Goal: Task Accomplishment & Management: Manage account settings

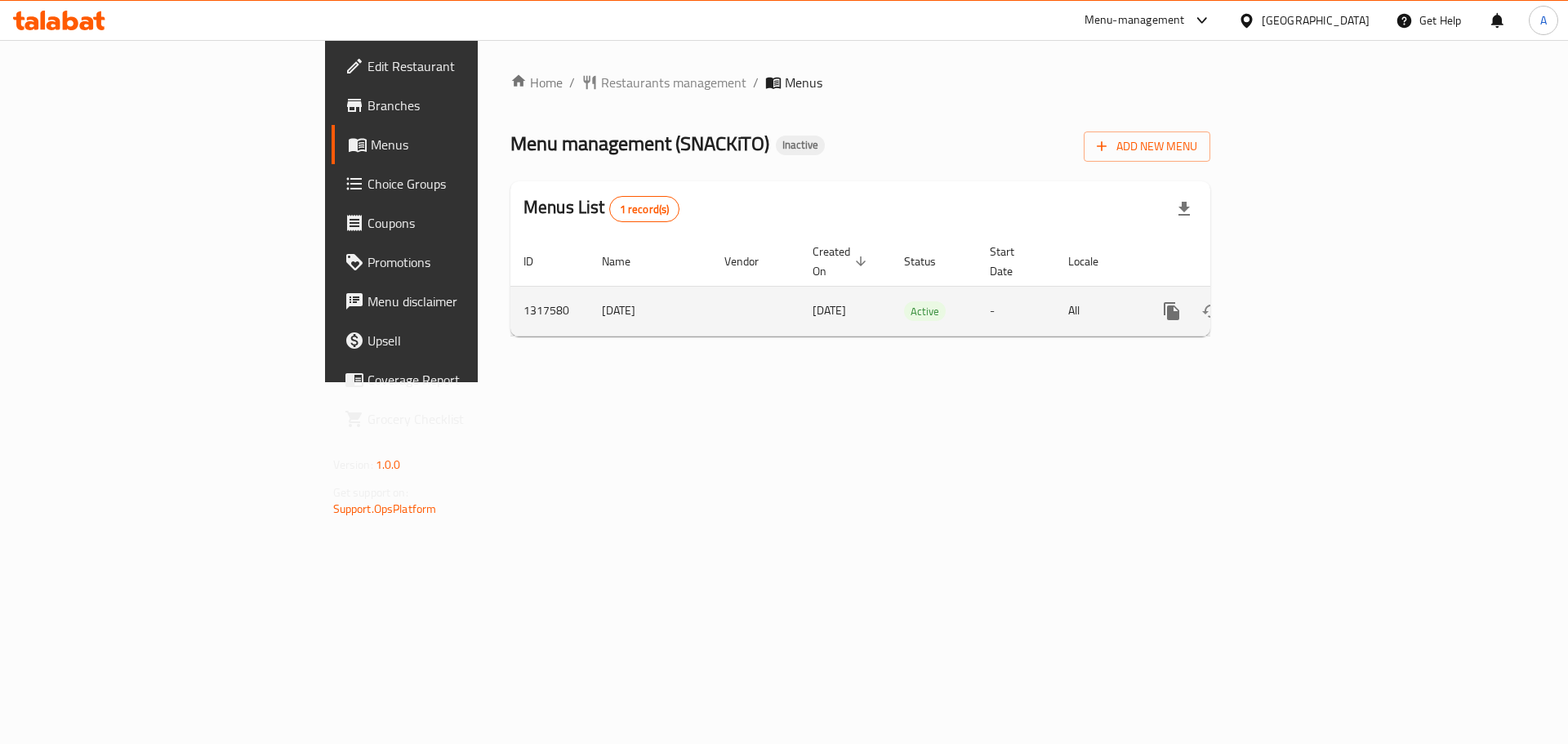
click at [1299, 301] on icon "enhanced table" at bounding box center [1290, 311] width 19 height 19
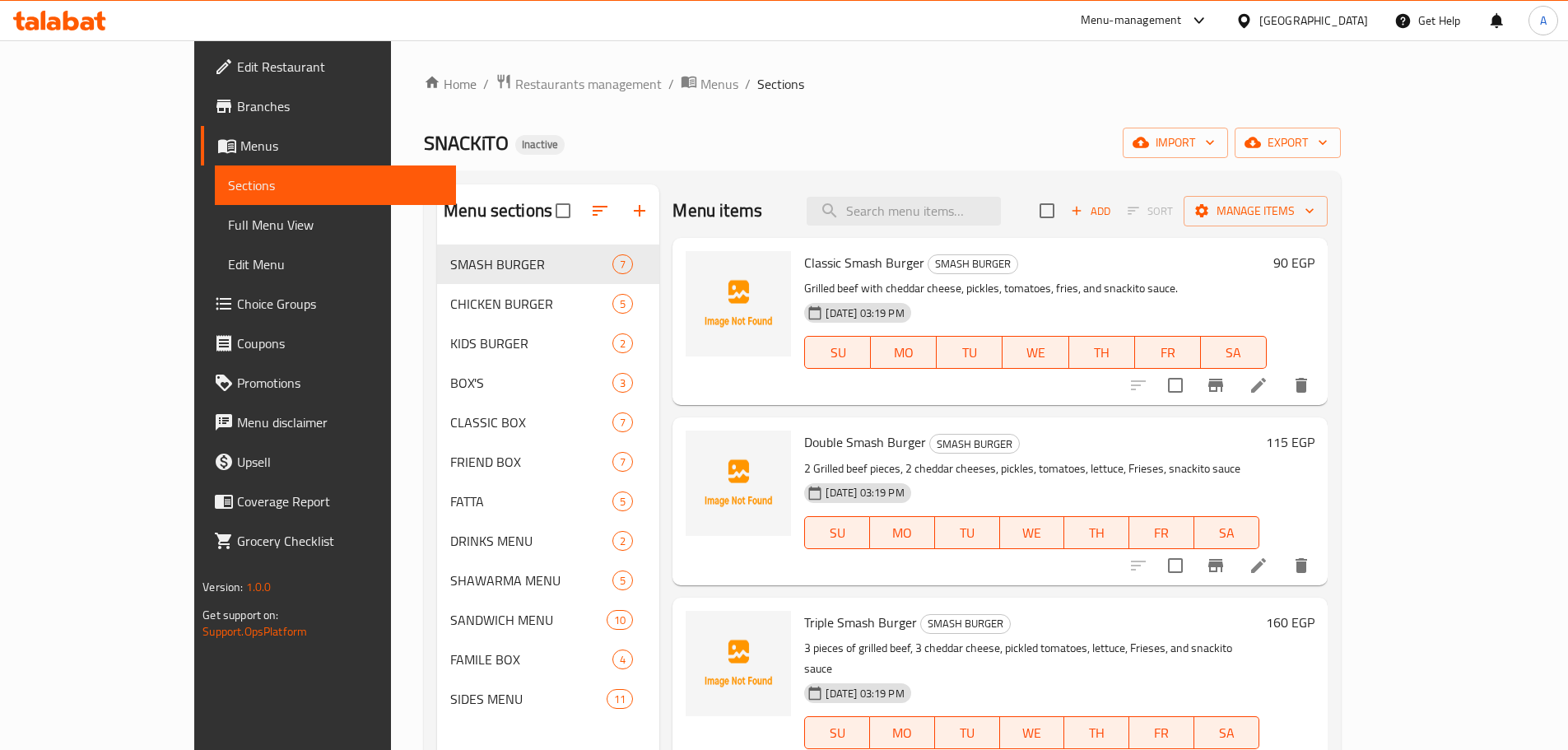
click at [545, 197] on input "checkbox" at bounding box center [562, 210] width 35 height 35
checkbox input "true"
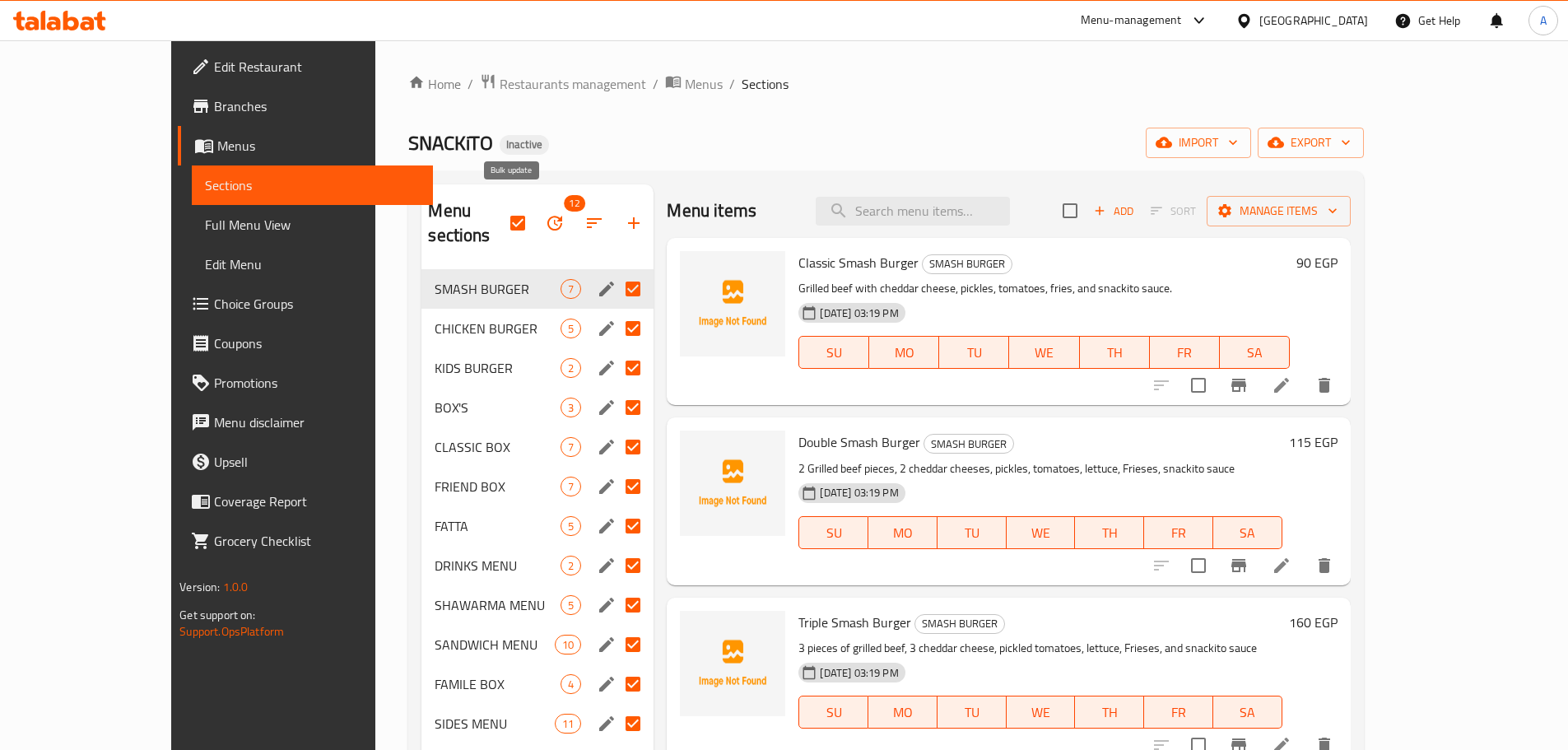
click at [545, 213] on icon "button" at bounding box center [554, 223] width 19 height 19
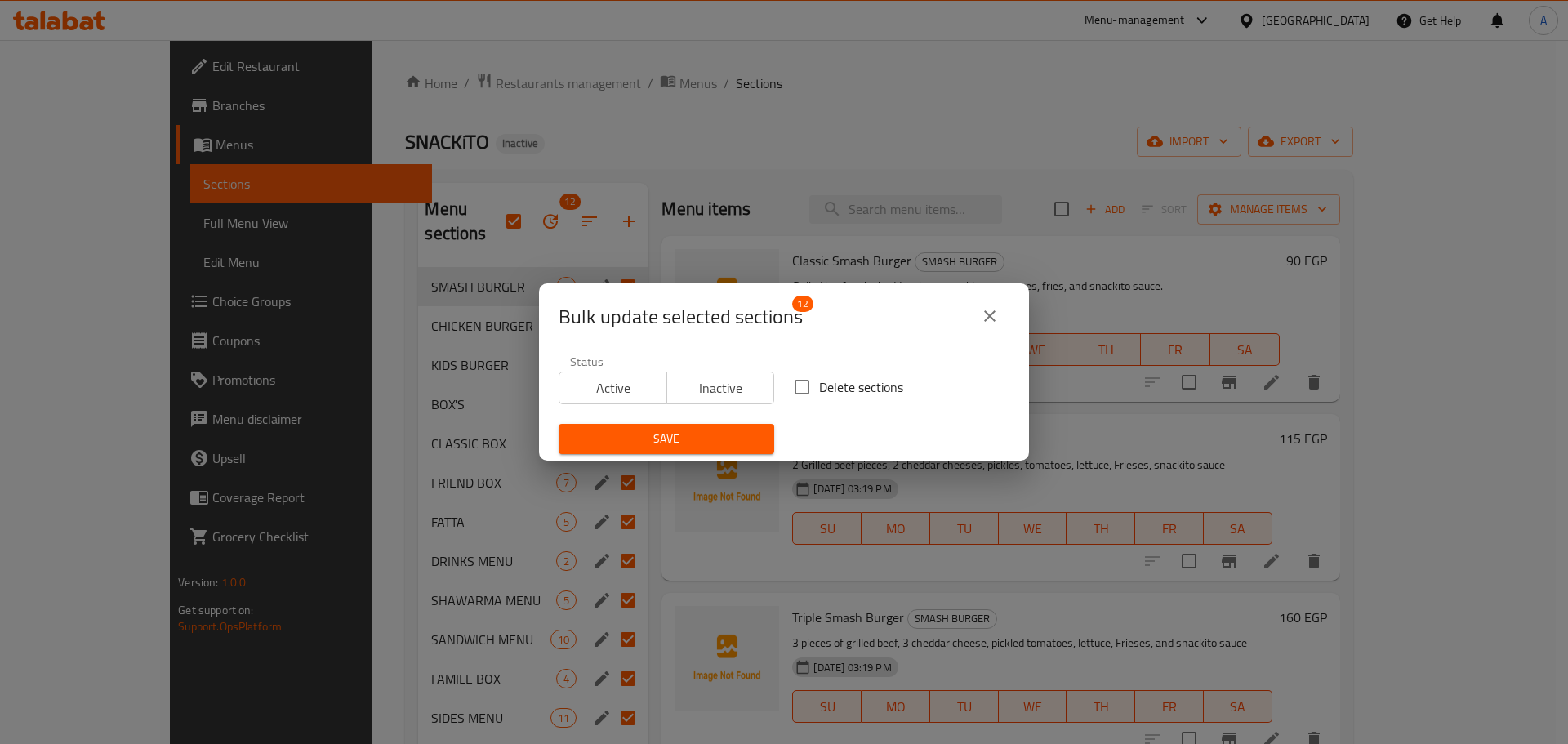
drag, startPoint x: 848, startPoint y: 369, endPoint x: 783, endPoint y: 406, distance: 74.8
click at [848, 370] on div "Delete sections" at bounding box center [901, 386] width 235 height 54
click at [793, 379] on input "Delete sections" at bounding box center [801, 386] width 34 height 34
checkbox input "true"
click at [709, 438] on span "Save" at bounding box center [667, 438] width 190 height 20
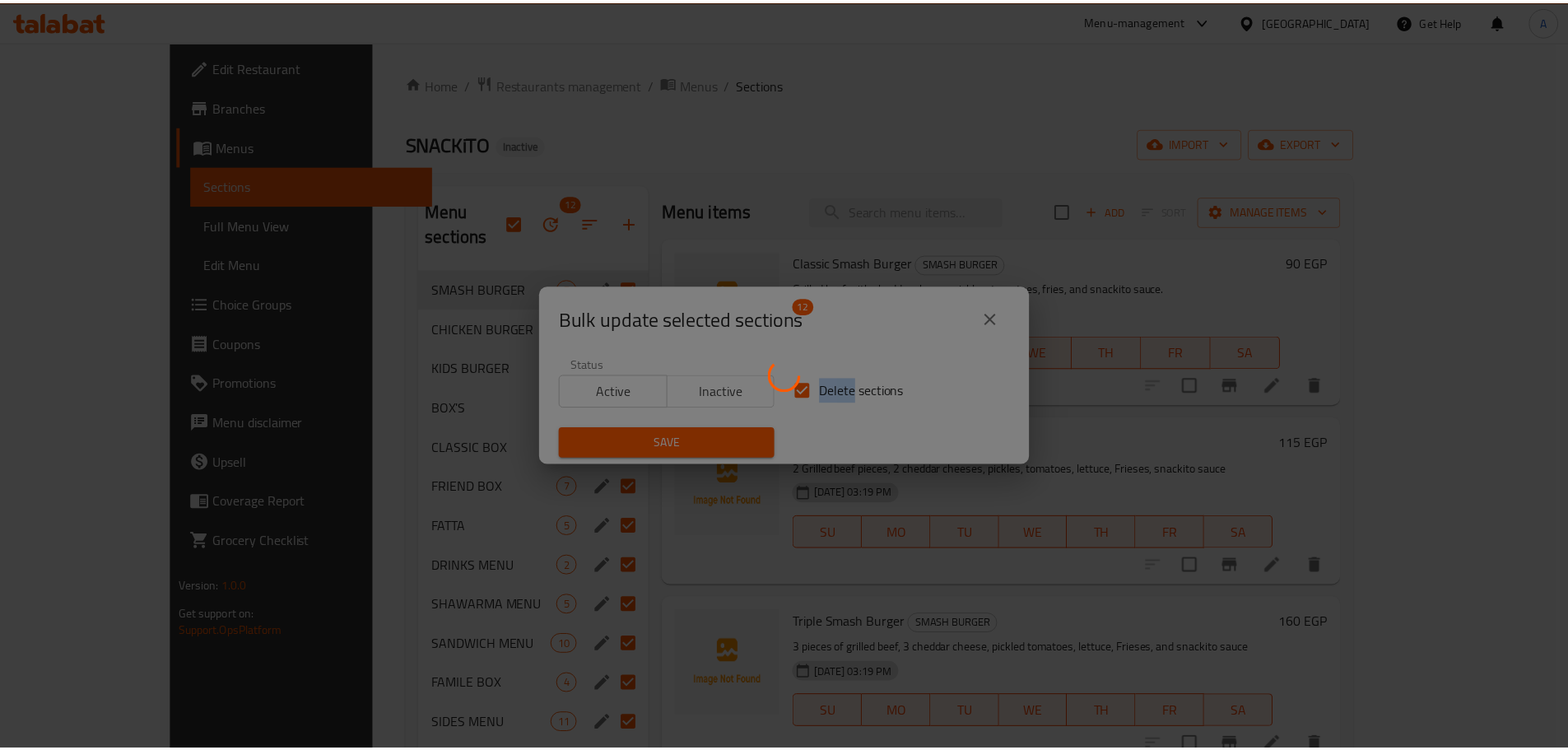
checkbox input "false"
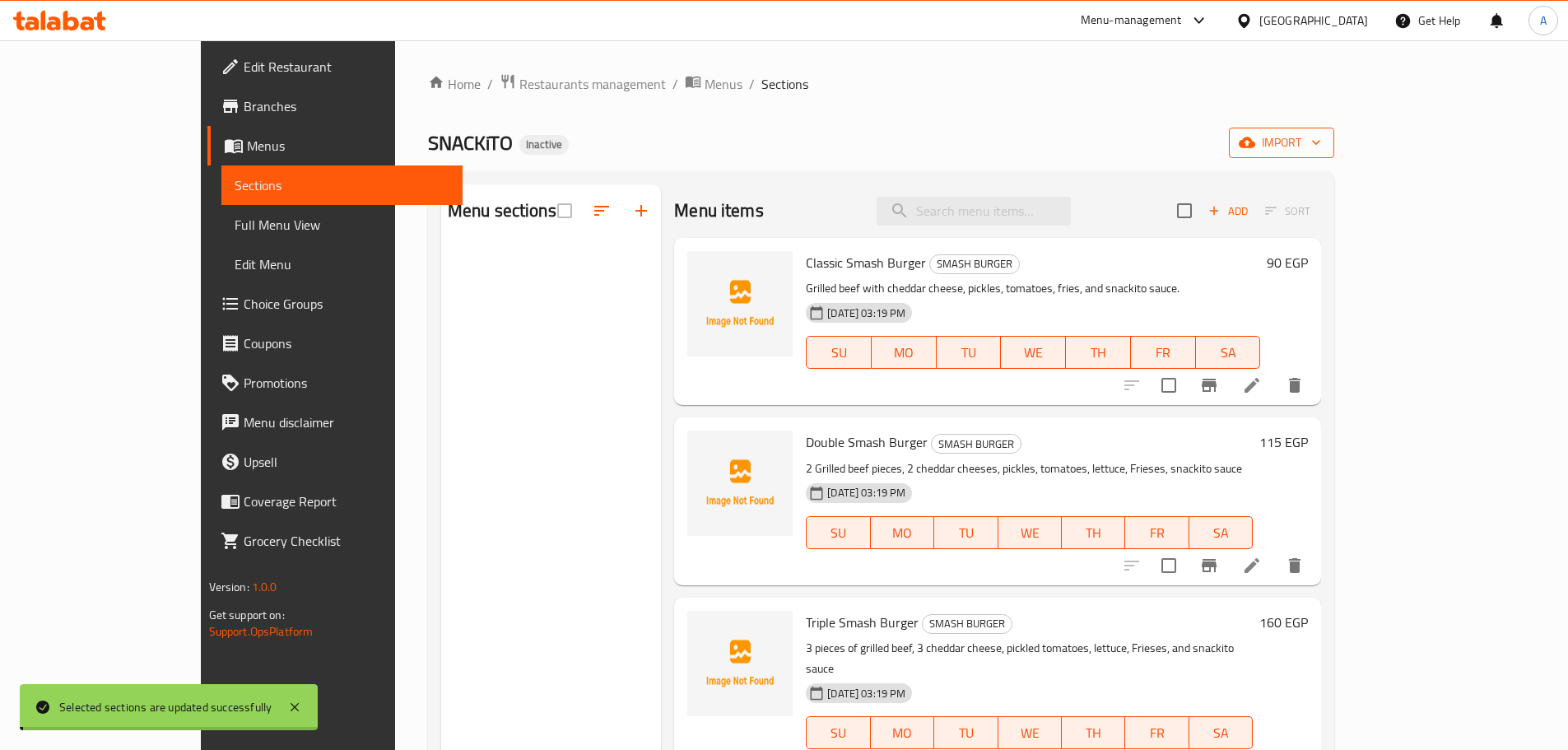
click at [1255, 143] on icon "button" at bounding box center [1247, 143] width 17 height 11
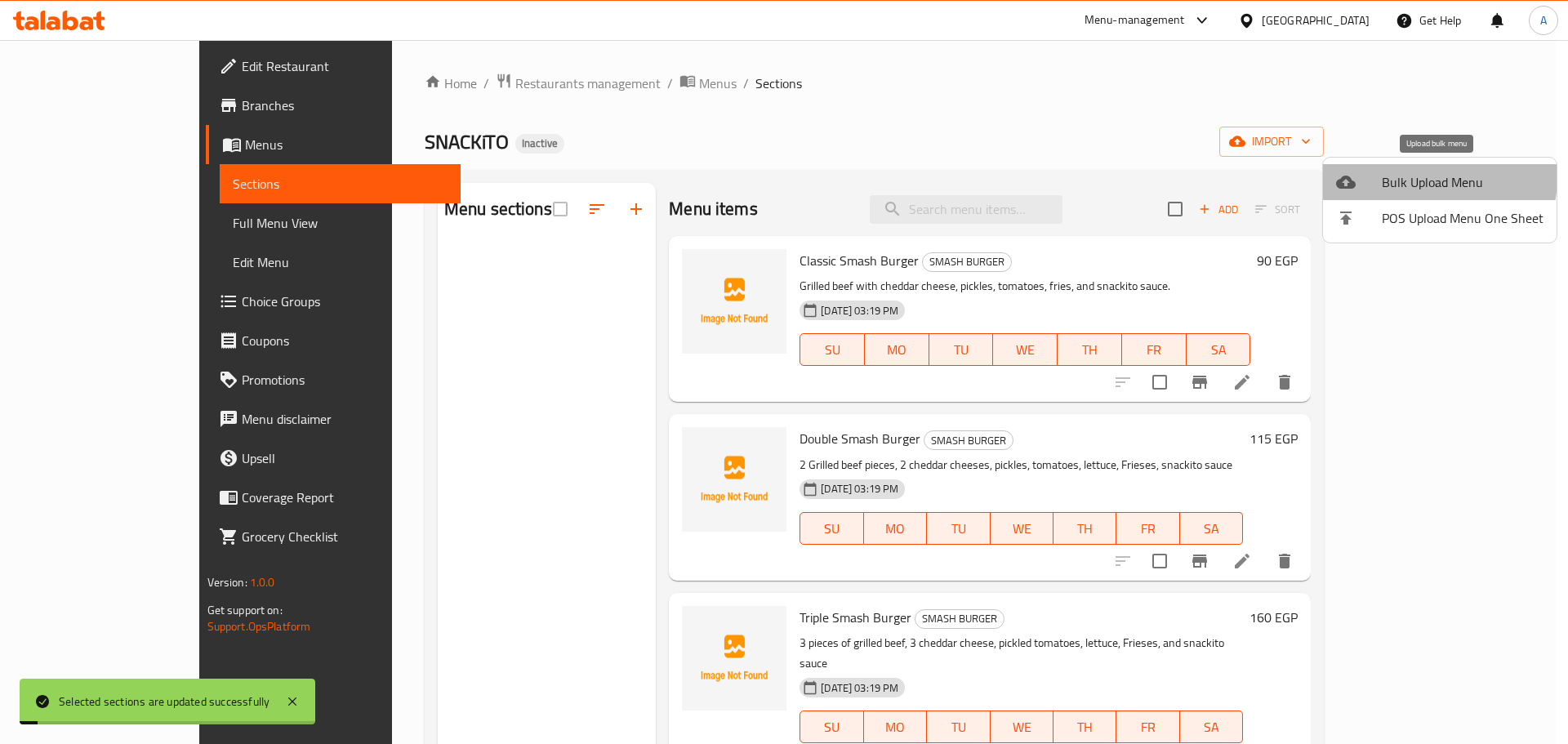
click at [1416, 177] on span "Bulk Upload Menu" at bounding box center [1463, 182] width 162 height 19
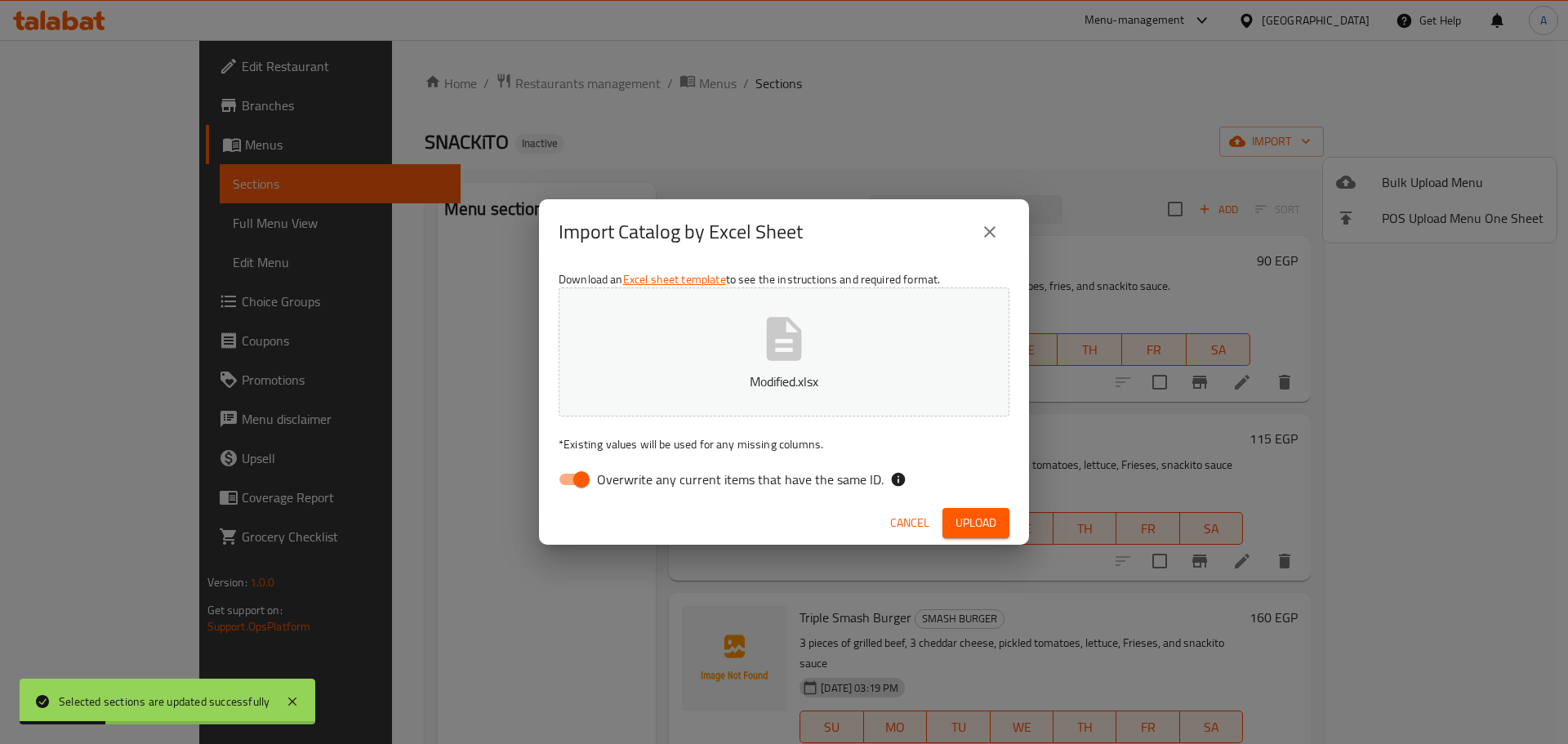
click at [855, 479] on span "Overwrite any current items that have the same ID." at bounding box center [741, 480] width 286 height 19
click at [628, 479] on input "Overwrite any current items that have the same ID." at bounding box center [582, 479] width 93 height 31
checkbox input "false"
click at [1002, 532] on button "Upload" at bounding box center [976, 523] width 67 height 30
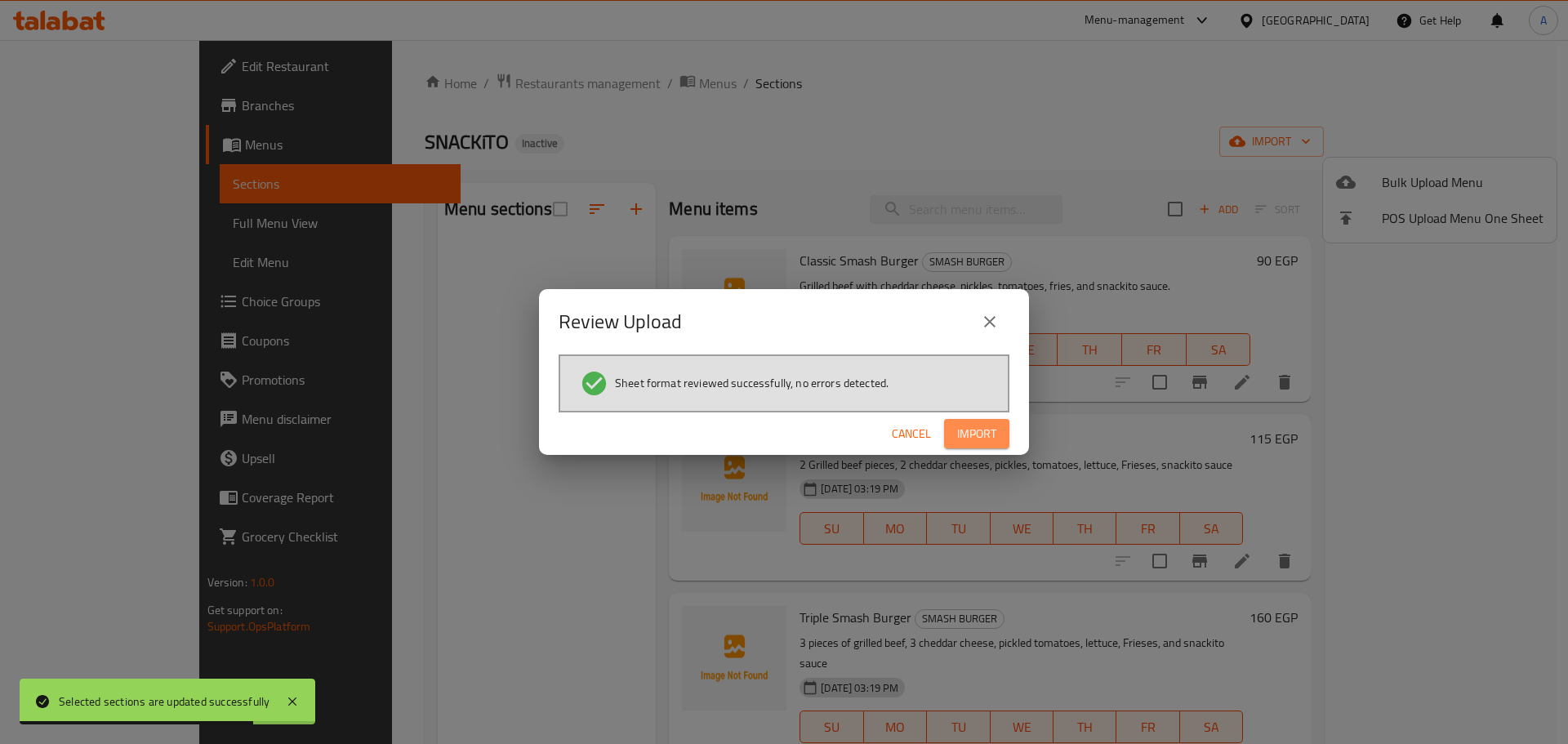
click at [982, 426] on span "Import" at bounding box center [976, 433] width 40 height 20
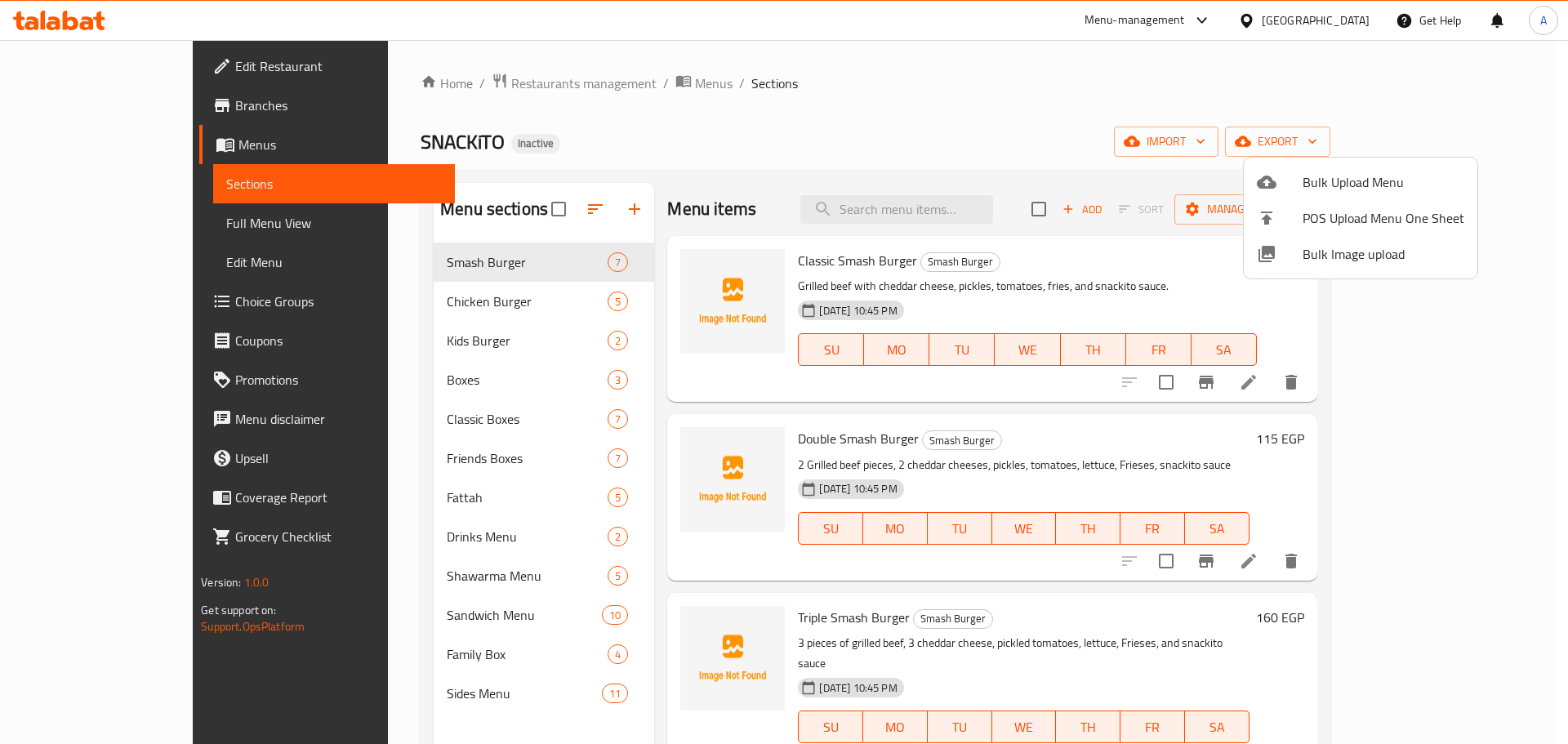
drag, startPoint x: 150, startPoint y: 201, endPoint x: 152, endPoint y: 235, distance: 34.1
click at [149, 201] on div at bounding box center [784, 372] width 1568 height 744
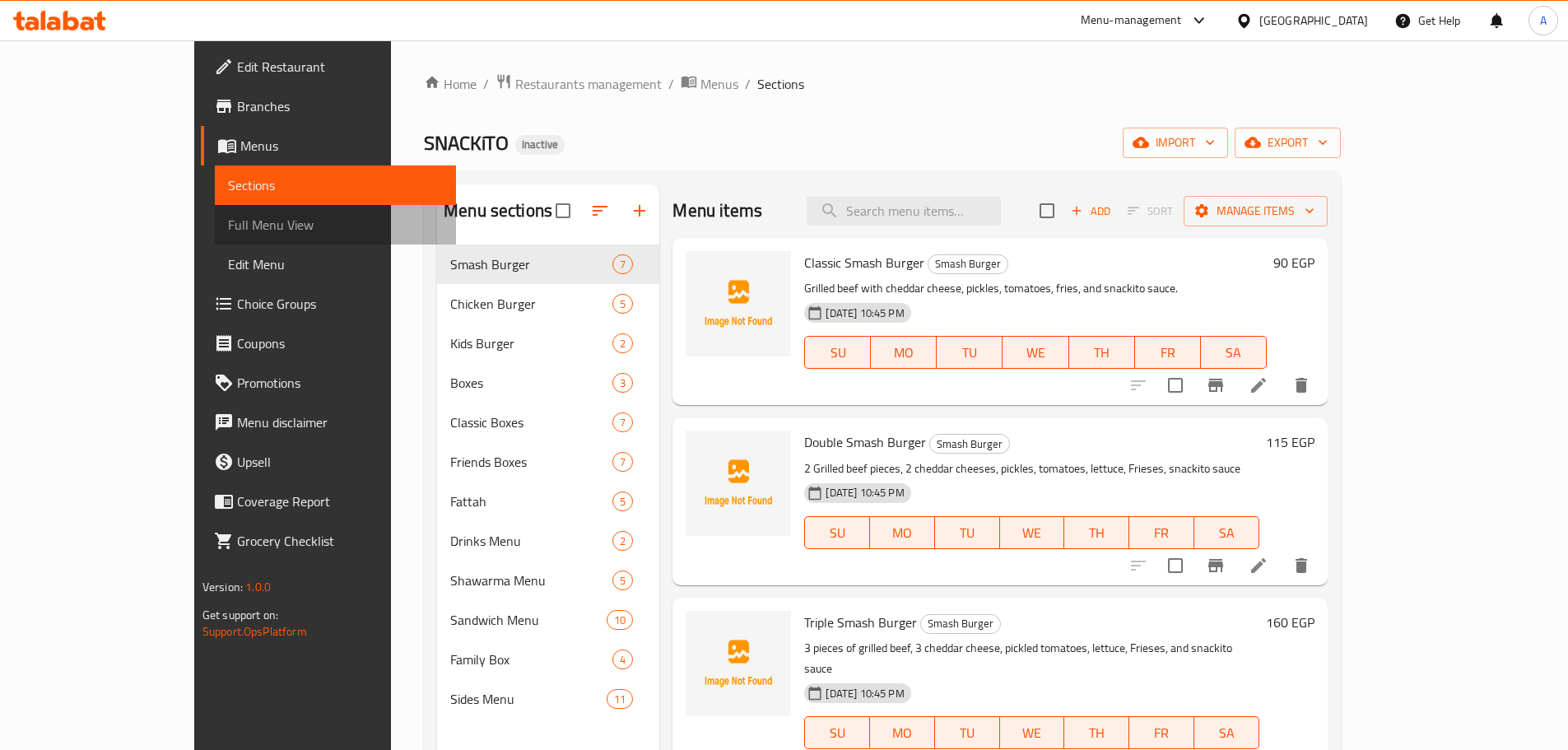
click at [215, 236] on link "Full Menu View" at bounding box center [336, 224] width 241 height 40
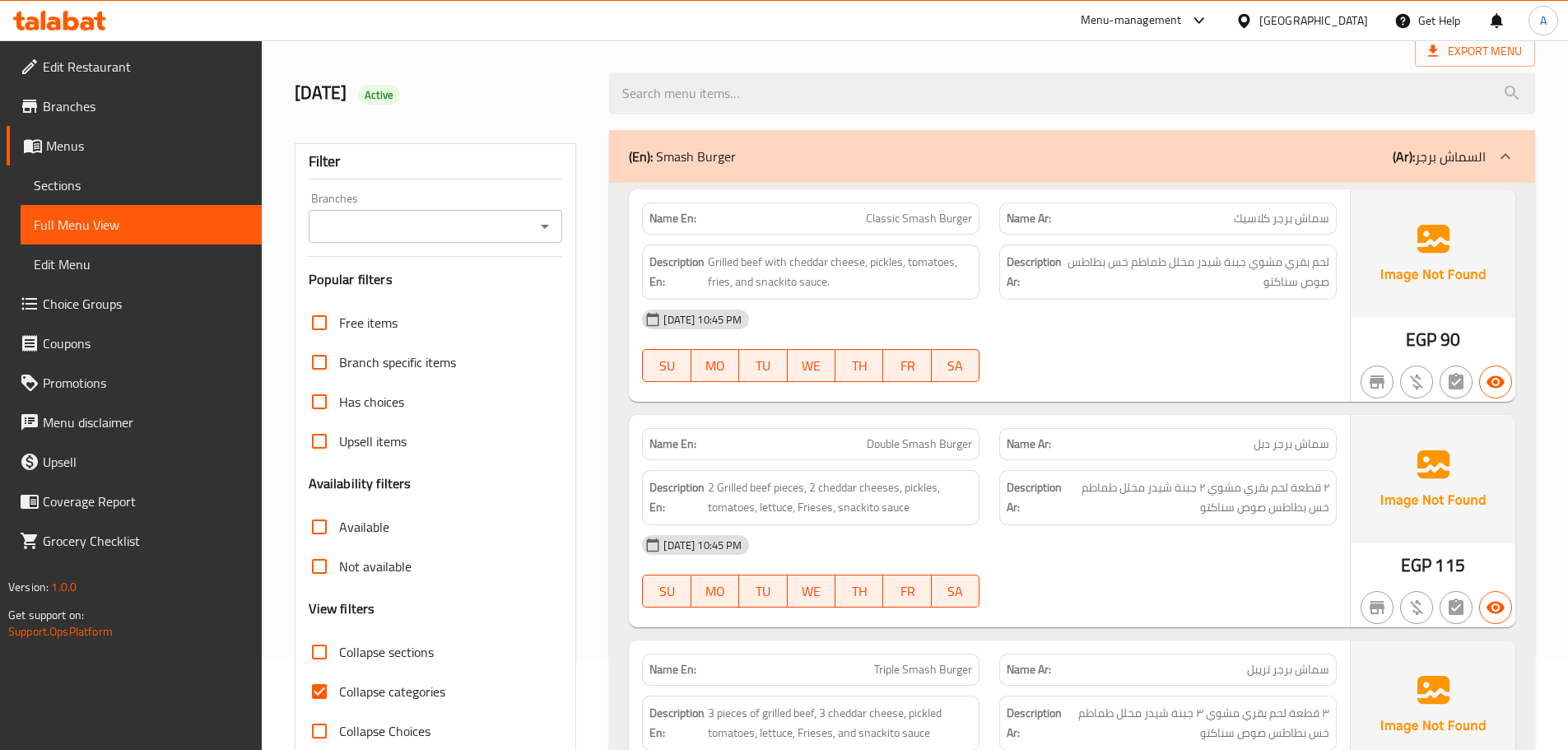
scroll to position [165, 0]
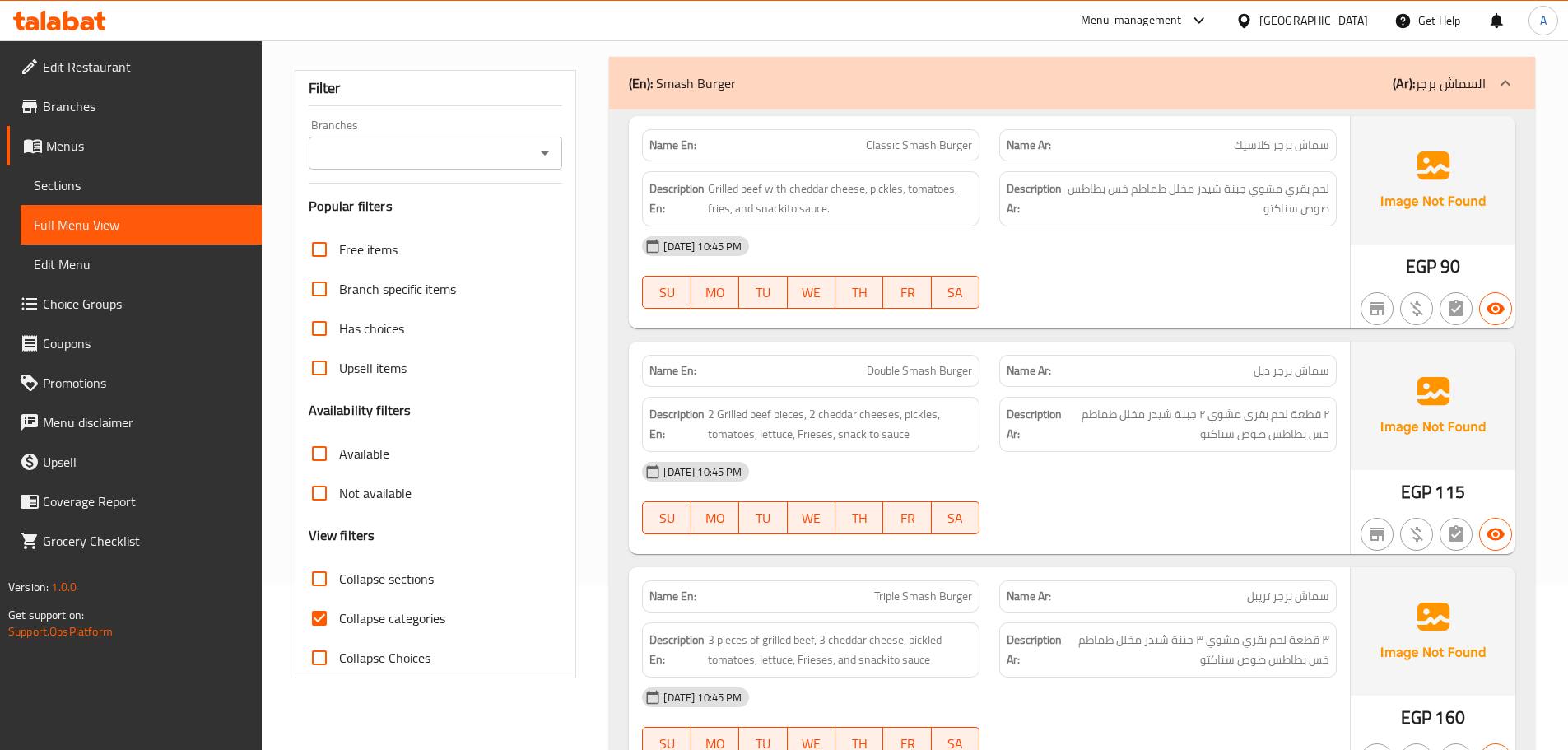
click at [313, 577] on input "Collapse sections" at bounding box center [319, 578] width 40 height 40
checkbox input "true"
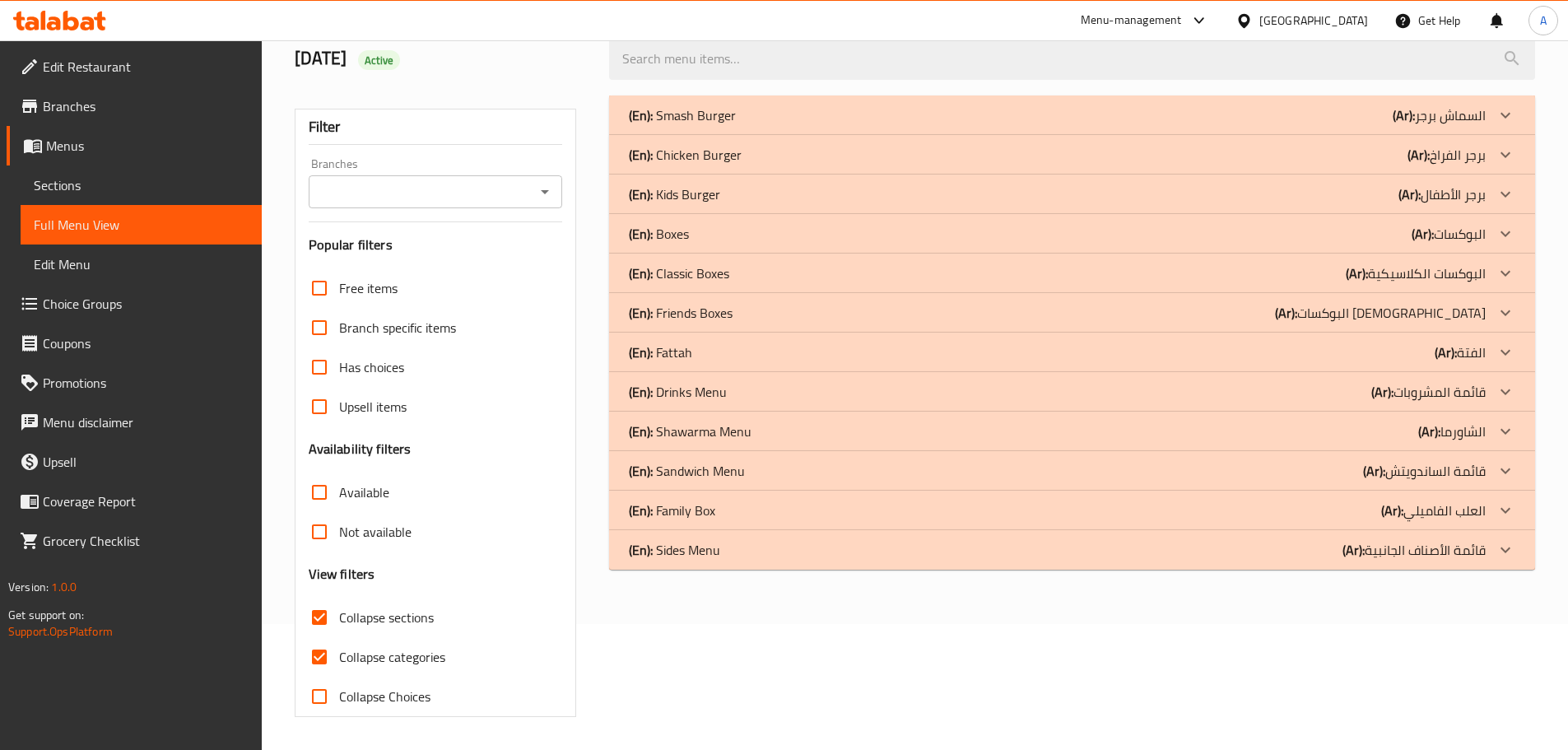
scroll to position [126, 0]
click at [215, 198] on link "Sections" at bounding box center [141, 185] width 241 height 40
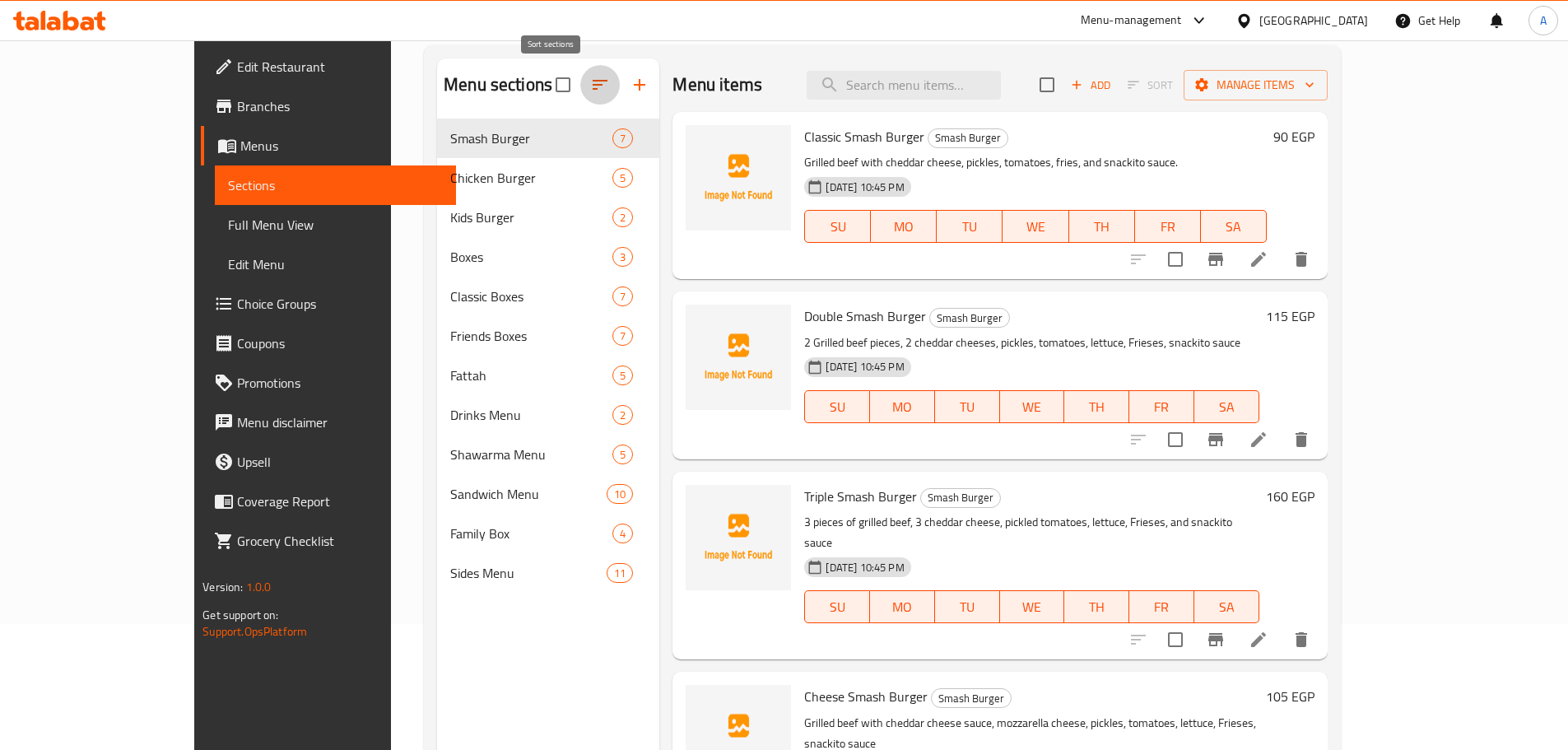
click at [580, 81] on button "button" at bounding box center [599, 84] width 40 height 40
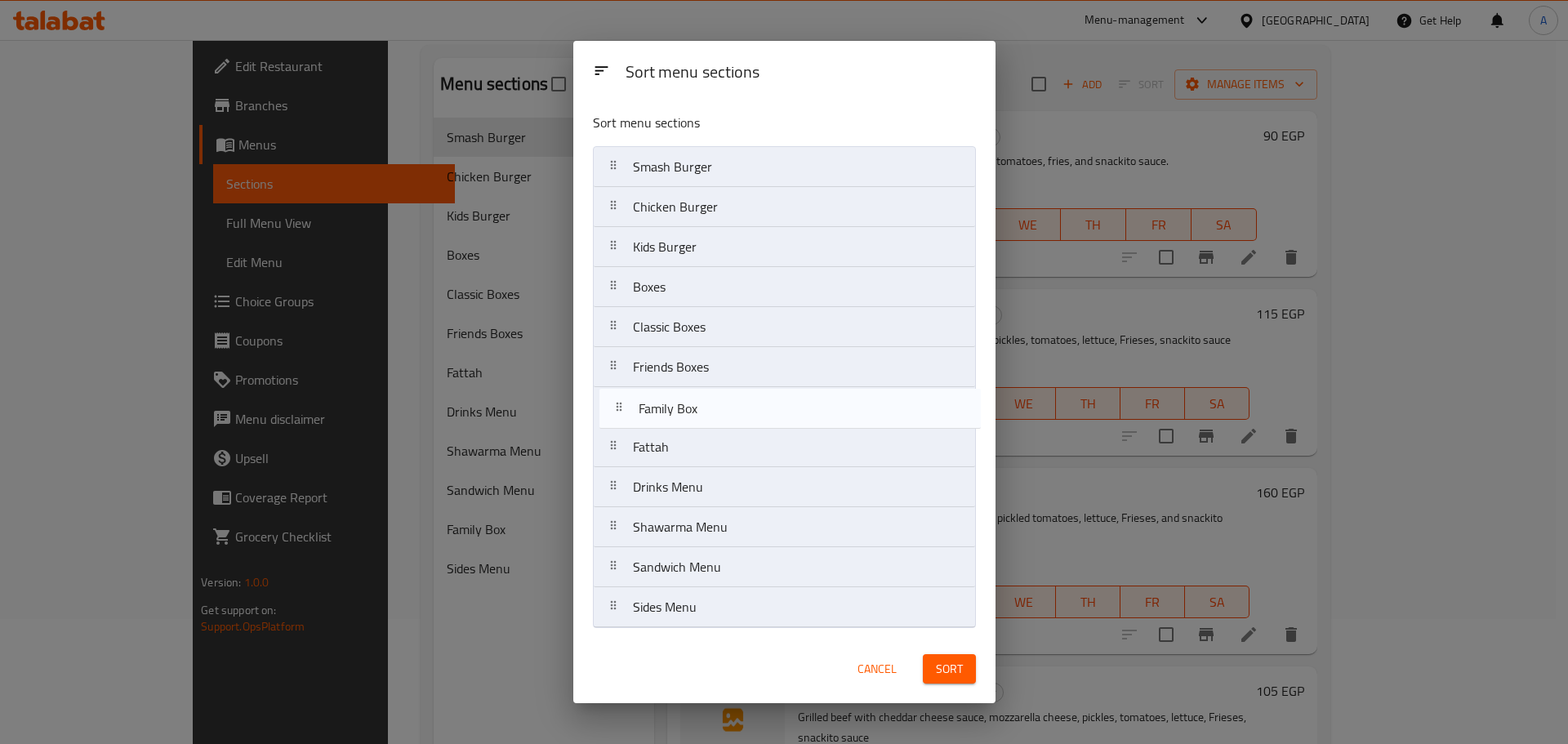
drag, startPoint x: 700, startPoint y: 569, endPoint x: 706, endPoint y: 405, distance: 164.1
click at [706, 405] on nav "Smash Burger Chicken Burger Kids Burger Boxes Classic Boxes Friends Boxes Fatta…" at bounding box center [784, 386] width 383 height 481
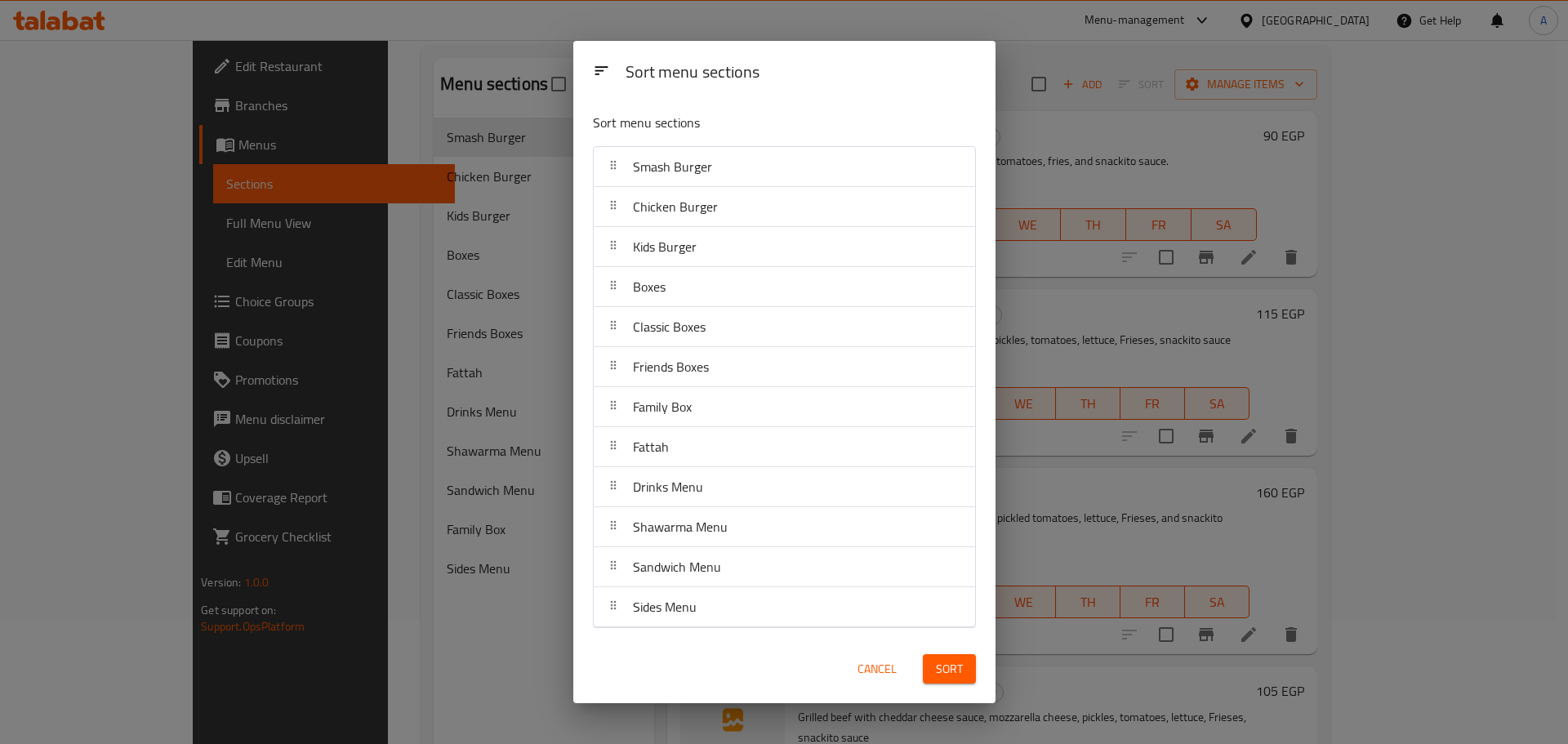
click at [953, 661] on span "Sort" at bounding box center [949, 668] width 27 height 20
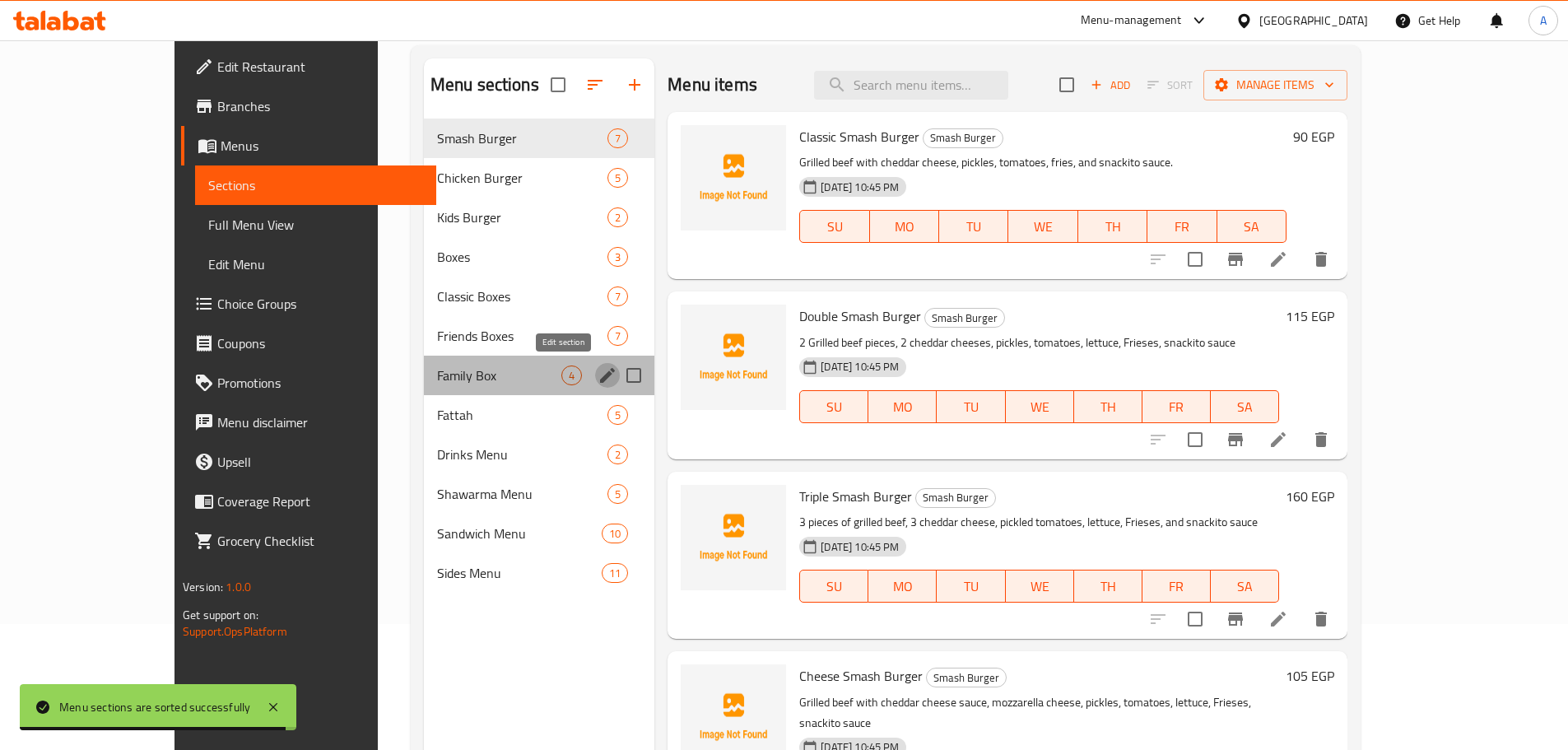
click at [598, 369] on icon "edit" at bounding box center [607, 375] width 19 height 19
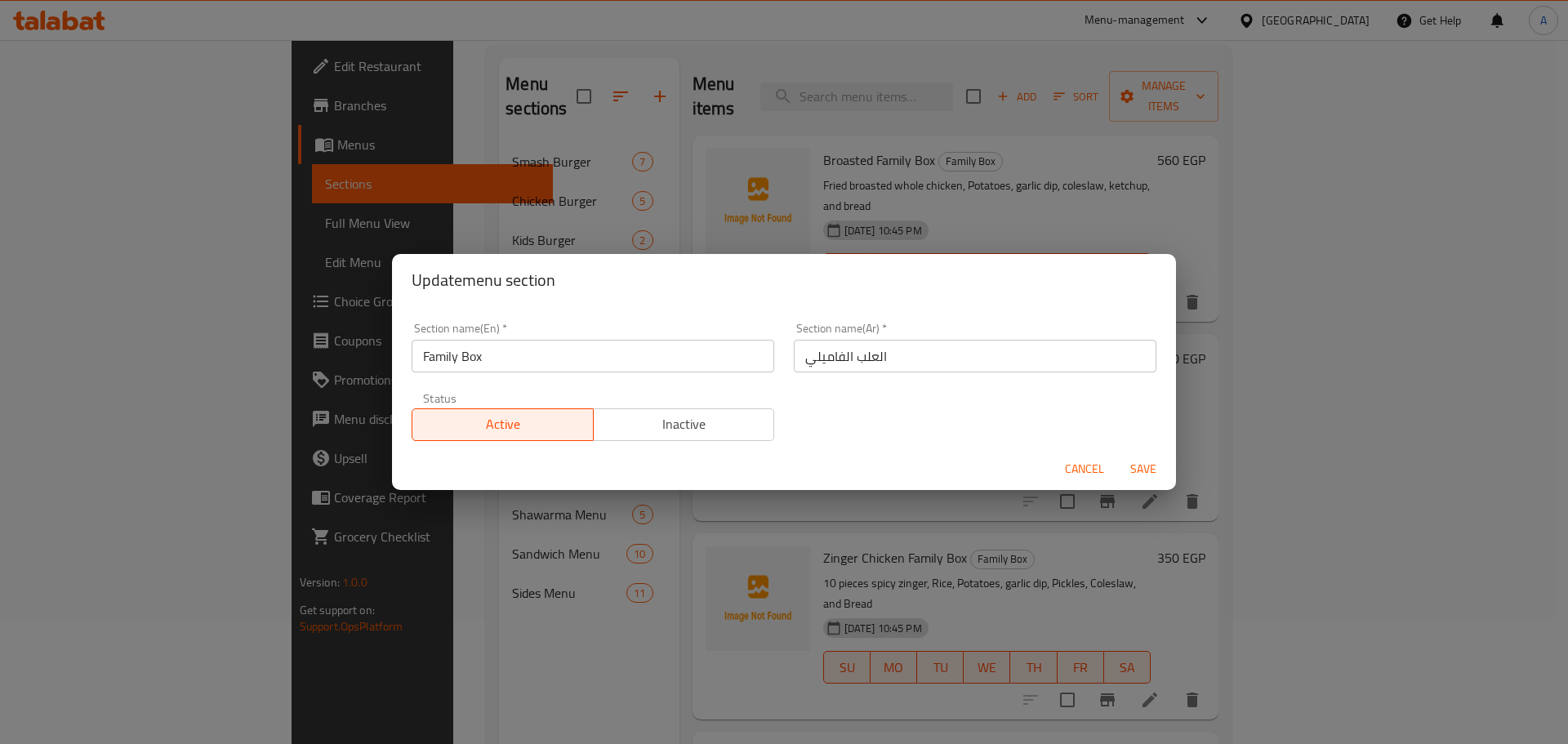
click at [835, 372] on div "Section name(Ar)   * العلب الفاميلي Section name(Ar) *" at bounding box center [974, 347] width 382 height 69
click at [832, 365] on input "العلب الفاميلي" at bounding box center [975, 356] width 363 height 33
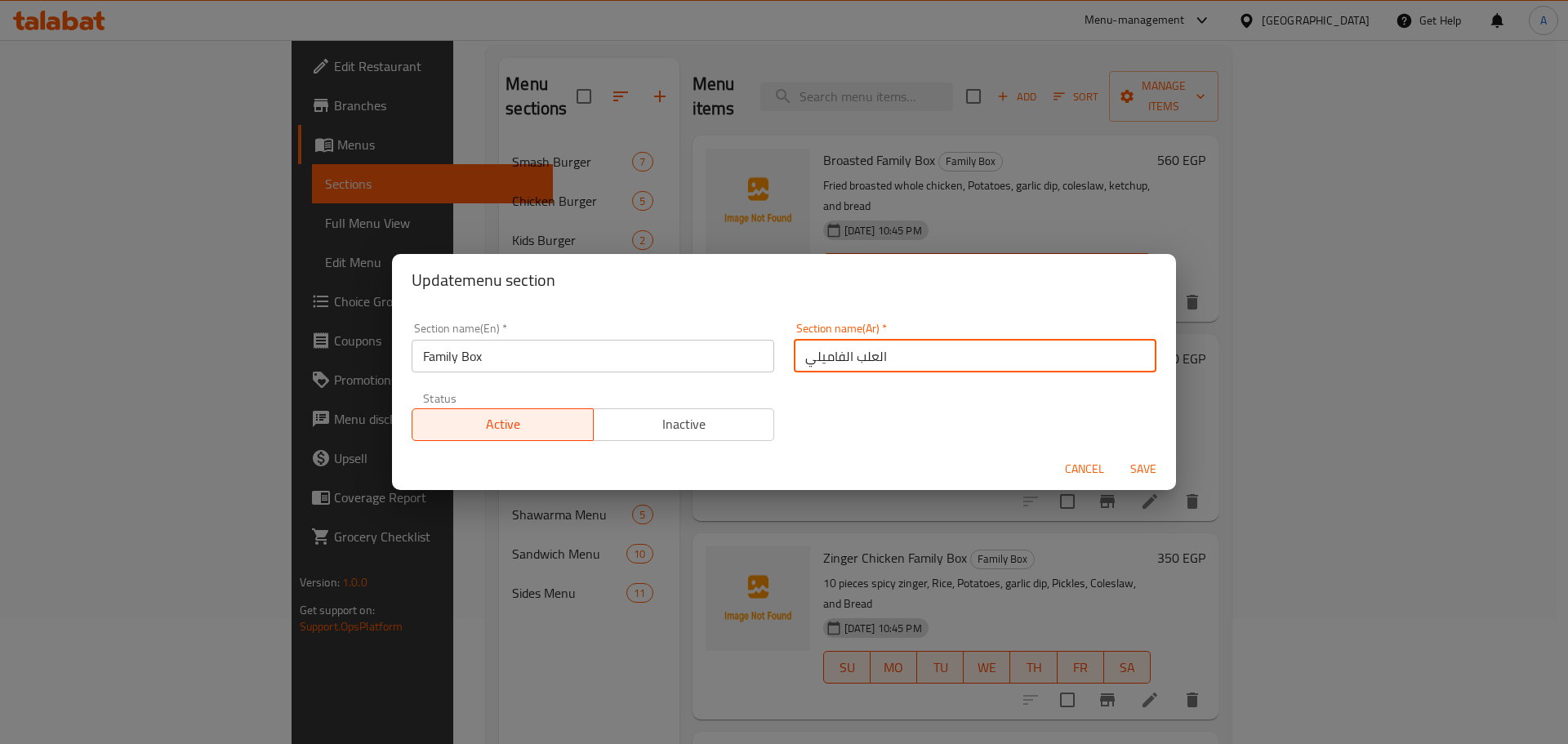
click at [832, 365] on input "العلب الفاميلي" at bounding box center [975, 356] width 363 height 33
click at [1130, 358] on input "العلب الفاميلي" at bounding box center [975, 356] width 363 height 33
click at [1129, 358] on input "العلب الفاميلي" at bounding box center [975, 356] width 363 height 33
click at [1119, 359] on input "العلب الفاميلي" at bounding box center [975, 356] width 363 height 33
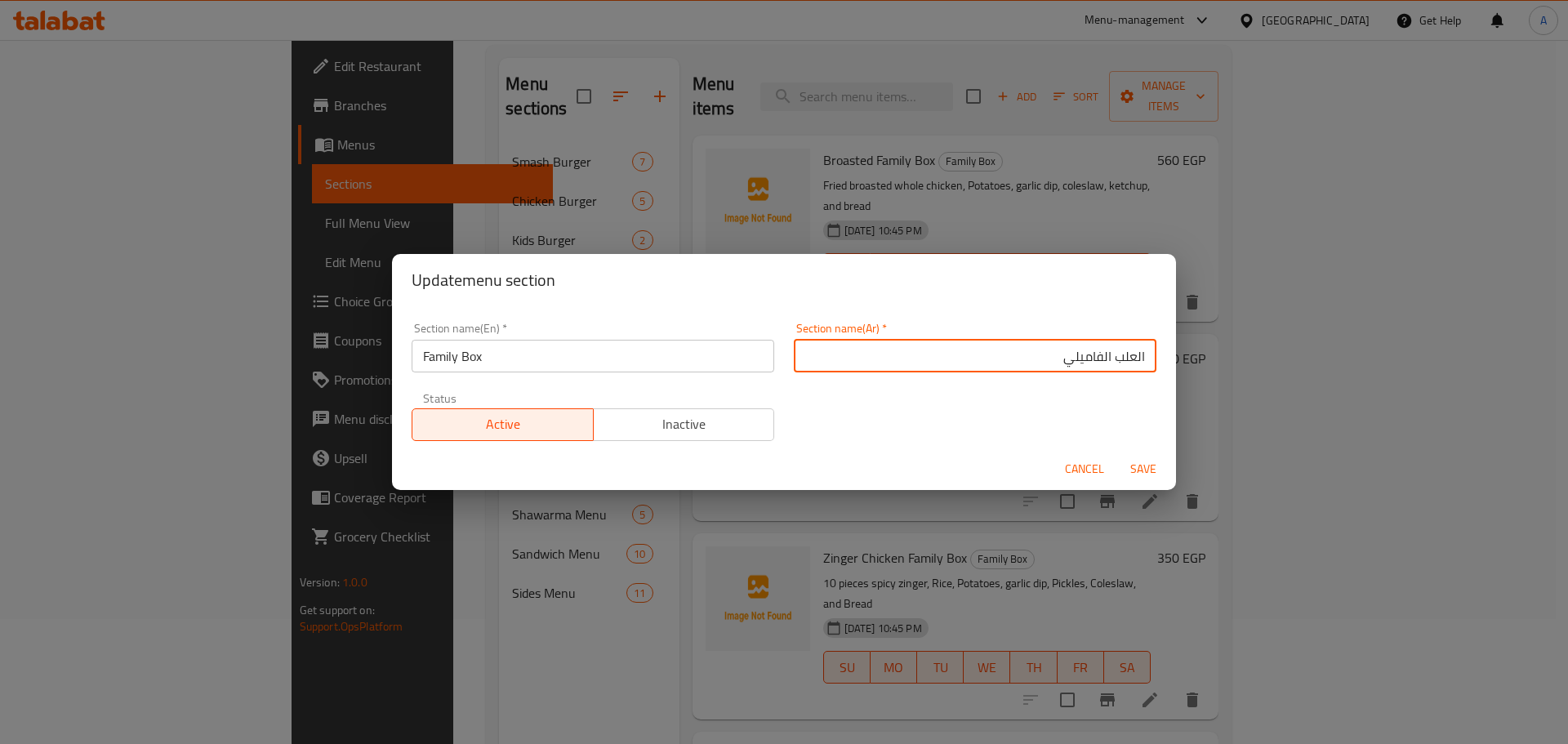
click at [1119, 359] on input "العلب الفاميلي" at bounding box center [975, 356] width 363 height 33
type input "البوكسات العائلية"
click at [1117, 454] on button "Save" at bounding box center [1143, 469] width 52 height 30
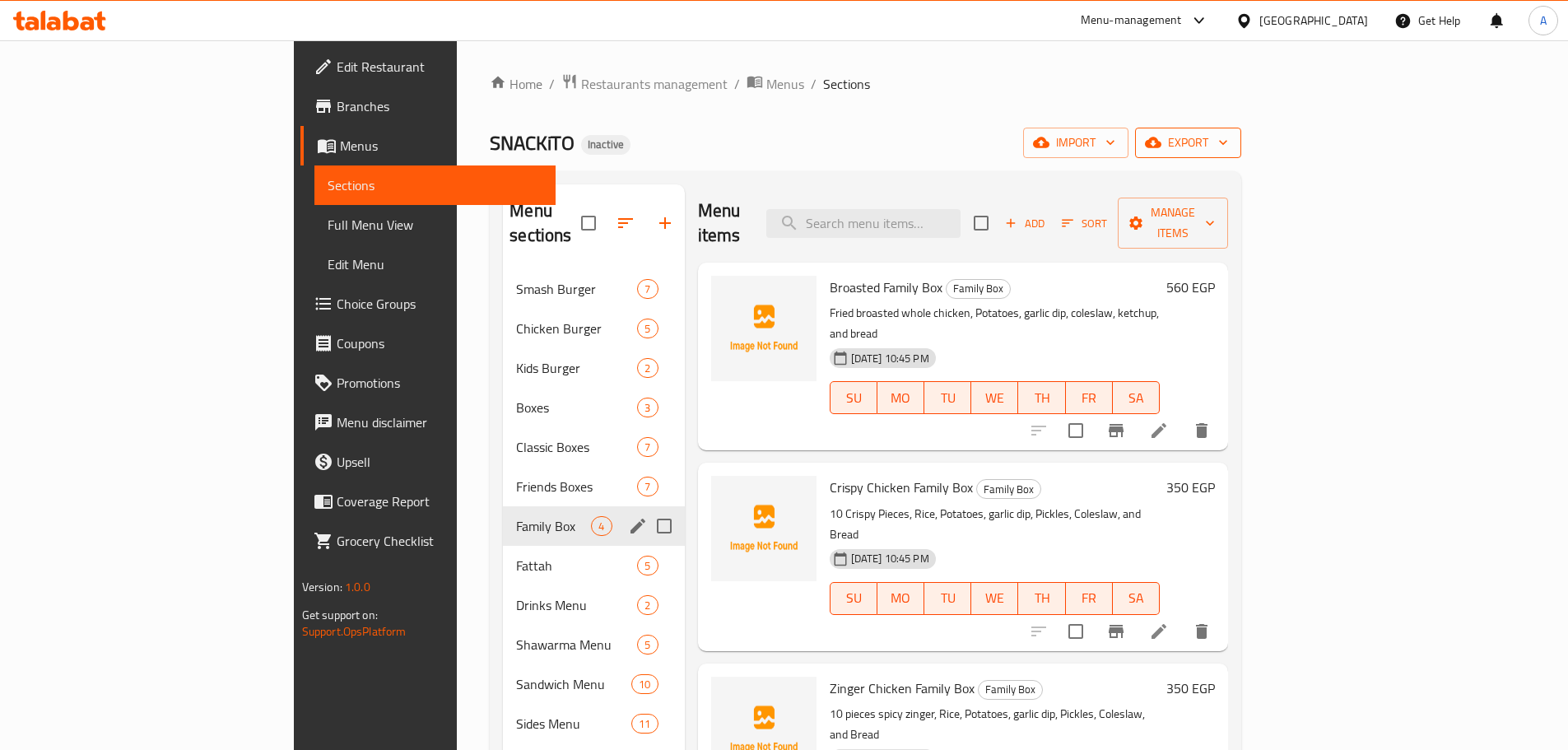
click at [1241, 154] on button "export" at bounding box center [1188, 143] width 106 height 30
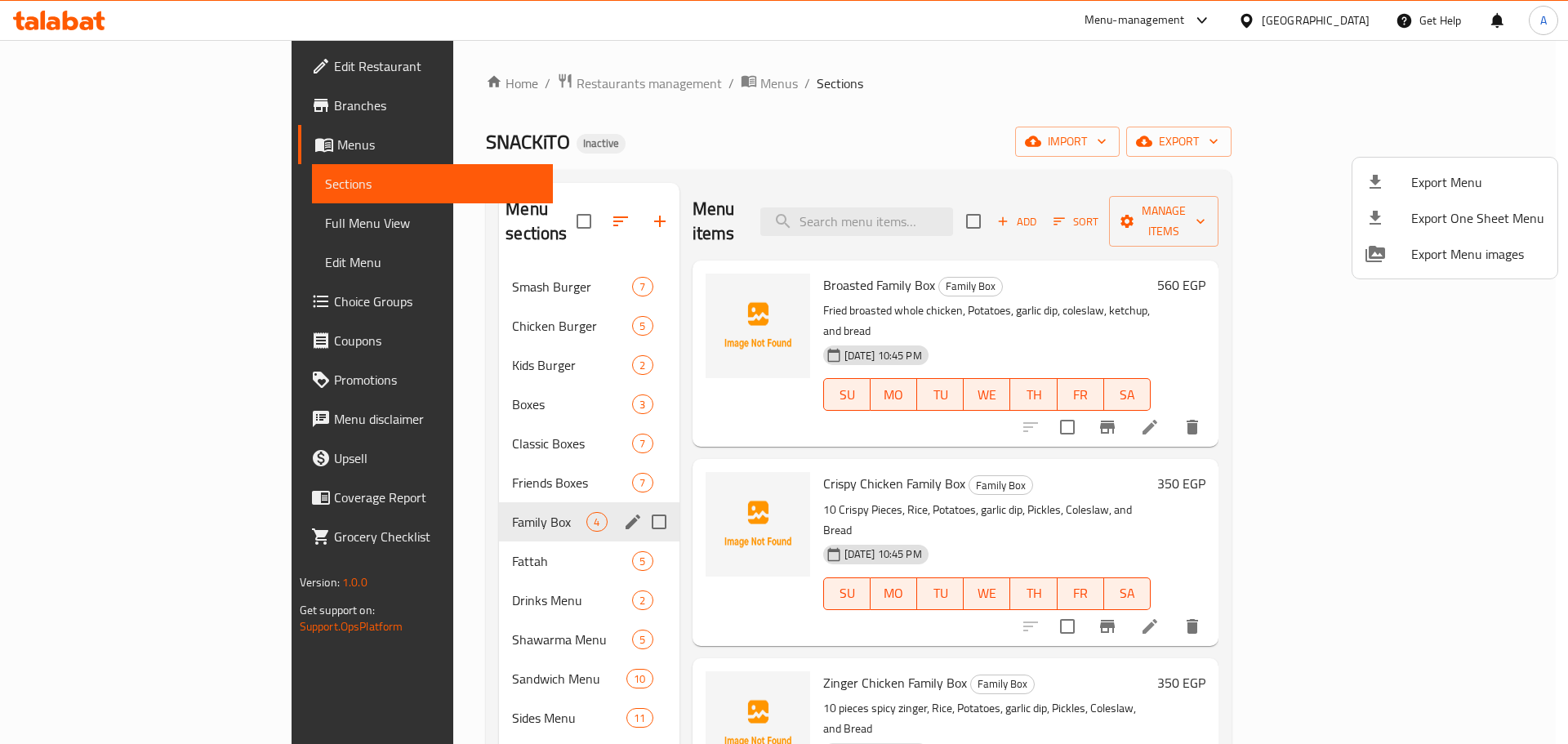
click at [1423, 181] on span "Export Menu" at bounding box center [1478, 182] width 134 height 19
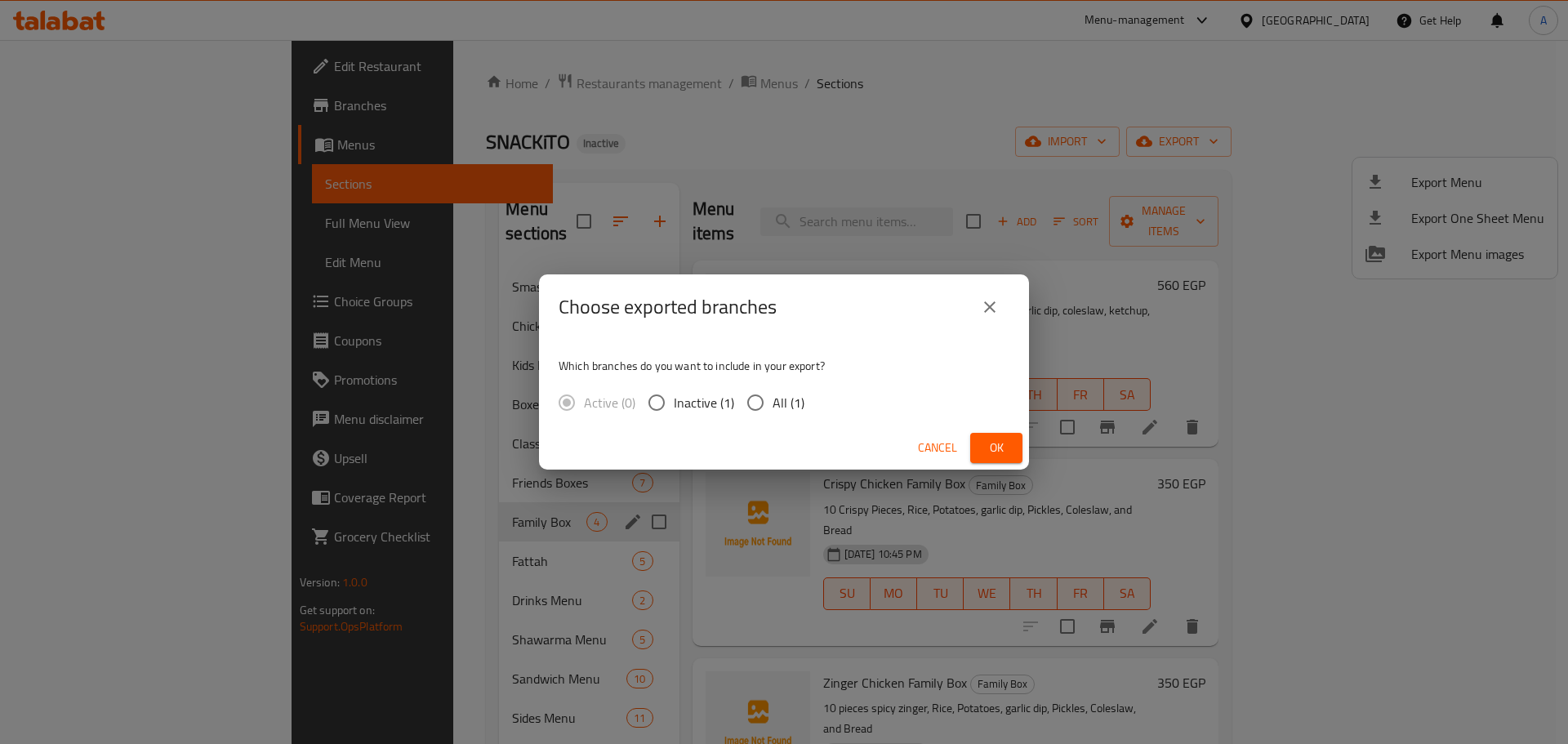
click at [807, 408] on div "Active (0) Inactive (1) All (1)" at bounding box center [688, 402] width 259 height 34
click at [795, 404] on span "All (1)" at bounding box center [788, 402] width 32 height 19
click at [772, 404] on input "All (1)" at bounding box center [755, 402] width 34 height 34
radio input "true"
click at [1002, 456] on span "Ok" at bounding box center [996, 447] width 26 height 20
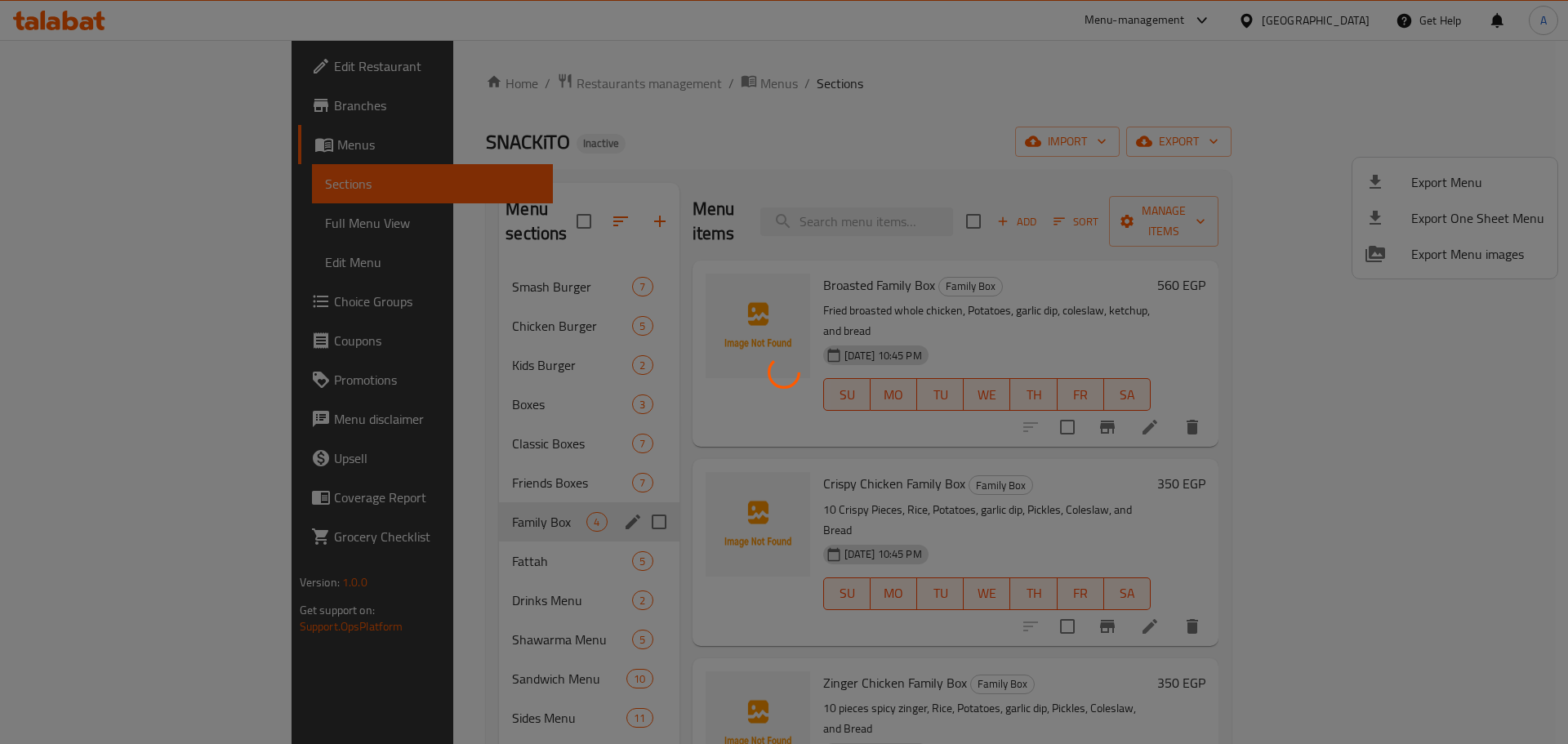
click at [960, 43] on div at bounding box center [784, 372] width 1568 height 744
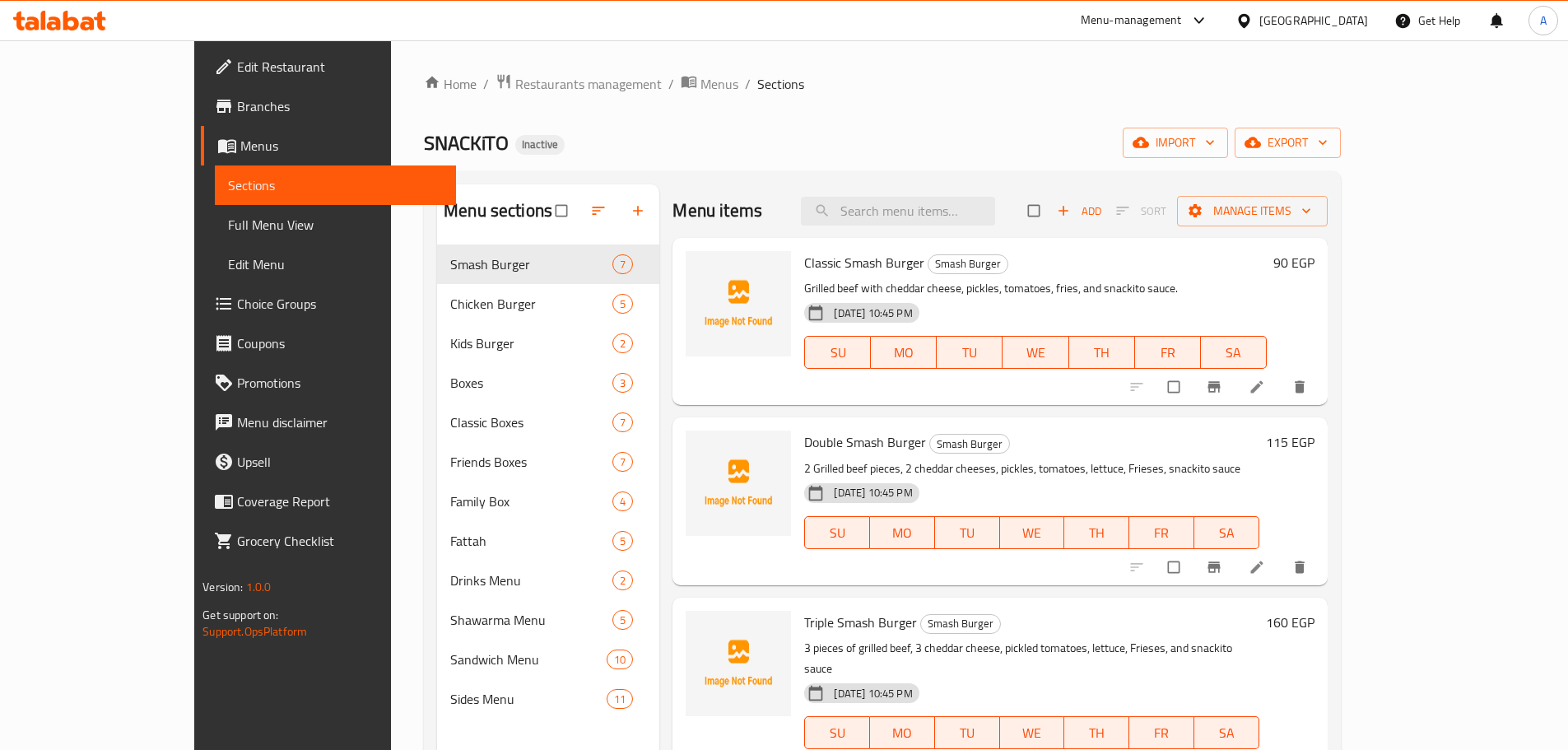
click at [776, 92] on ol "Home / Restaurants management / Menus / Sections" at bounding box center [883, 84] width 917 height 21
click at [228, 218] on span "Full Menu View" at bounding box center [335, 225] width 215 height 19
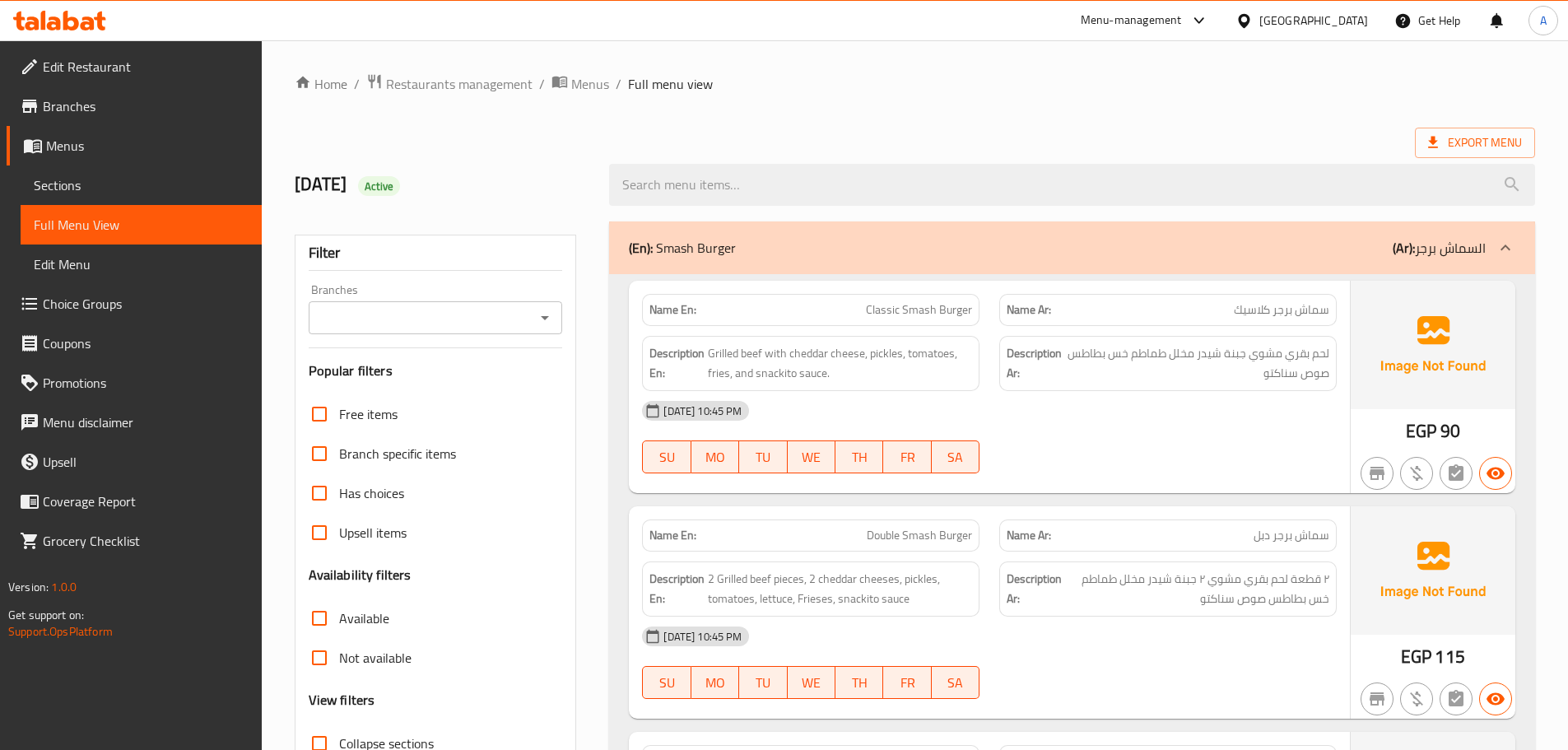
click at [863, 30] on div "Menu-management Egypt Get Help A" at bounding box center [784, 20] width 1568 height 40
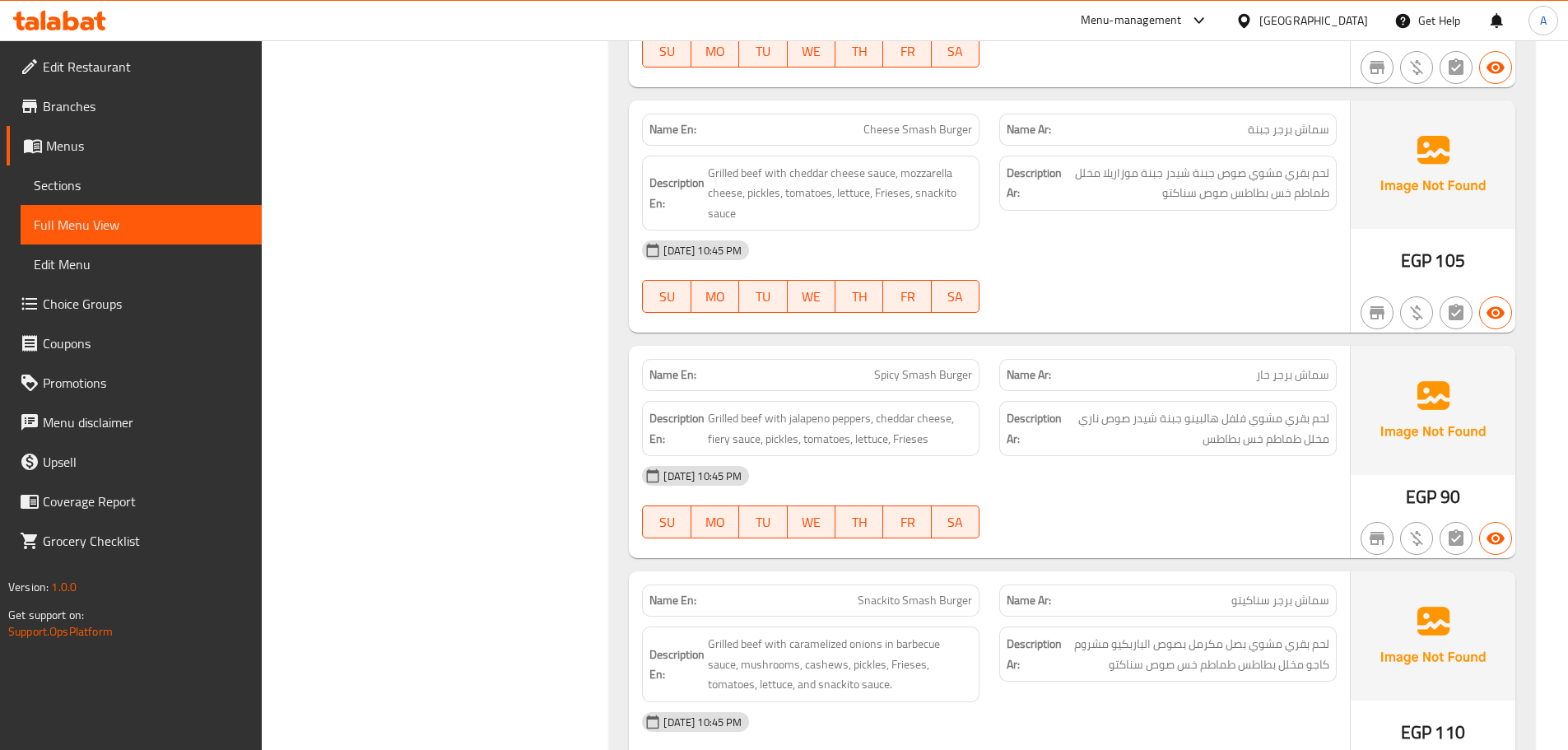
drag, startPoint x: 681, startPoint y: 538, endPoint x: 773, endPoint y: 624, distance: 125.9
click at [683, 538] on button "SU" at bounding box center [666, 522] width 49 height 33
click at [969, 219] on span "Grilled beef with cheddar cheese sauce, mozzarella cheese, pickles, tomatoes, l…" at bounding box center [839, 193] width 264 height 61
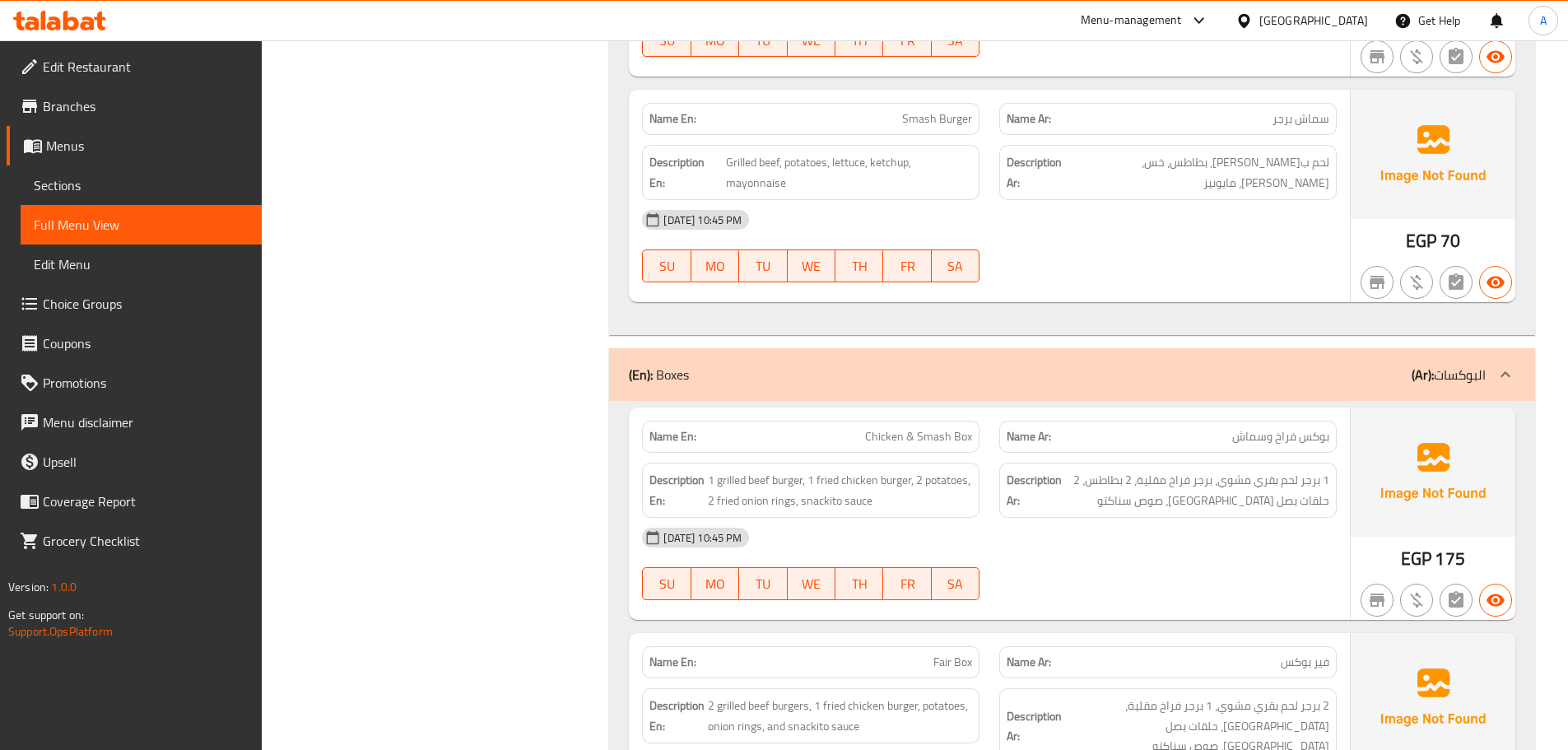
click at [970, 444] on span "Chicken & Smash Box" at bounding box center [918, 437] width 107 height 18
click at [954, 435] on span "Chicken & Smash Box" at bounding box center [918, 437] width 107 height 18
copy span "Box"
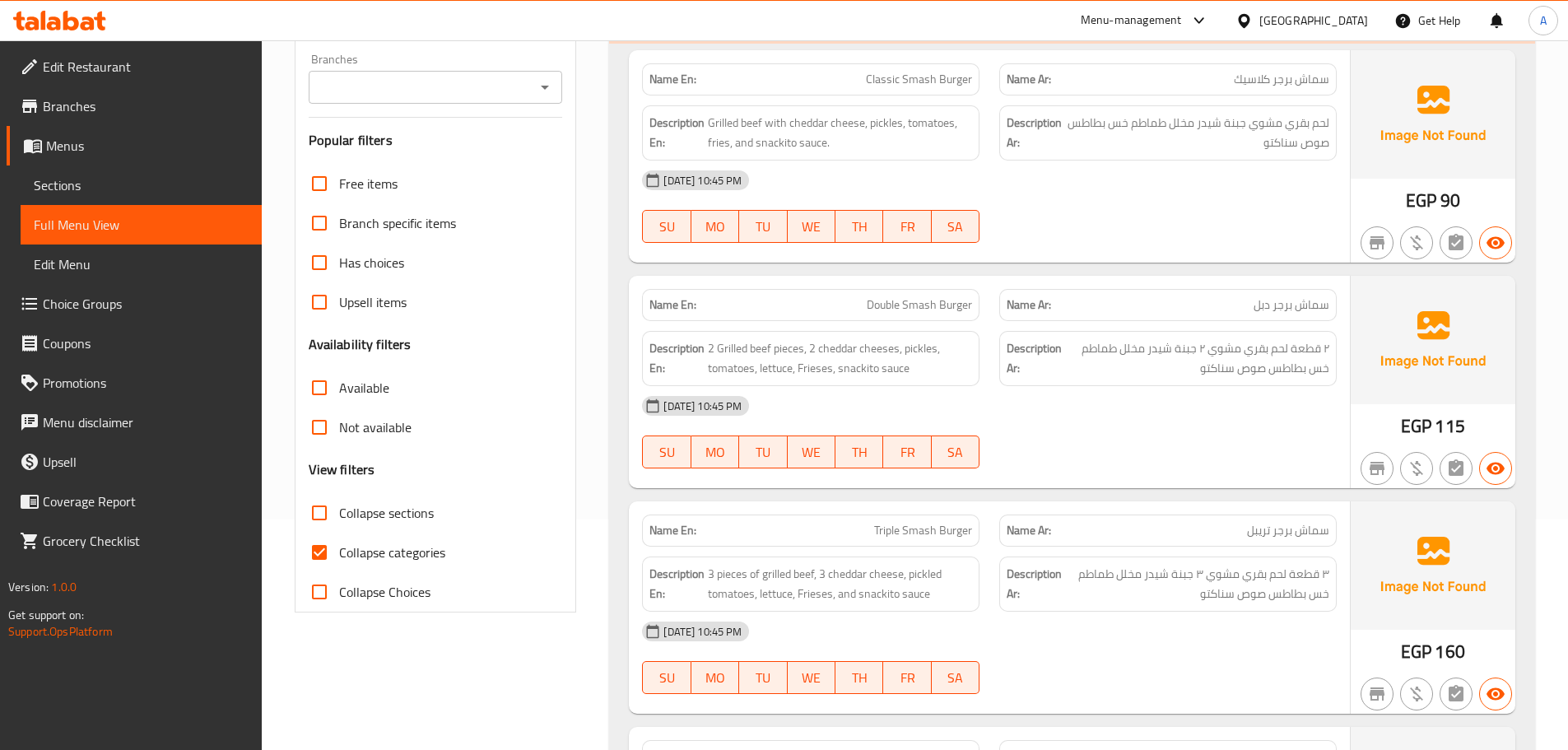
scroll to position [148, 0]
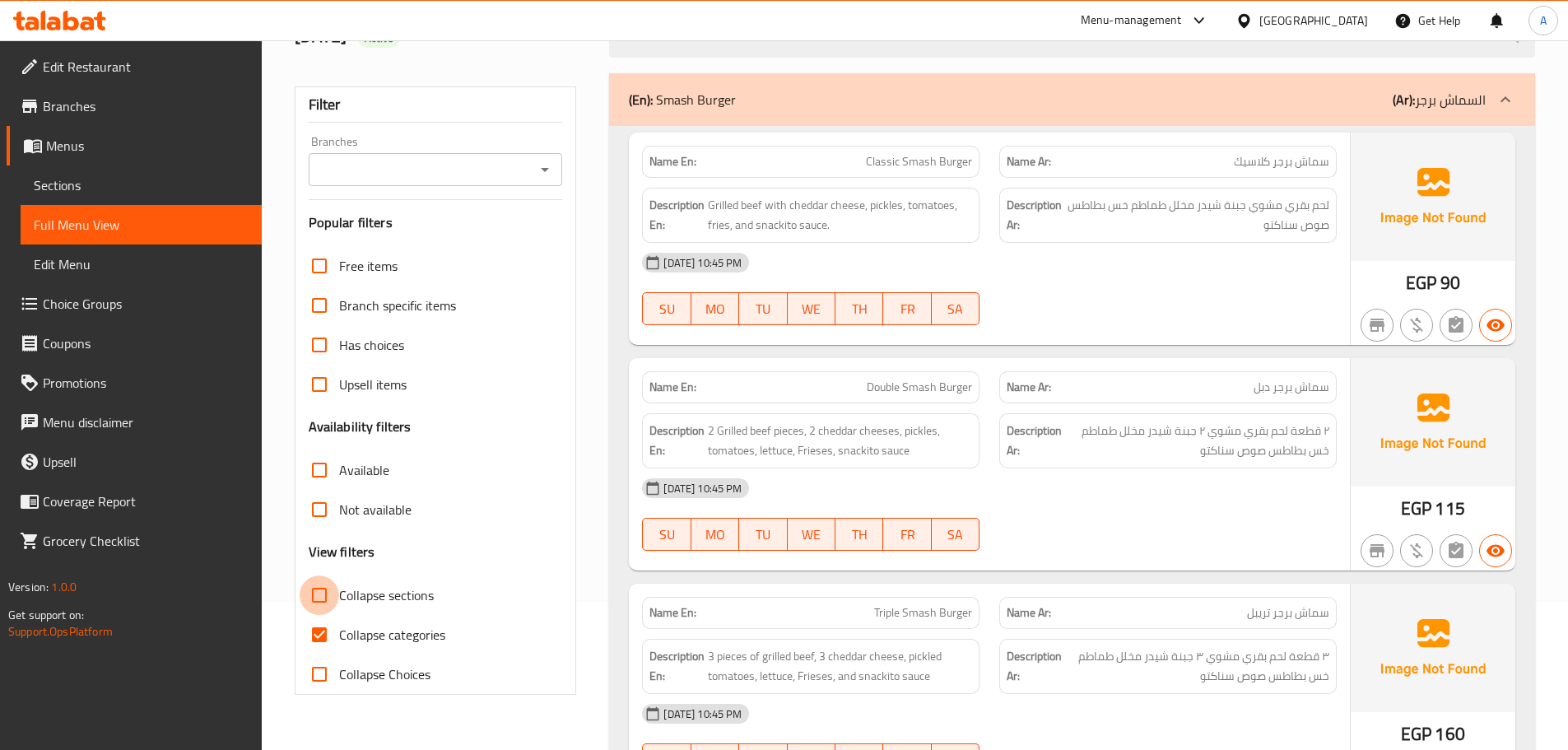
drag, startPoint x: 321, startPoint y: 599, endPoint x: 387, endPoint y: 568, distance: 72.9
click at [321, 599] on input "Collapse sections" at bounding box center [319, 595] width 40 height 40
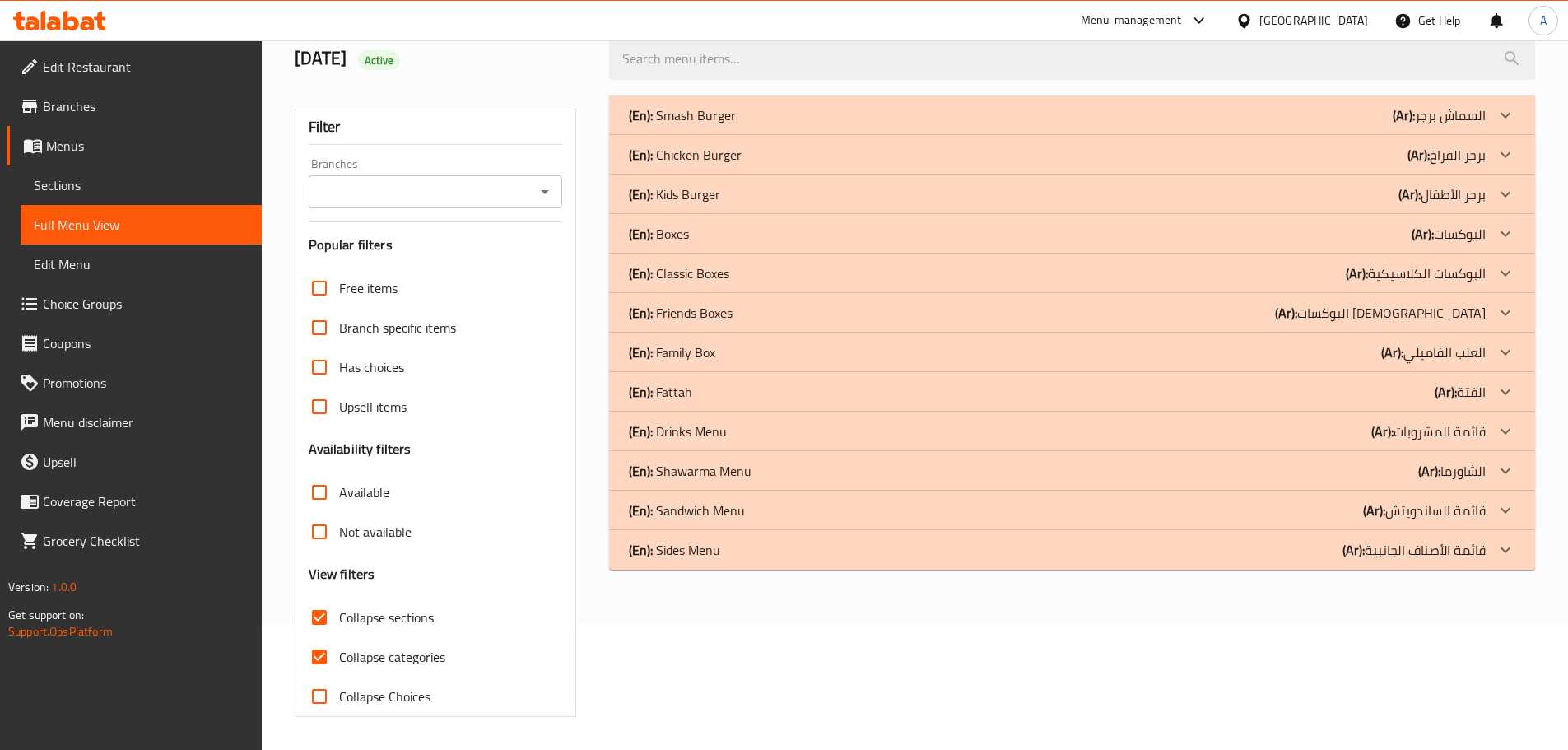
scroll to position [126, 0]
click at [698, 429] on p "(En): Drinks Menu" at bounding box center [677, 431] width 98 height 19
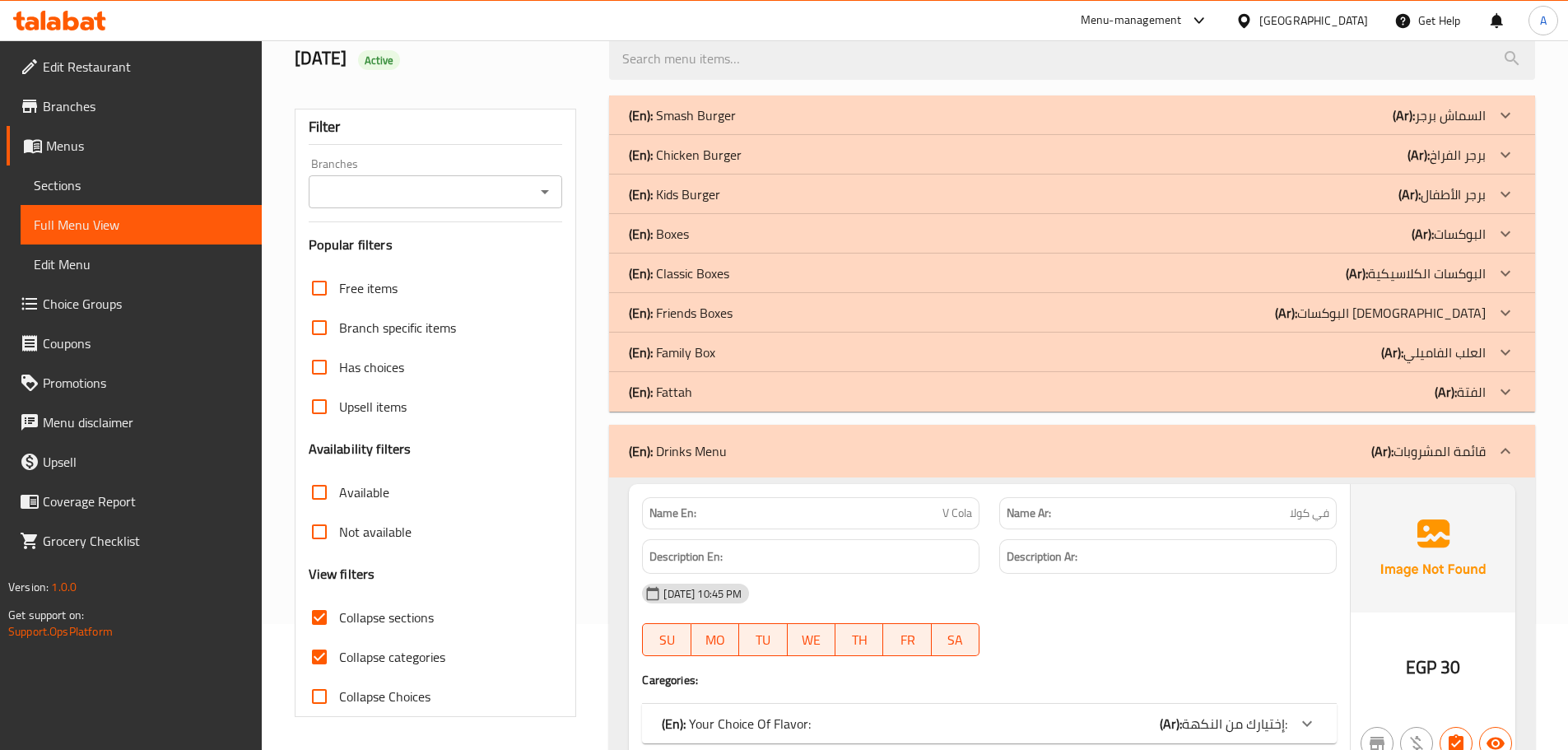
click at [689, 391] on p "(En): Fattah" at bounding box center [660, 391] width 64 height 19
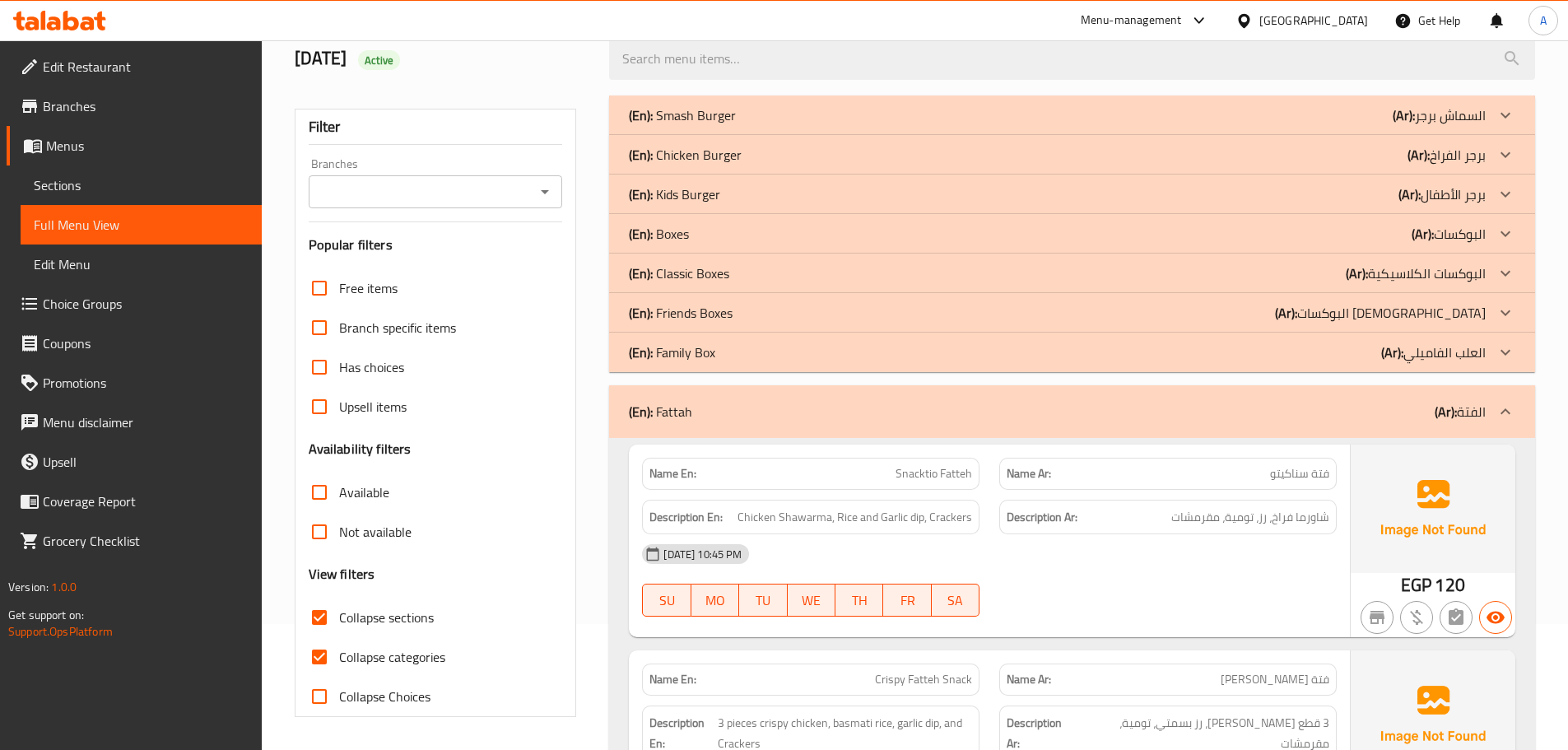
click at [678, 356] on p "(En): Family Box" at bounding box center [672, 352] width 87 height 19
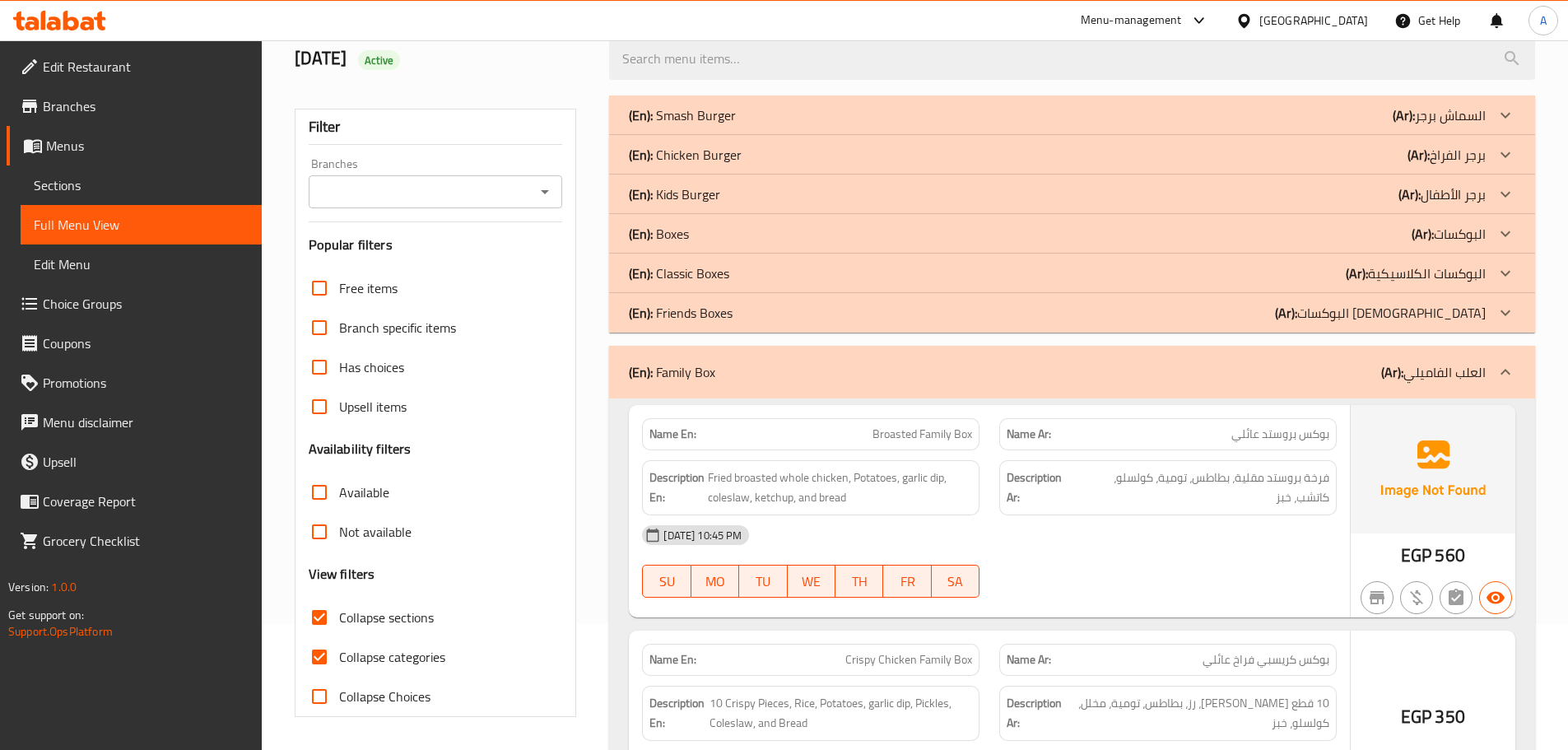
click at [682, 317] on p "(En): Friends Boxes" at bounding box center [680, 313] width 104 height 19
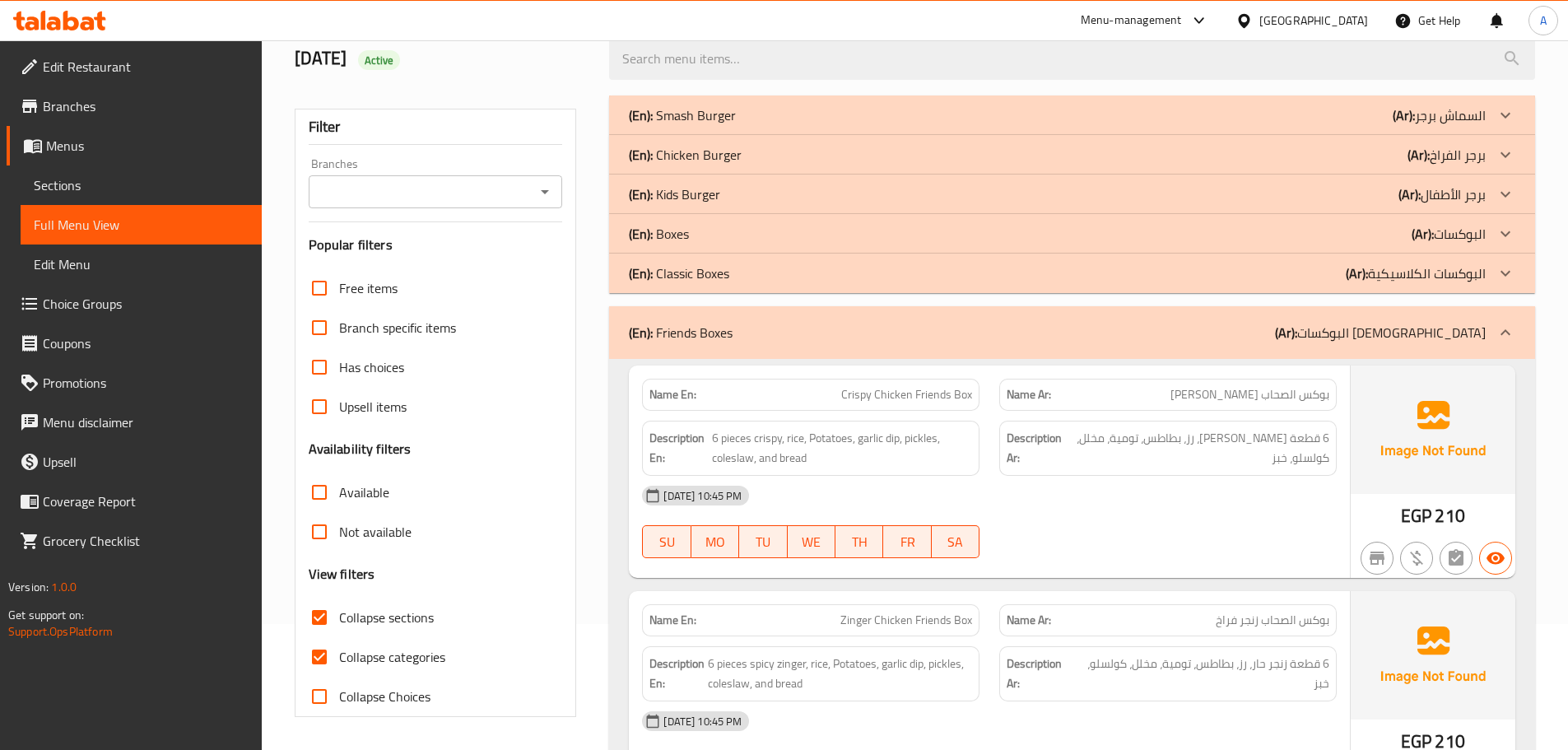
click at [678, 263] on p "(En): Classic Boxes" at bounding box center [678, 273] width 100 height 19
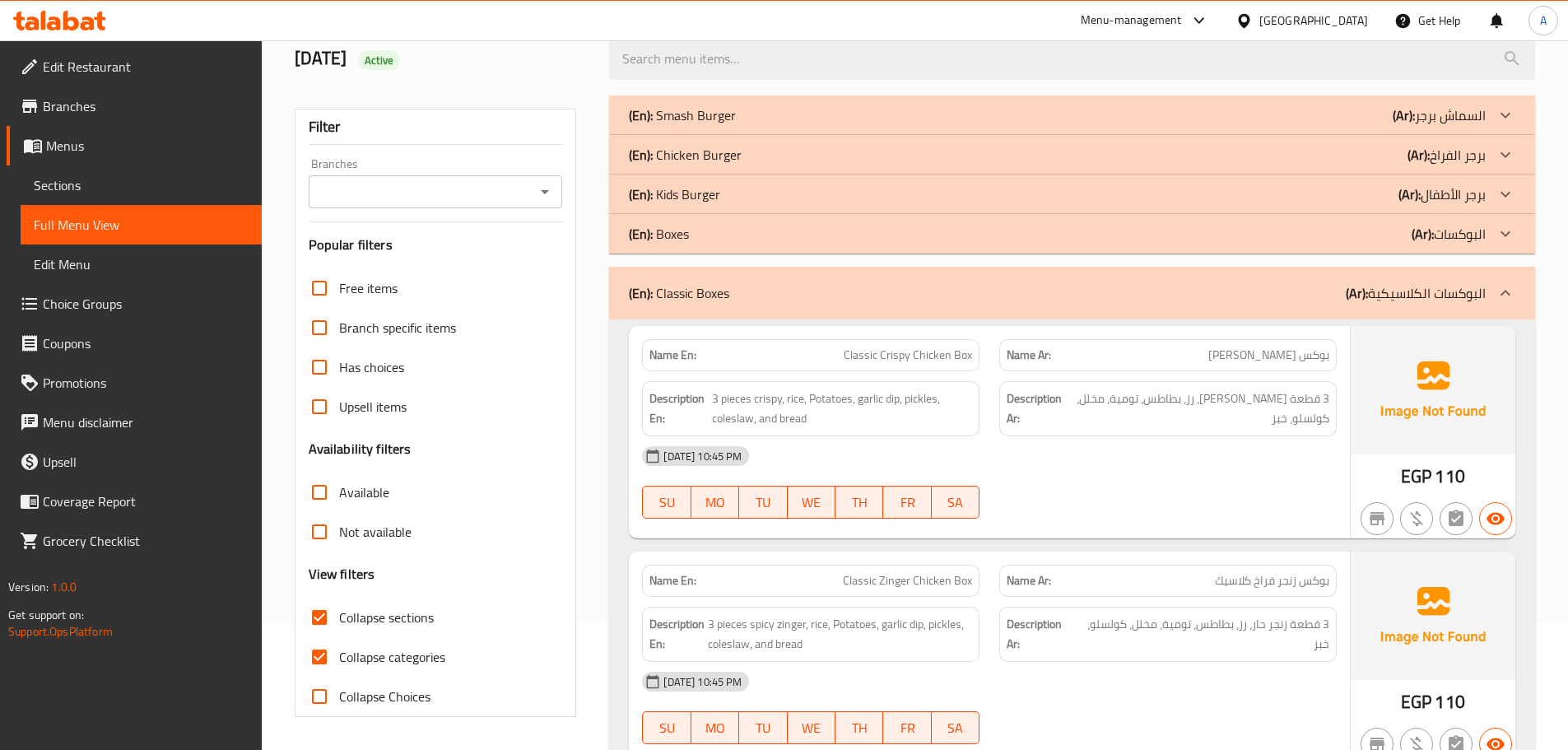
click at [679, 228] on p "(En): Boxes" at bounding box center [659, 234] width 60 height 19
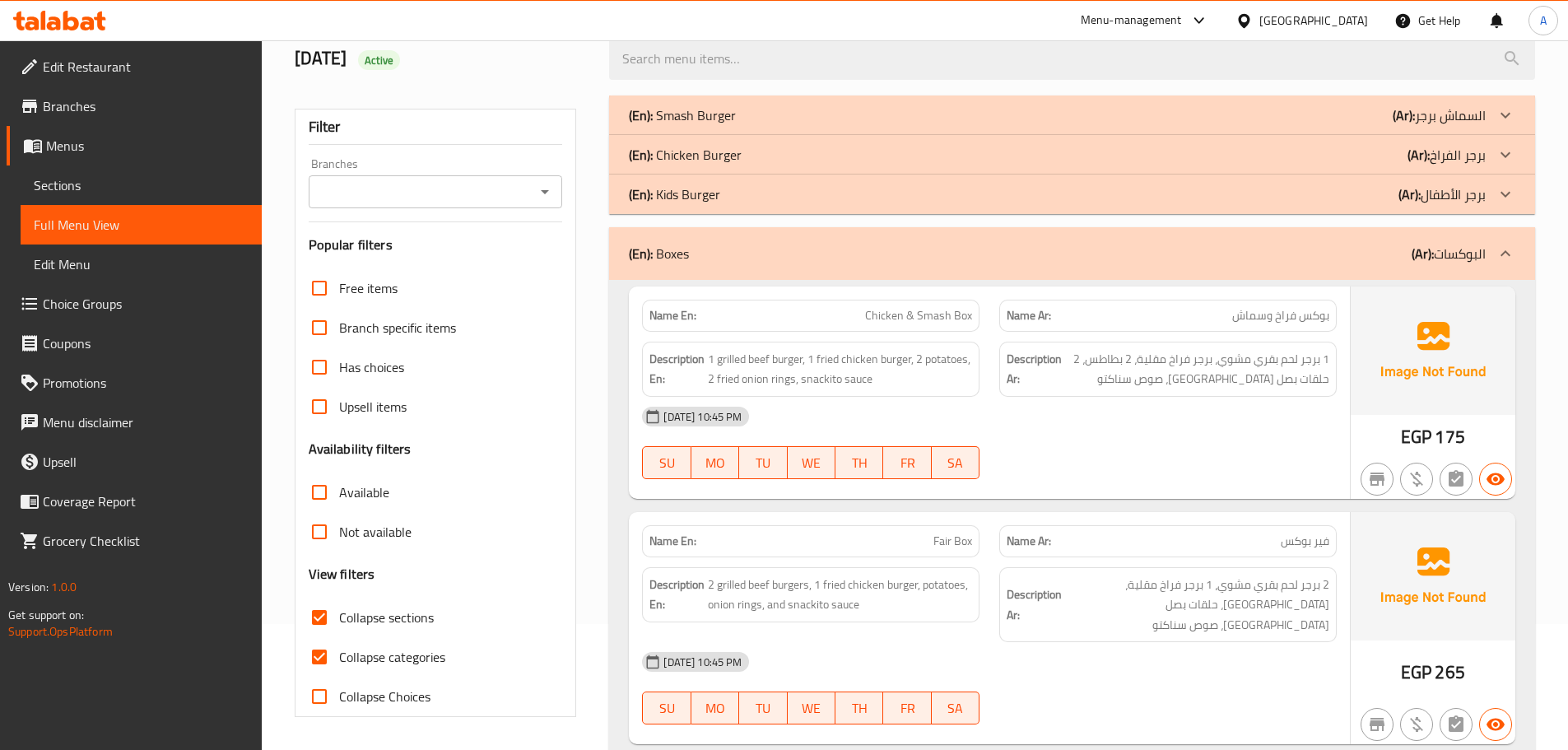
click at [678, 194] on p "(En): Kids Burger" at bounding box center [674, 194] width 91 height 19
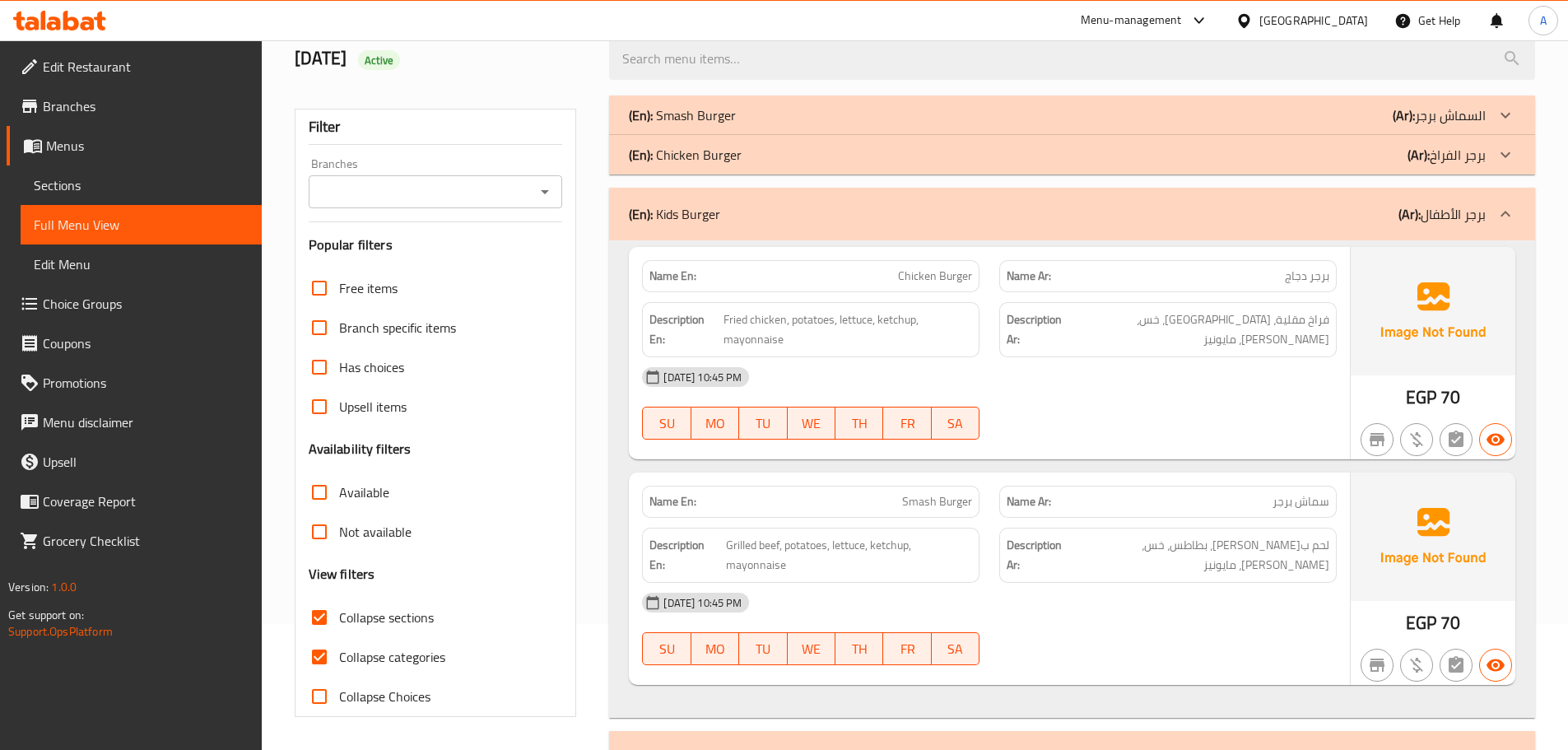
click at [676, 158] on p "(En): Chicken Burger" at bounding box center [684, 155] width 112 height 19
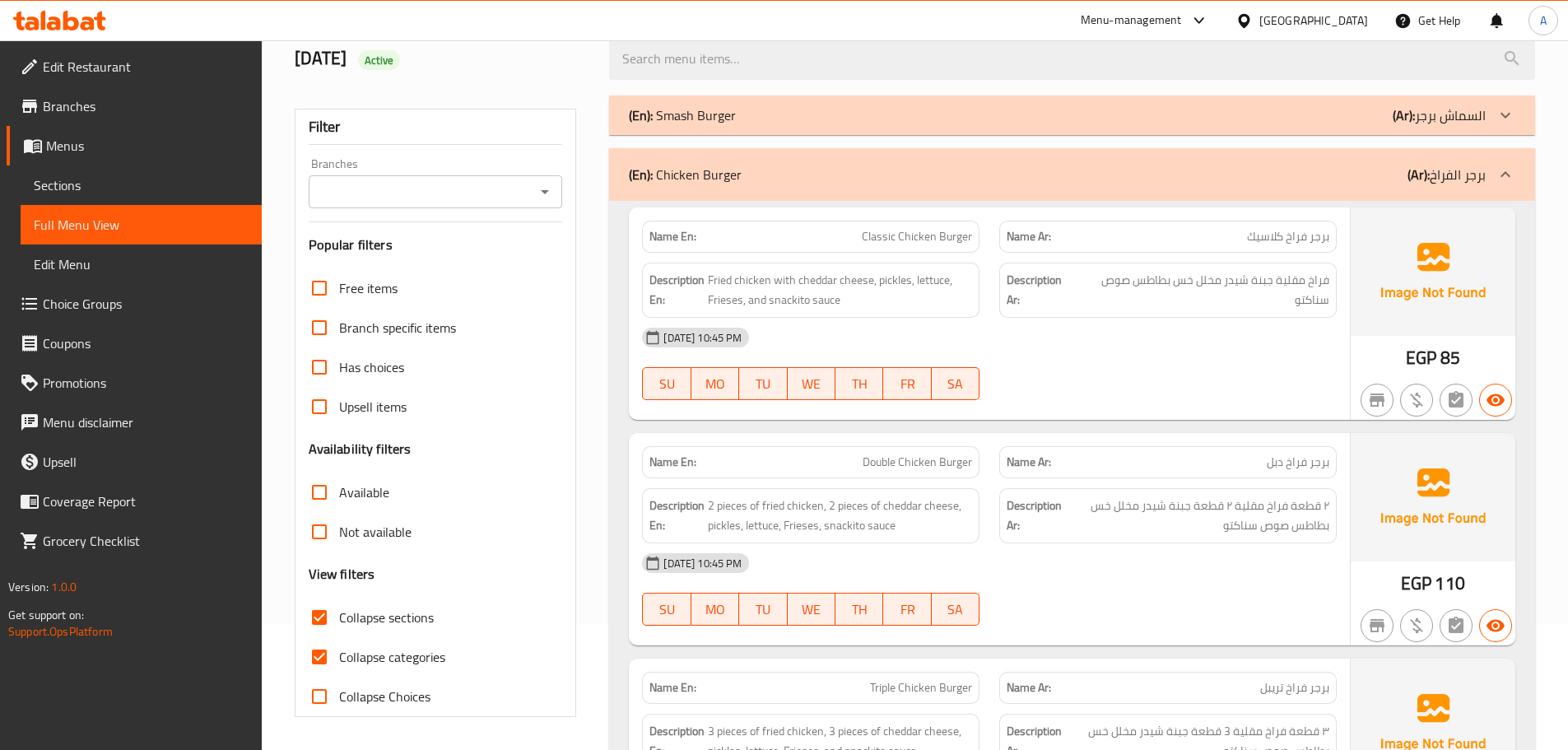
click at [674, 118] on p "(En): Smash Burger" at bounding box center [682, 115] width 107 height 19
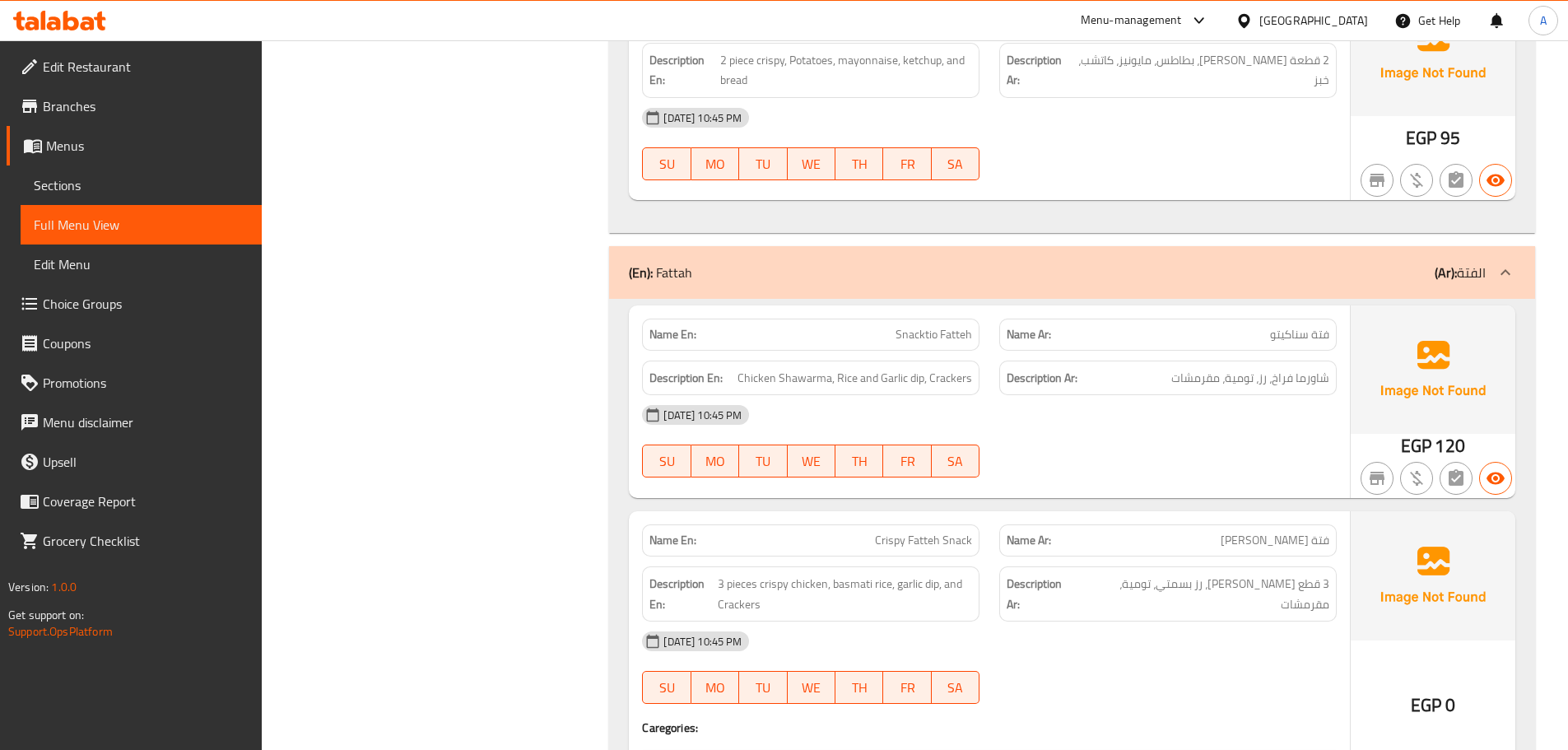
scroll to position [7519, 0]
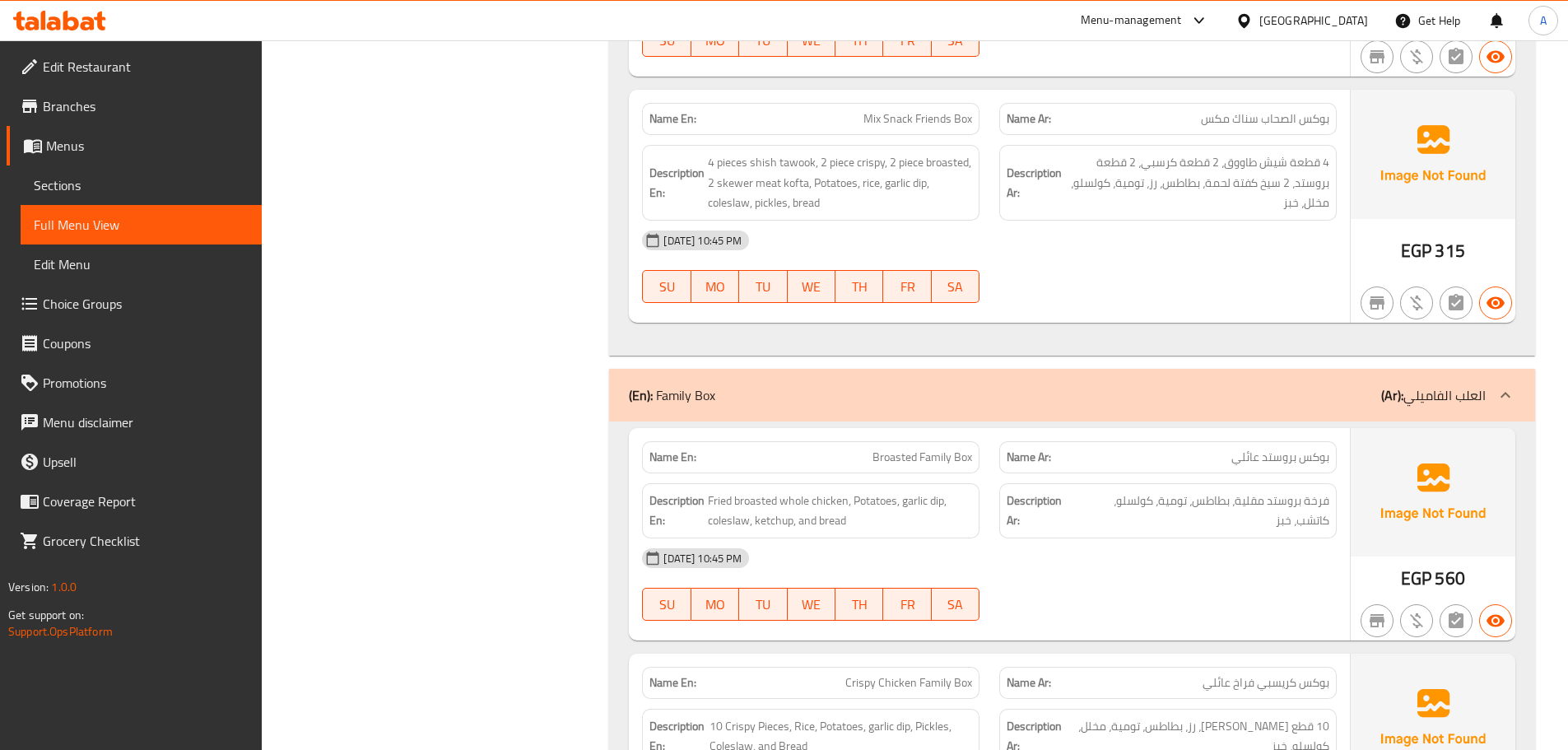
click at [847, 389] on div "(En): Family Box (Ar): العلب الفاميلي" at bounding box center [1072, 394] width 926 height 52
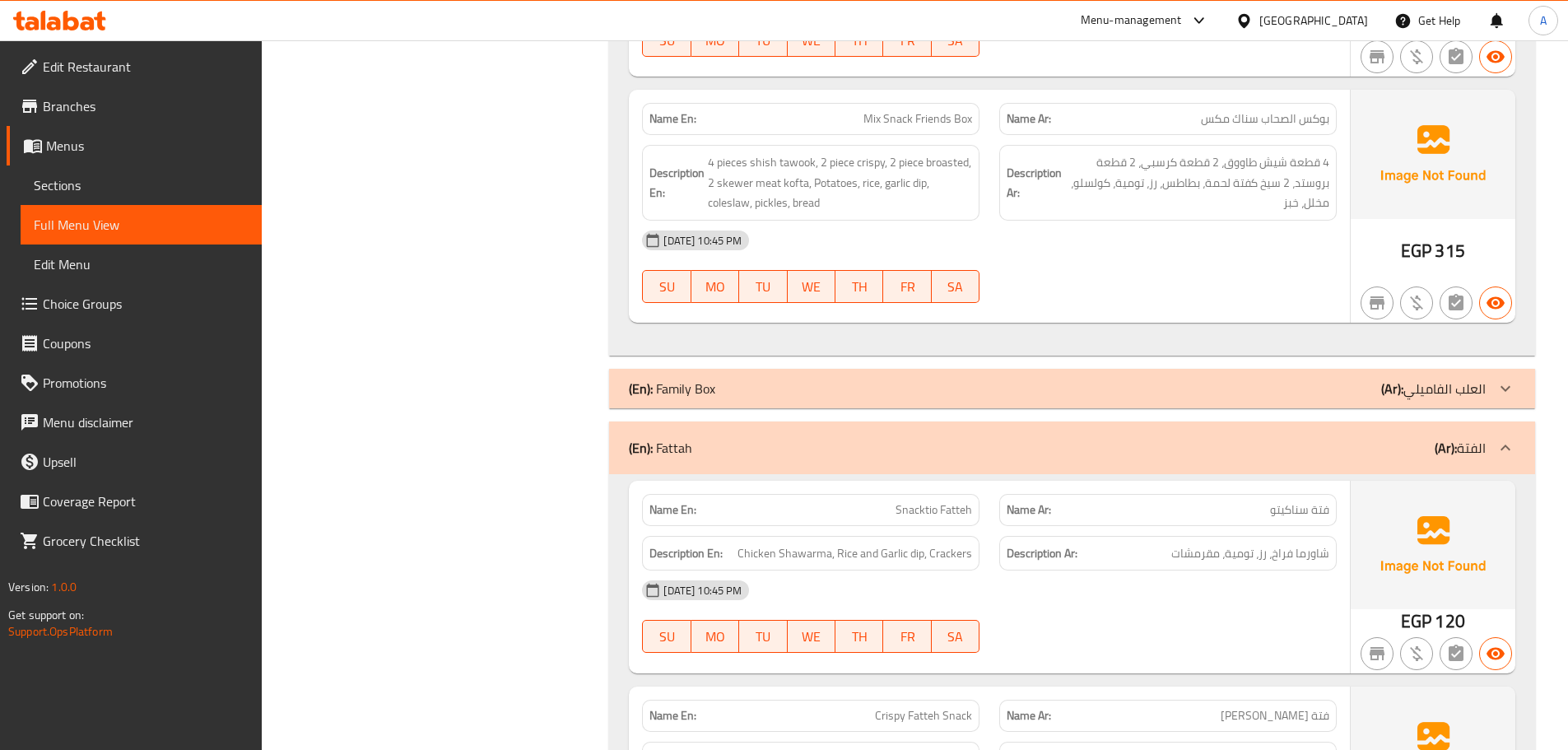
click at [845, 383] on div "(En): Family Box (Ar): العلب الفاميلي" at bounding box center [1072, 388] width 926 height 40
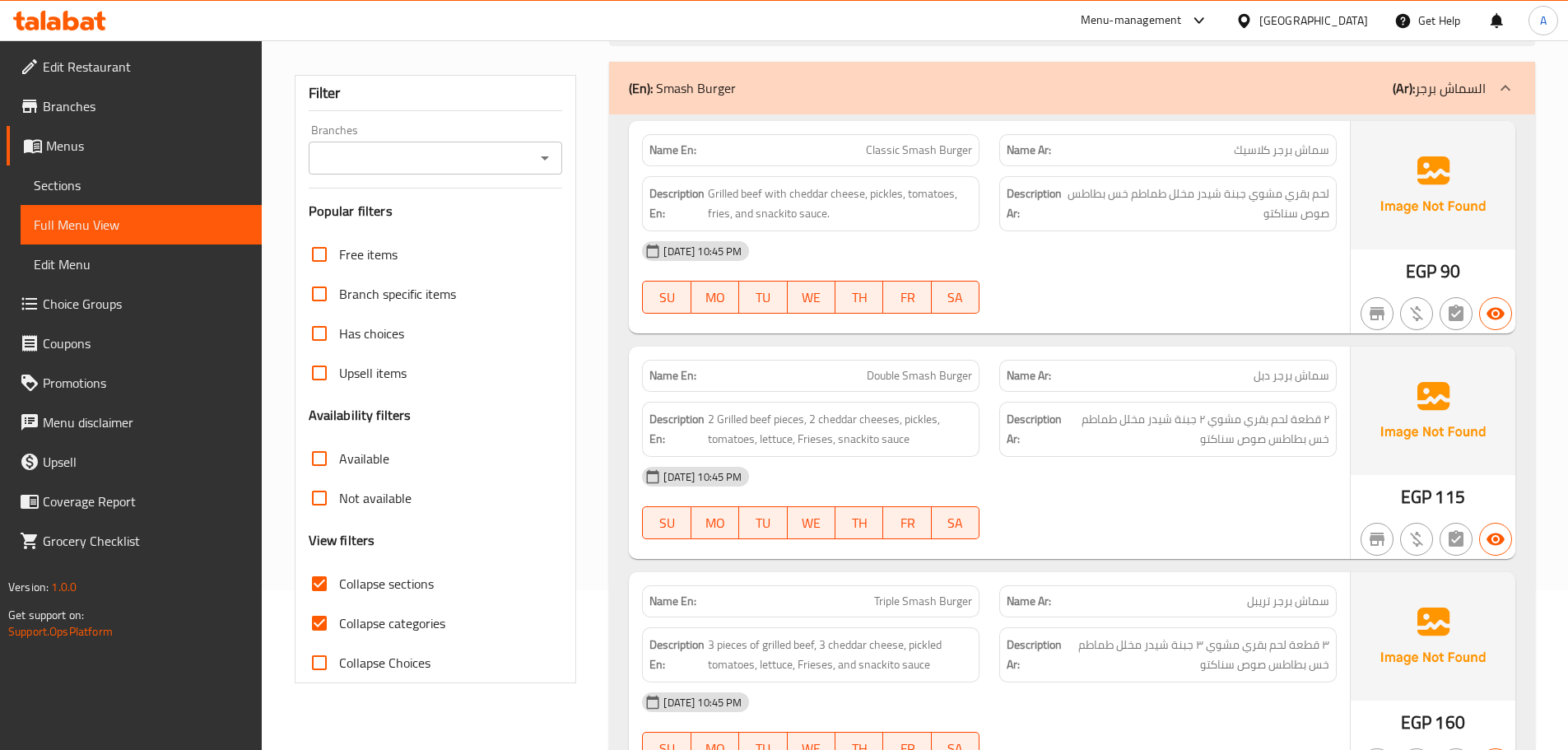
scroll to position [212, 0]
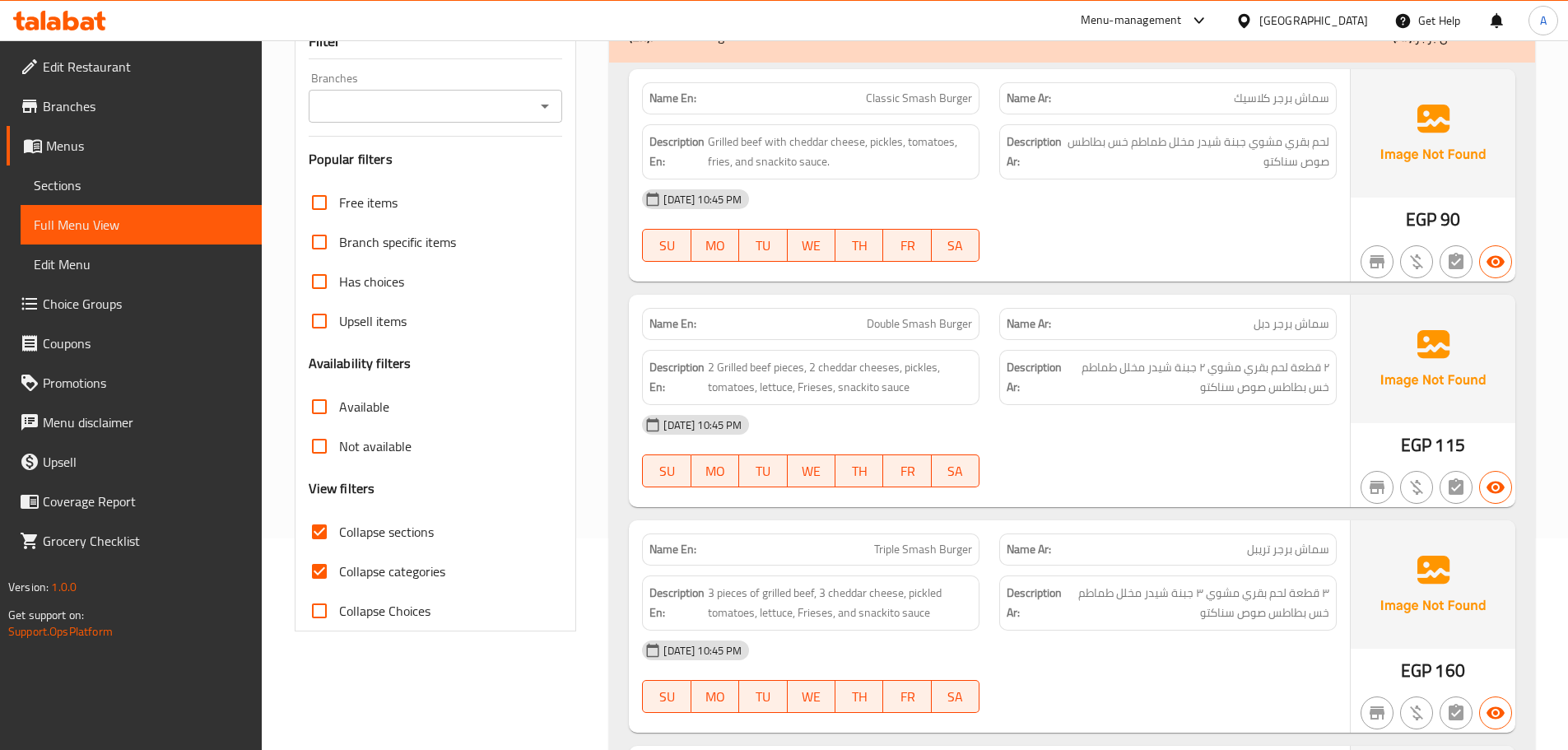
click at [326, 528] on input "Collapse sections" at bounding box center [319, 531] width 40 height 40
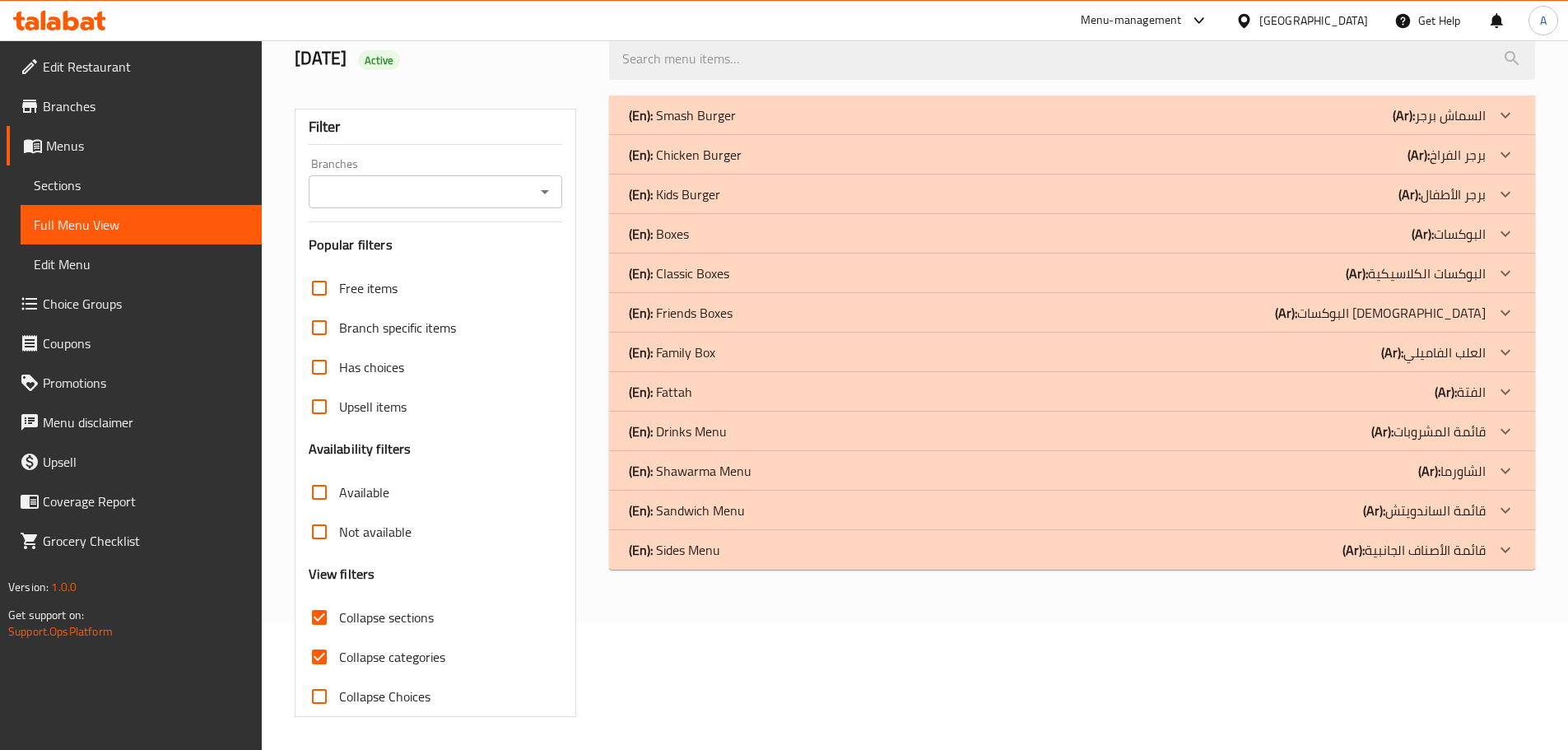
scroll to position [126, 0]
click at [707, 266] on p "(En): Classic Boxes" at bounding box center [678, 273] width 100 height 19
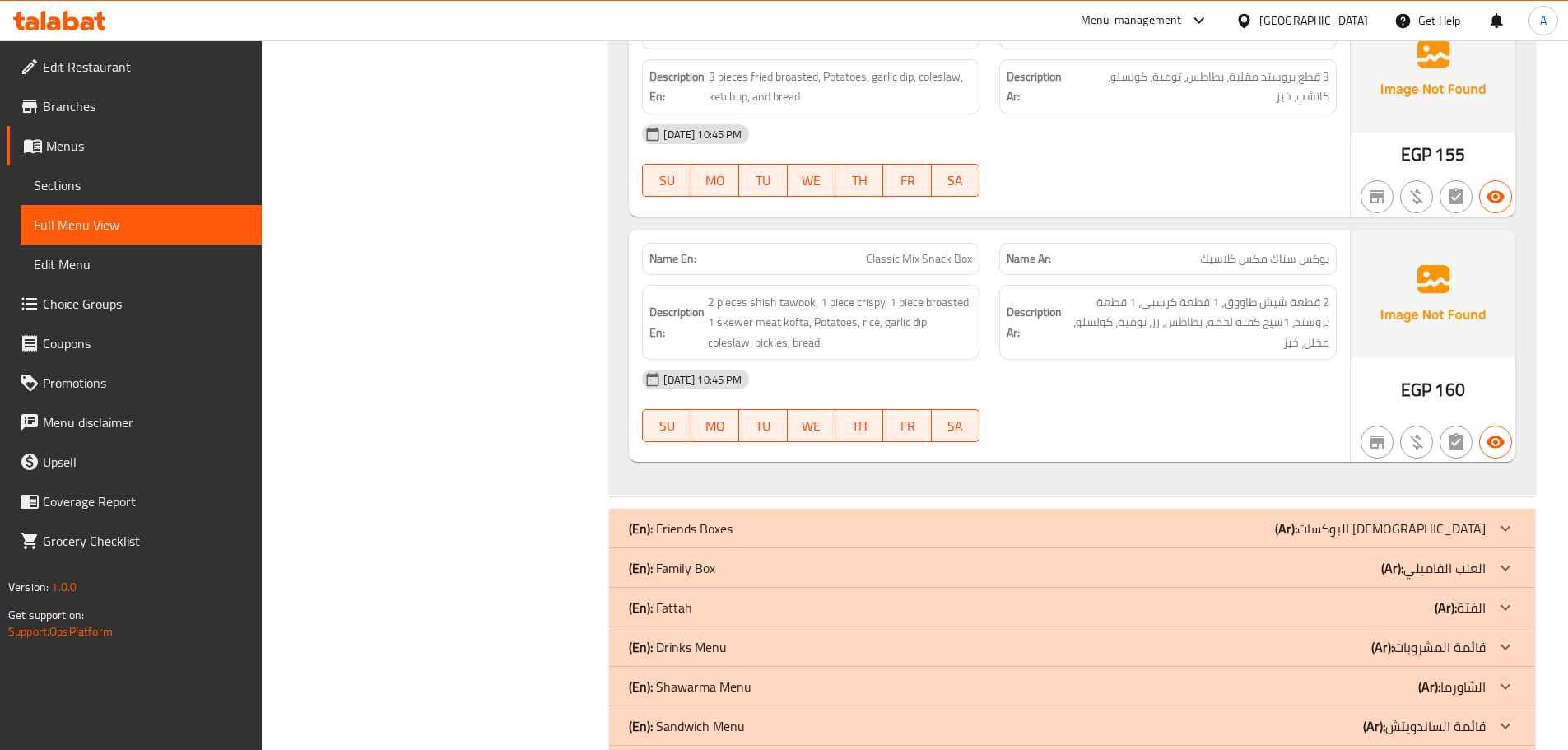
scroll to position [43, 0]
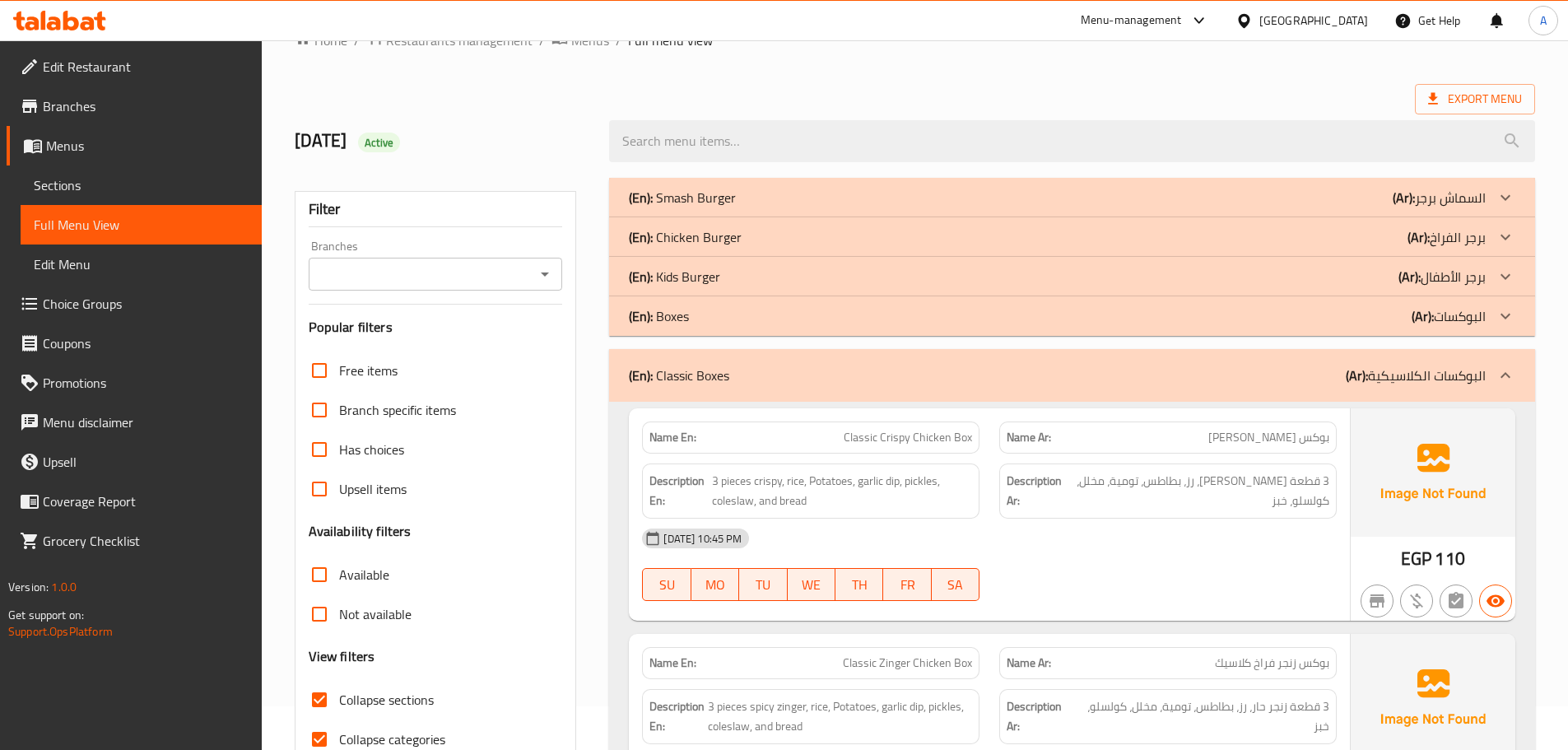
click at [862, 432] on span "Classic Crispy Chicken Box" at bounding box center [908, 437] width 128 height 18
click at [861, 432] on span "Classic Crispy Chicken Box" at bounding box center [908, 437] width 128 height 18
copy span "Classic"
click at [1328, 444] on span "بوكس [PERSON_NAME]" at bounding box center [1269, 437] width 121 height 18
click at [1282, 444] on span "بوكس [PERSON_NAME]" at bounding box center [1269, 437] width 121 height 18
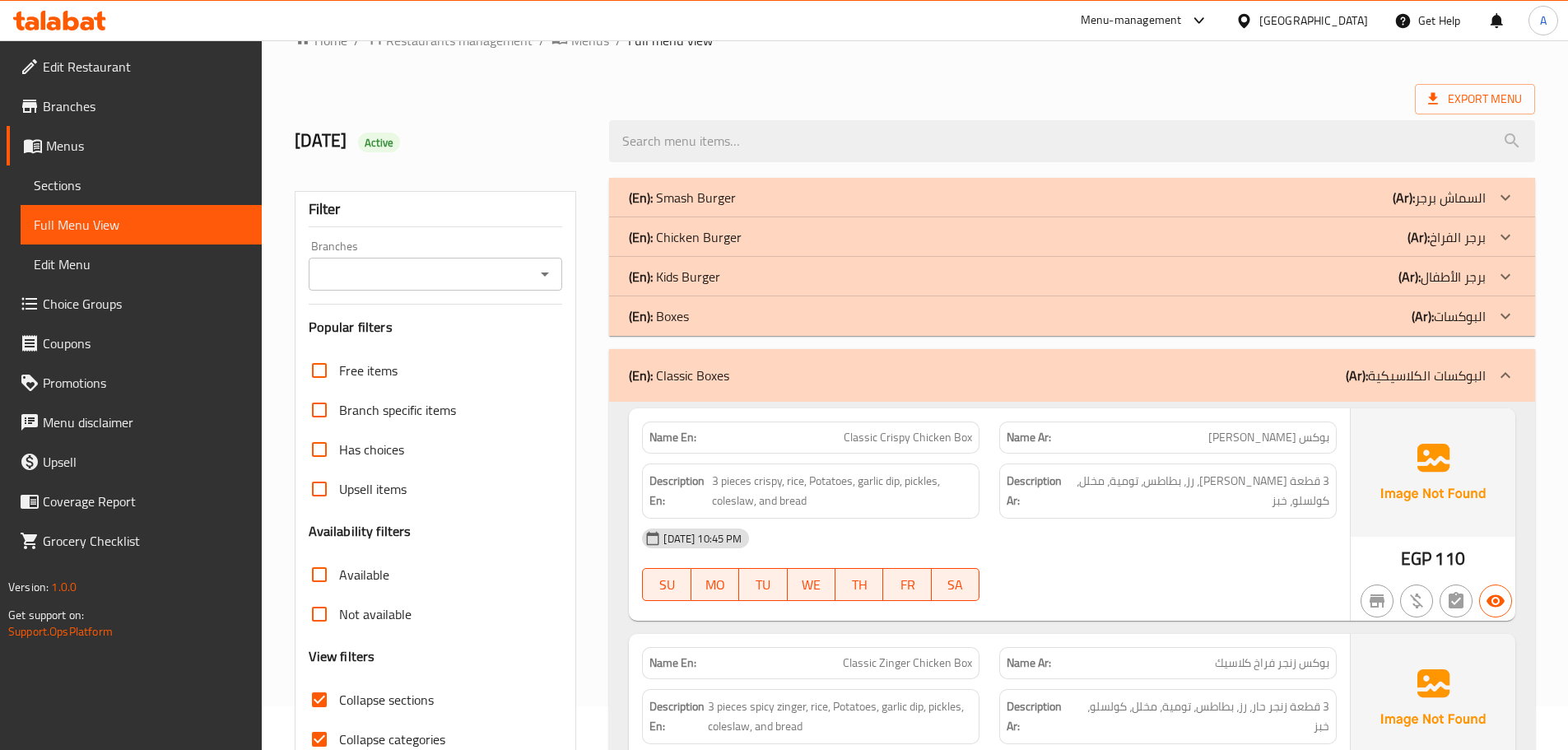
click at [1217, 445] on span "بوكس [PERSON_NAME]" at bounding box center [1269, 437] width 121 height 18
copy span "كلاسيك"
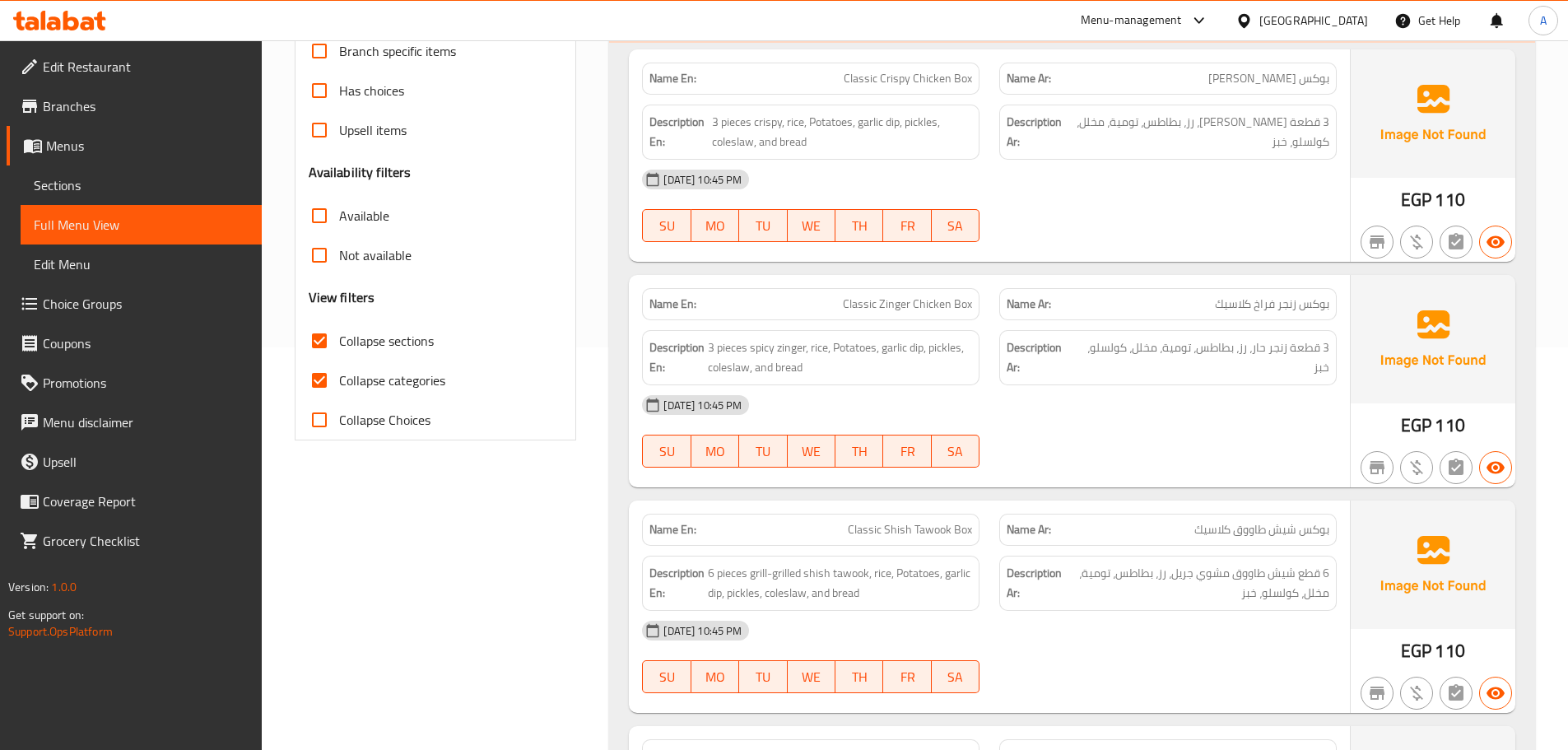
scroll to position [145, 0]
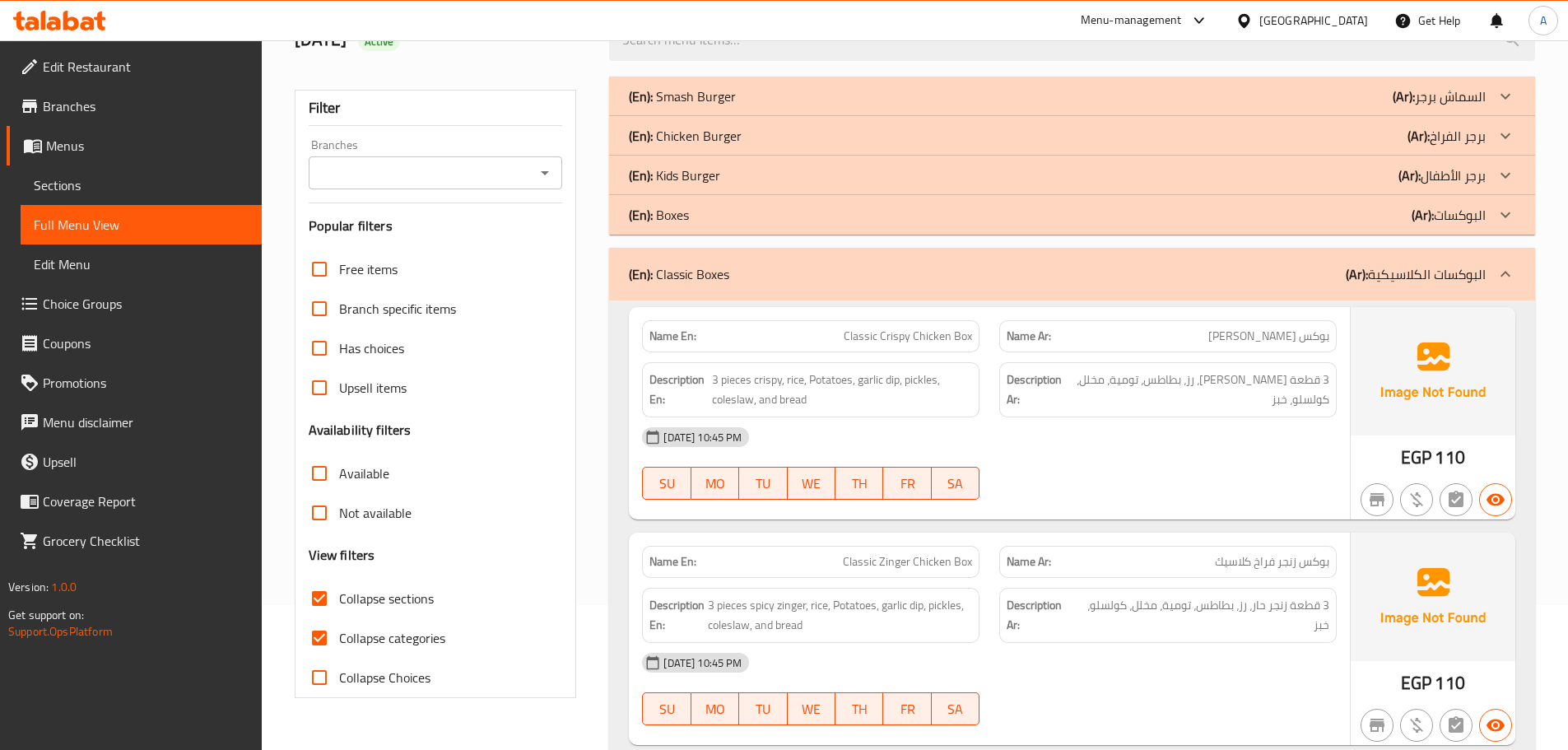
click at [871, 264] on div "(En): Classic Boxes (Ar): البوكسات الكلاسيكية" at bounding box center [1057, 274] width 857 height 19
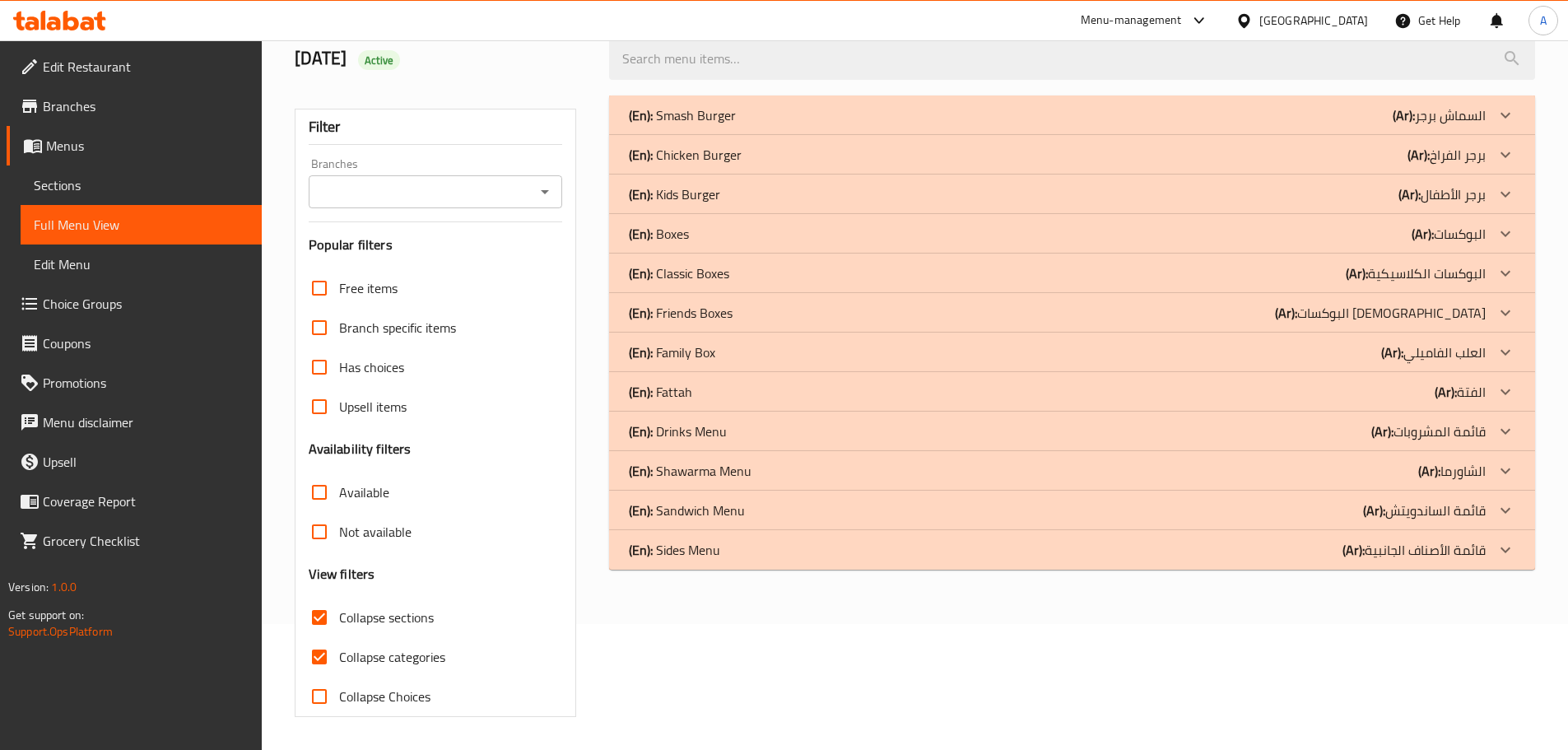
scroll to position [126, 0]
click at [760, 315] on div "(En): Friends Boxes (Ar): البوكسات [DEMOGRAPHIC_DATA]" at bounding box center [1057, 313] width 857 height 19
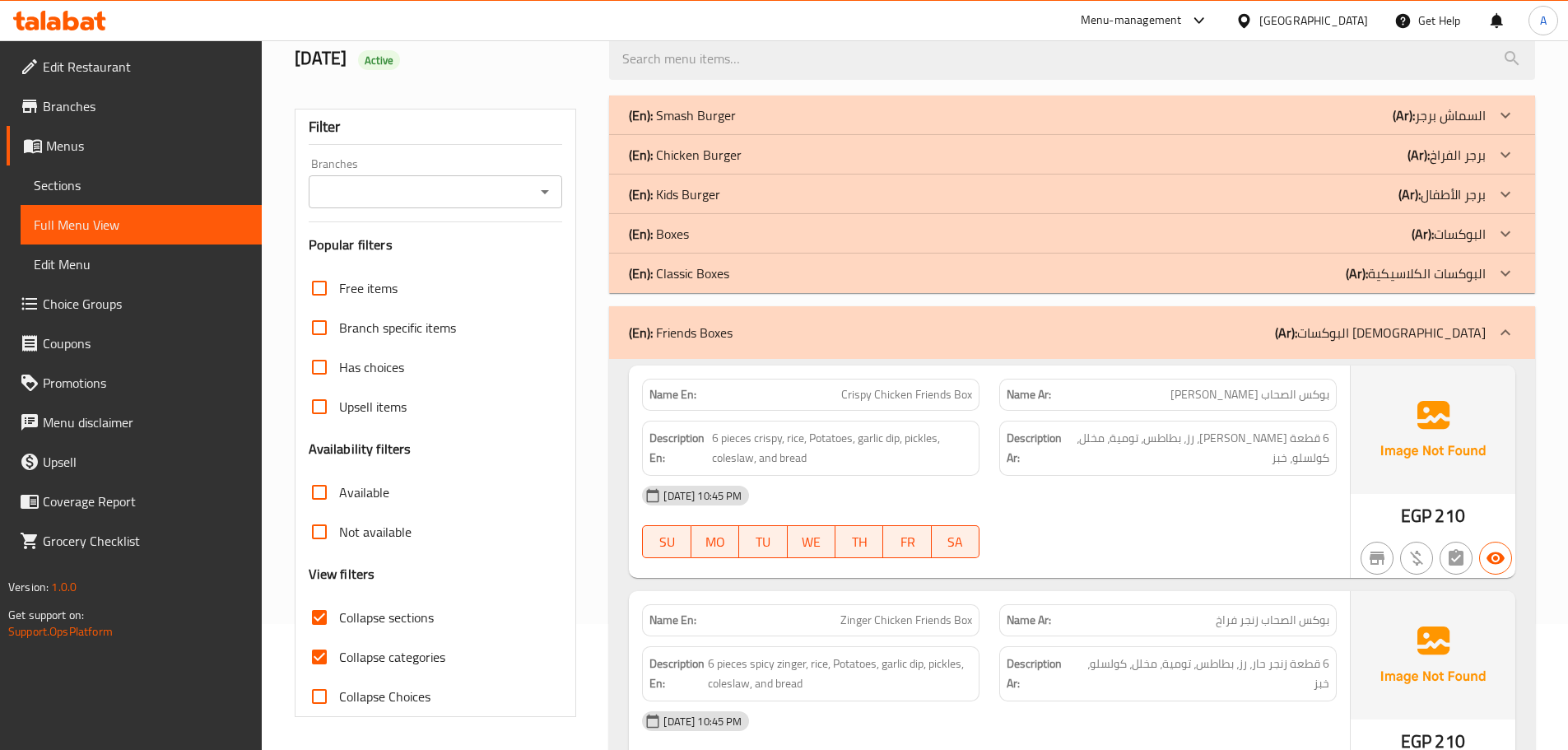
click at [942, 390] on span "Crispy Chicken Friends Box" at bounding box center [907, 395] width 131 height 18
copy span "Friends"
click at [900, 376] on div "Name En: Crispy Chicken Friends Box" at bounding box center [810, 394] width 357 height 52
drag, startPoint x: 915, startPoint y: 390, endPoint x: 983, endPoint y: 391, distance: 68.0
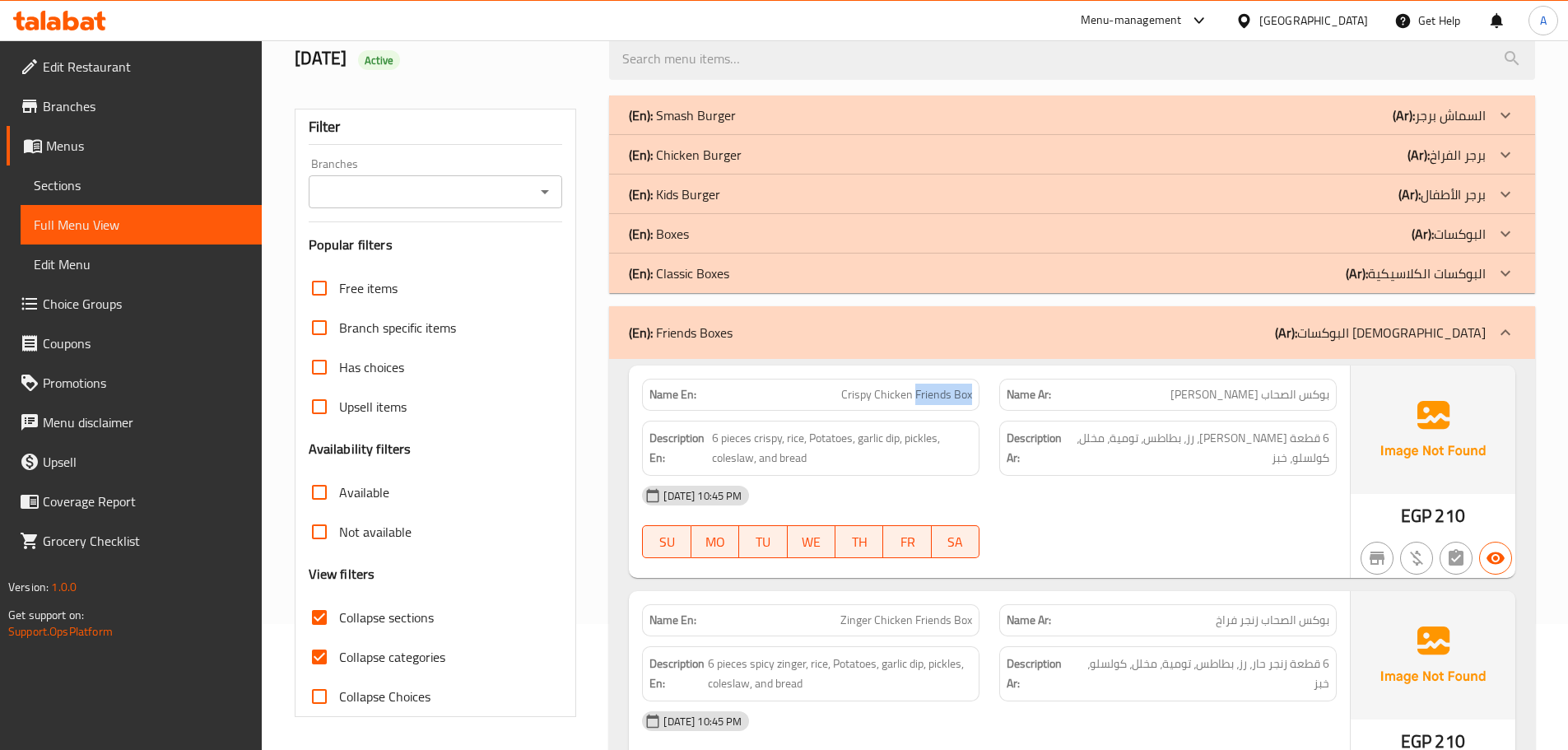
click at [983, 391] on div "Name En: Crispy Chicken Friends Box" at bounding box center [810, 394] width 357 height 52
copy span "Friends Box"
drag, startPoint x: 1263, startPoint y: 395, endPoint x: 1348, endPoint y: 395, distance: 85.0
click at [1348, 395] on div "Name En: Crispy Chicken Friends Box Name Ar: بوكس الصحاب كريسبي فراخ Descriptio…" at bounding box center [989, 472] width 721 height 213
copy span "بوكس الصحاب"
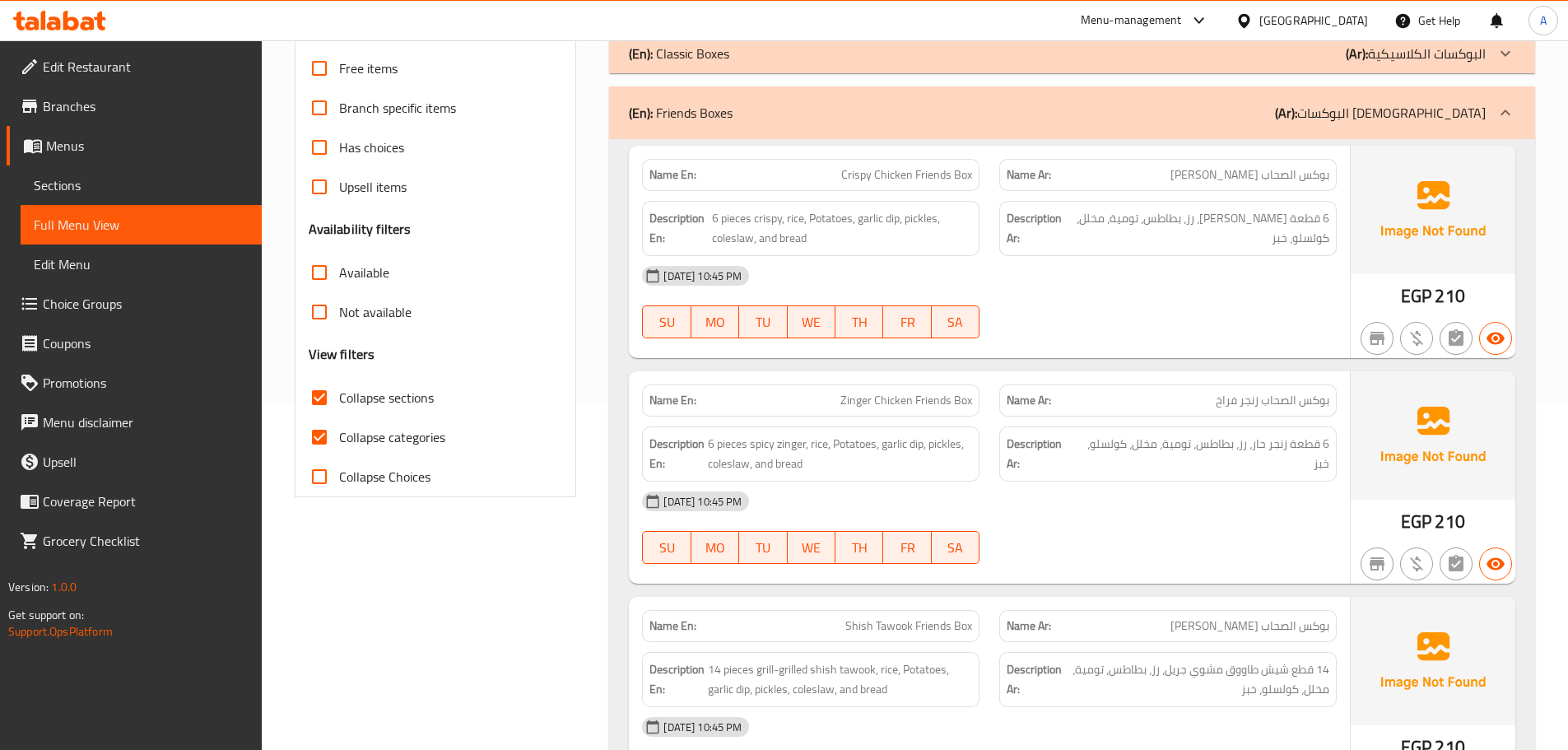
scroll to position [208, 0]
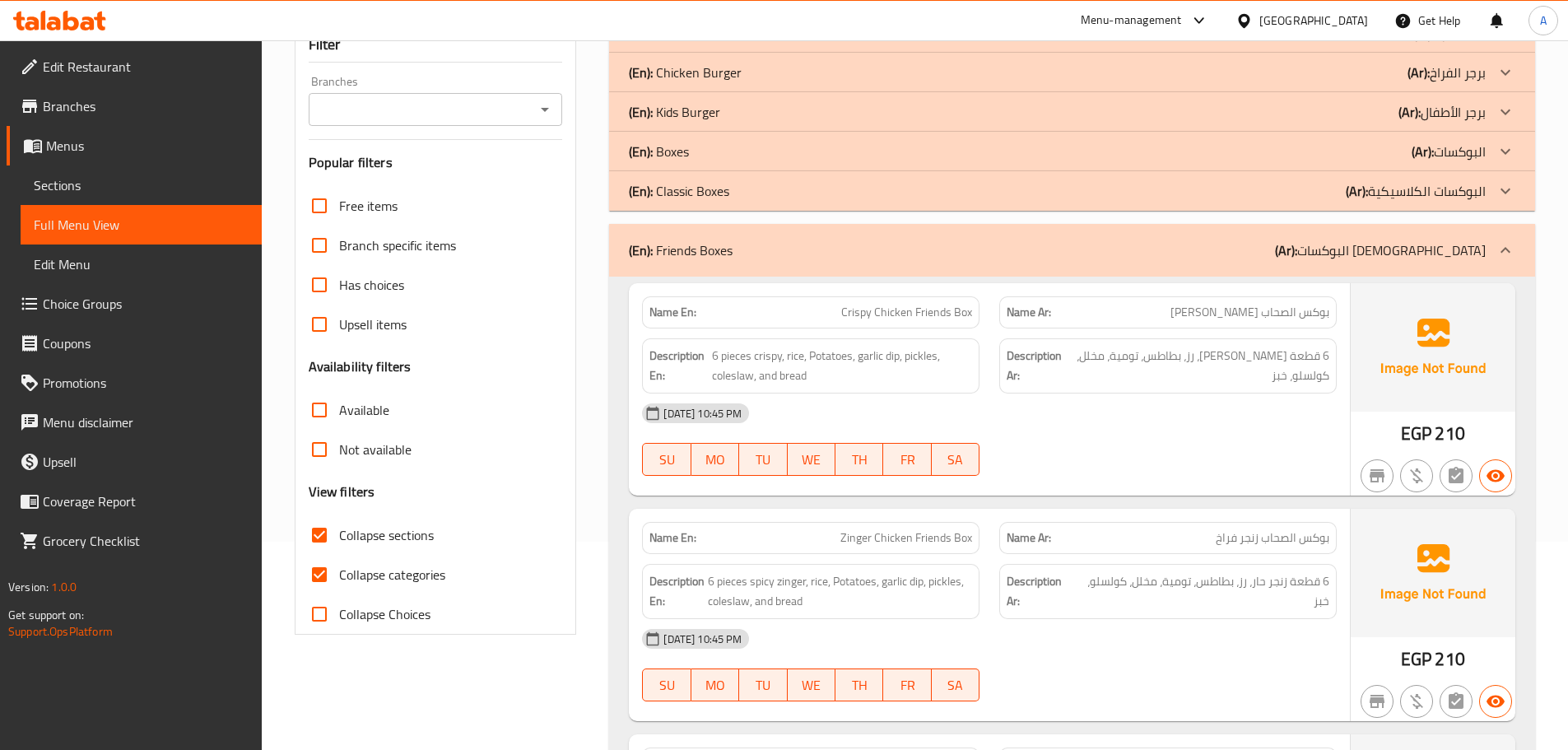
click at [693, 272] on div "(En): Friends Boxes (Ar): البوكسات [DEMOGRAPHIC_DATA]" at bounding box center [1072, 250] width 926 height 52
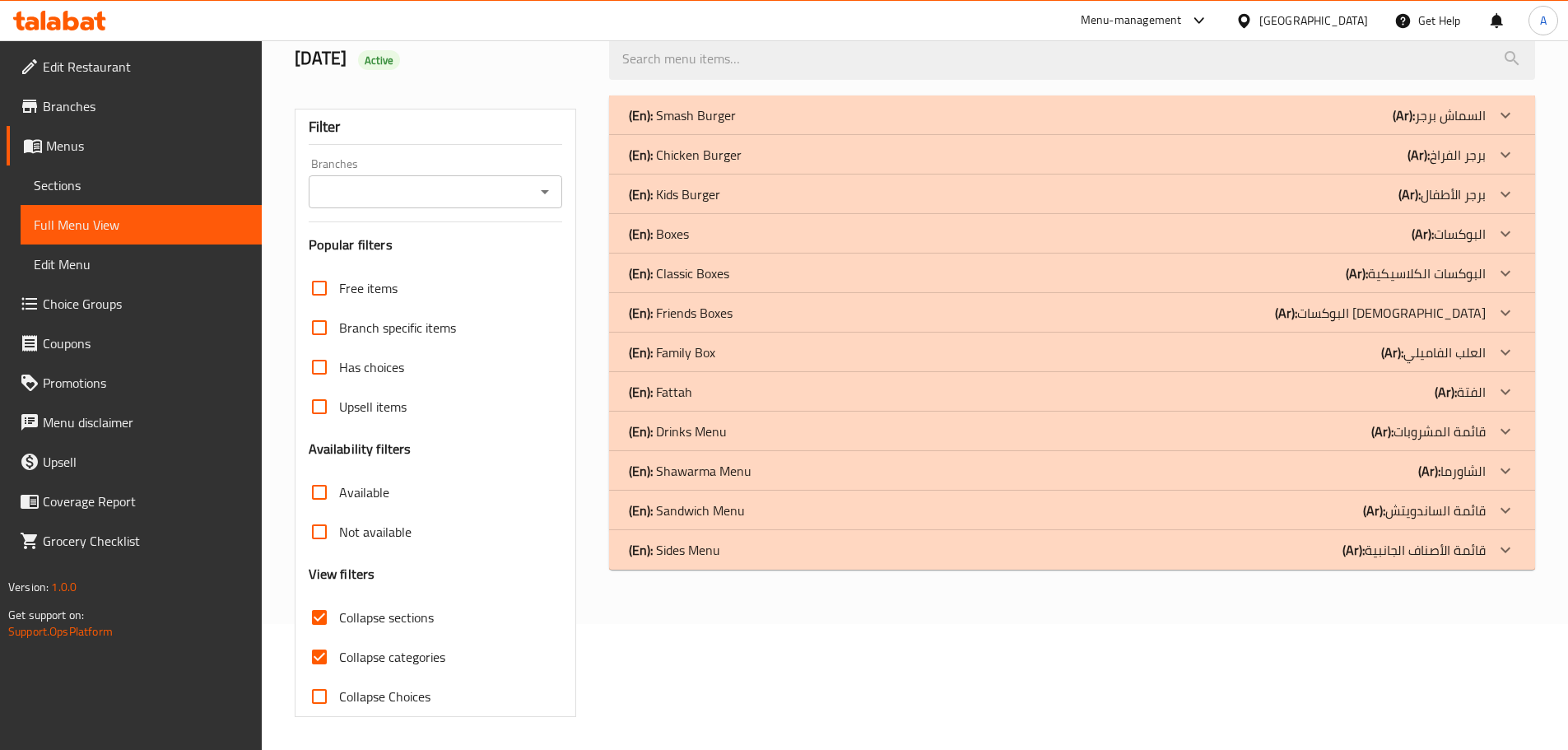
scroll to position [126, 0]
drag, startPoint x: 809, startPoint y: 12, endPoint x: 666, endPoint y: 161, distance: 206.5
click at [809, 12] on div "Menu-management Egypt Get Help A" at bounding box center [784, 20] width 1568 height 40
click at [313, 612] on input "Collapse sections" at bounding box center [319, 617] width 40 height 40
checkbox input "false"
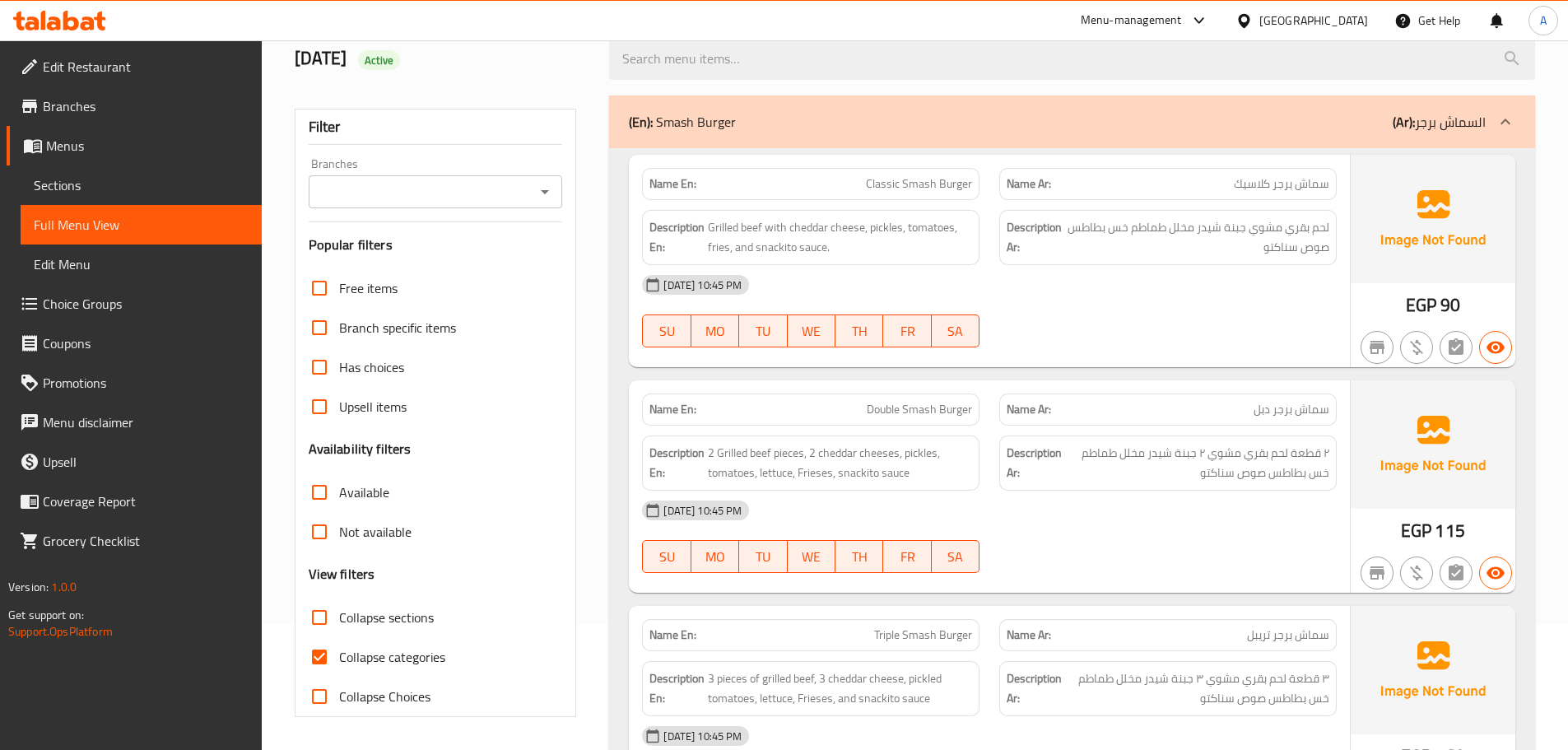
scroll to position [5100, 0]
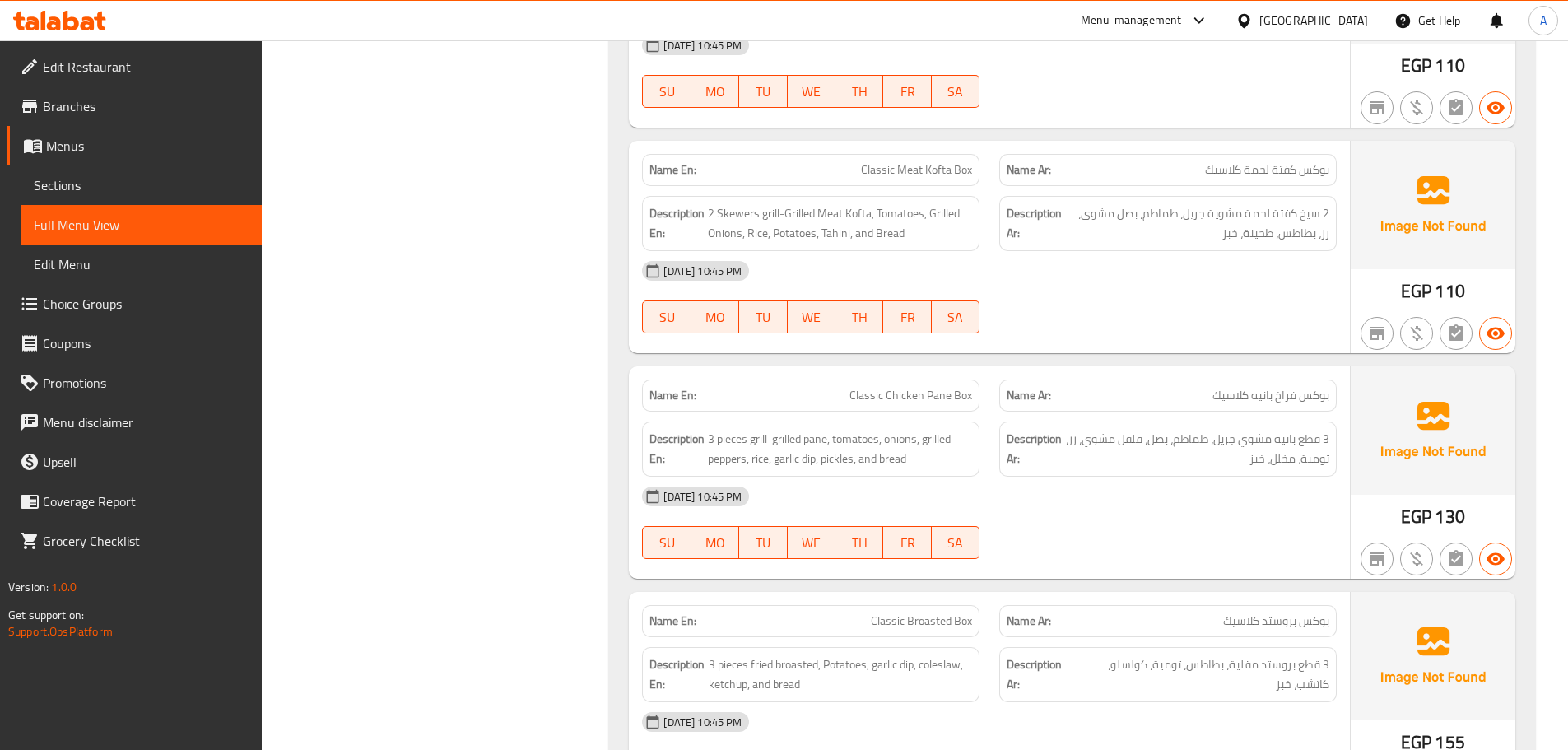
click at [1261, 387] on span "بوكس فراخ بانيه كلاسيك" at bounding box center [1271, 396] width 117 height 18
click at [1260, 387] on span "بوكس فراخ بانيه كلاسيك" at bounding box center [1271, 396] width 117 height 18
copy span "بانيه"
click at [832, 204] on span "2 Skewers grill-Grilled Meat Kofta, Tomatoes, Grilled Onions, Rice, Potatoes, T…" at bounding box center [839, 224] width 264 height 41
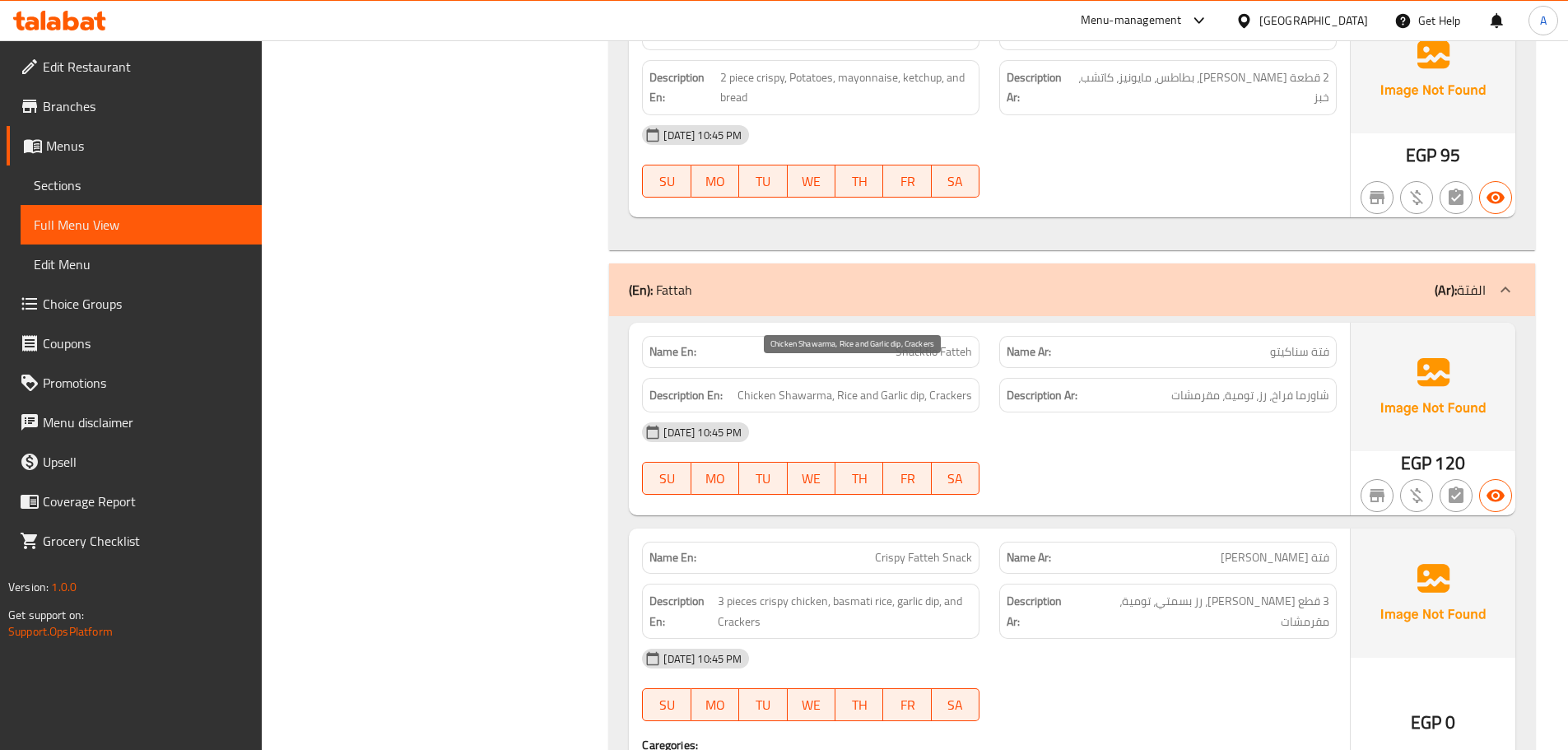
click at [929, 385] on span "Chicken Shawarma, Rice and Garlic dip, Crackers" at bounding box center [854, 395] width 235 height 20
click at [942, 385] on span "Chicken Shawarma, Rice and Garlic dip, Crackers" at bounding box center [854, 395] width 235 height 20
copy span "Crackers"
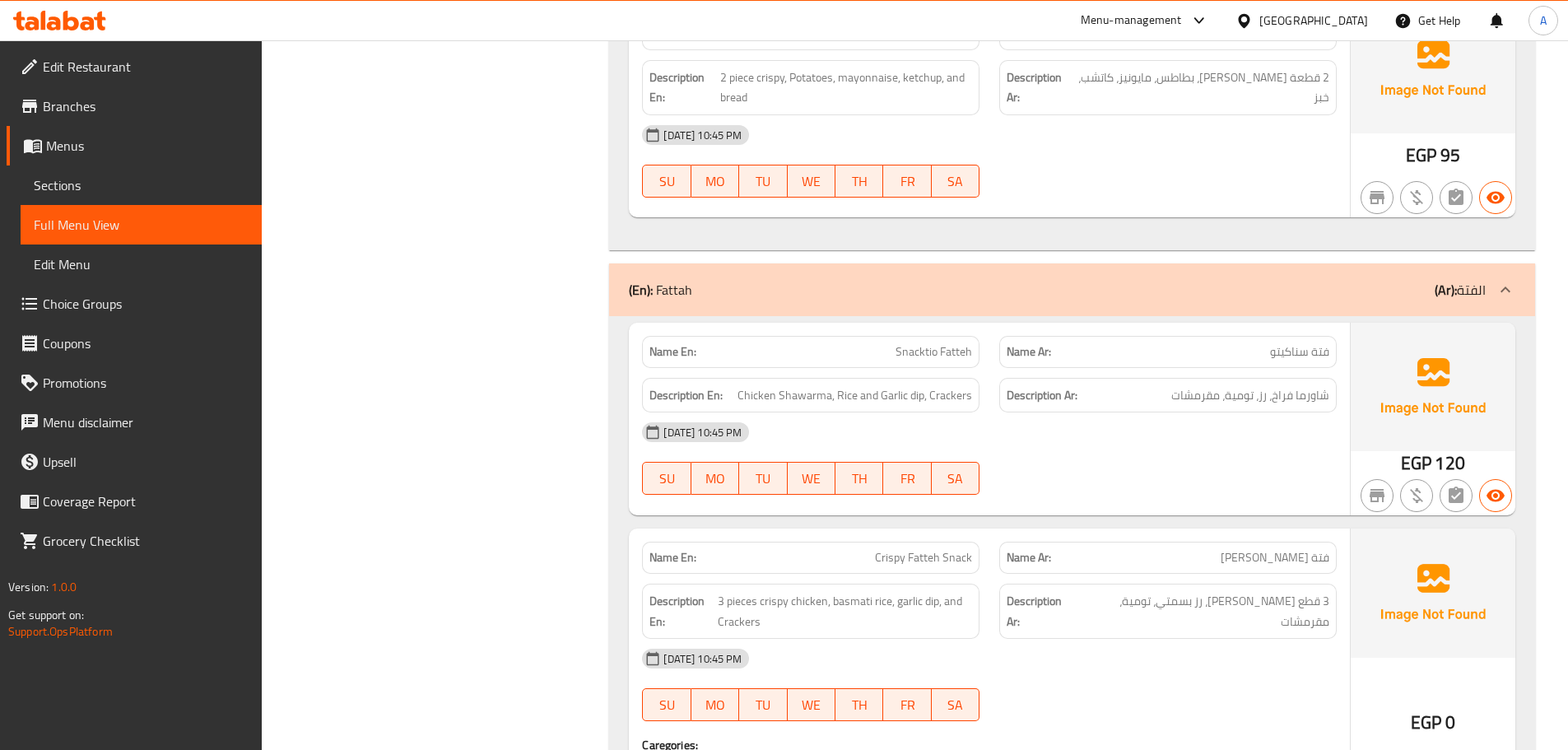
click at [922, 452] on div "SU MO TU WE TH FR SA" at bounding box center [810, 477] width 357 height 52
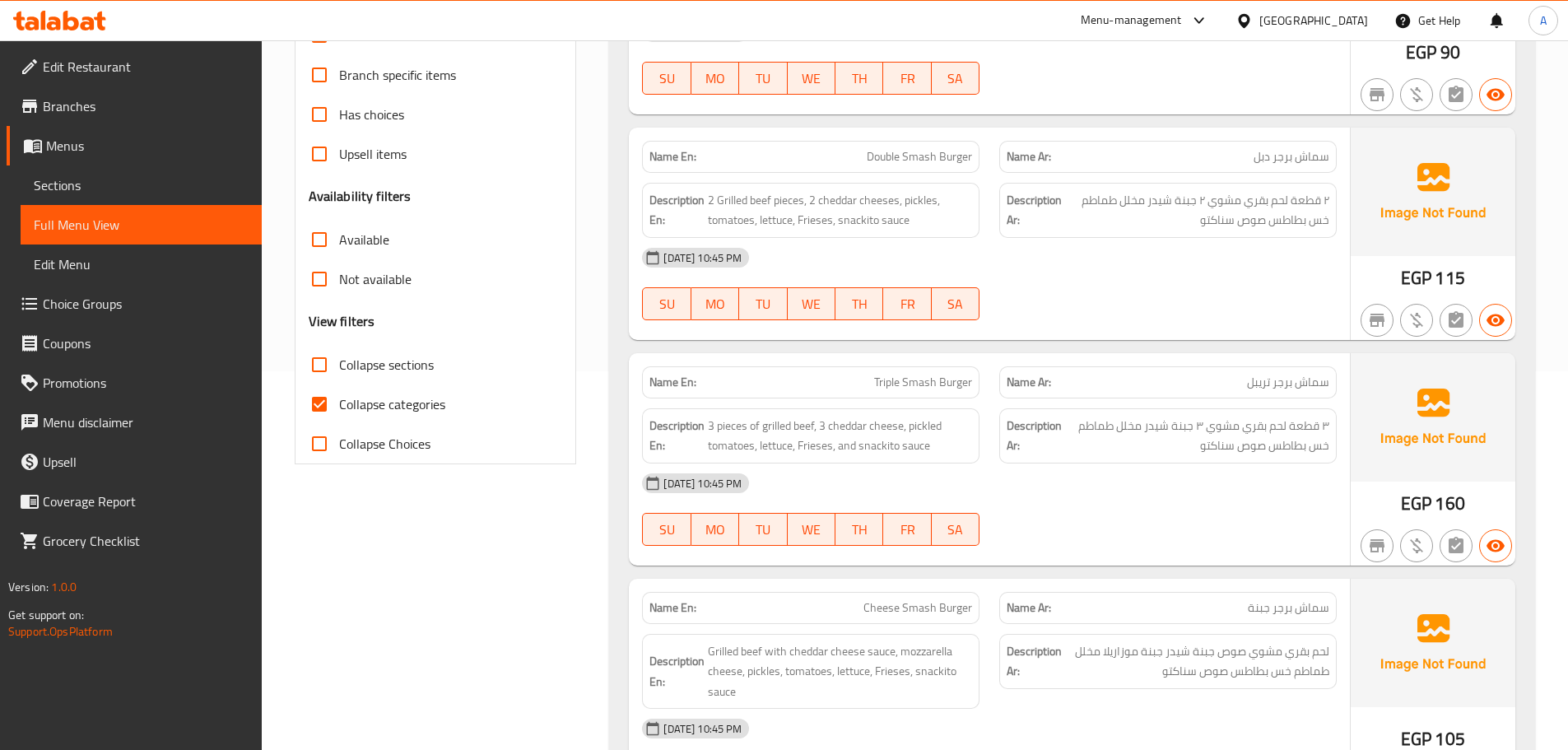
scroll to position [376, 0]
drag, startPoint x: 300, startPoint y: 414, endPoint x: 328, endPoint y: 406, distance: 29.1
click at [301, 414] on input "Collapse categories" at bounding box center [319, 406] width 40 height 40
checkbox input "false"
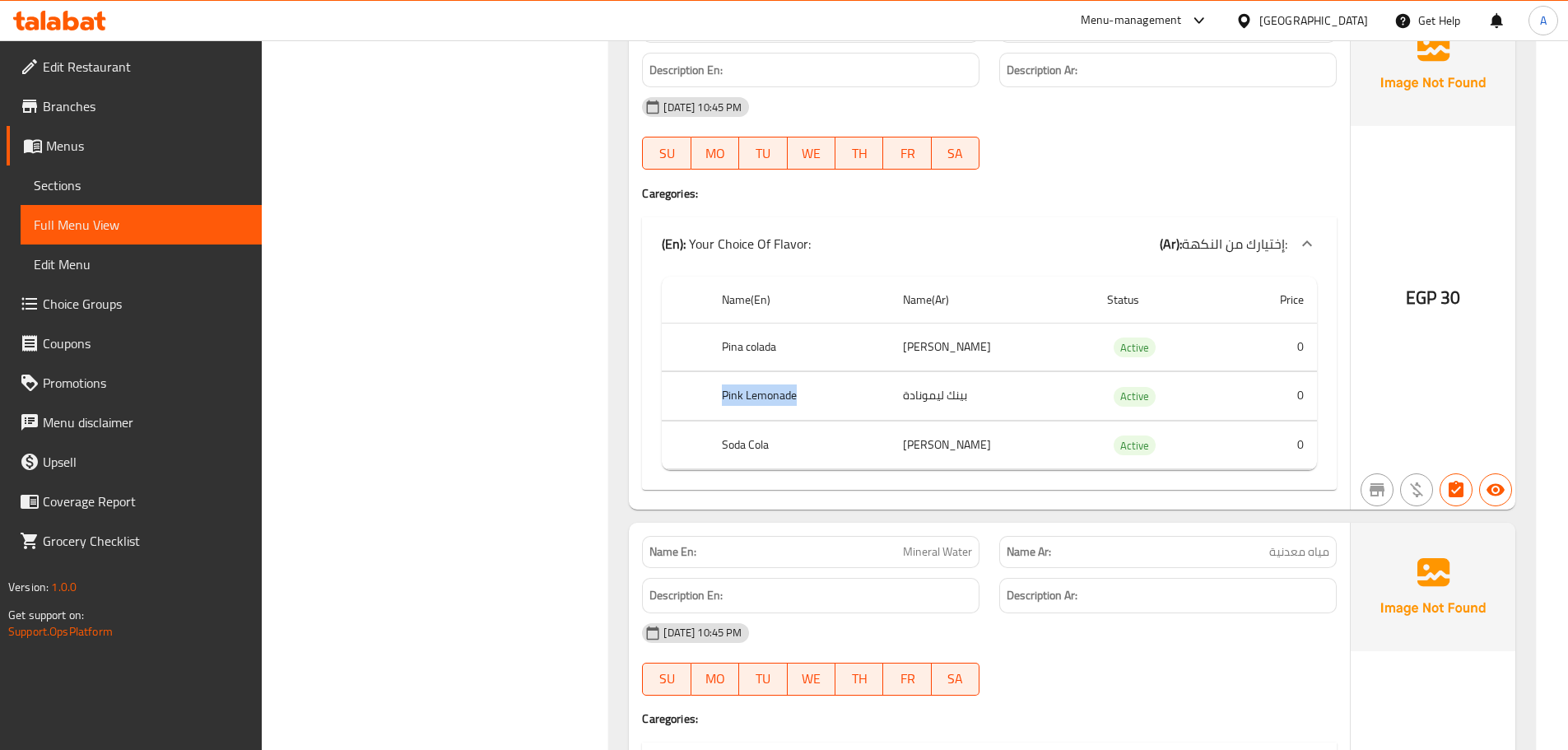
drag, startPoint x: 723, startPoint y: 380, endPoint x: 807, endPoint y: 380, distance: 84.0
click at [807, 380] on th "Pink Lemonade" at bounding box center [799, 396] width 181 height 49
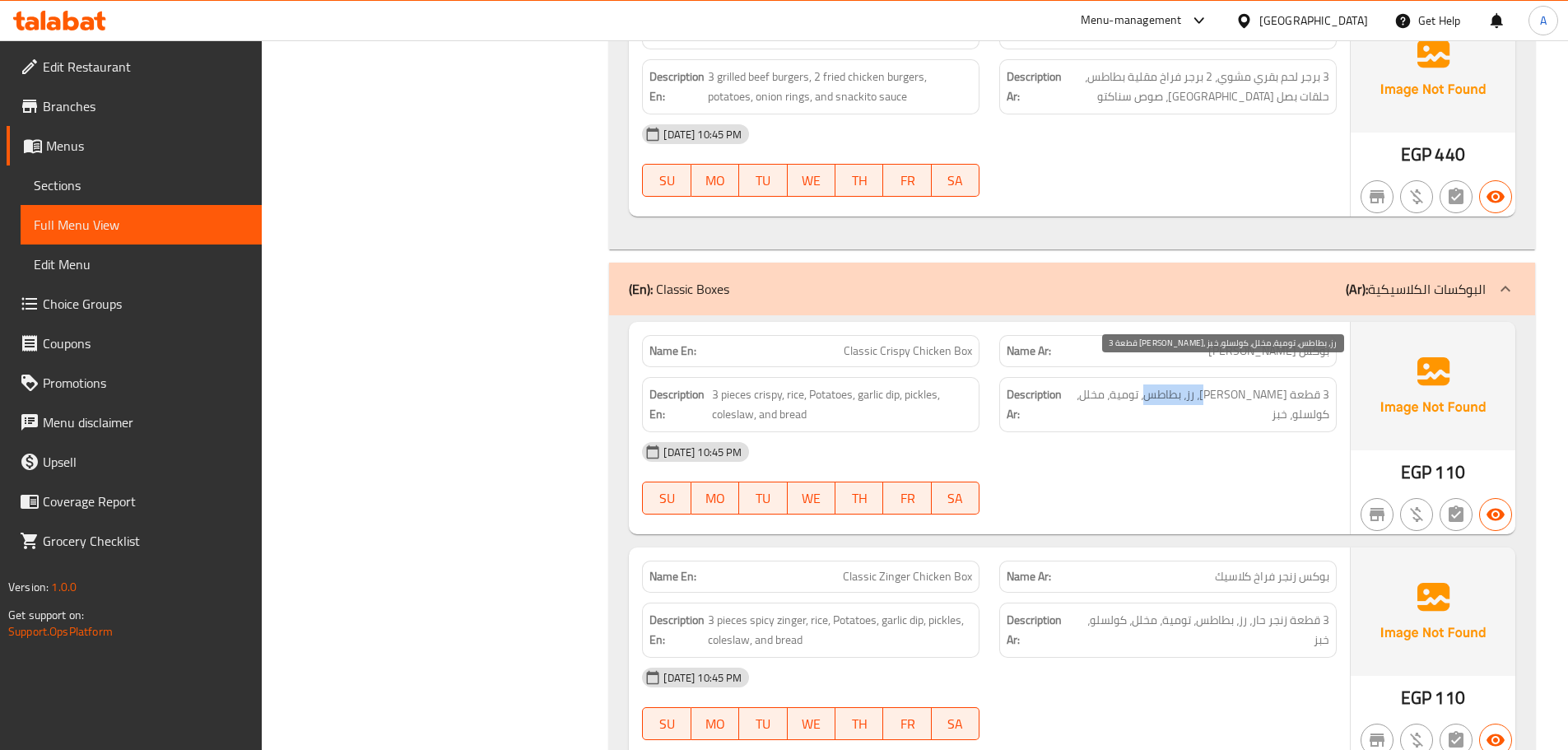
drag, startPoint x: 1231, startPoint y: 372, endPoint x: 1158, endPoint y: 375, distance: 73.1
click at [1158, 384] on span "3 قطعة [PERSON_NAME]، رز، بطاطس، تومية، مخلل، كولسلو، خبز" at bounding box center [1200, 405] width 260 height 41
copy span "بطاطس، تومية"
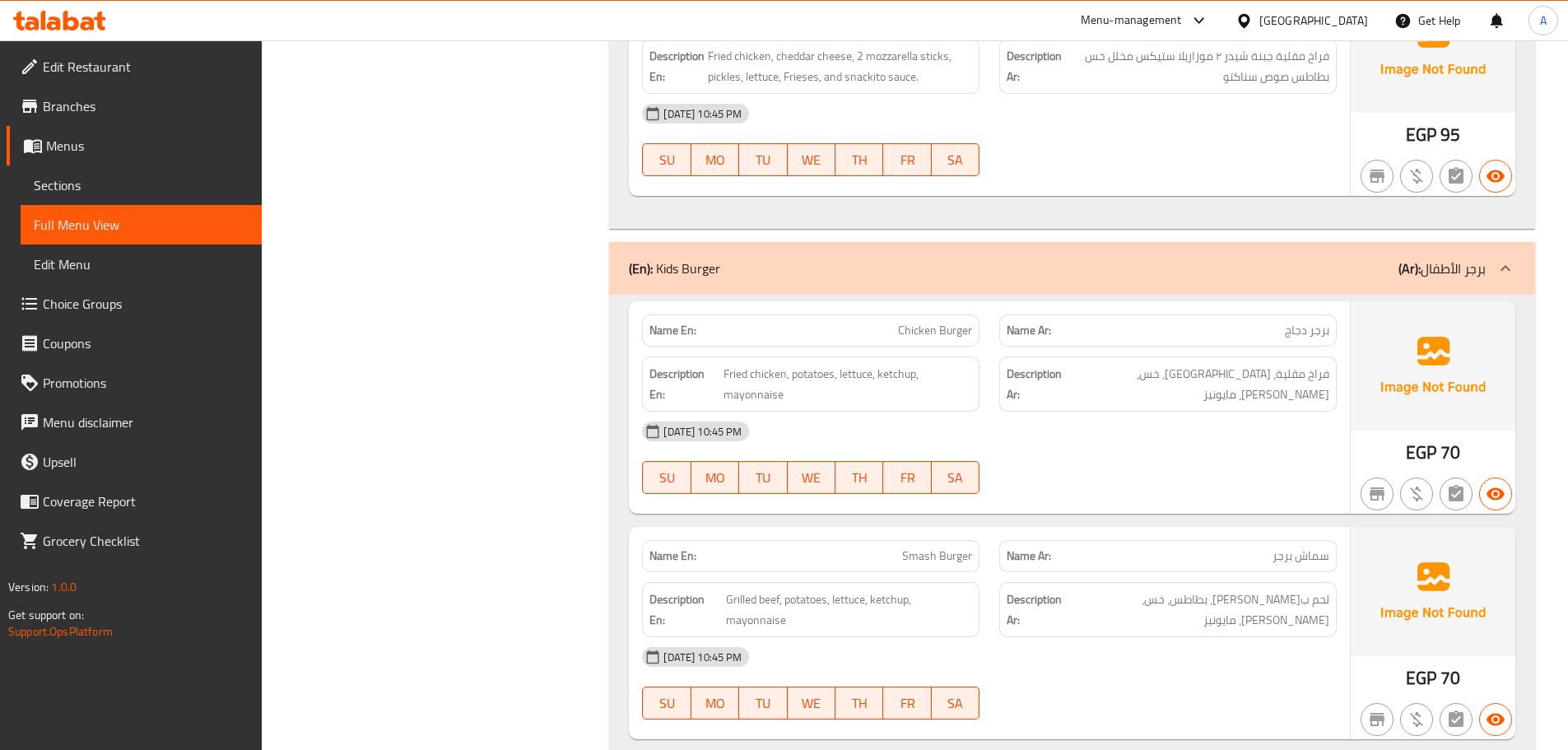
click at [1241, 361] on div "Description Ar: فراخ مقلية، بطاطس، خس، كاتشب، مايونيز" at bounding box center [1168, 384] width 337 height 55
click at [1245, 365] on span "فراخ مقلية، [GEOGRAPHIC_DATA]، خس، [PERSON_NAME]، مايونيز" at bounding box center [1199, 384] width 262 height 41
copy span "بطاطس"
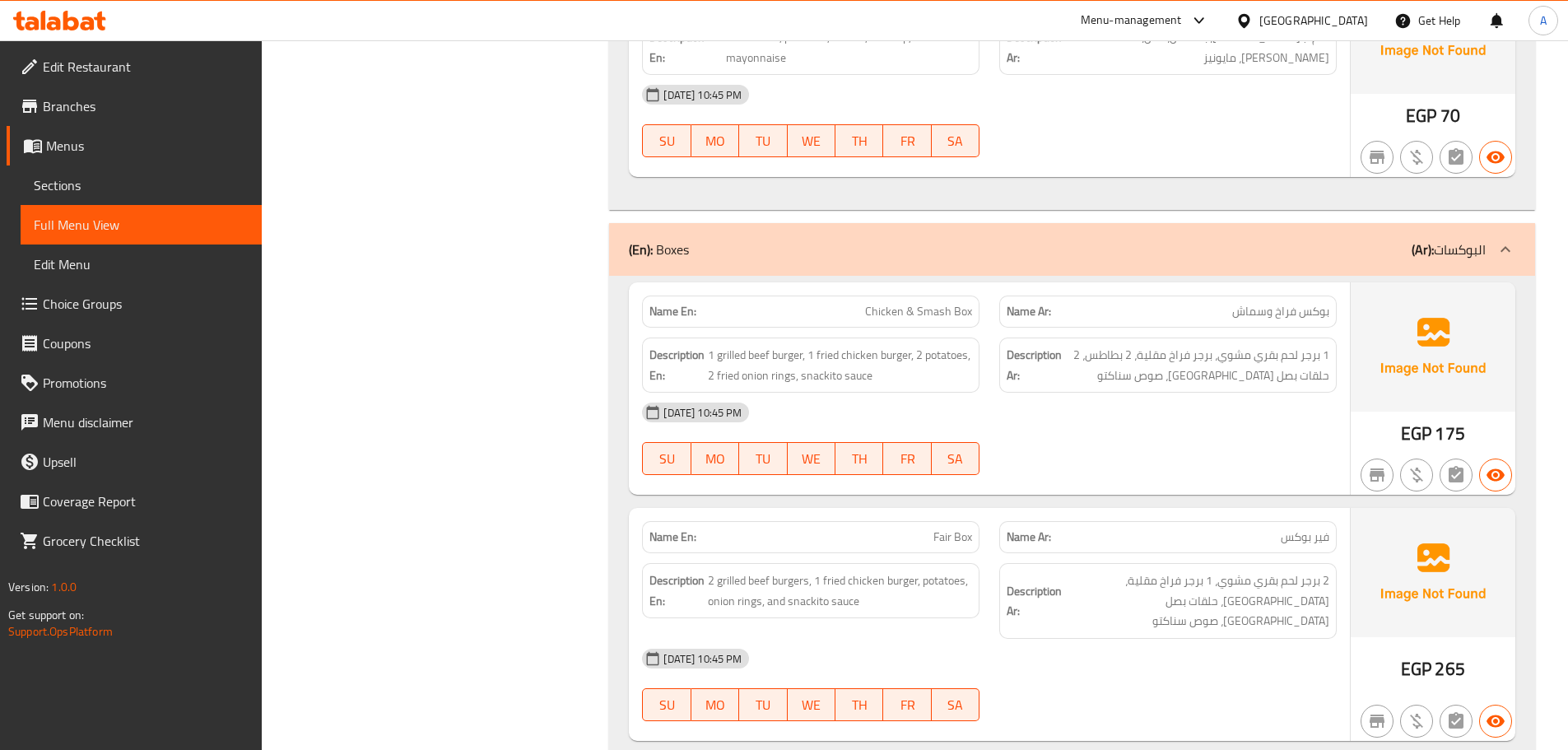
drag, startPoint x: 456, startPoint y: 547, endPoint x: 464, endPoint y: 546, distance: 8.1
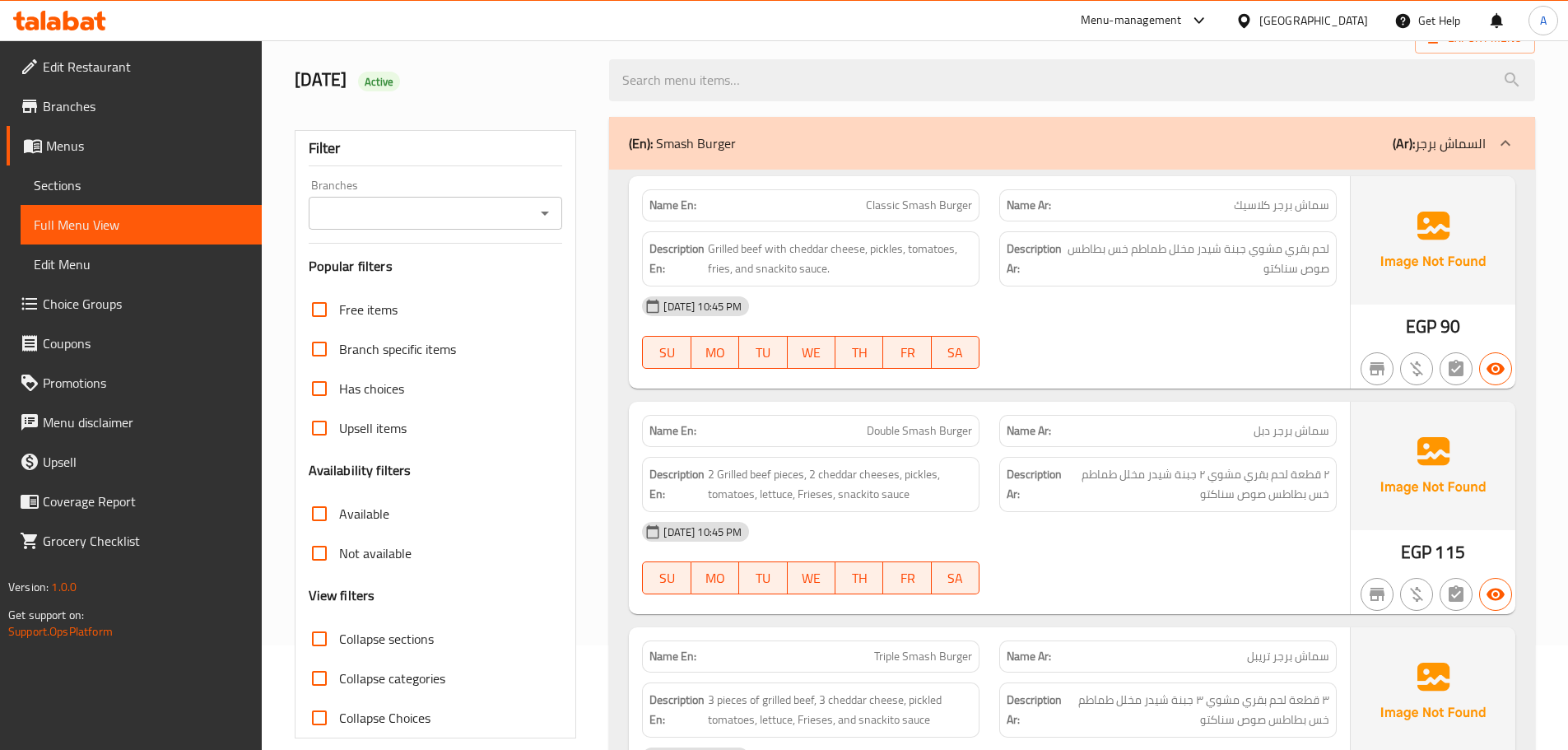
scroll to position [165, 0]
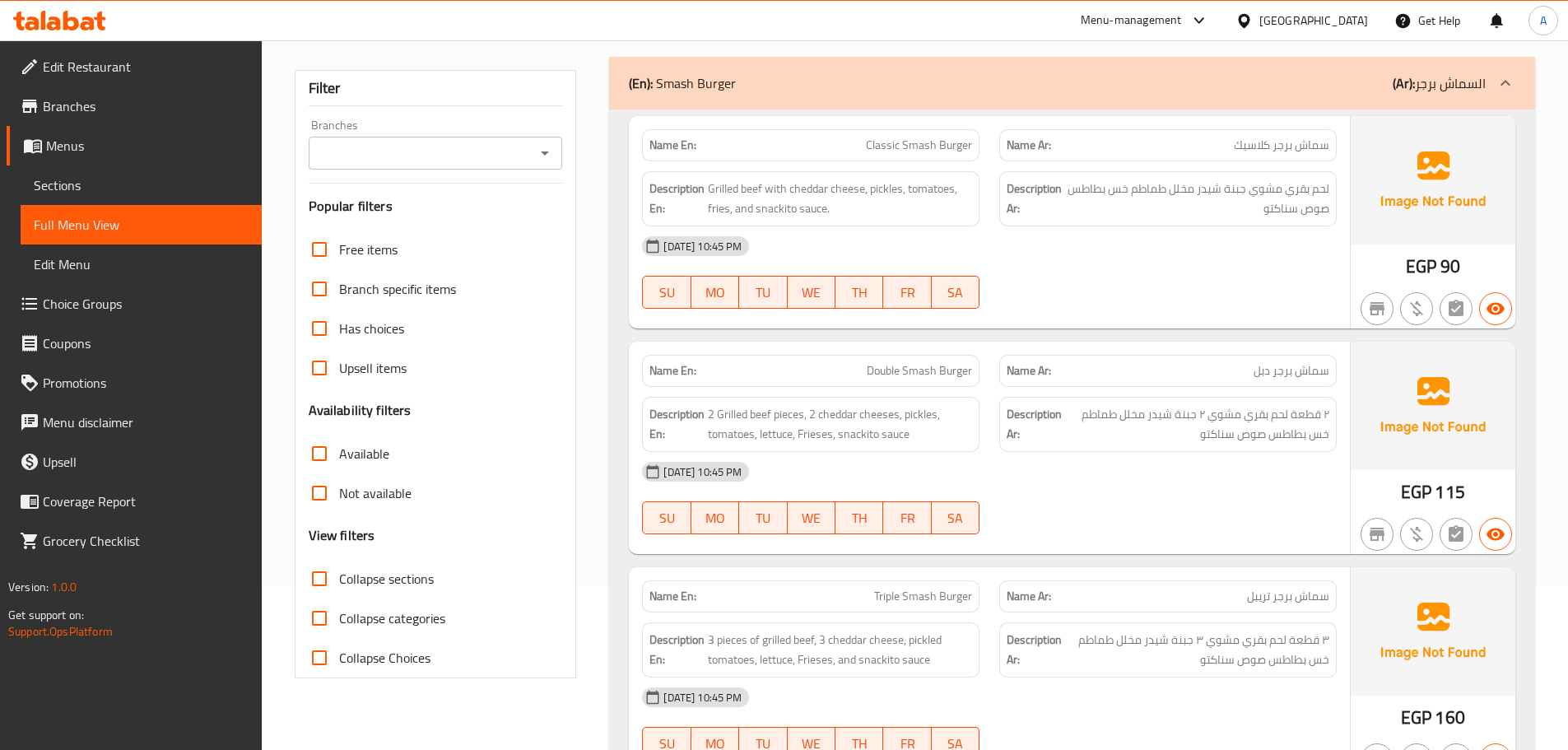
drag, startPoint x: 325, startPoint y: 566, endPoint x: 346, endPoint y: 558, distance: 22.5
click at [326, 566] on input "Collapse sections" at bounding box center [319, 578] width 40 height 40
checkbox input "true"
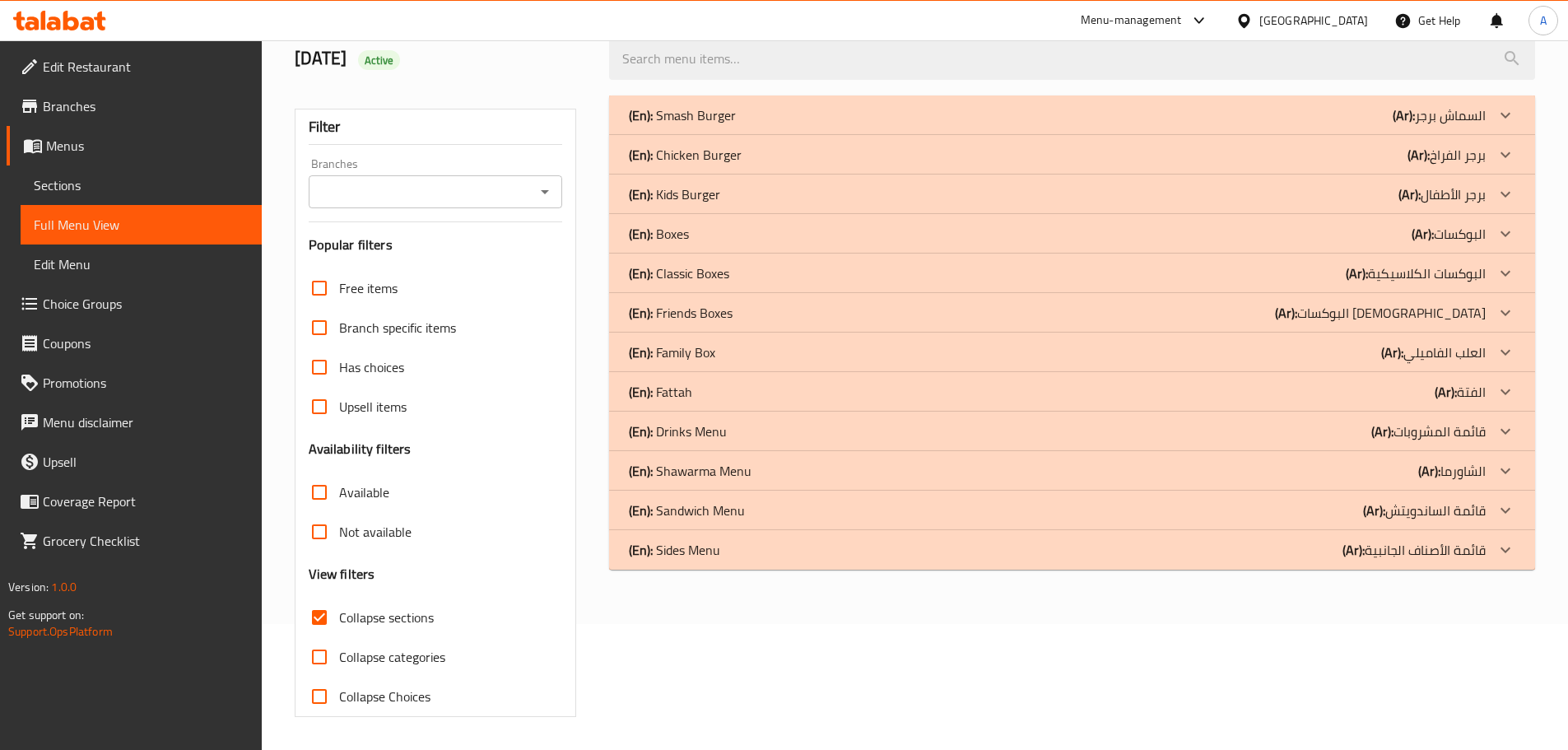
scroll to position [126, 0]
click at [722, 428] on p "(En): Drinks Menu" at bounding box center [677, 431] width 98 height 19
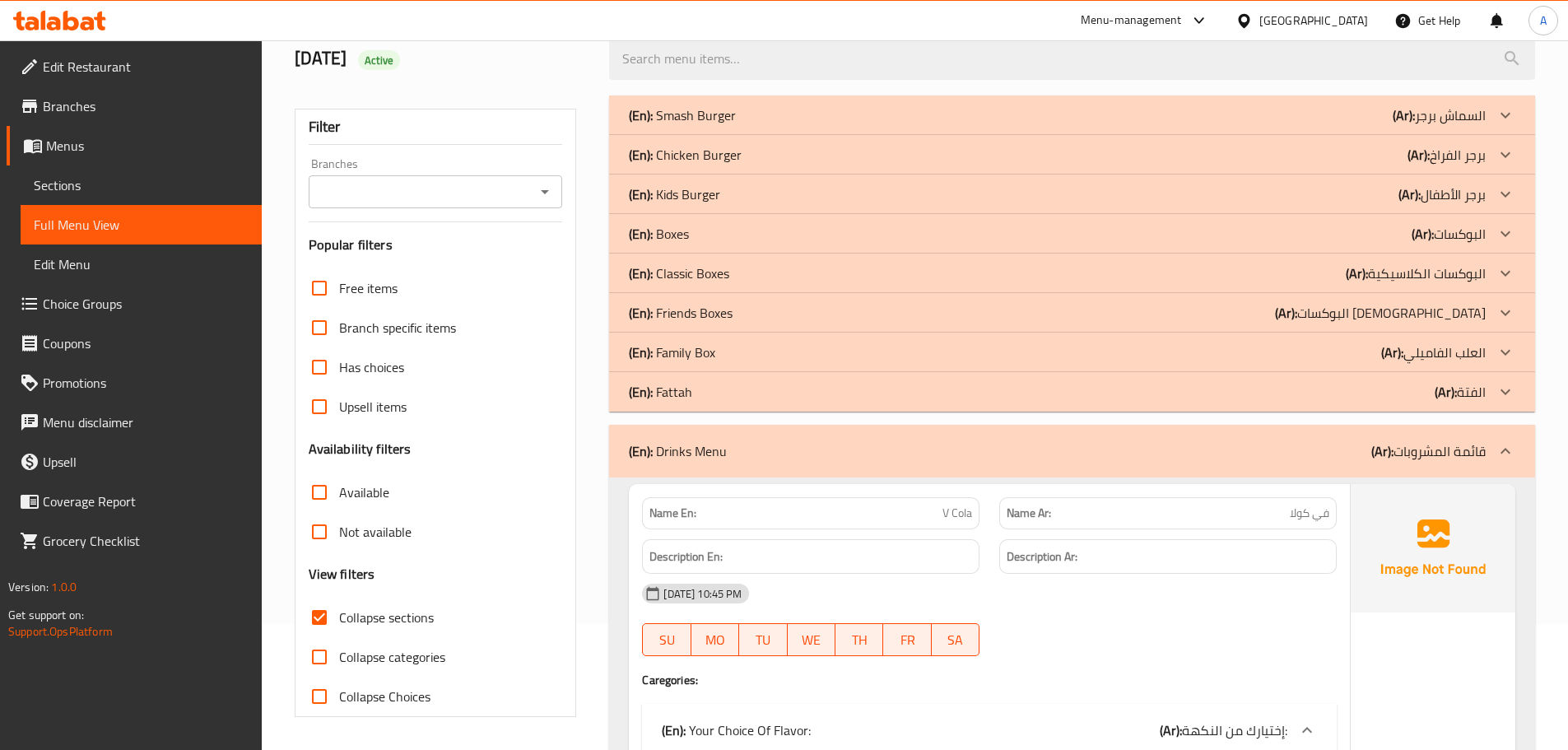
click at [703, 390] on div "(En): Fattah (Ar): الفتة" at bounding box center [1057, 391] width 857 height 19
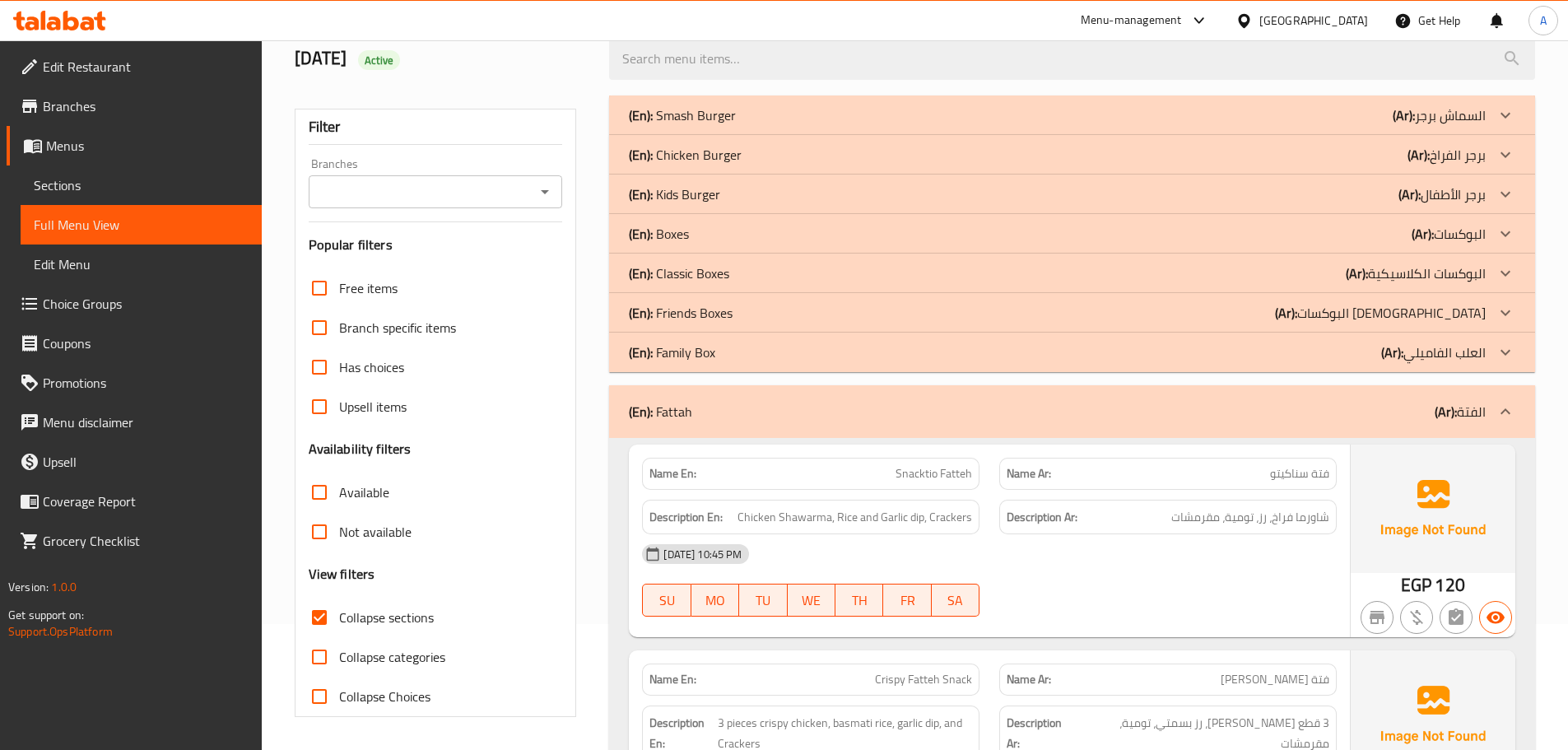
drag, startPoint x: 693, startPoint y: 355, endPoint x: 690, endPoint y: 334, distance: 21.2
click at [693, 354] on p "(En): Family Box" at bounding box center [672, 352] width 87 height 19
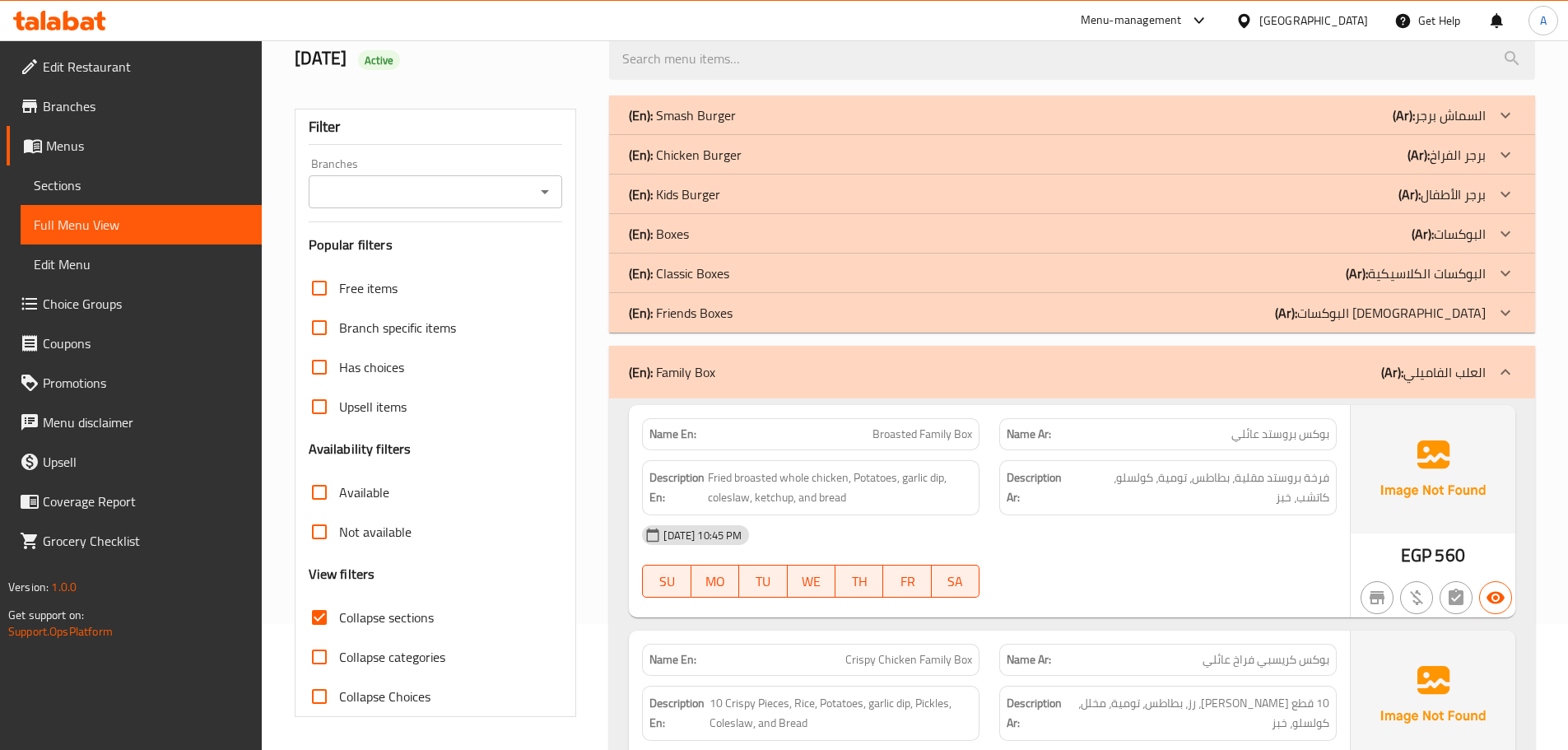
click at [684, 316] on p "(En): Friends Boxes" at bounding box center [680, 313] width 104 height 19
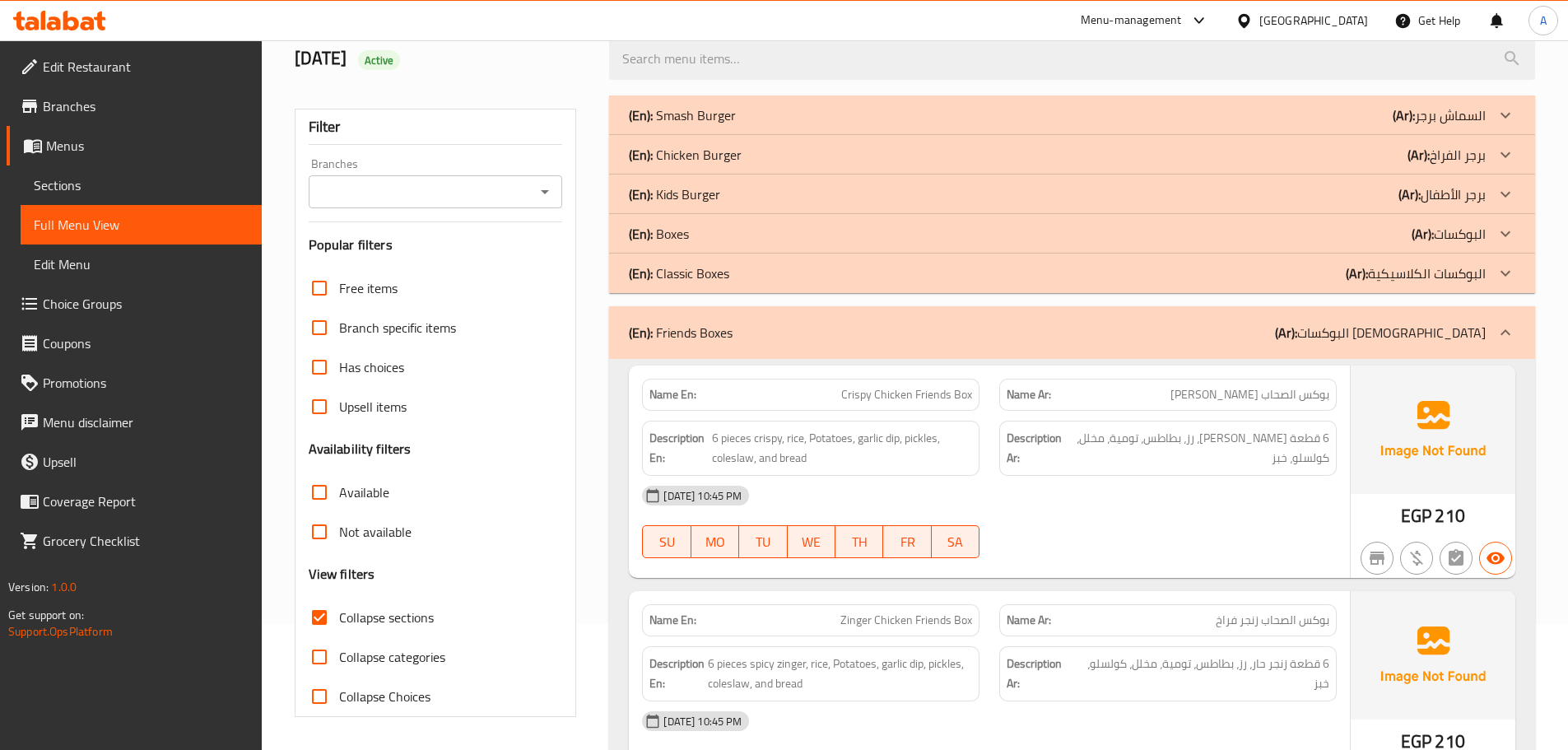
click at [679, 274] on p "(En): Classic Boxes" at bounding box center [678, 273] width 100 height 19
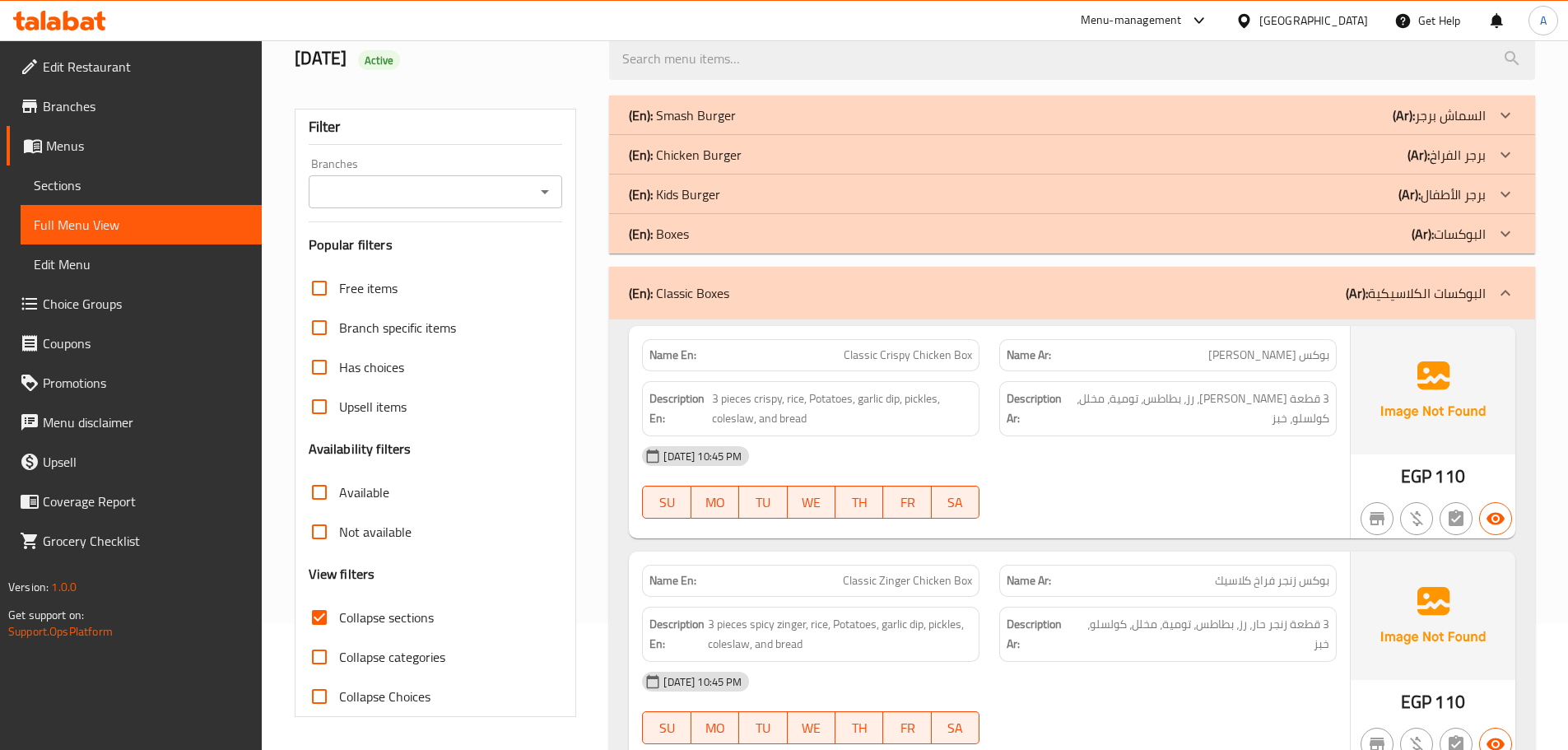
click at [678, 242] on p "(En): Boxes" at bounding box center [659, 234] width 60 height 19
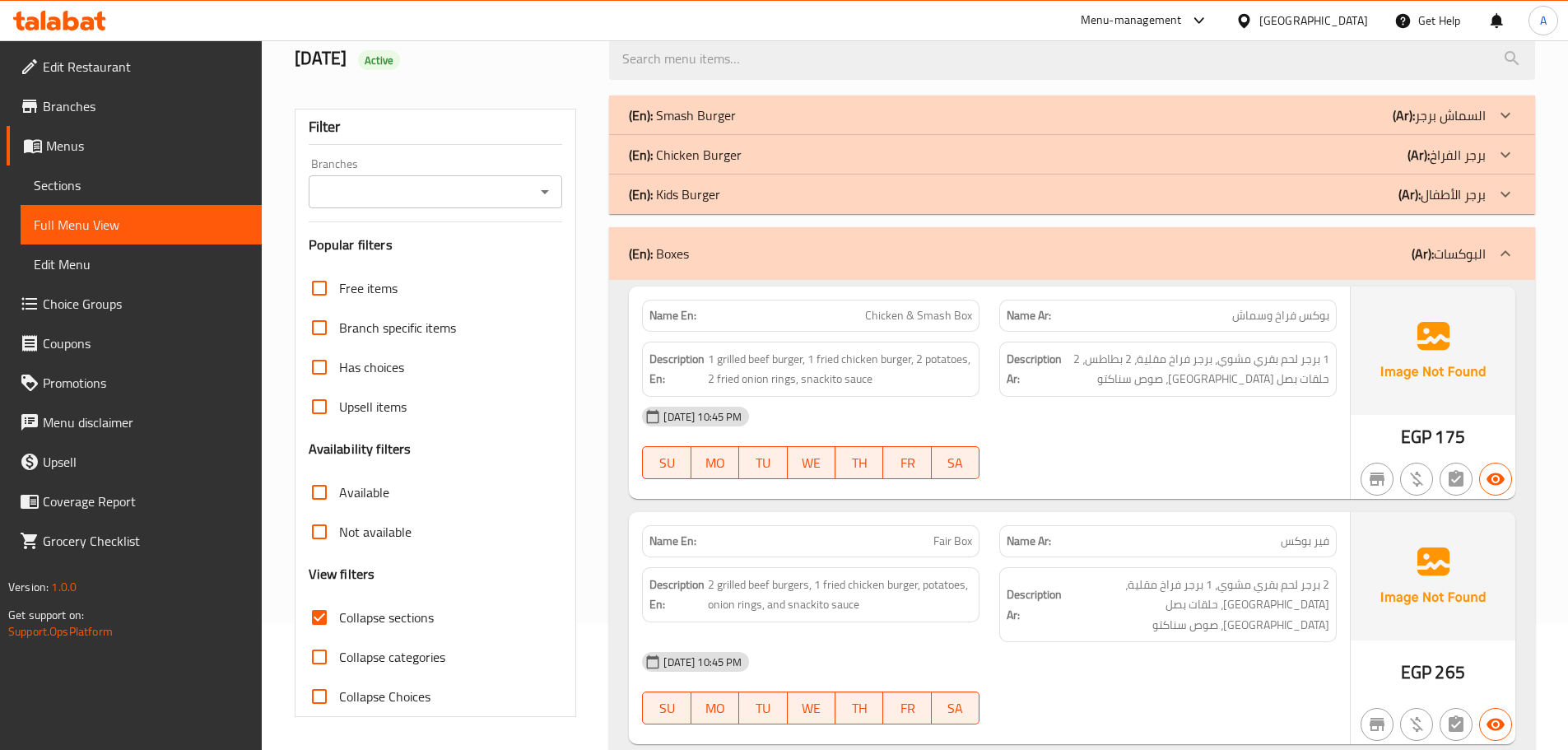
click at [684, 193] on p "(En): Kids Burger" at bounding box center [674, 194] width 91 height 19
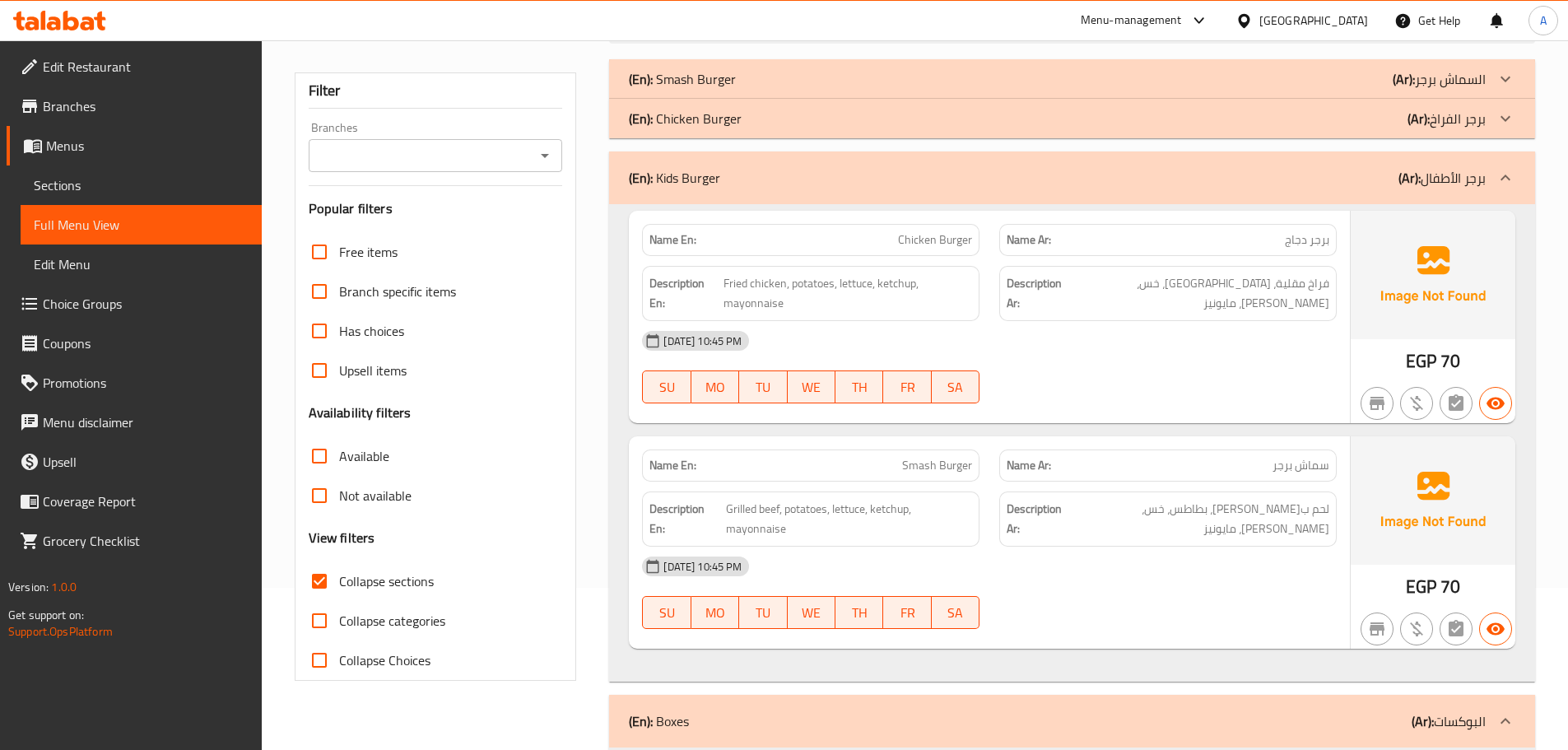
click at [680, 437] on div "Name En: Smash Burger Name Ar: سماش برجر Description En: Grilled beef, potatoes…" at bounding box center [989, 543] width 721 height 213
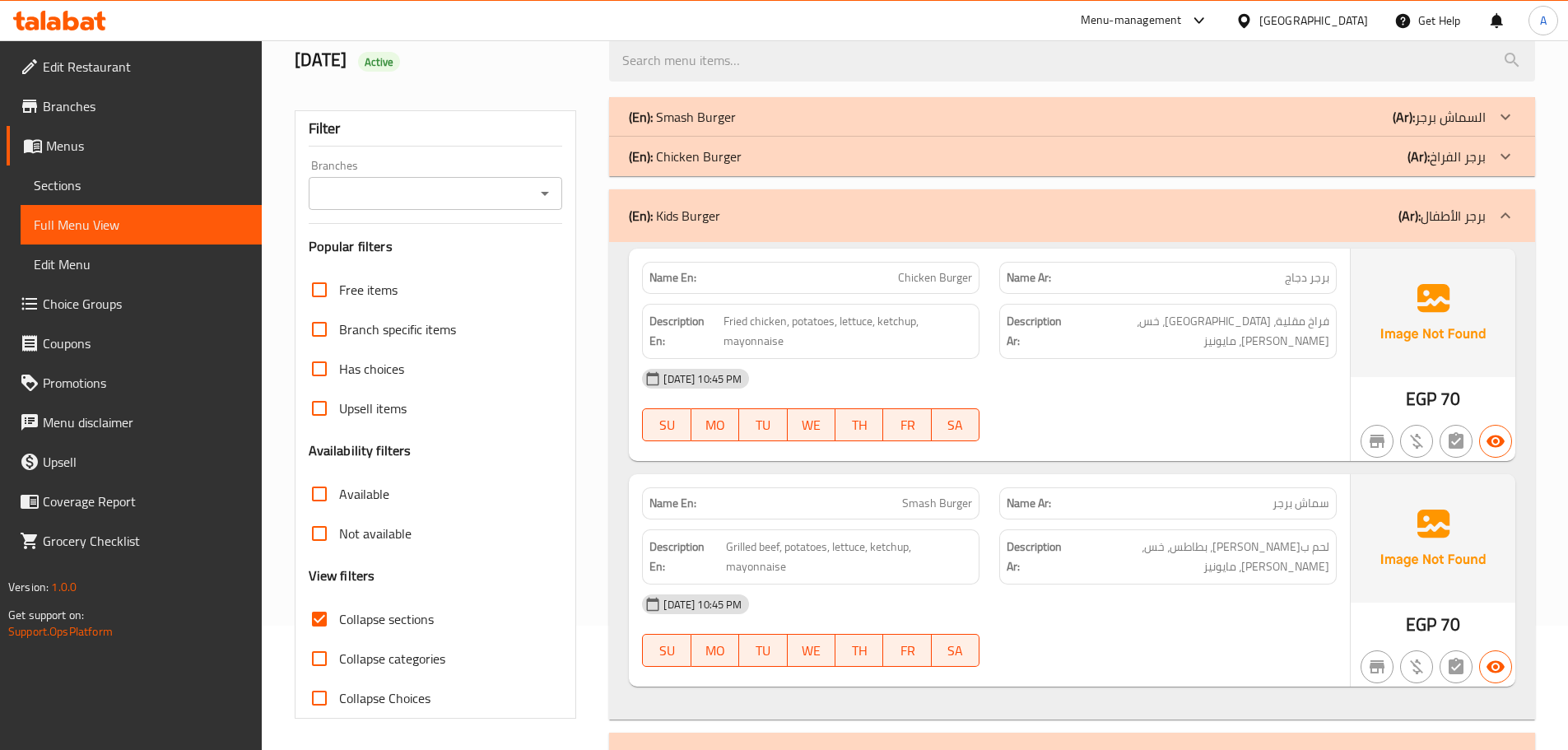
scroll to position [0, 0]
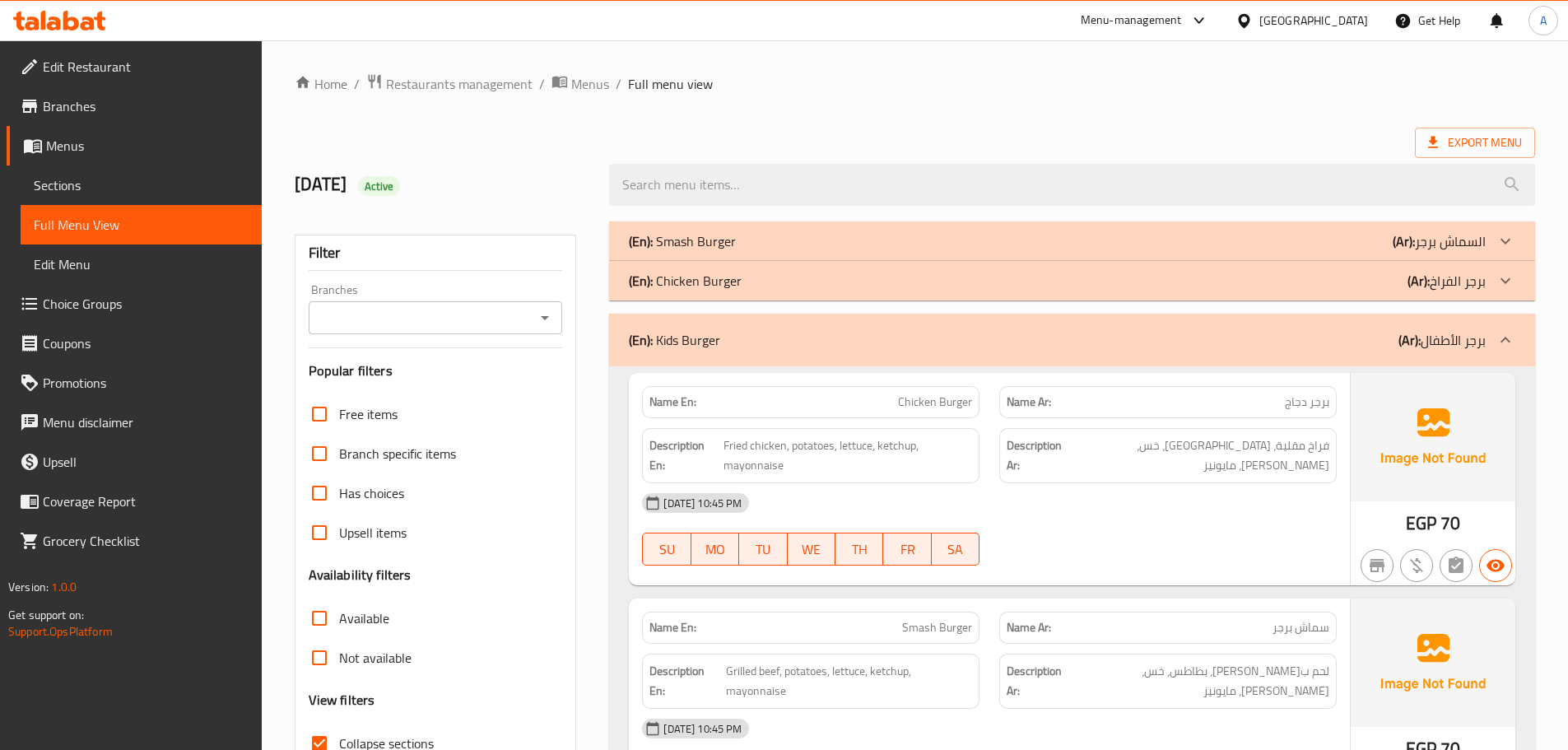
click at [830, 282] on div "(En): Chicken Burger (Ar): برجر الفراخ" at bounding box center [1057, 281] width 857 height 19
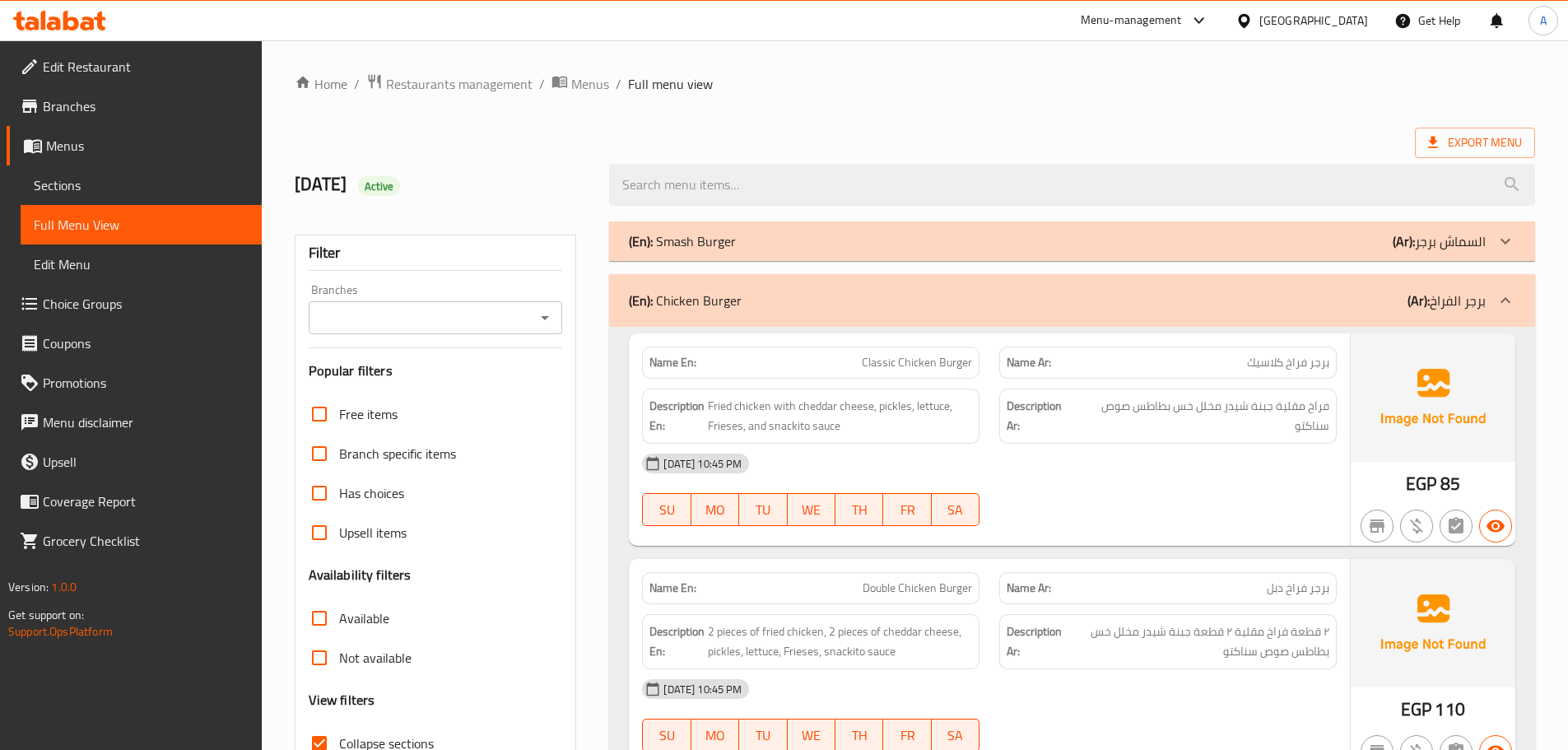
click at [802, 236] on div "(En): Smash Burger (Ar): السماش برجر" at bounding box center [1057, 241] width 857 height 19
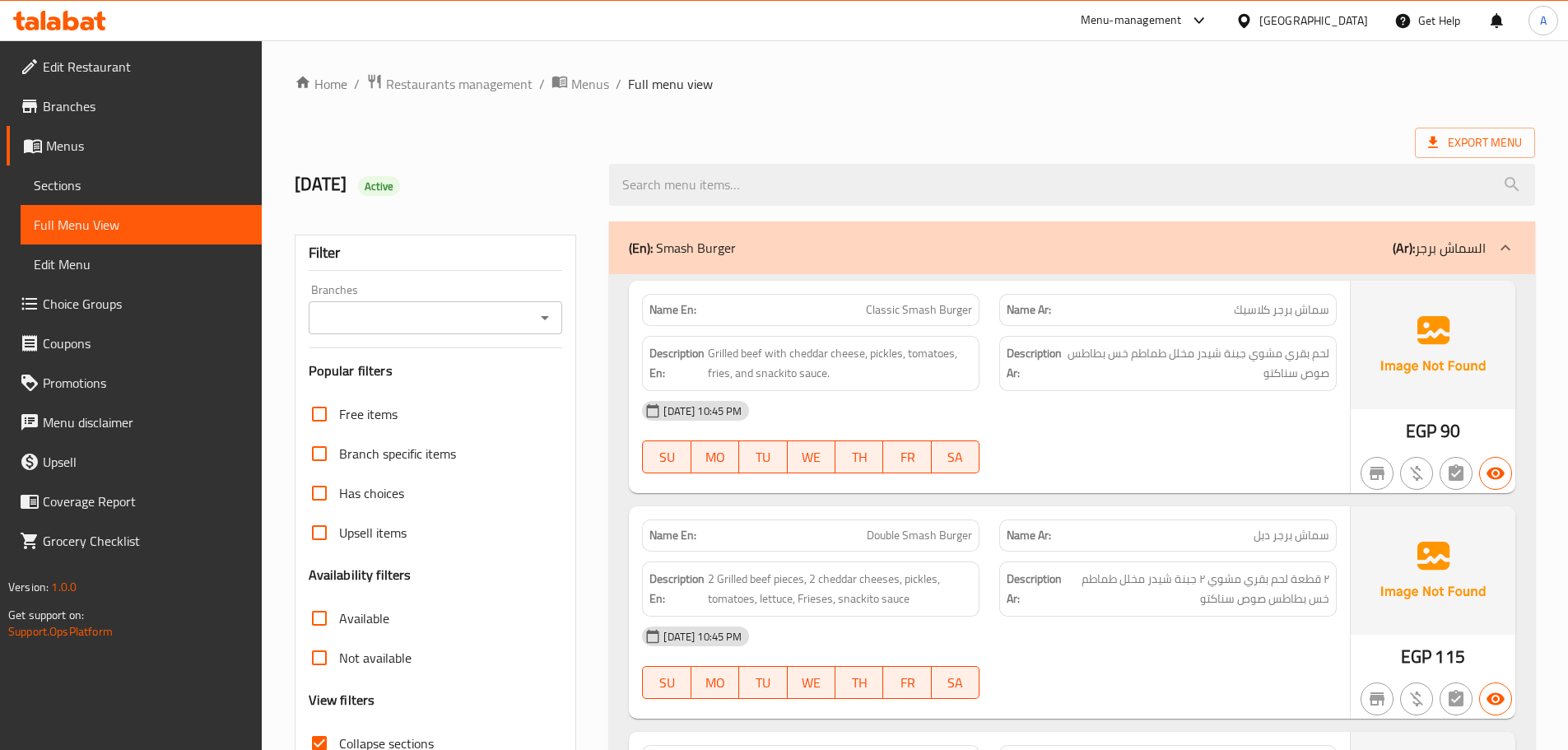
scroll to position [3155, 0]
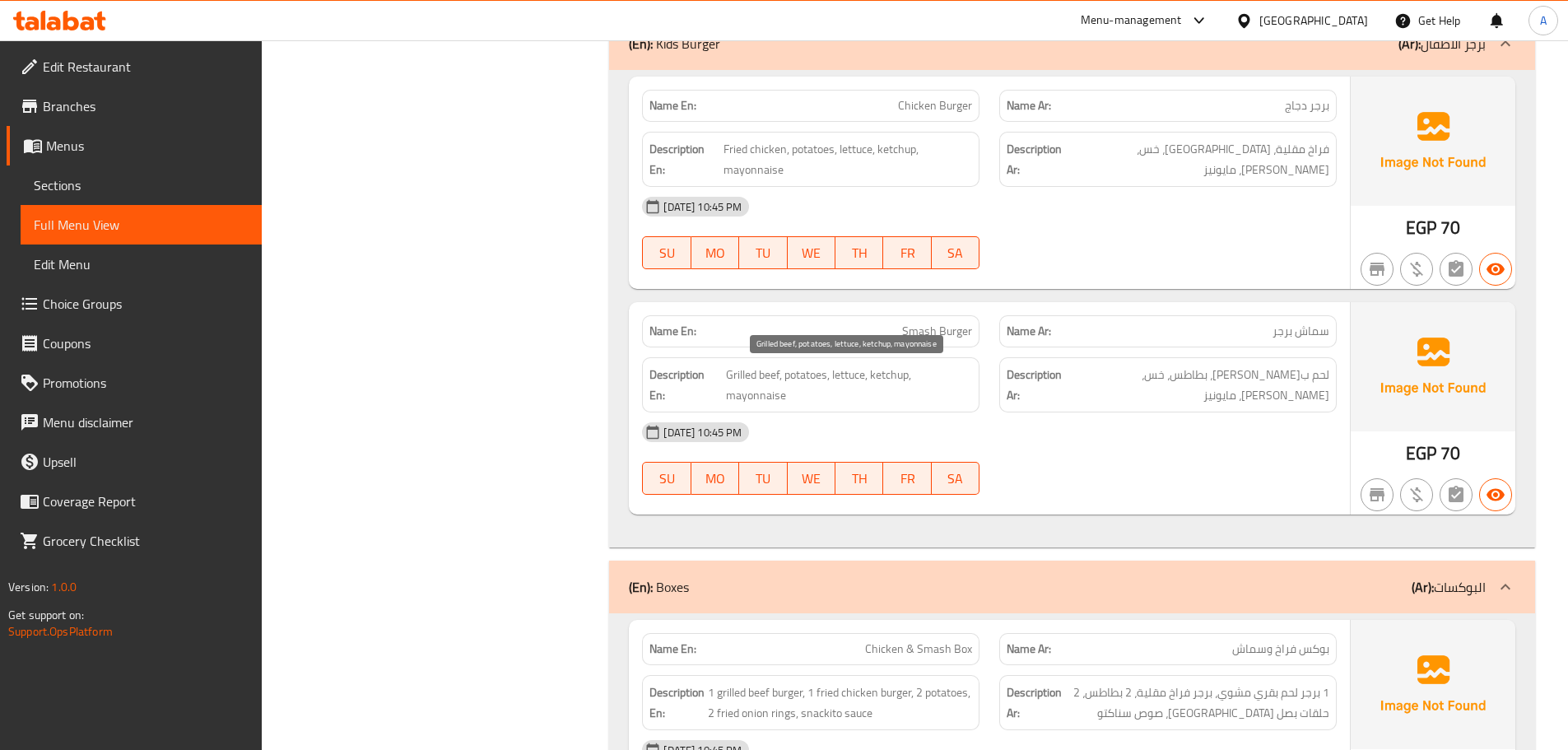
click at [799, 371] on span "Grilled beef, potatoes, lettuce, ketchup, mayonnaise" at bounding box center [849, 385] width 246 height 41
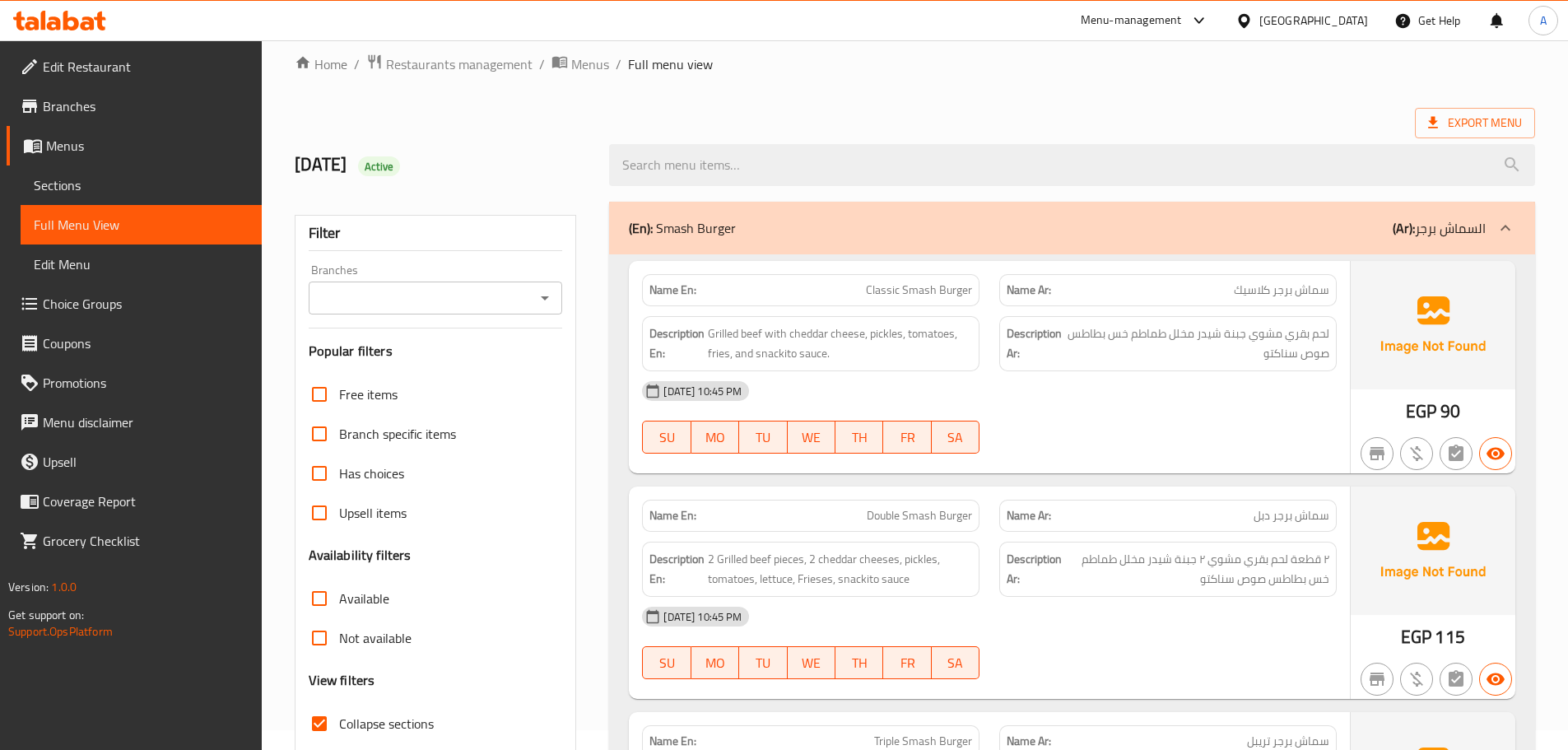
scroll to position [0, 0]
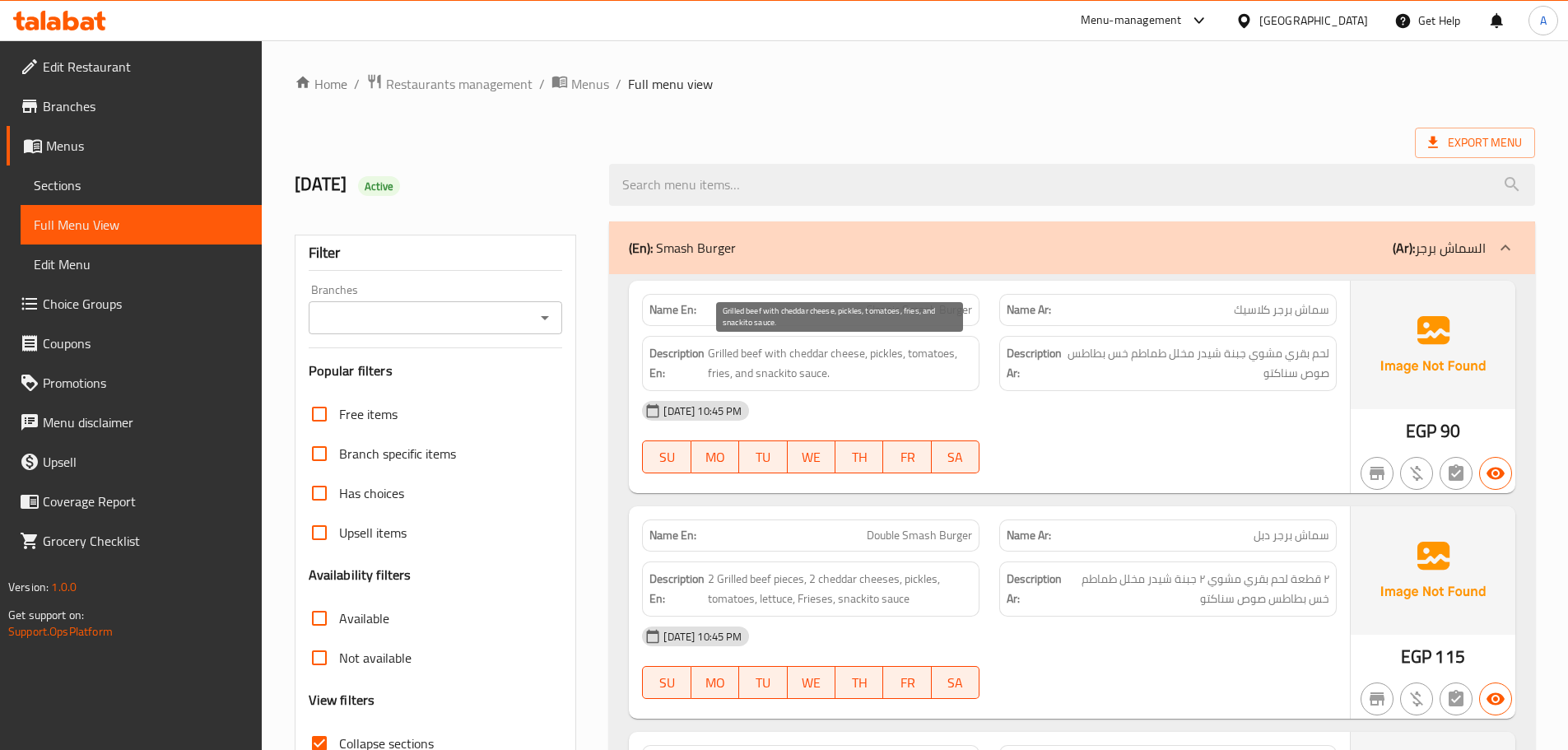
click at [977, 374] on div "Description En: Grilled beef with cheddar cheese, pickles, tomatoes, fries, and…" at bounding box center [810, 363] width 337 height 55
click at [935, 253] on div "(En): Smash Burger (Ar): السماش برجر" at bounding box center [1057, 248] width 857 height 19
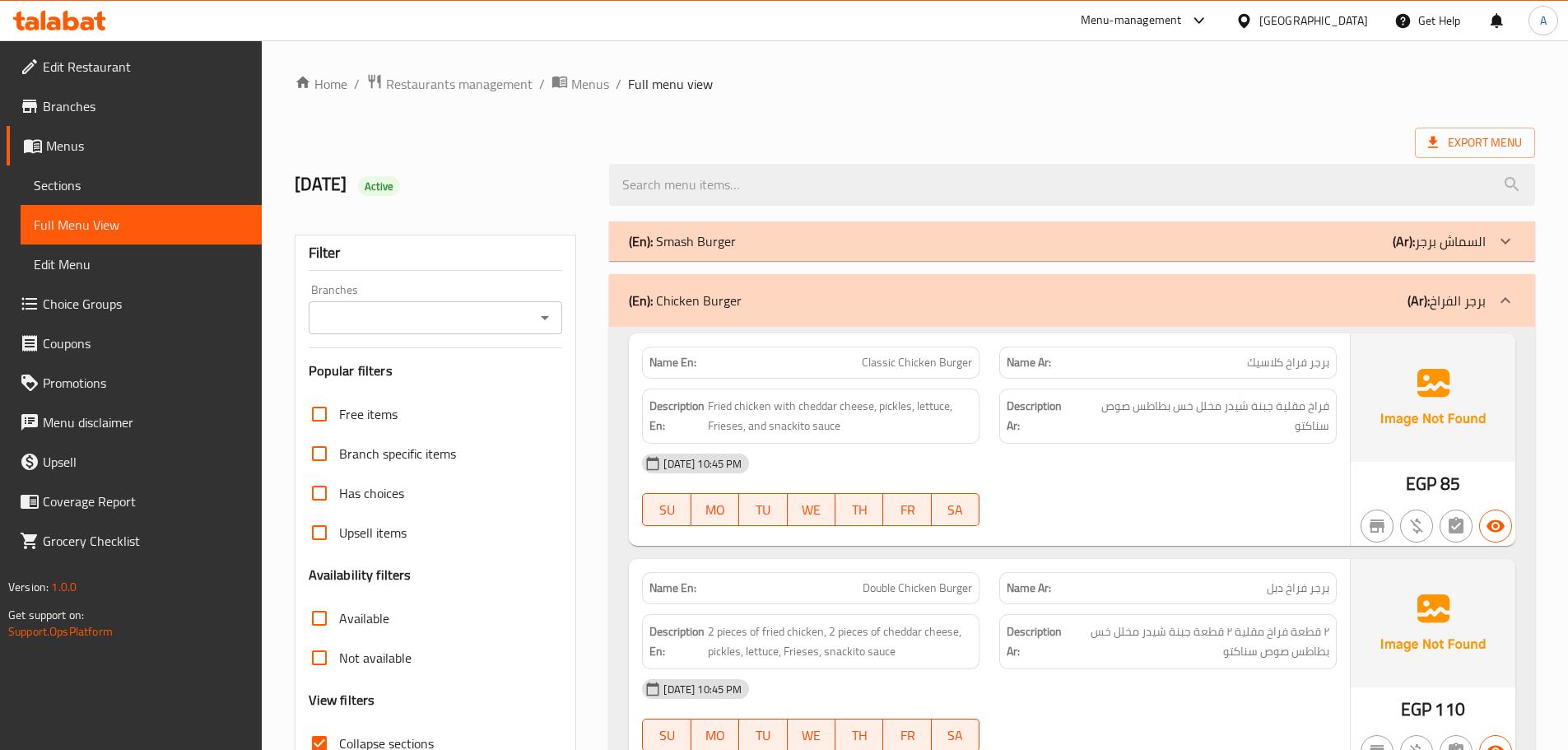
click at [784, 315] on div "(En): Chicken Burger (Ar): برجر الفراخ" at bounding box center [1072, 300] width 926 height 52
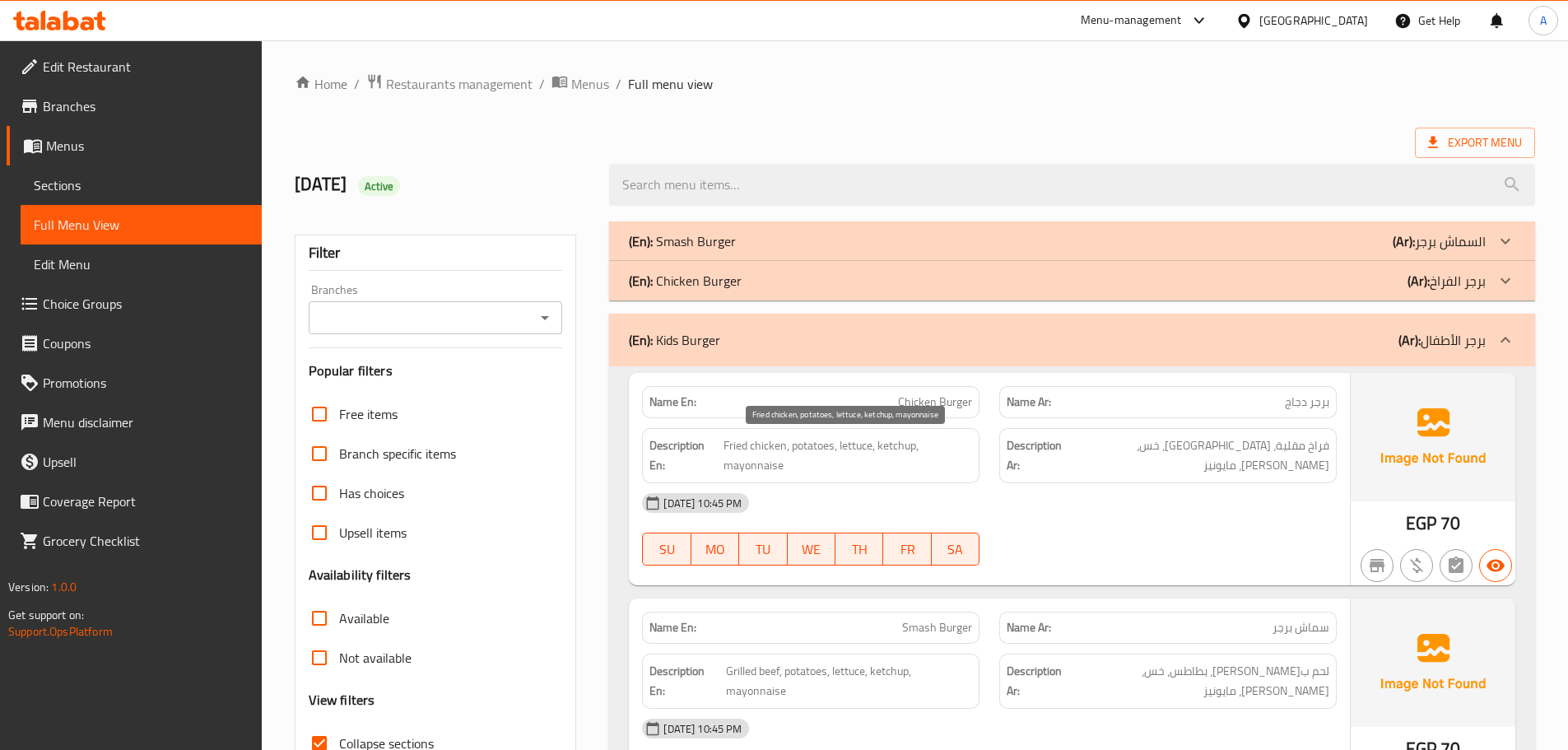
click at [815, 445] on span "Fried chicken, potatoes, lettuce, ketchup, mayonnaise" at bounding box center [847, 456] width 249 height 41
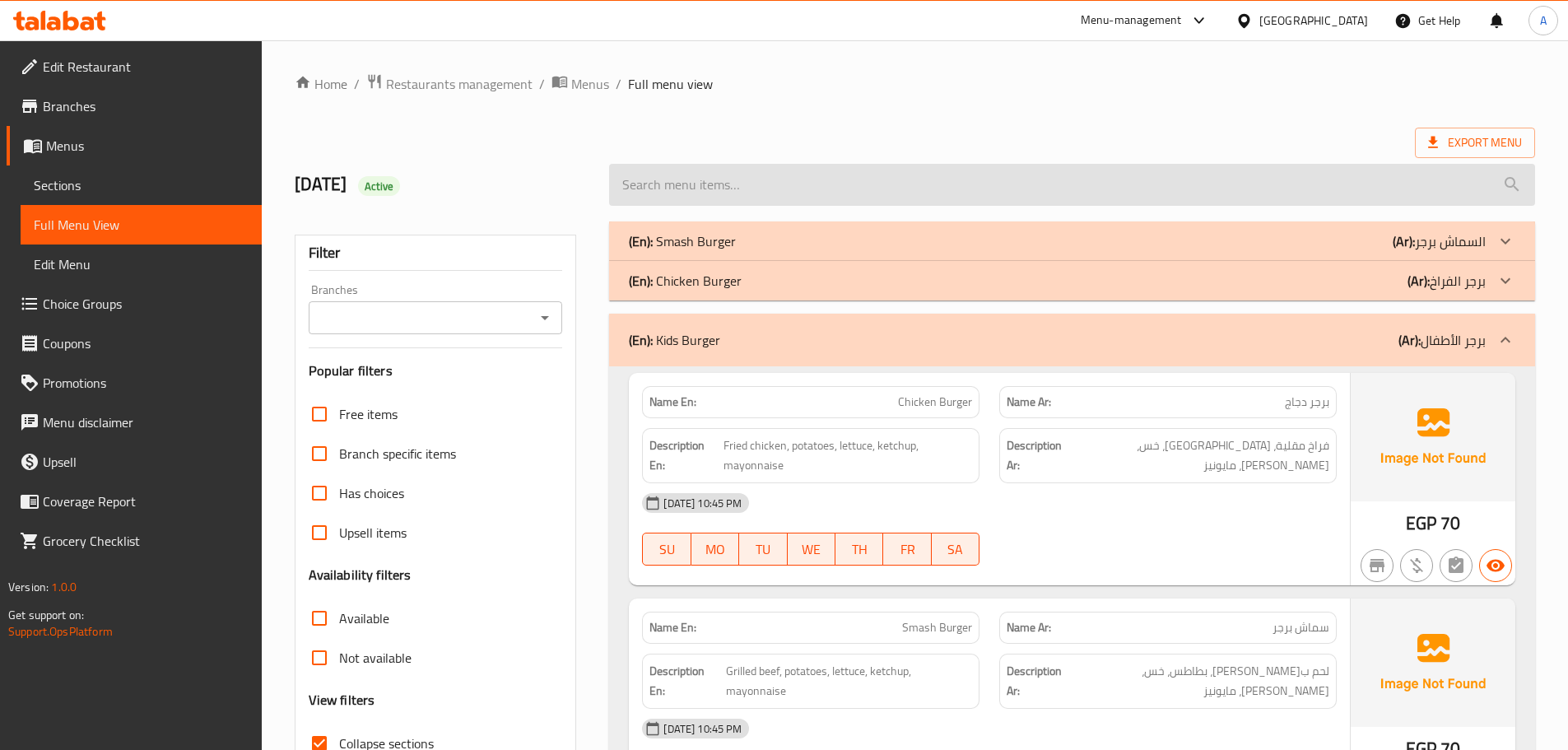
click at [760, 188] on input "search" at bounding box center [1072, 184] width 926 height 42
paste input "Crispy Chicken Family Box"
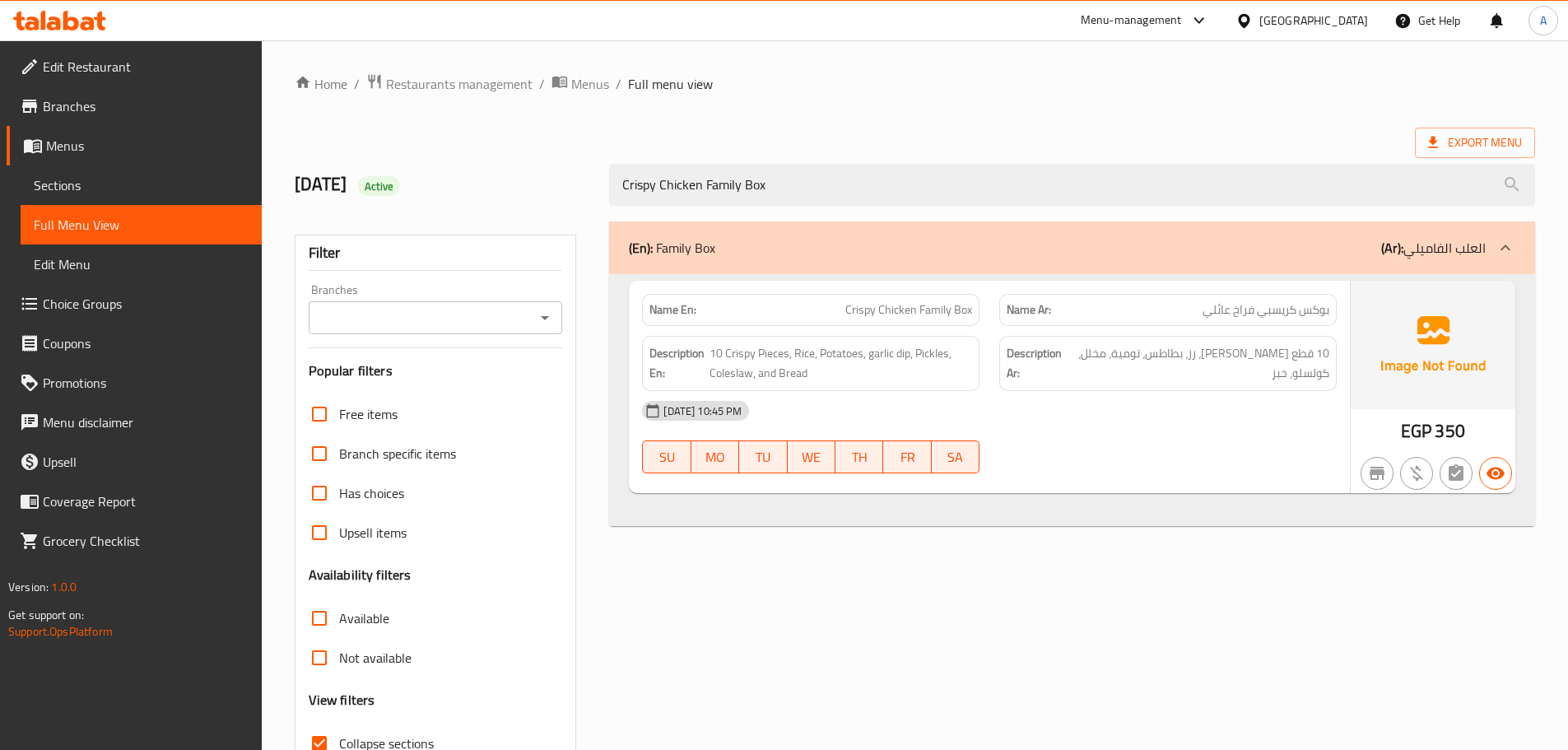
click at [760, 244] on div "(En): Family Box (Ar): العلب الفاميلي" at bounding box center [1057, 248] width 857 height 19
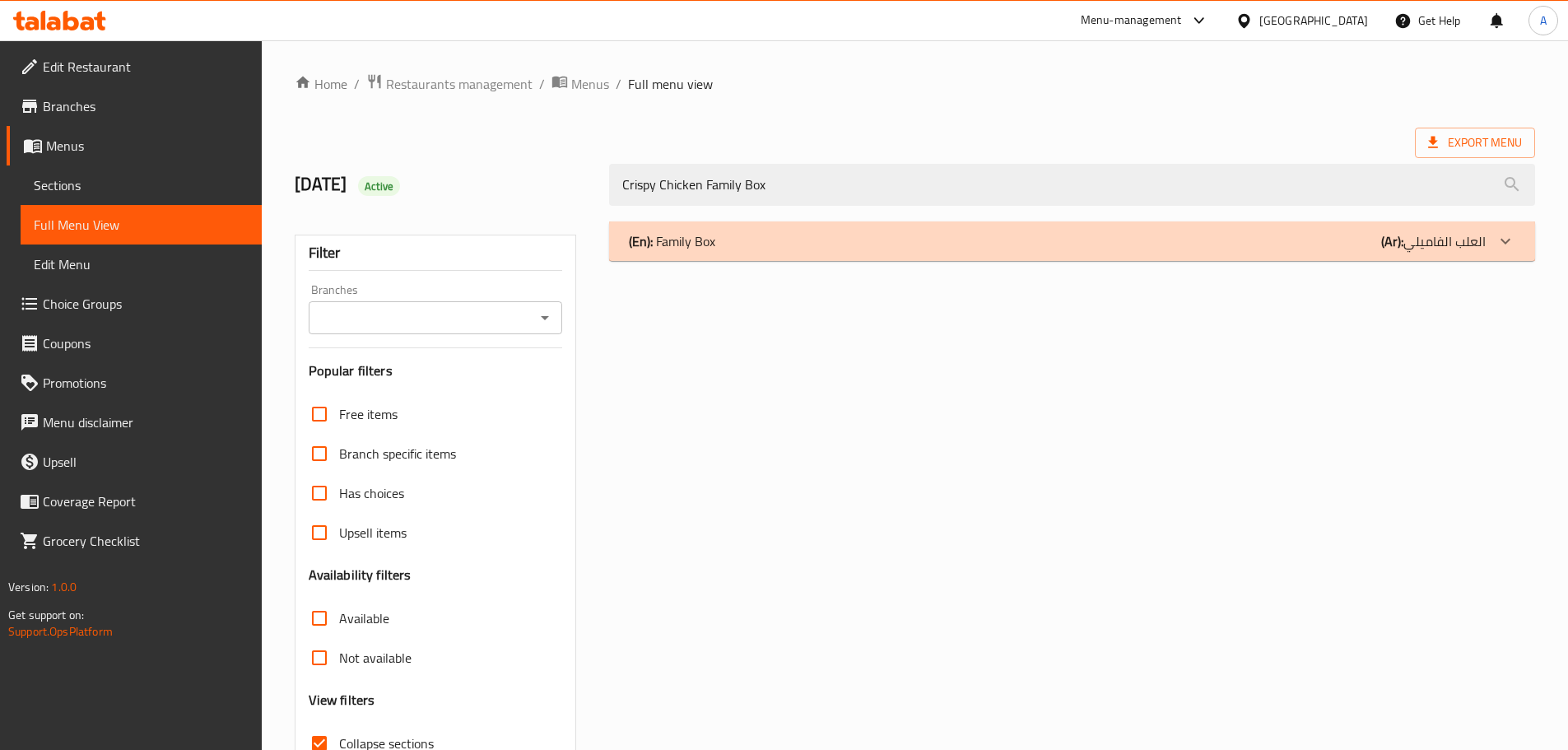
click at [760, 243] on div "(En): Family Box (Ar): العلب الفاميلي" at bounding box center [1057, 241] width 857 height 19
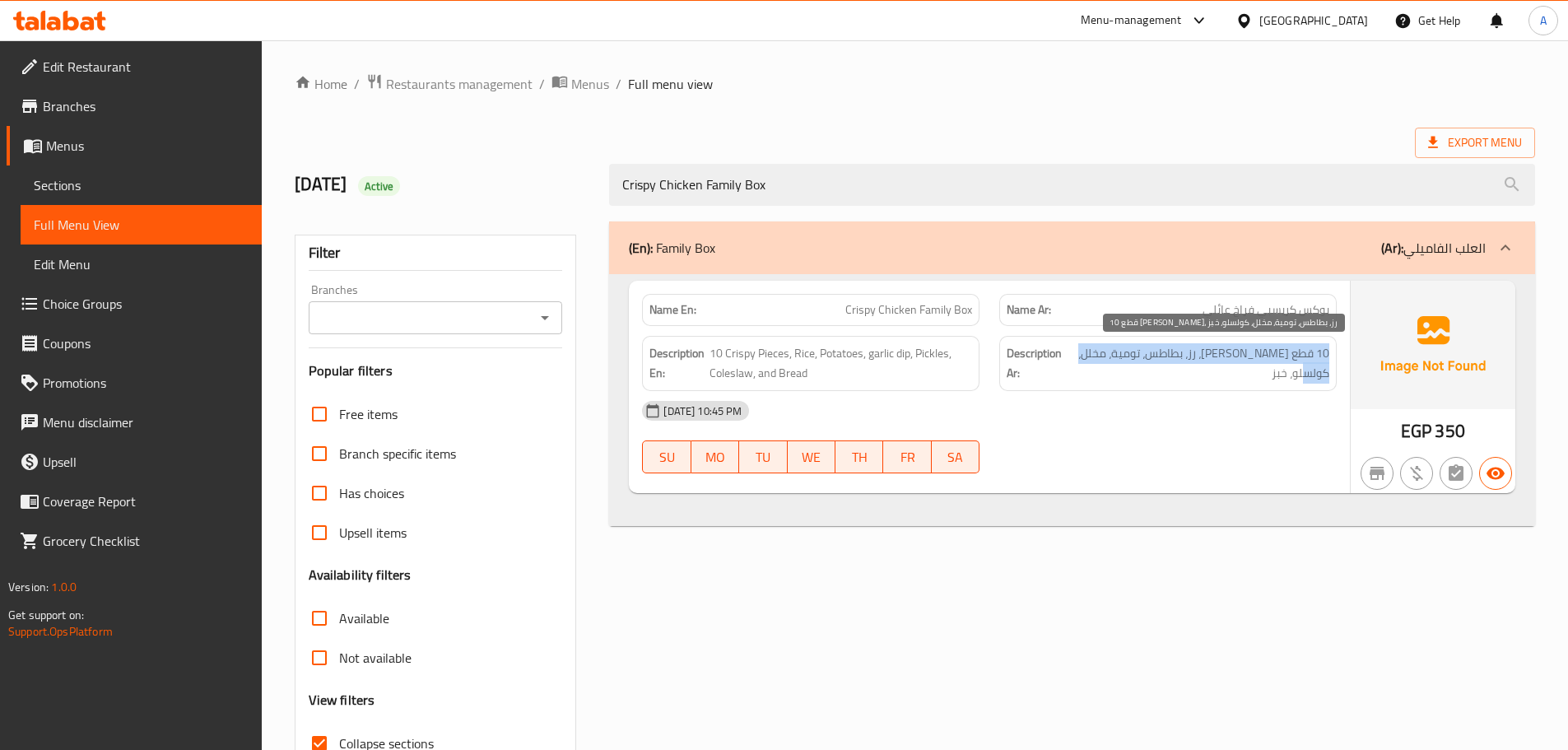
drag, startPoint x: 1331, startPoint y: 357, endPoint x: 1074, endPoint y: 369, distance: 257.3
click at [1076, 368] on div "Description Ar: 10 قطع كريسبي، رز، بطاطس، تومية، مخلل، كولسلو، خبز" at bounding box center [1168, 363] width 337 height 55
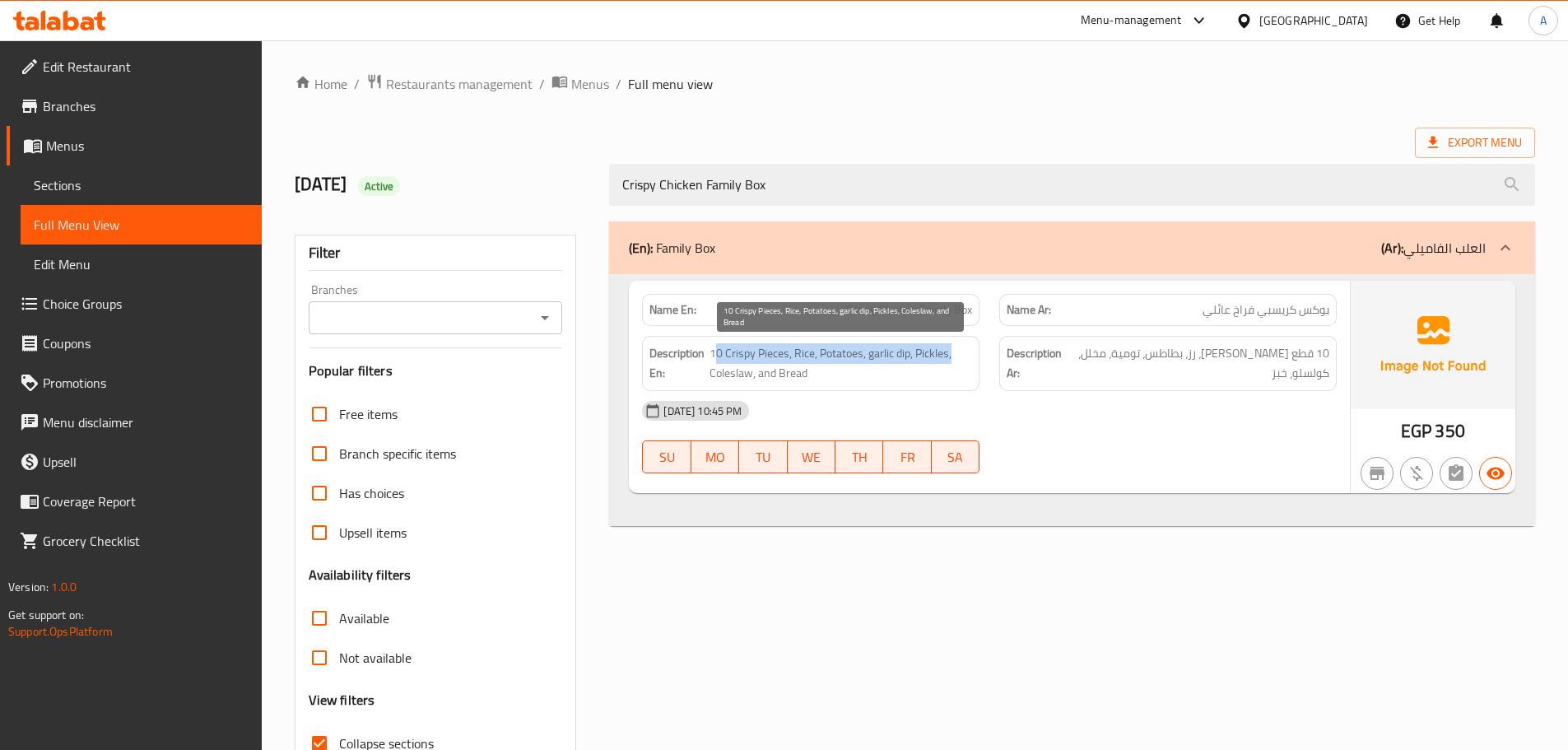
drag, startPoint x: 715, startPoint y: 352, endPoint x: 953, endPoint y: 359, distance: 238.1
click at [953, 359] on span "10 Crispy Pieces, Rice, Potatoes, garlic dip, Pickles, Coleslaw, and Bread" at bounding box center [840, 364] width 263 height 41
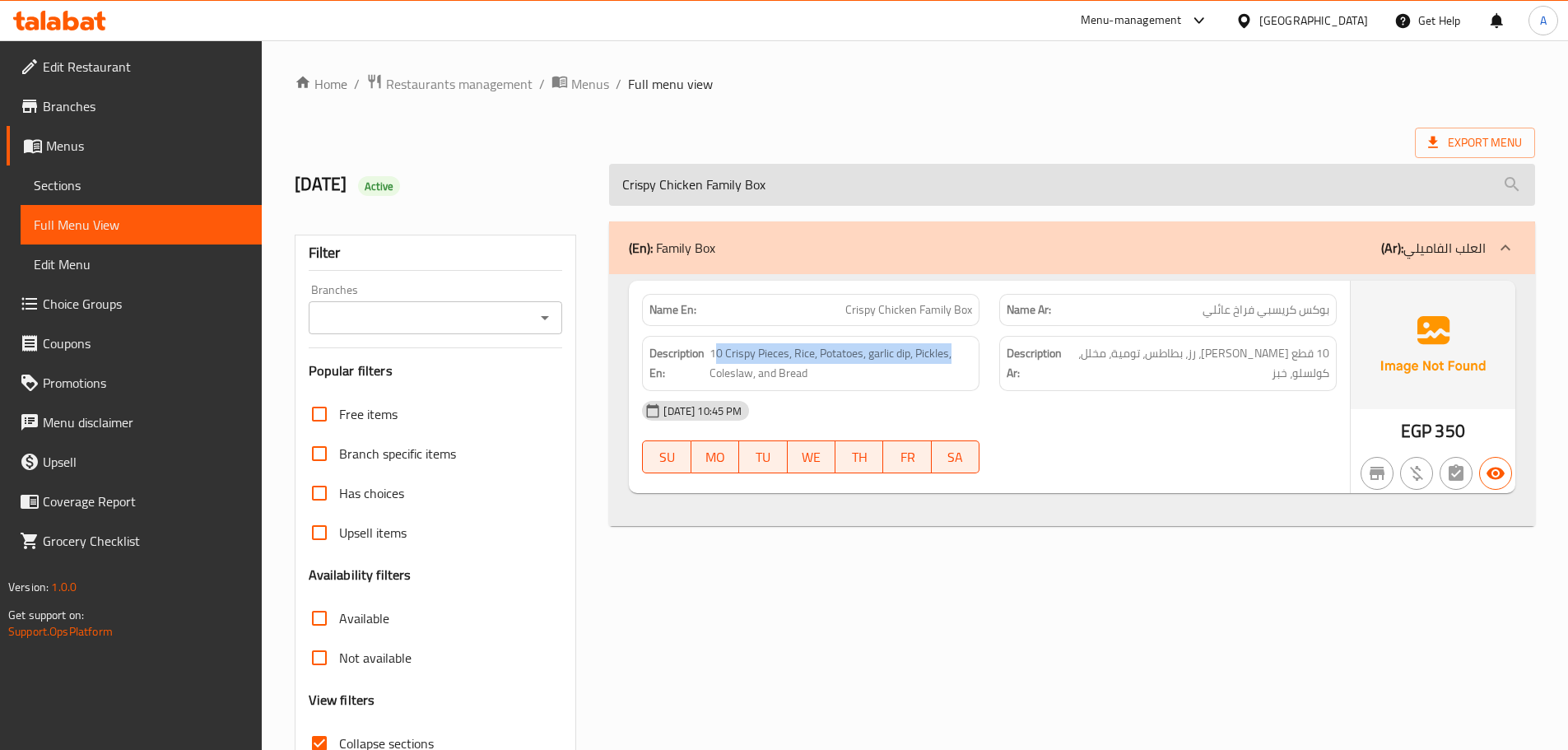
click at [887, 194] on input "Crispy Chicken Family Box" at bounding box center [1072, 184] width 926 height 42
paste input "Kids"
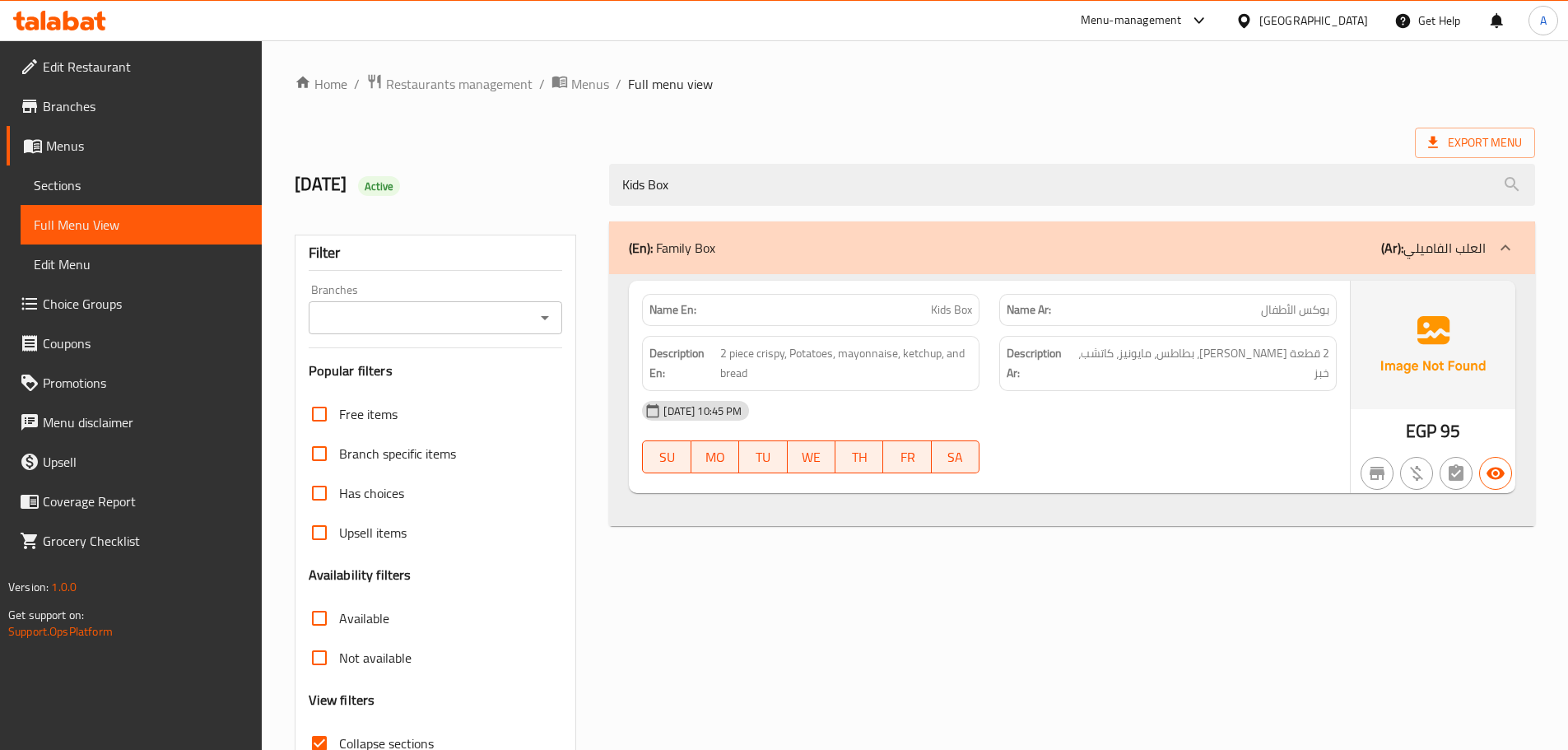
type input "Kids Box"
drag, startPoint x: 724, startPoint y: 344, endPoint x: 971, endPoint y: 372, distance: 248.6
click at [971, 359] on span "2 piece crispy, Potatoes, mayonnaise, ketchup, and bread" at bounding box center [846, 364] width 251 height 41
click at [972, 376] on span "2 piece crispy, Potatoes, mayonnaise, ketchup, and bread" at bounding box center [846, 364] width 251 height 41
click at [855, 284] on div "Name En: Kids Box" at bounding box center [810, 310] width 357 height 52
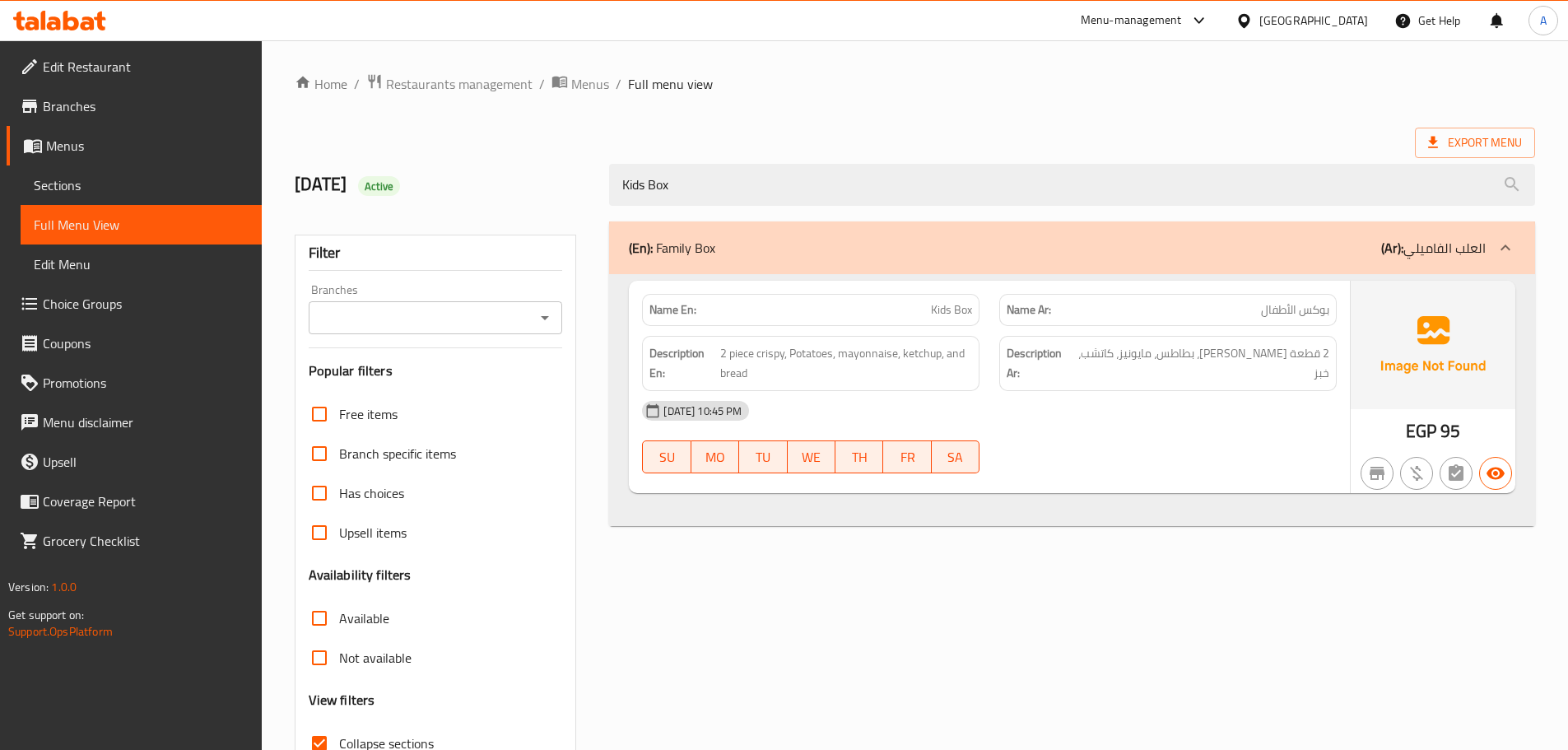
click at [760, 213] on div "(En): Family Box (Ar): العلب الفاميلي Name En: Kids Box Name Ar: بوكس الأطفال D…" at bounding box center [1072, 532] width 946 height 641
click at [746, 234] on div "(En): Family Box (Ar): العلب الفاميلي" at bounding box center [1072, 247] width 926 height 52
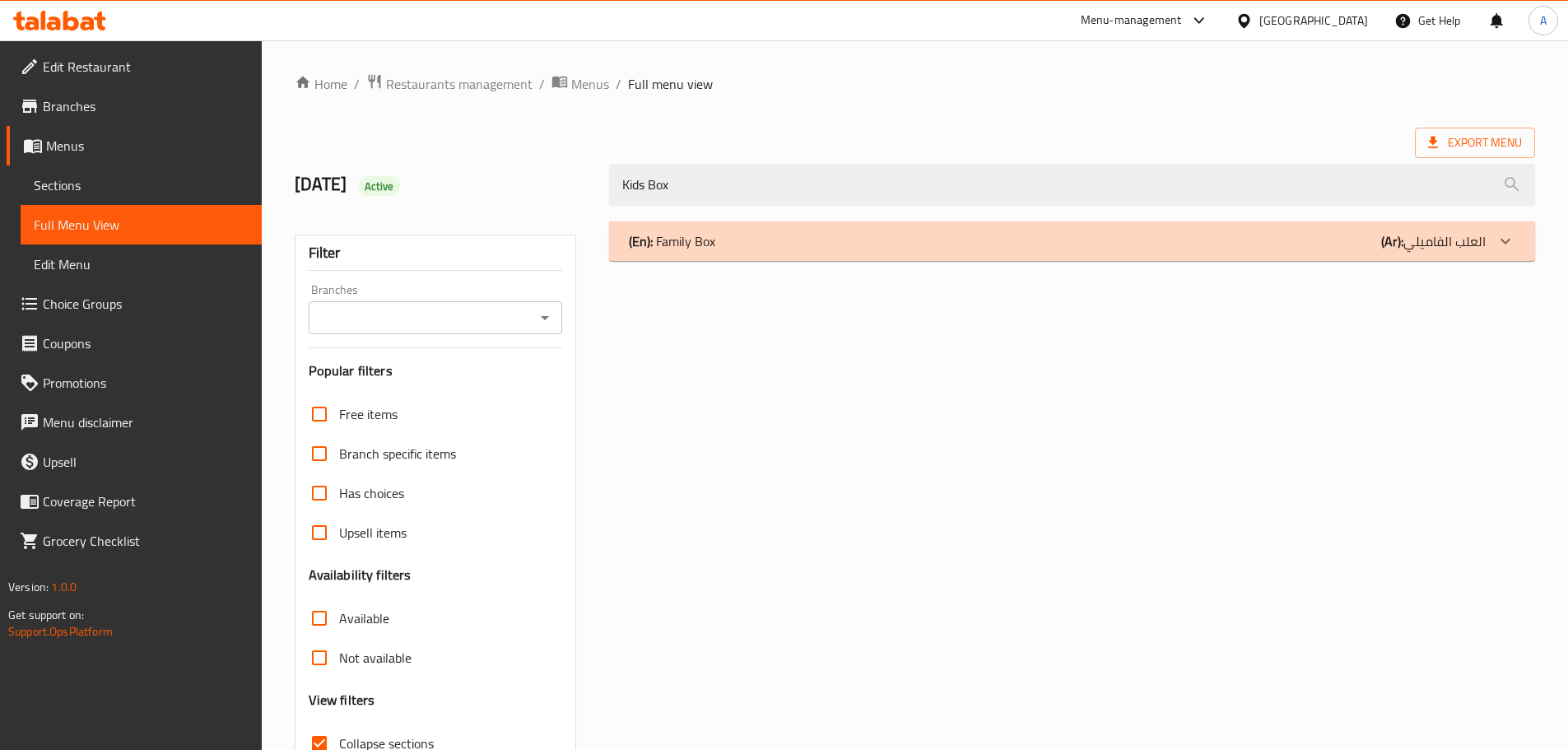
click at [719, 228] on div "(En): Family Box (Ar): العلب الفاميلي" at bounding box center [1072, 241] width 926 height 40
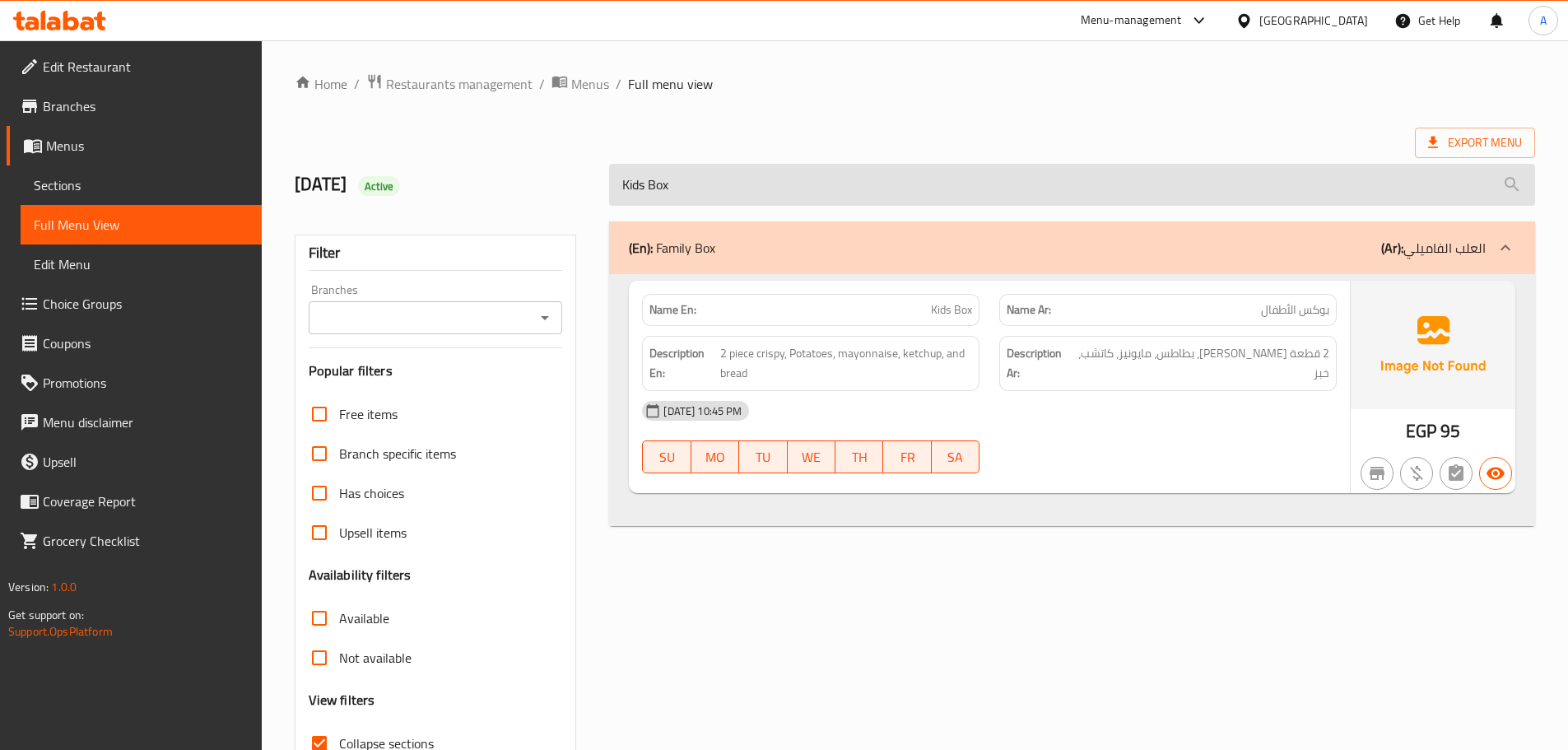
click at [699, 182] on input "Kids Box" at bounding box center [1072, 184] width 926 height 42
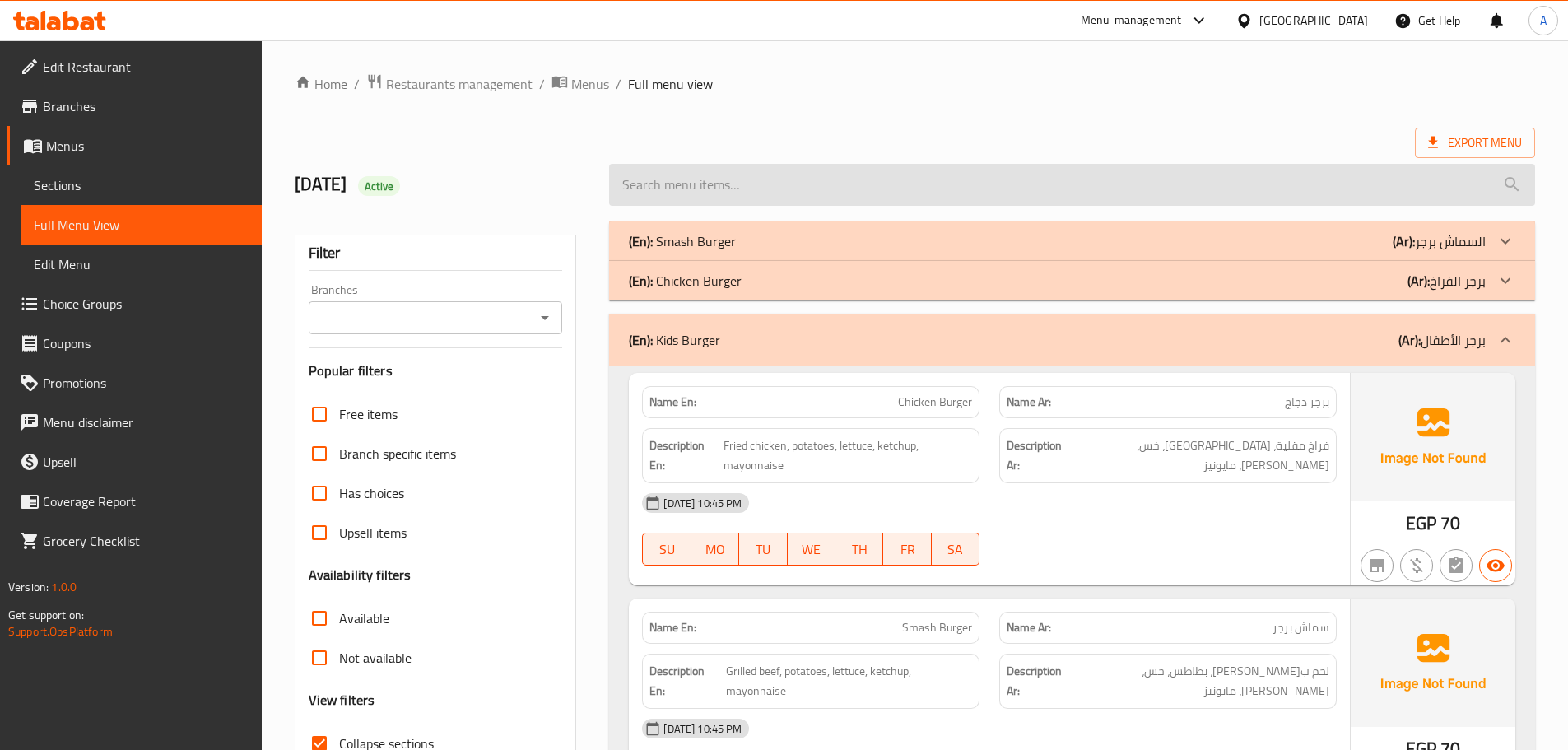
click at [824, 185] on input "search" at bounding box center [1072, 184] width 926 height 42
paste input "Classic Shish Tawook Box"
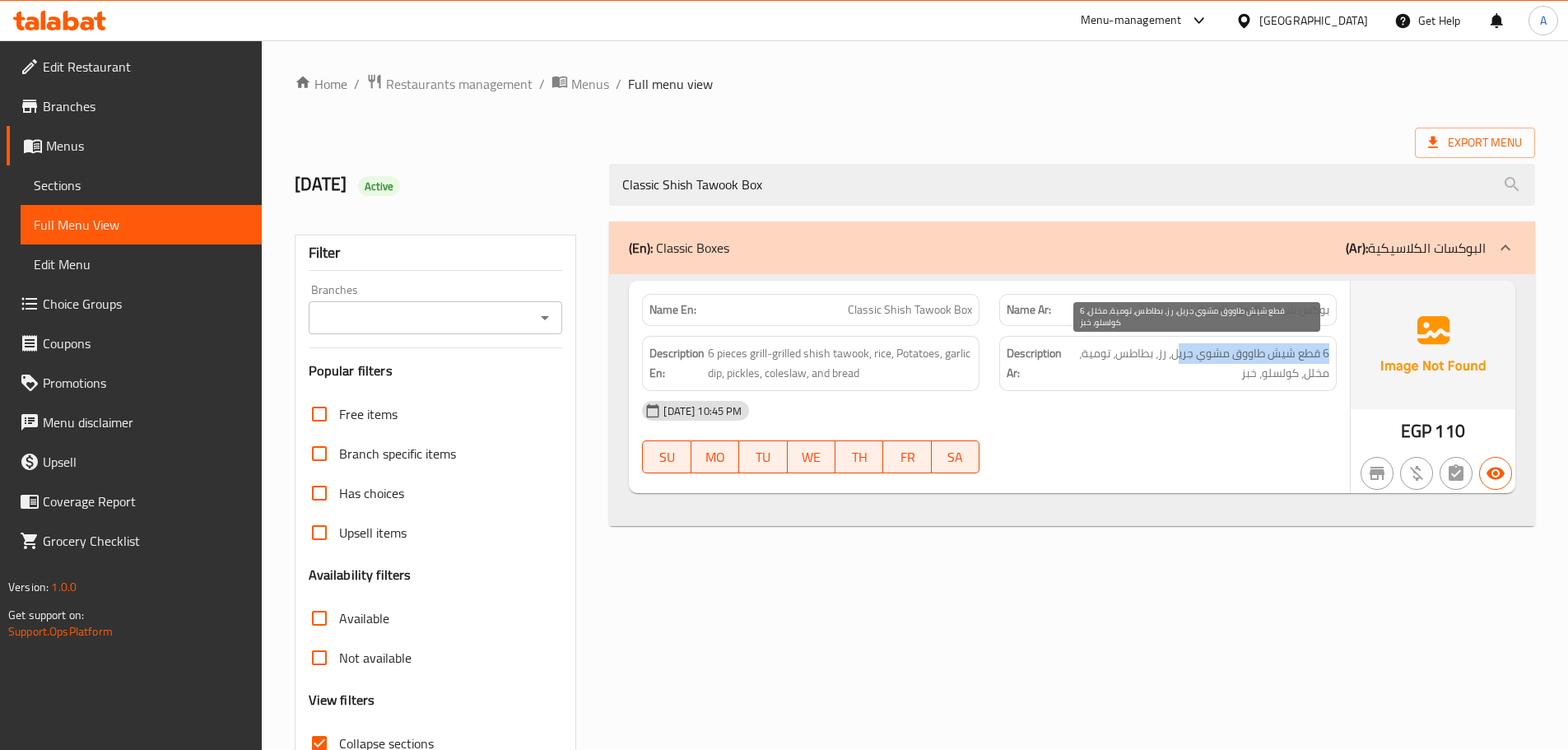
drag, startPoint x: 1331, startPoint y: 352, endPoint x: 1160, endPoint y: 344, distance: 171.2
click at [1169, 350] on div "Description Ar: 6 قطع شيش طاووق مشوي جريل، رز، بطاطس، تومية، مخلل، كولسلو، خبز" at bounding box center [1168, 363] width 337 height 55
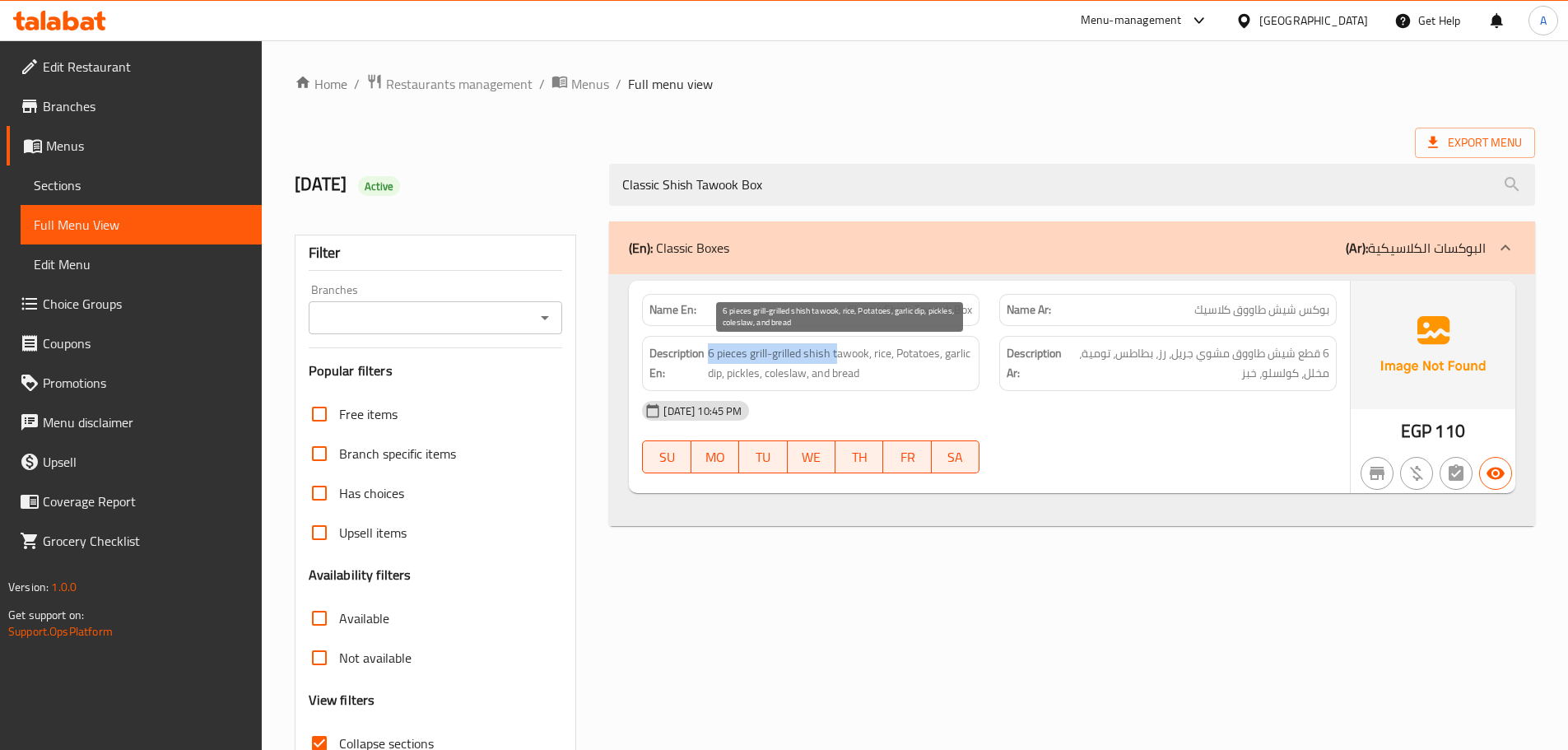
drag, startPoint x: 707, startPoint y: 350, endPoint x: 871, endPoint y: 349, distance: 164.0
click at [845, 349] on h6 "Description En: 6 pieces grill-grilled shish tawook, rice, Potatoes, garlic dip…" at bounding box center [810, 364] width 322 height 41
drag, startPoint x: 866, startPoint y: 354, endPoint x: 970, endPoint y: 361, distance: 104.2
click at [970, 361] on span "6 pieces grill-grilled shish tawook, rice, Potatoes, garlic dip, pickles, coles…" at bounding box center [839, 364] width 264 height 41
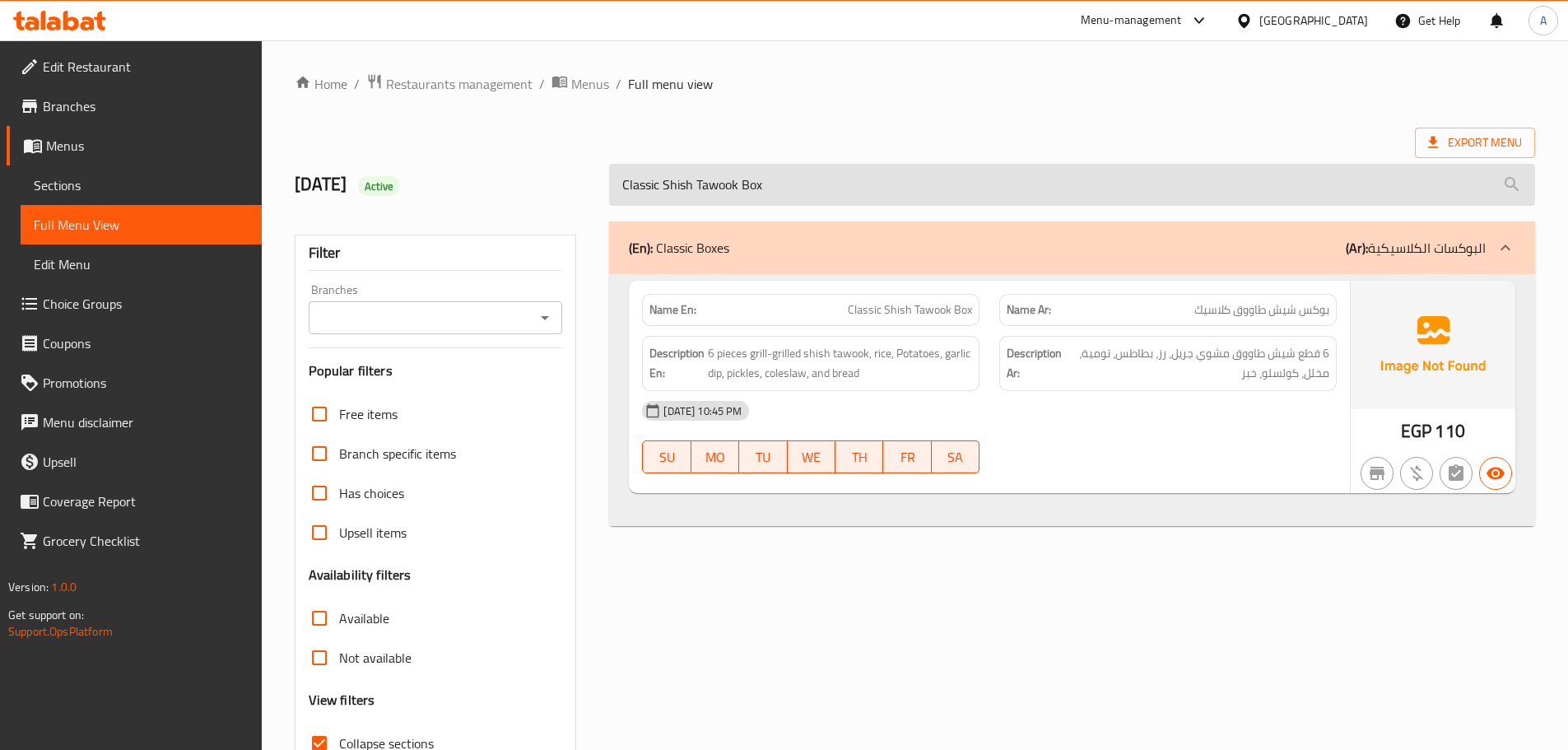
click at [790, 181] on input "Classic Shish Tawook Box" at bounding box center [1072, 184] width 926 height 42
paste input "Mix Snac"
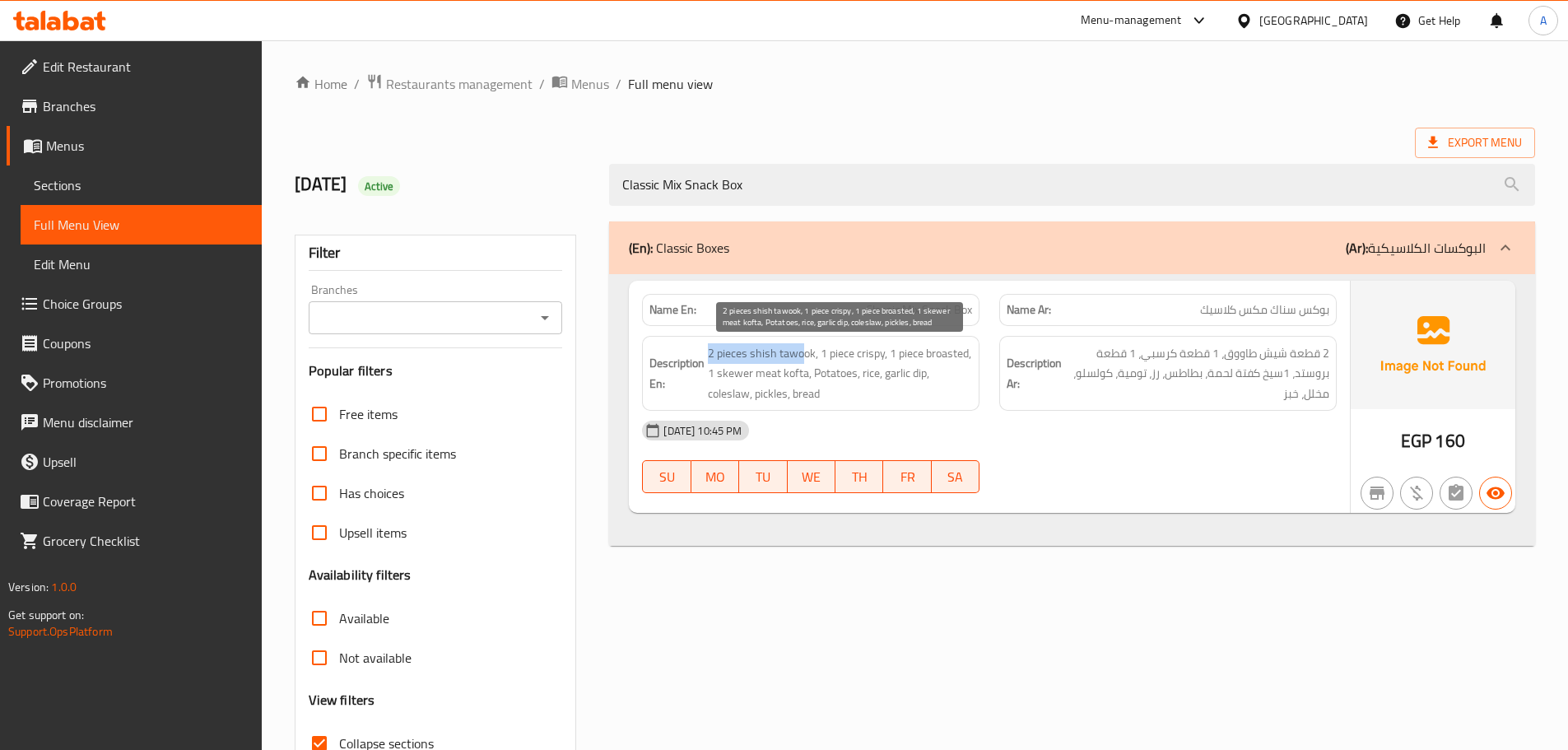
drag, startPoint x: 709, startPoint y: 351, endPoint x: 804, endPoint y: 349, distance: 95.0
click at [803, 351] on span "2 pieces shish tawook, 1 piece crispy, 1 piece broasted, 1 skewer meat kofta, P…" at bounding box center [839, 374] width 264 height 61
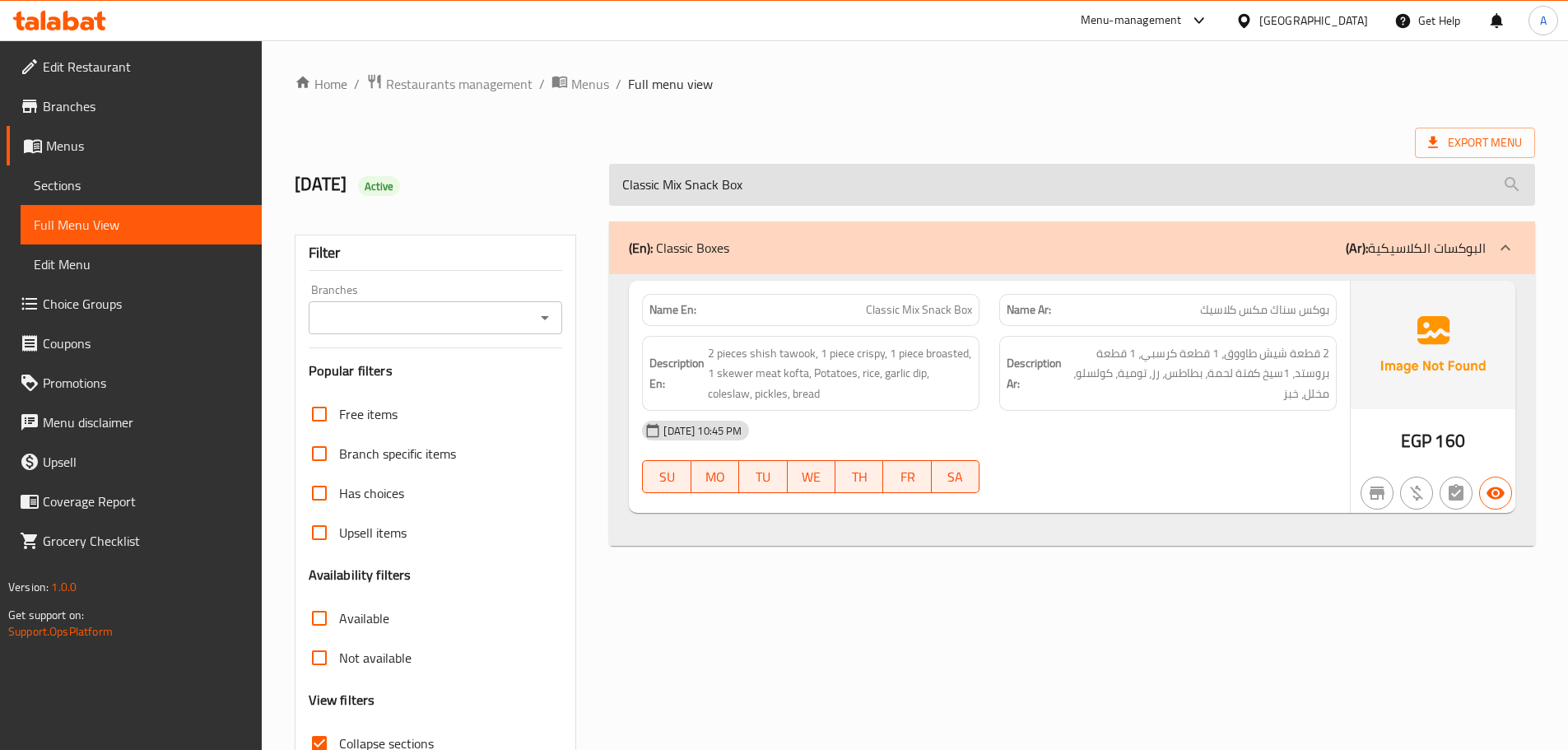
click at [787, 182] on input "Classic Mix Snack Box" at bounding box center [1072, 184] width 926 height 42
paste input "Mix Snack Friends"
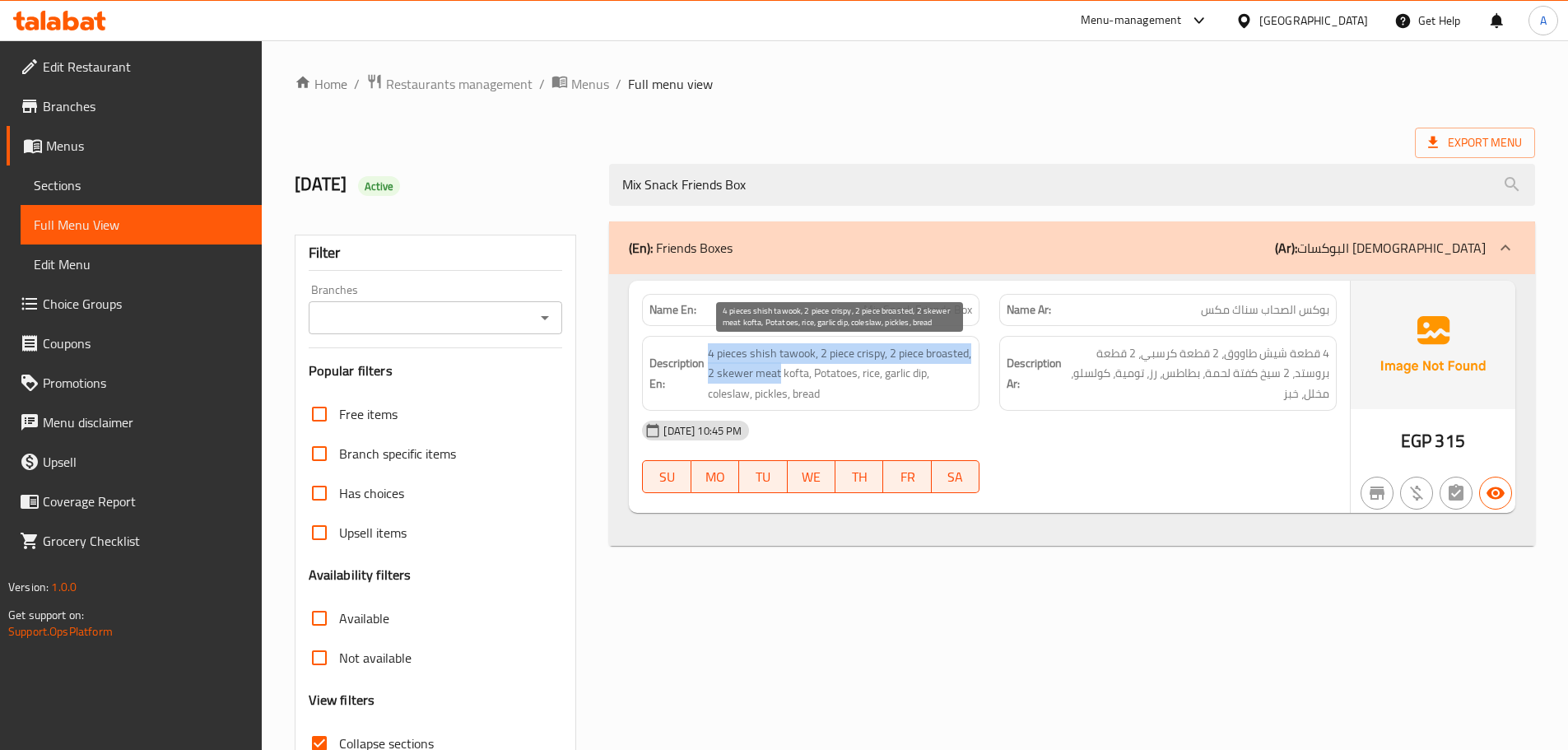
drag, startPoint x: 707, startPoint y: 360, endPoint x: 779, endPoint y: 367, distance: 72.3
click at [779, 367] on h6 "Description En: 4 pieces shish tawook, 2 piece crispy, 2 piece broasted, 2 skew…" at bounding box center [810, 374] width 322 height 61
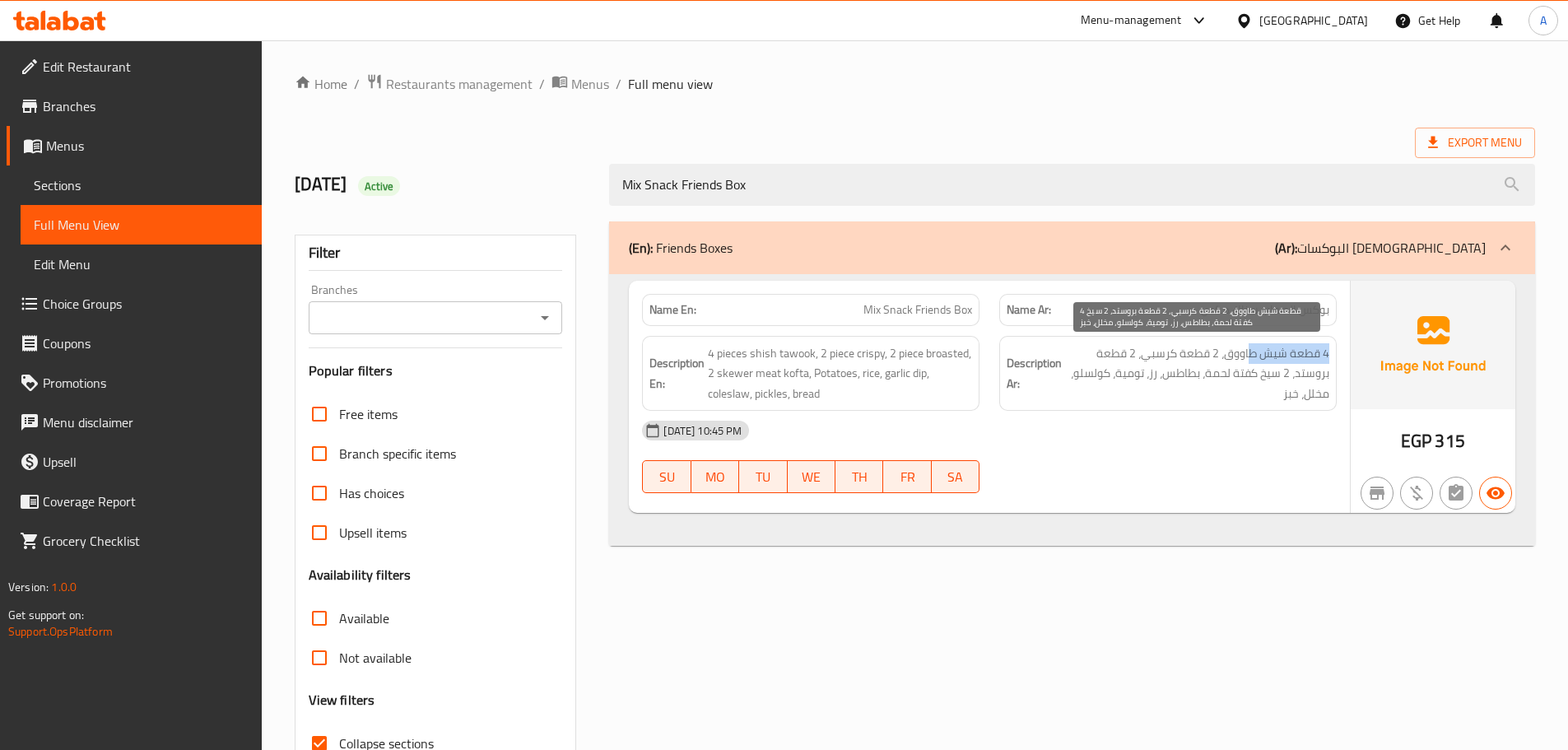
drag, startPoint x: 1330, startPoint y: 345, endPoint x: 1250, endPoint y: 353, distance: 80.4
click at [1250, 353] on div "Description Ar: 4 قطعة شيش طاووق، 2 قطعة كرسبي، 2 قطعة بروستد، 2 سيخ كفتة لحمة،…" at bounding box center [1168, 374] width 337 height 76
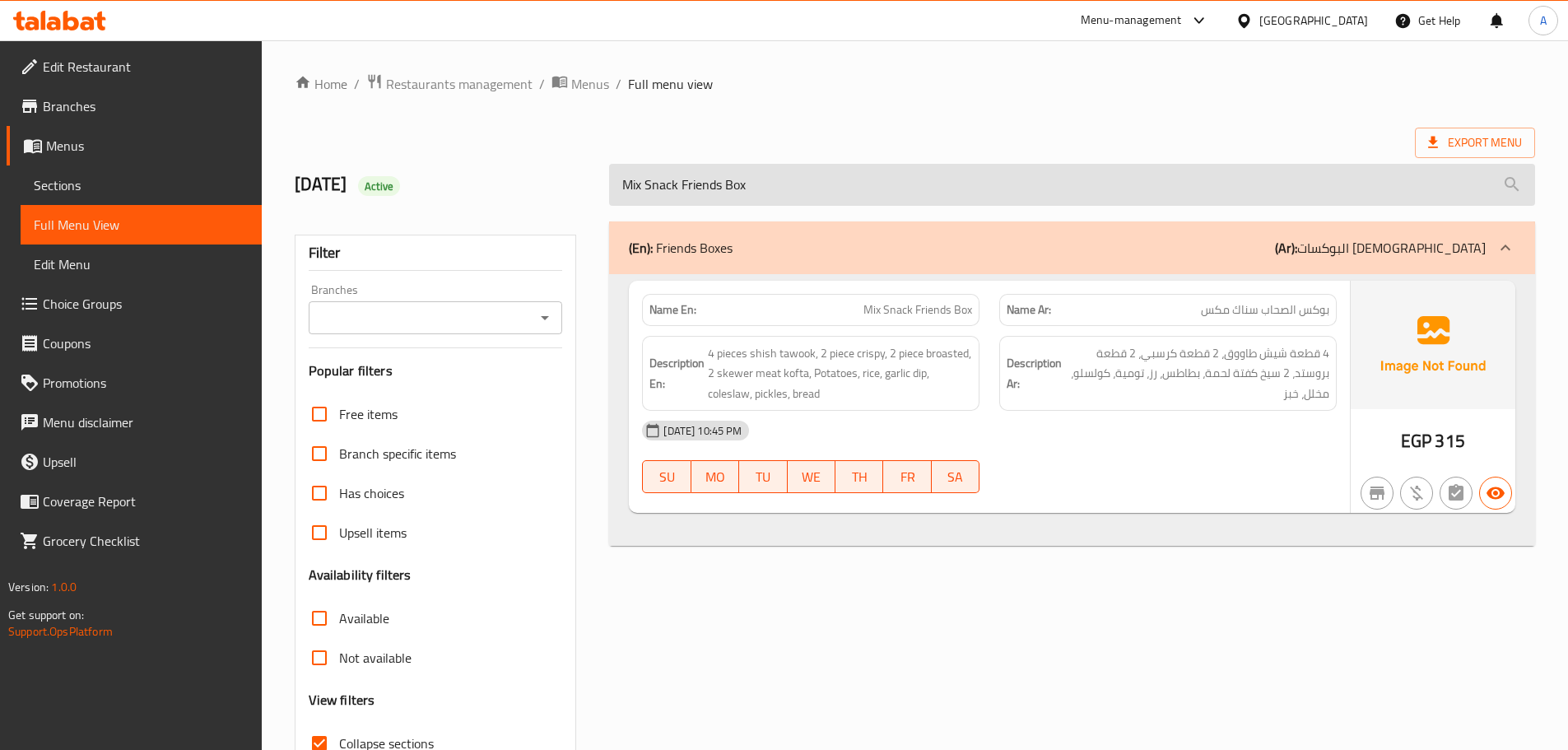
click at [838, 182] on input "Mix Snack Friends Box" at bounding box center [1072, 184] width 926 height 42
paste input "Classic Meat Kofta"
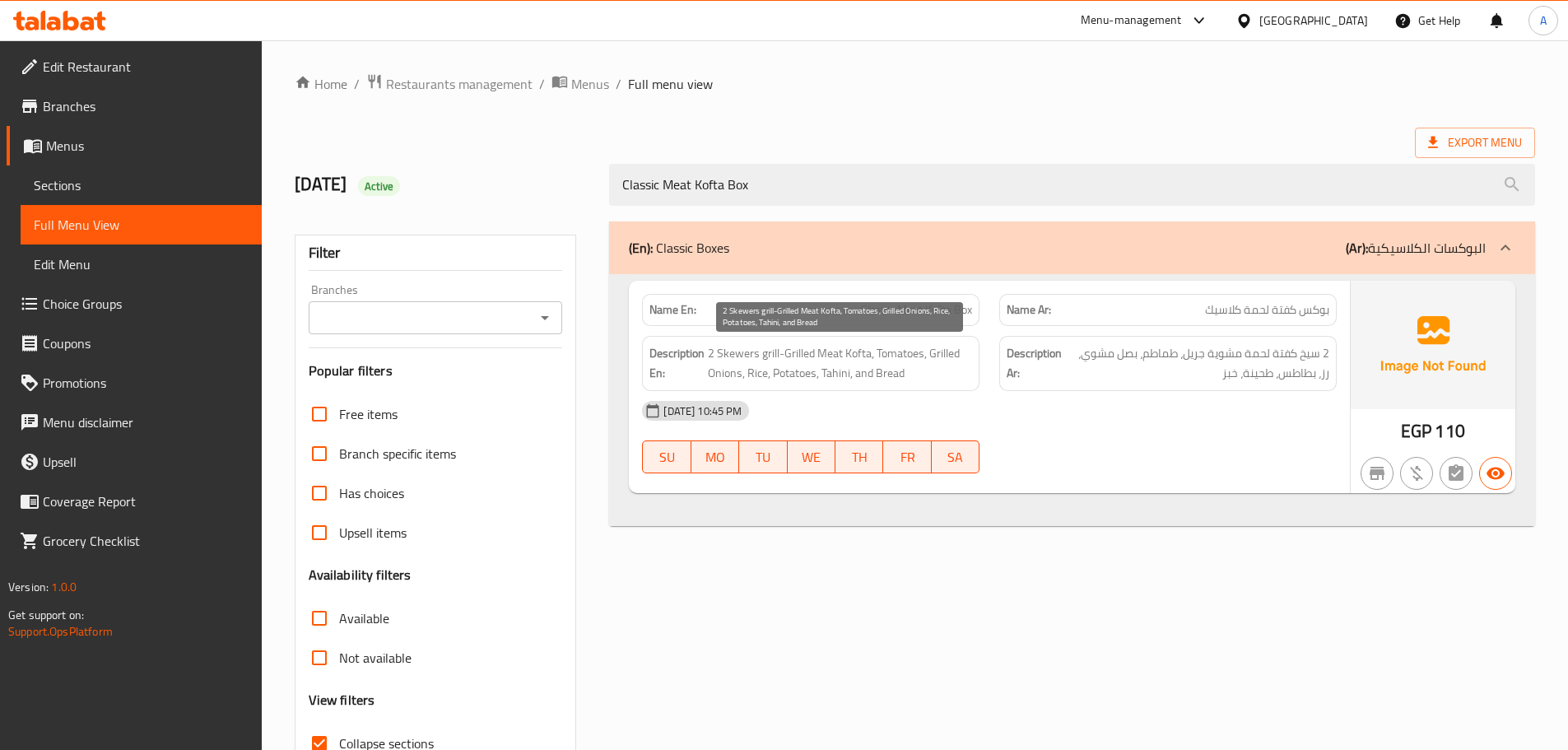
type input "Classic Meat Kofta Box"
click at [764, 352] on span "2 Skewers grill-Grilled Meat Kofta, Tomatoes, Grilled Onions, Rice, Potatoes, T…" at bounding box center [839, 364] width 264 height 41
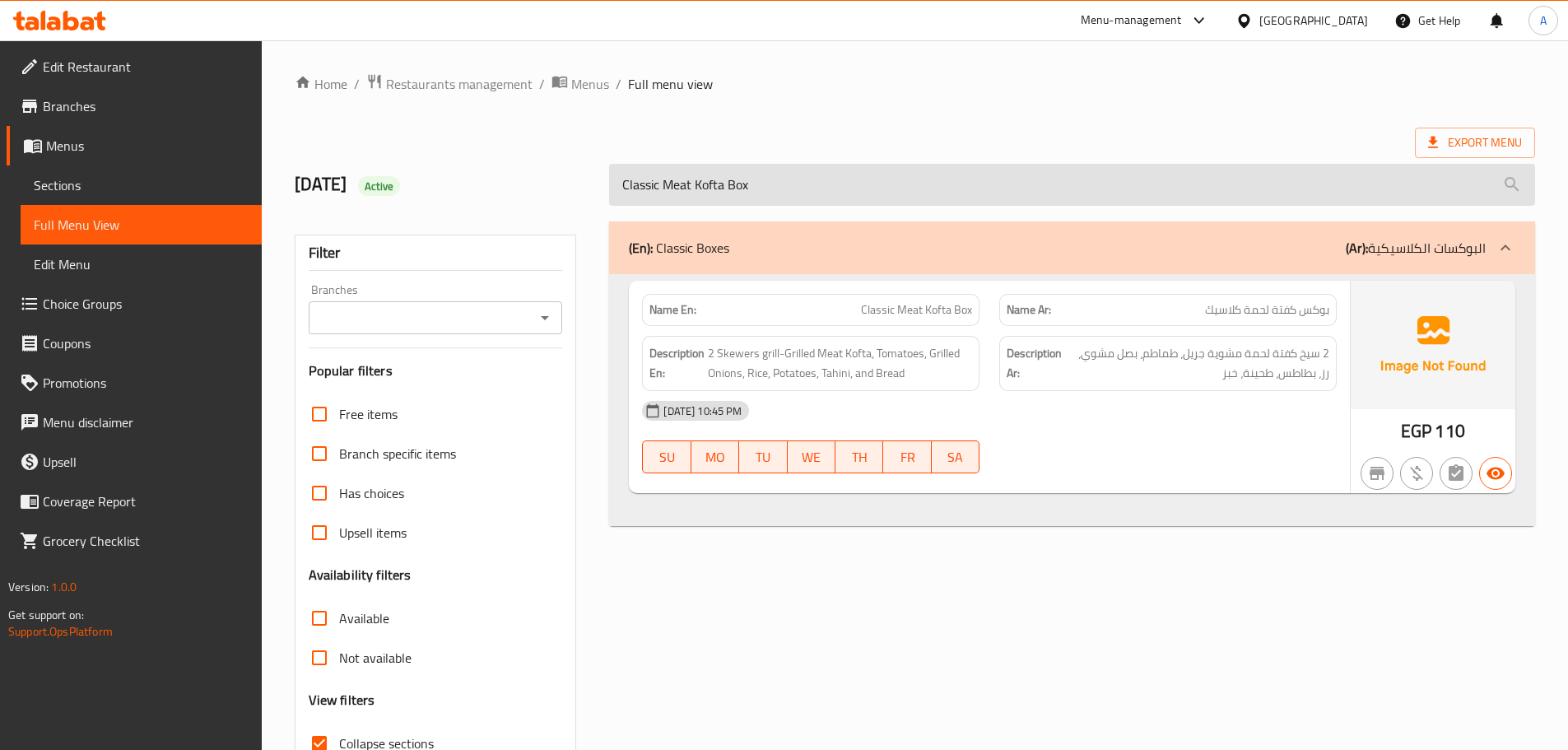
click at [798, 171] on input "Classic Meat Kofta Box" at bounding box center [1072, 184] width 926 height 42
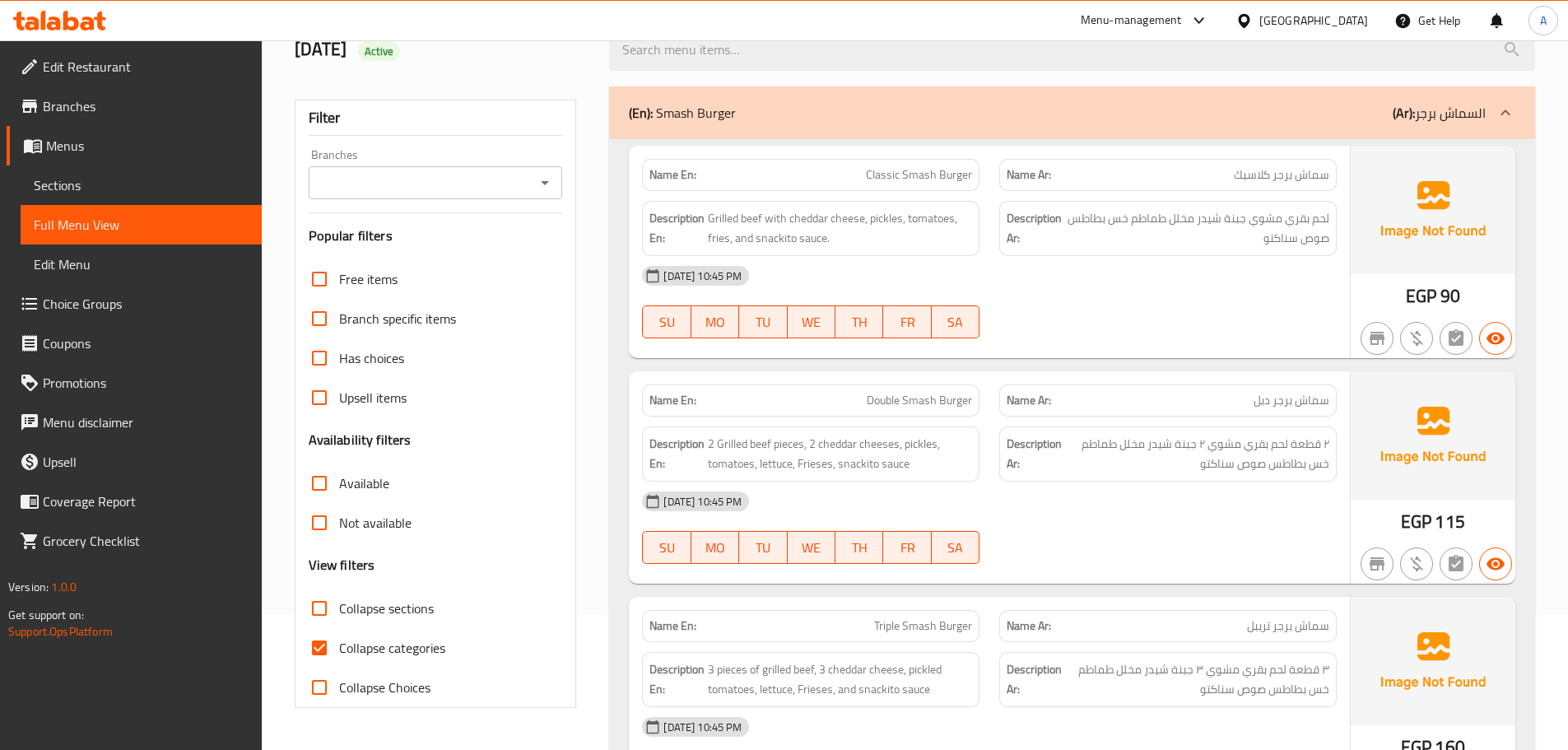
scroll to position [247, 0]
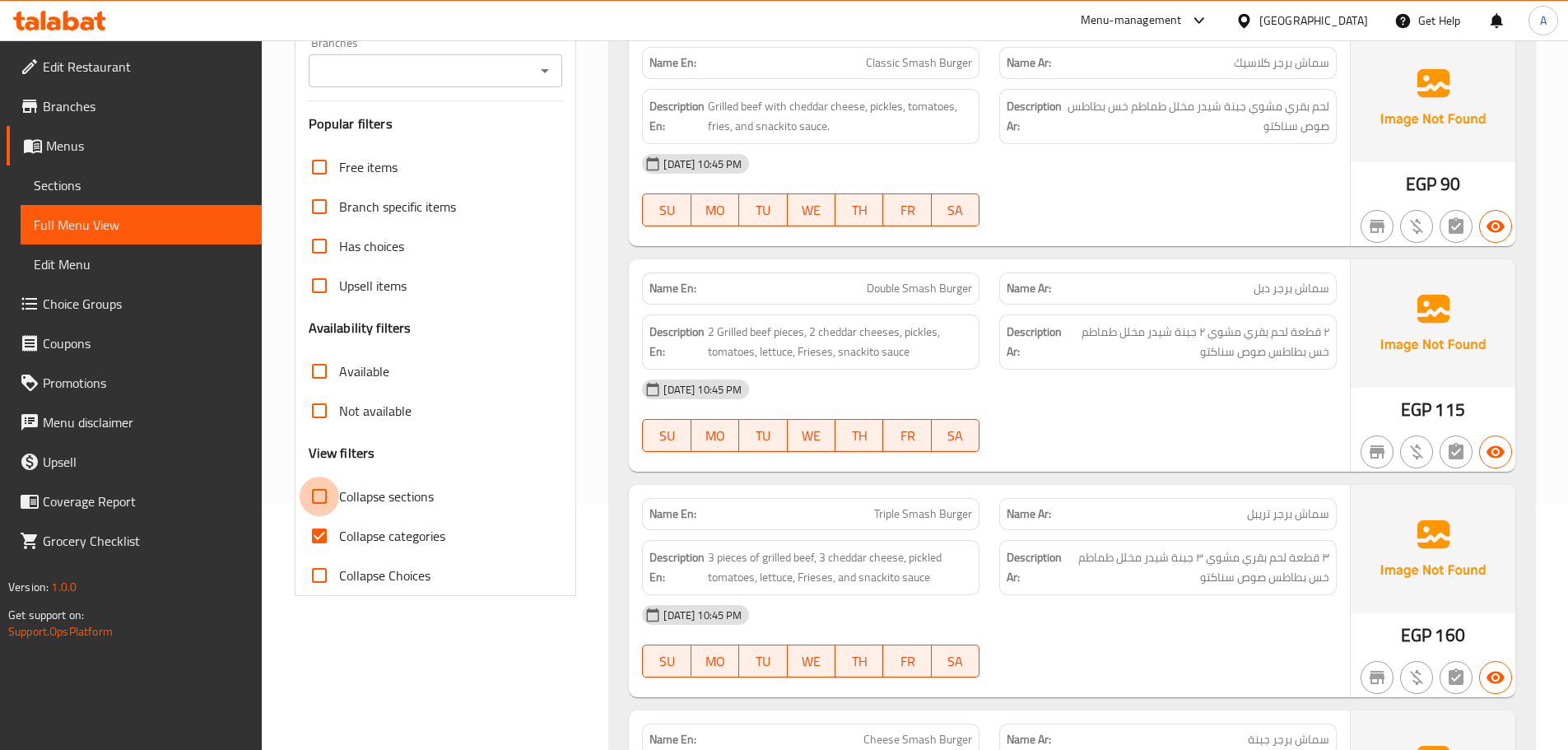
drag, startPoint x: 323, startPoint y: 505, endPoint x: 334, endPoint y: 502, distance: 11.4
click at [324, 505] on input "Collapse sections" at bounding box center [319, 496] width 40 height 40
checkbox input "true"
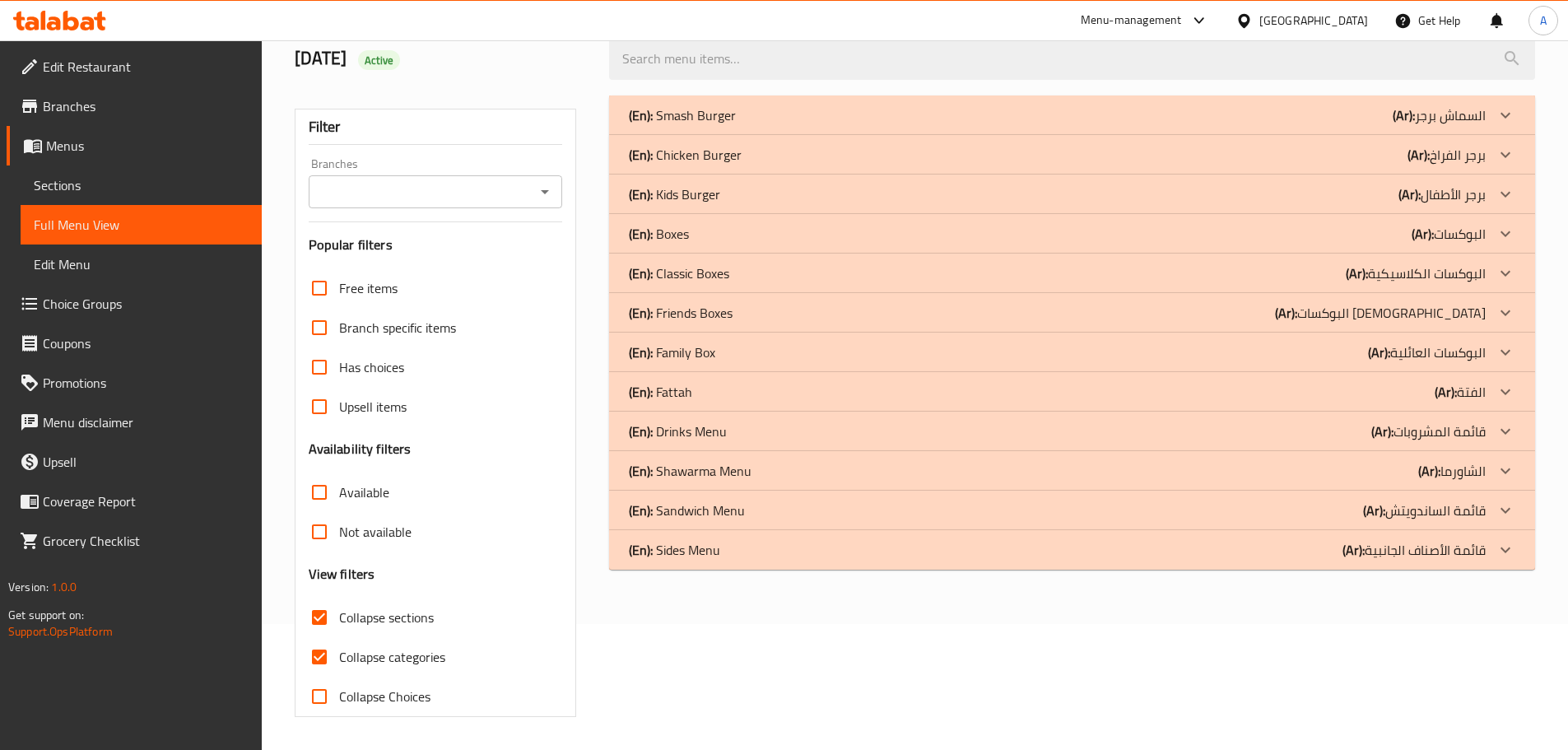
scroll to position [126, 0]
drag, startPoint x: 688, startPoint y: 437, endPoint x: 684, endPoint y: 410, distance: 27.3
click at [688, 437] on p "(En): Drinks Menu" at bounding box center [677, 431] width 98 height 19
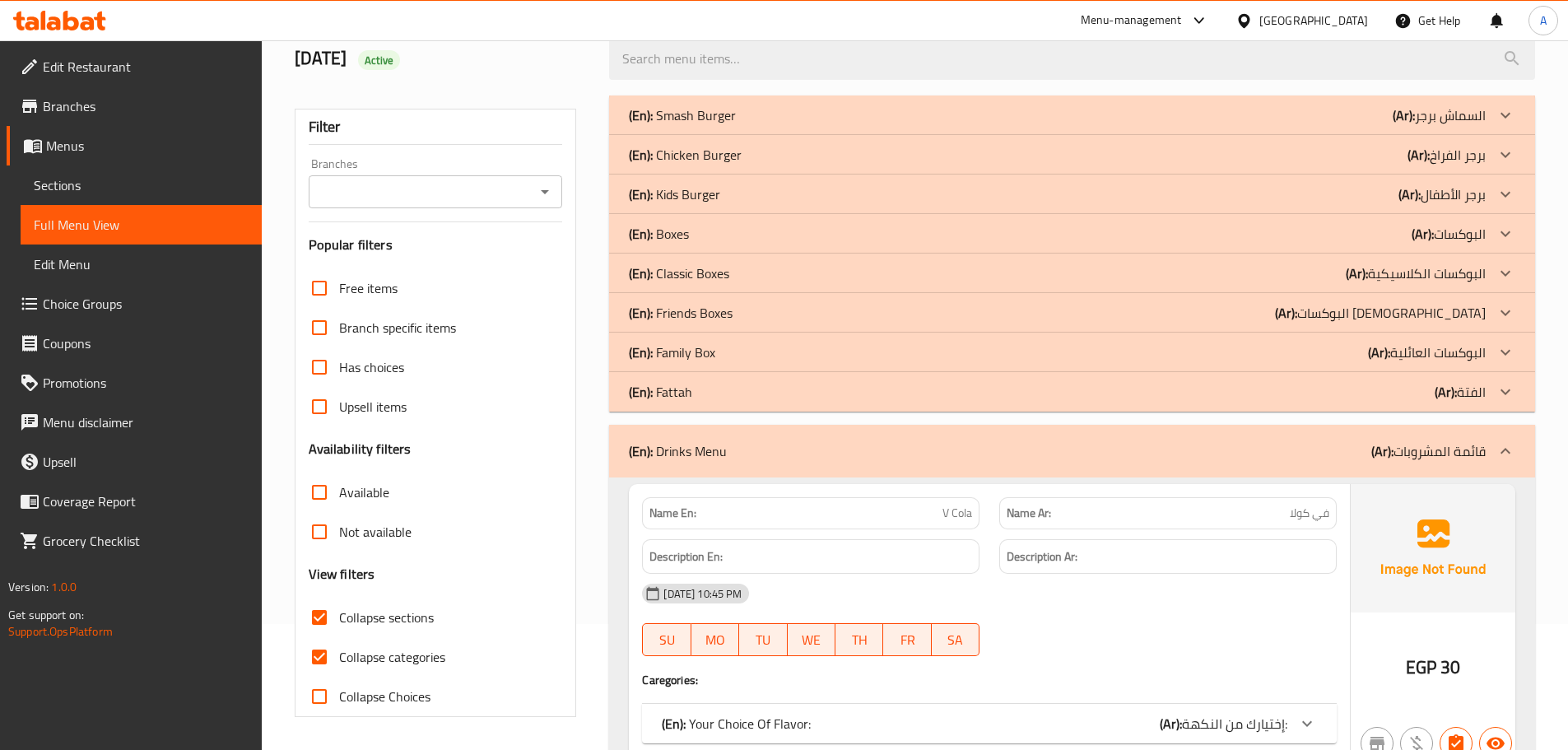
click at [678, 388] on p "(En): Fattah" at bounding box center [660, 391] width 64 height 19
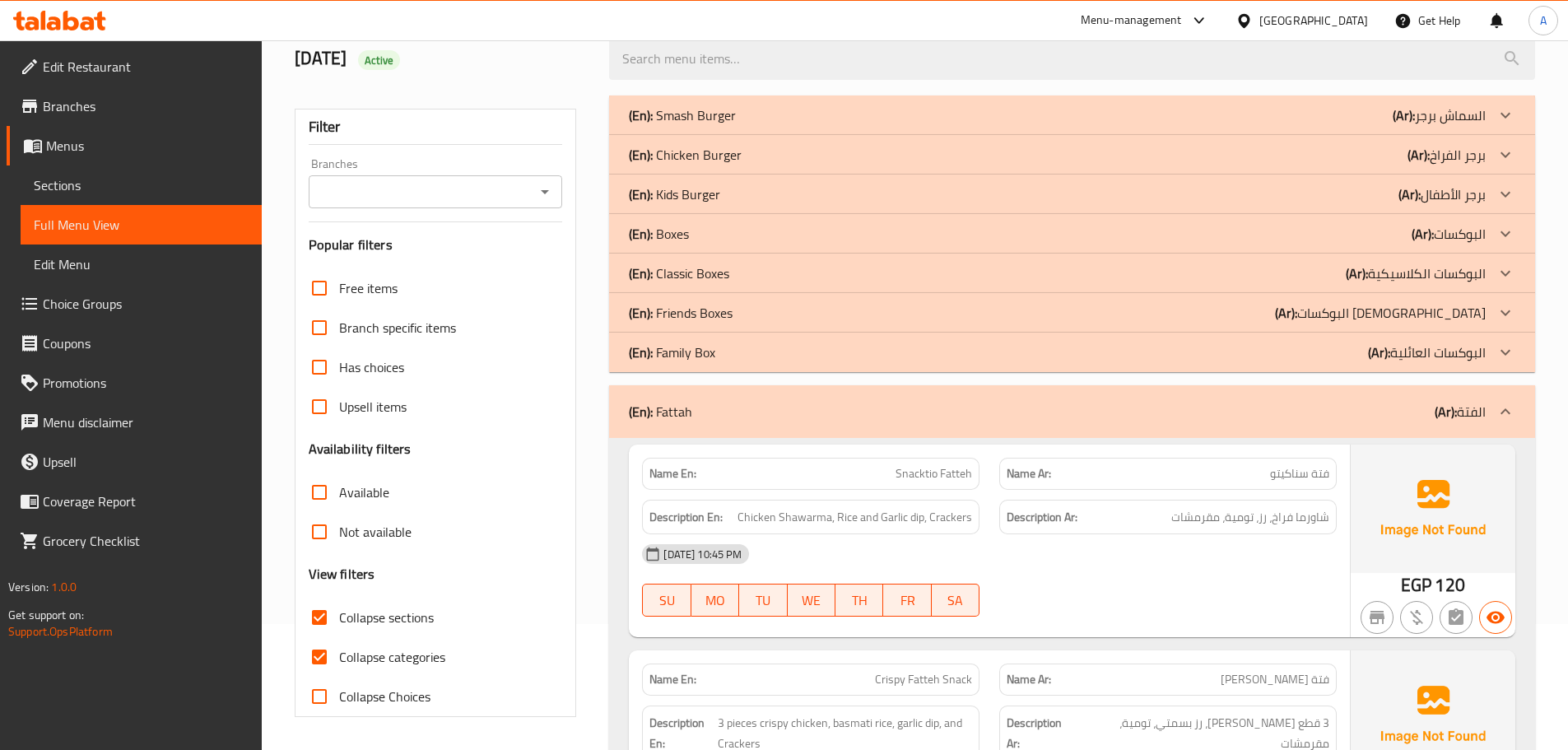
click at [672, 351] on p "(En): Family Box" at bounding box center [672, 352] width 87 height 19
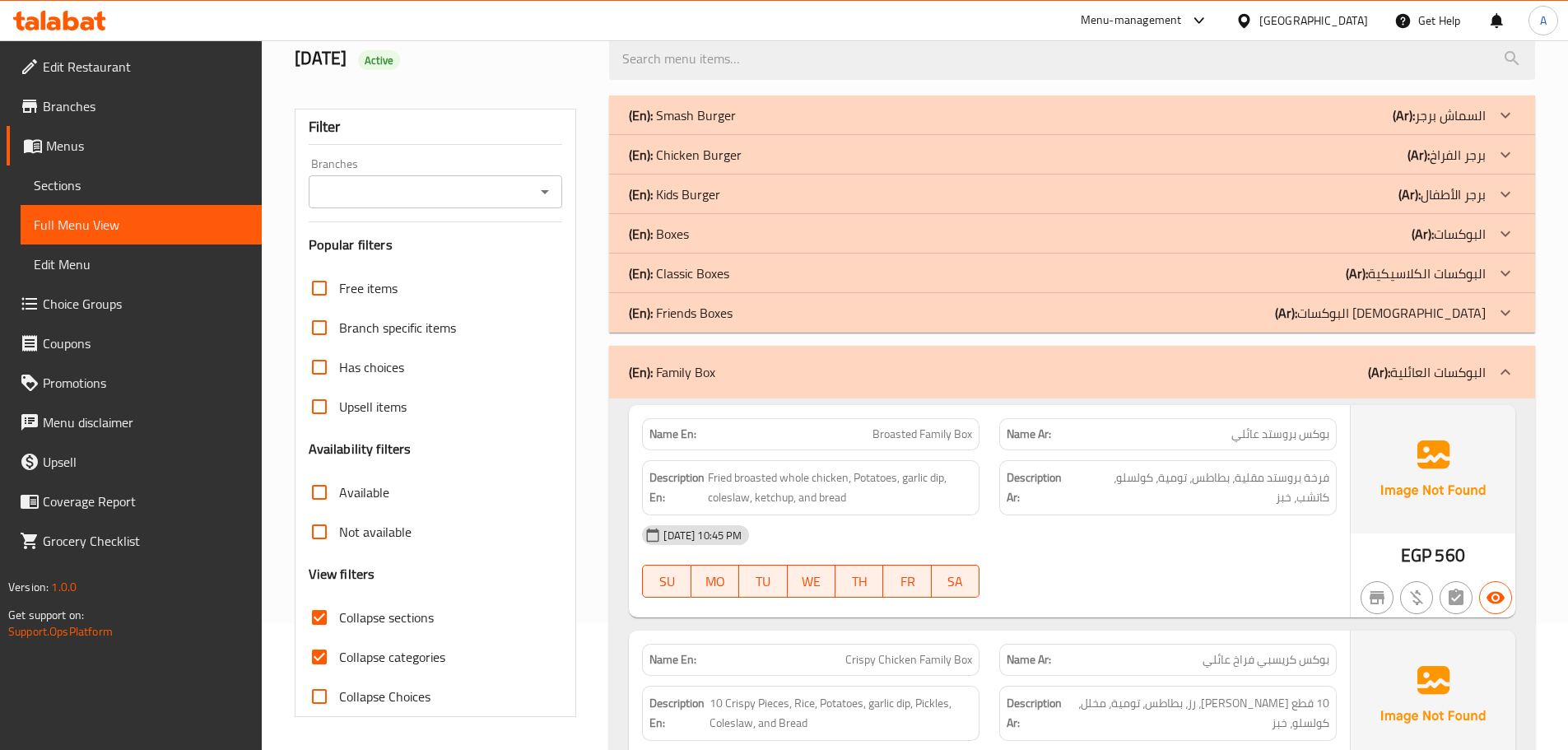
click at [673, 309] on p "(En): Friends Boxes" at bounding box center [680, 313] width 104 height 19
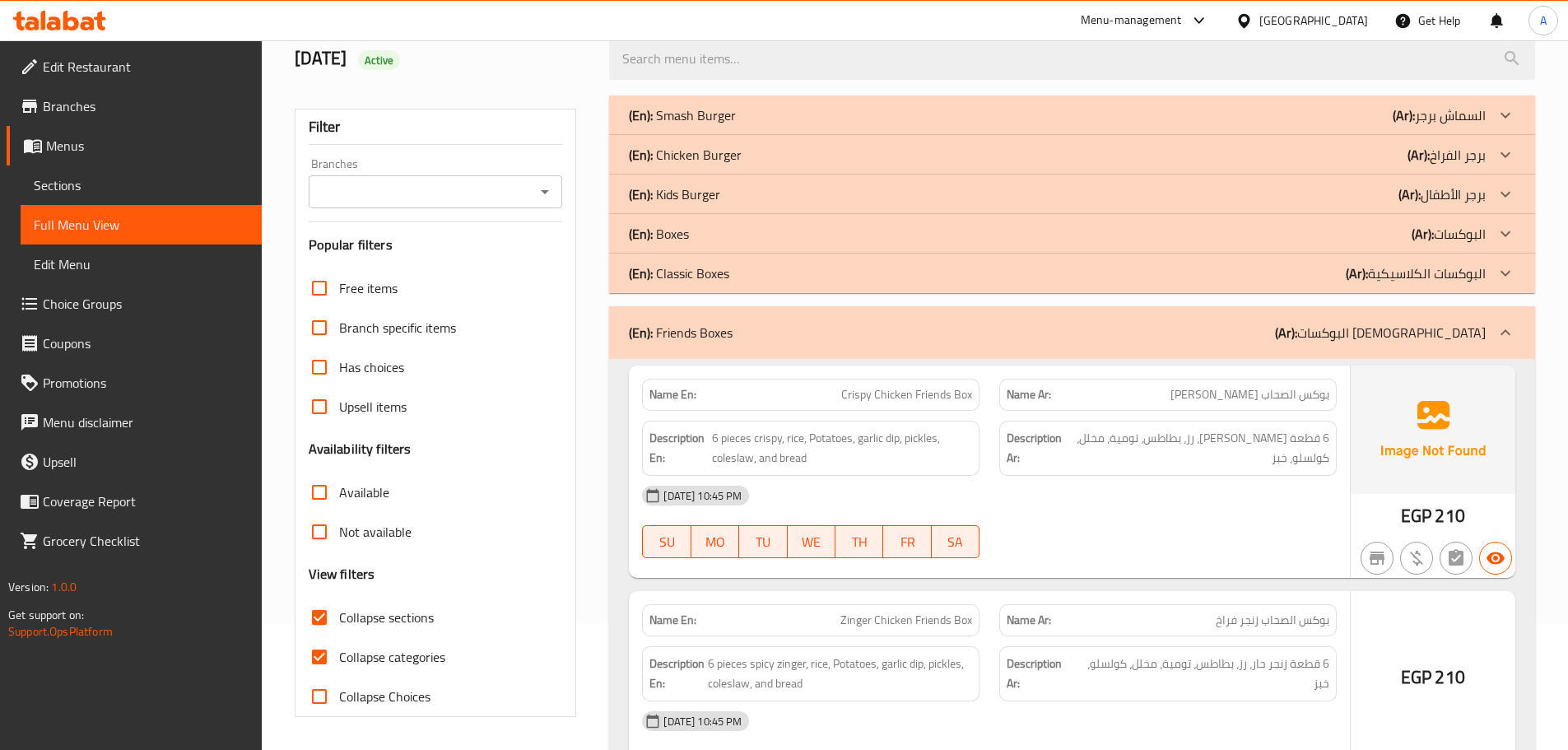
click at [677, 263] on p "(En): Classic Boxes" at bounding box center [678, 273] width 100 height 19
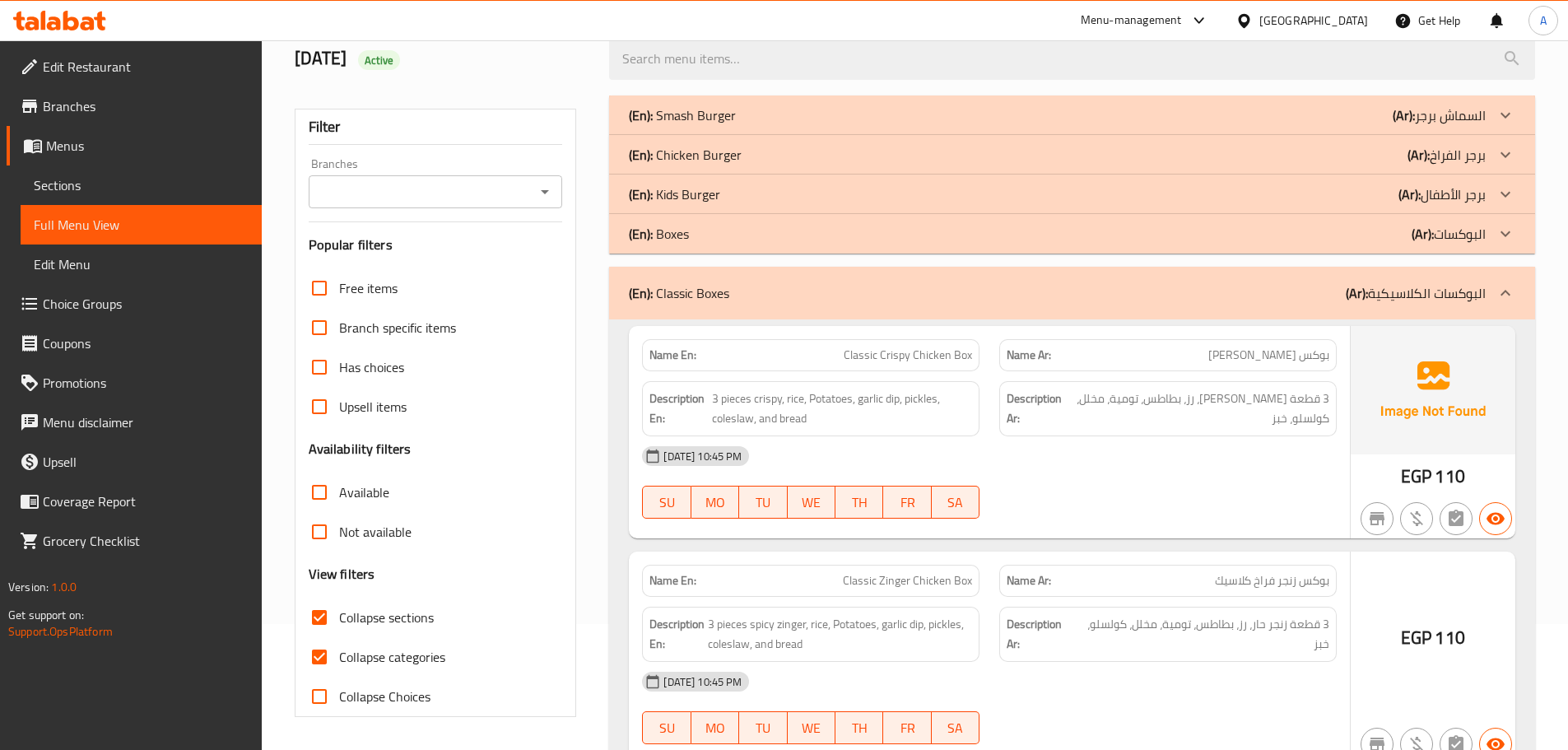
click at [674, 220] on div "(En): Boxes (Ar): البوكسات" at bounding box center [1072, 234] width 926 height 40
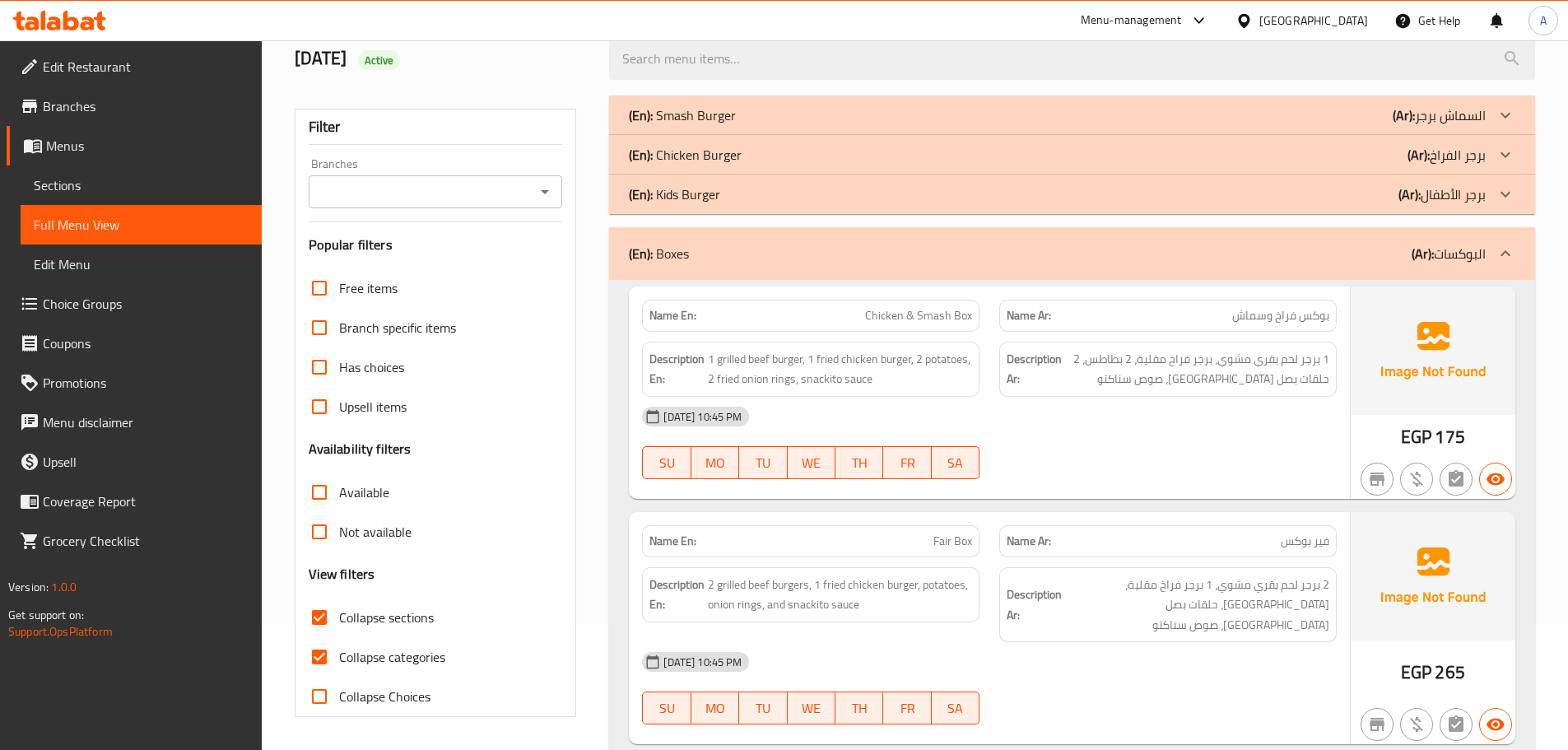
click at [675, 182] on div "(En): Kids Burger (Ar): برجر الأطفال" at bounding box center [1072, 194] width 926 height 40
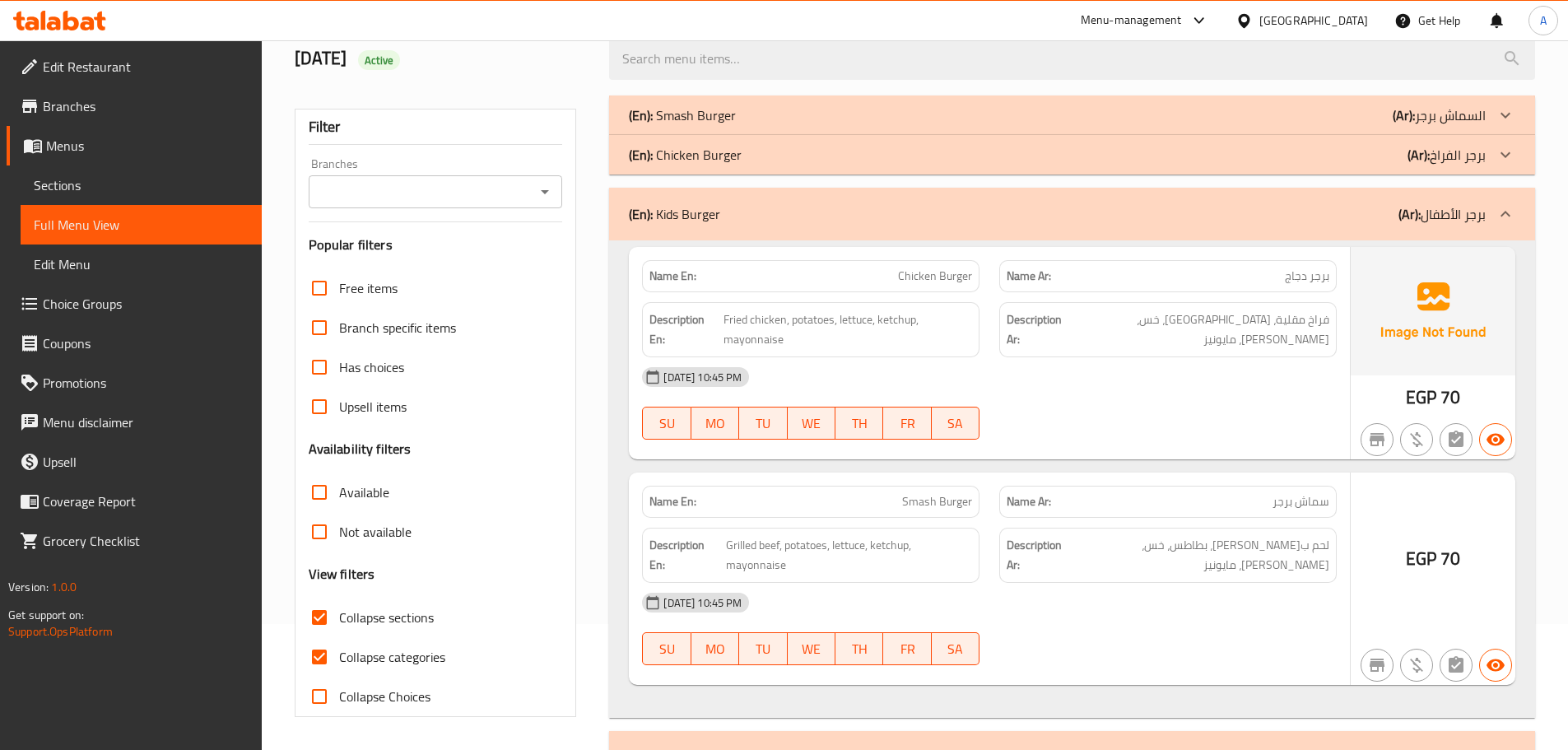
click at [685, 145] on p "(En): Chicken Burger" at bounding box center [684, 155] width 112 height 19
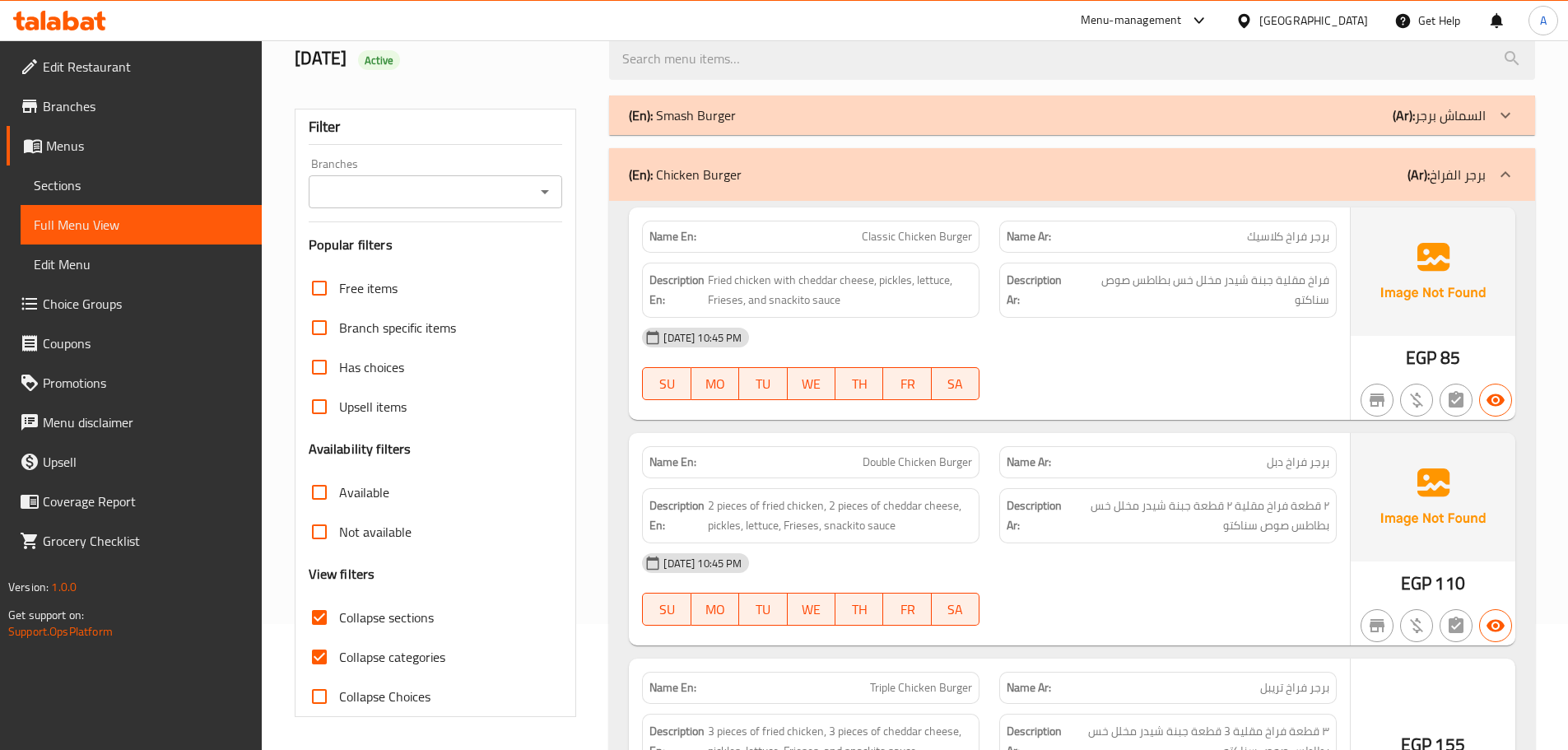
click at [698, 100] on div "(En): Smash Burger (Ar): السماش برجر" at bounding box center [1072, 115] width 926 height 40
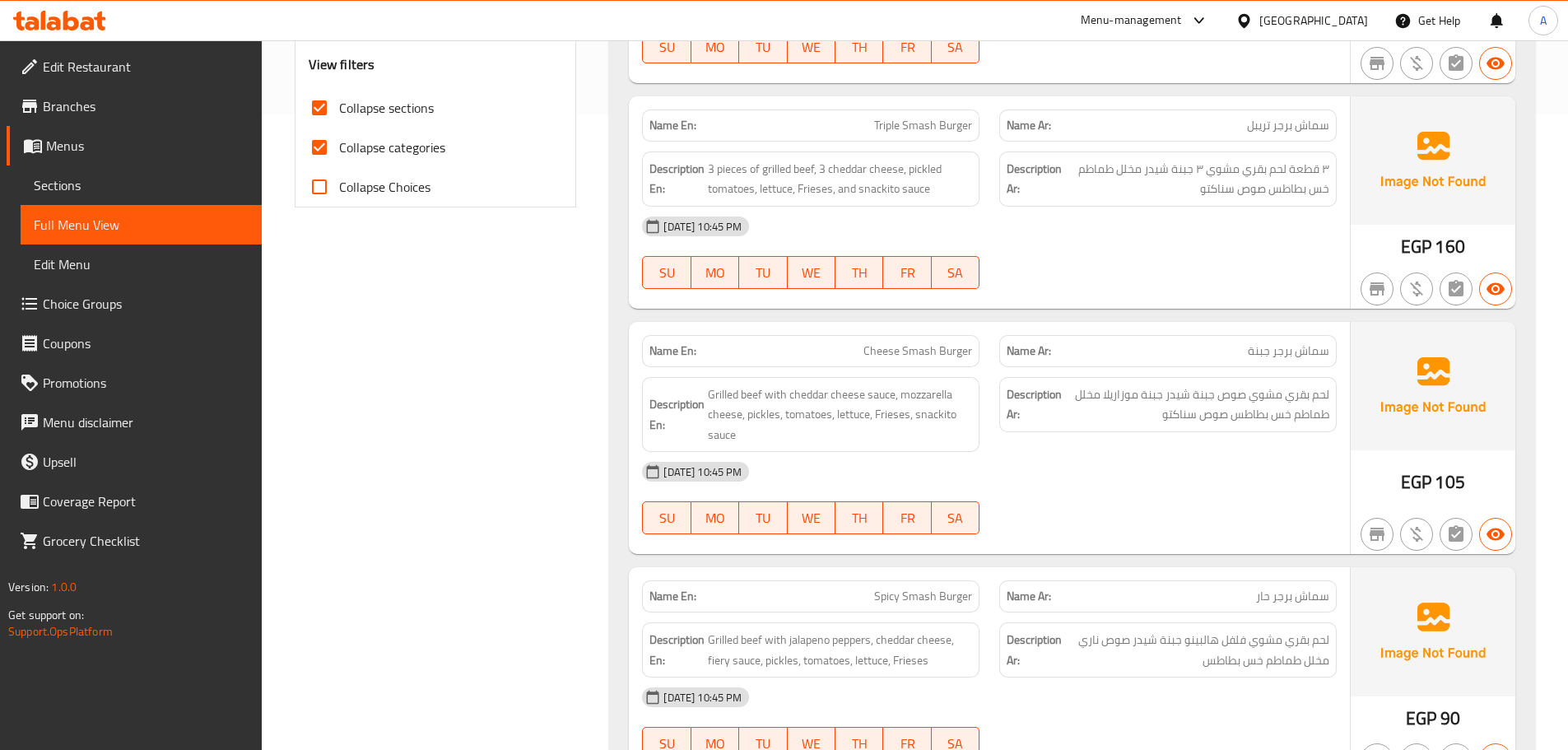
scroll to position [546, 0]
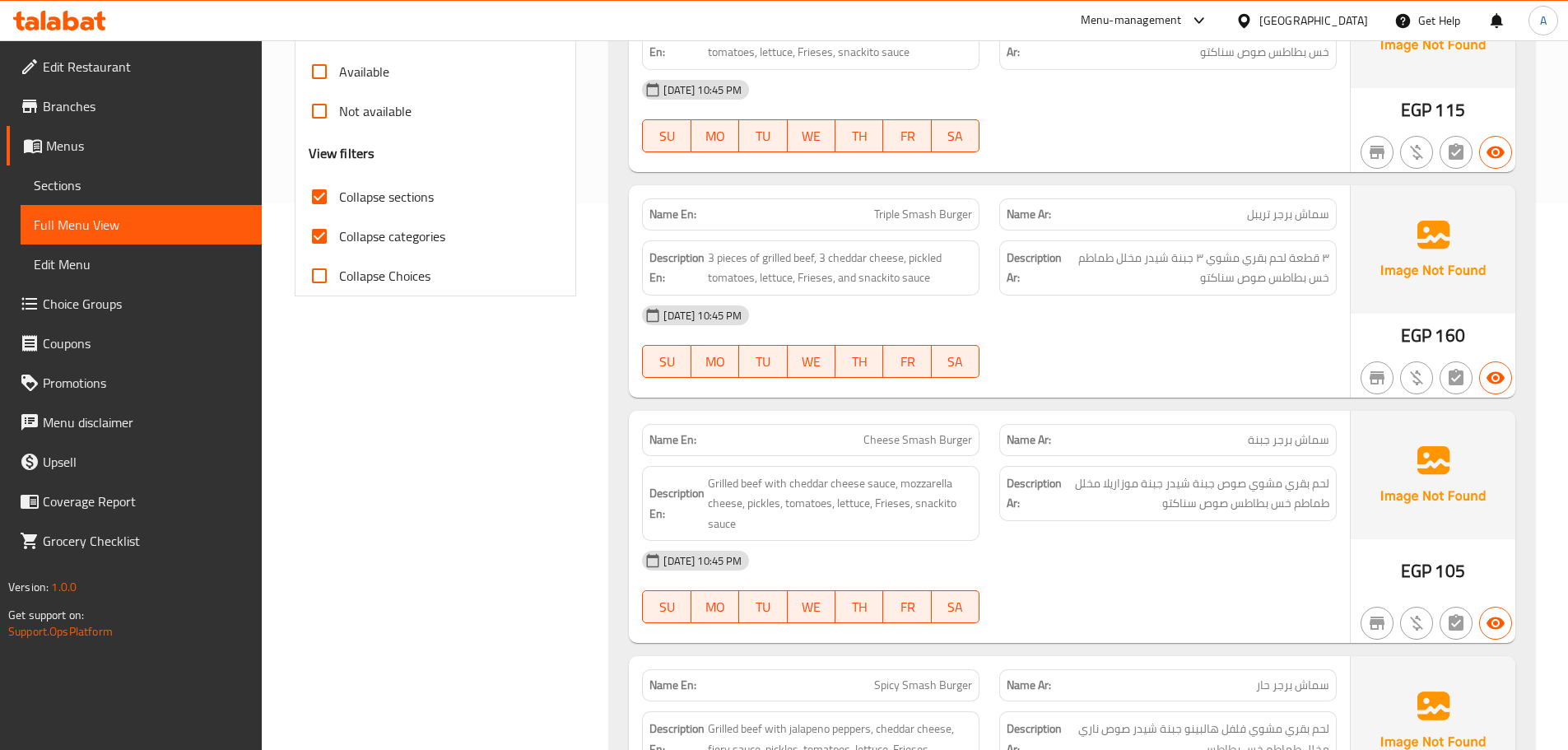
click at [413, 238] on span "Collapse categories" at bounding box center [392, 236] width 106 height 19
click at [339, 238] on input "Collapse categories" at bounding box center [319, 236] width 40 height 40
checkbox input "false"
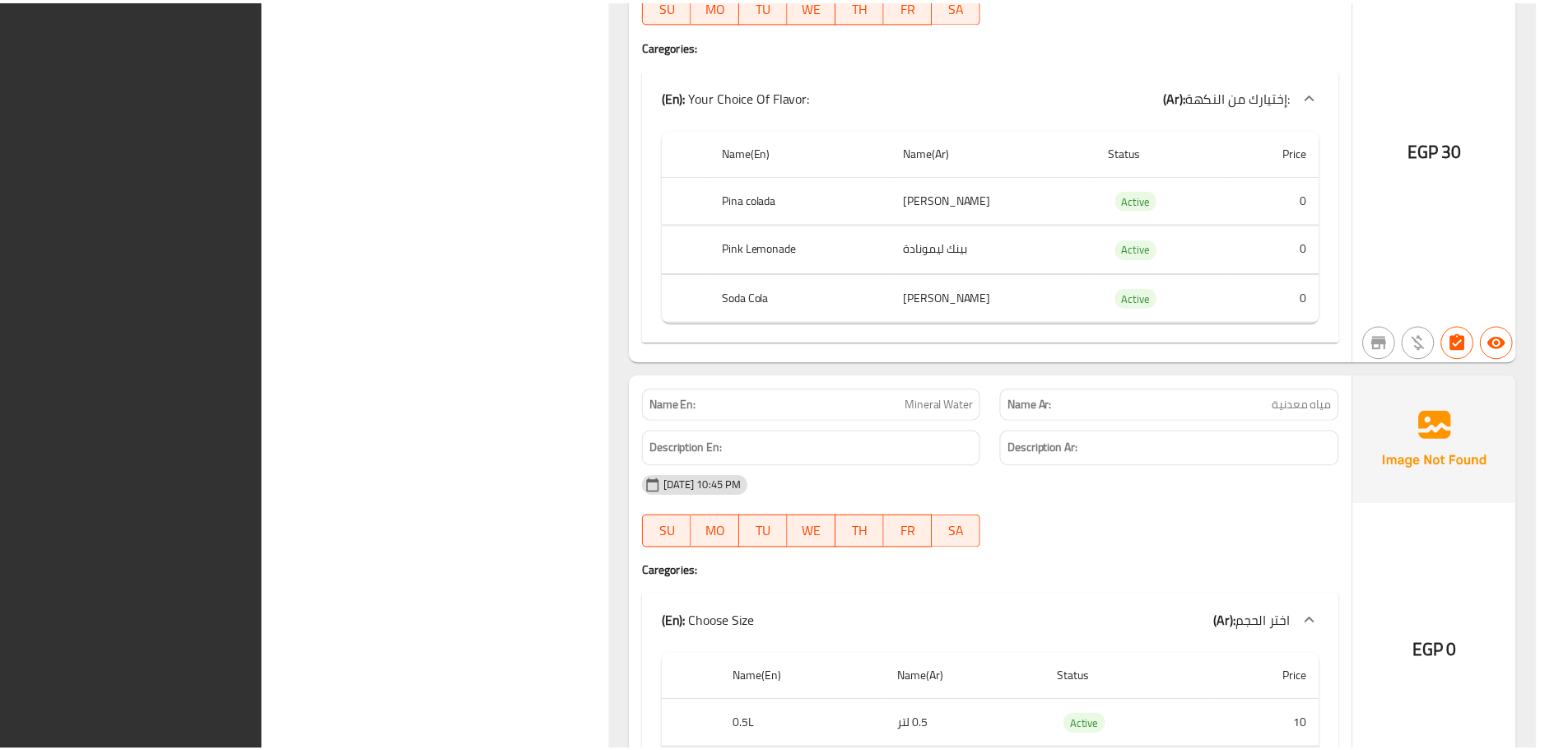
scroll to position [11351, 0]
